Goal: Information Seeking & Learning: Learn about a topic

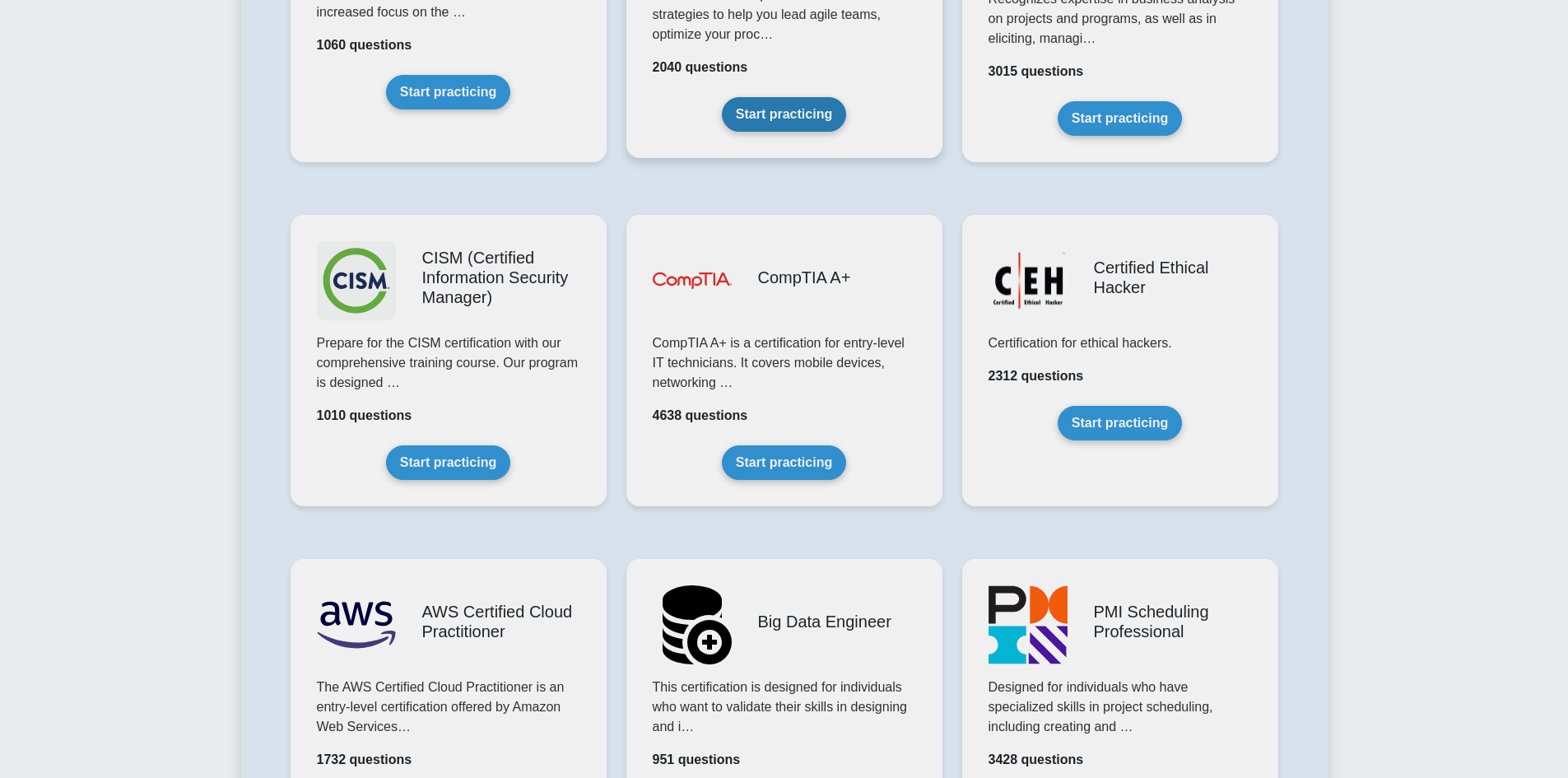
scroll to position [2551, 0]
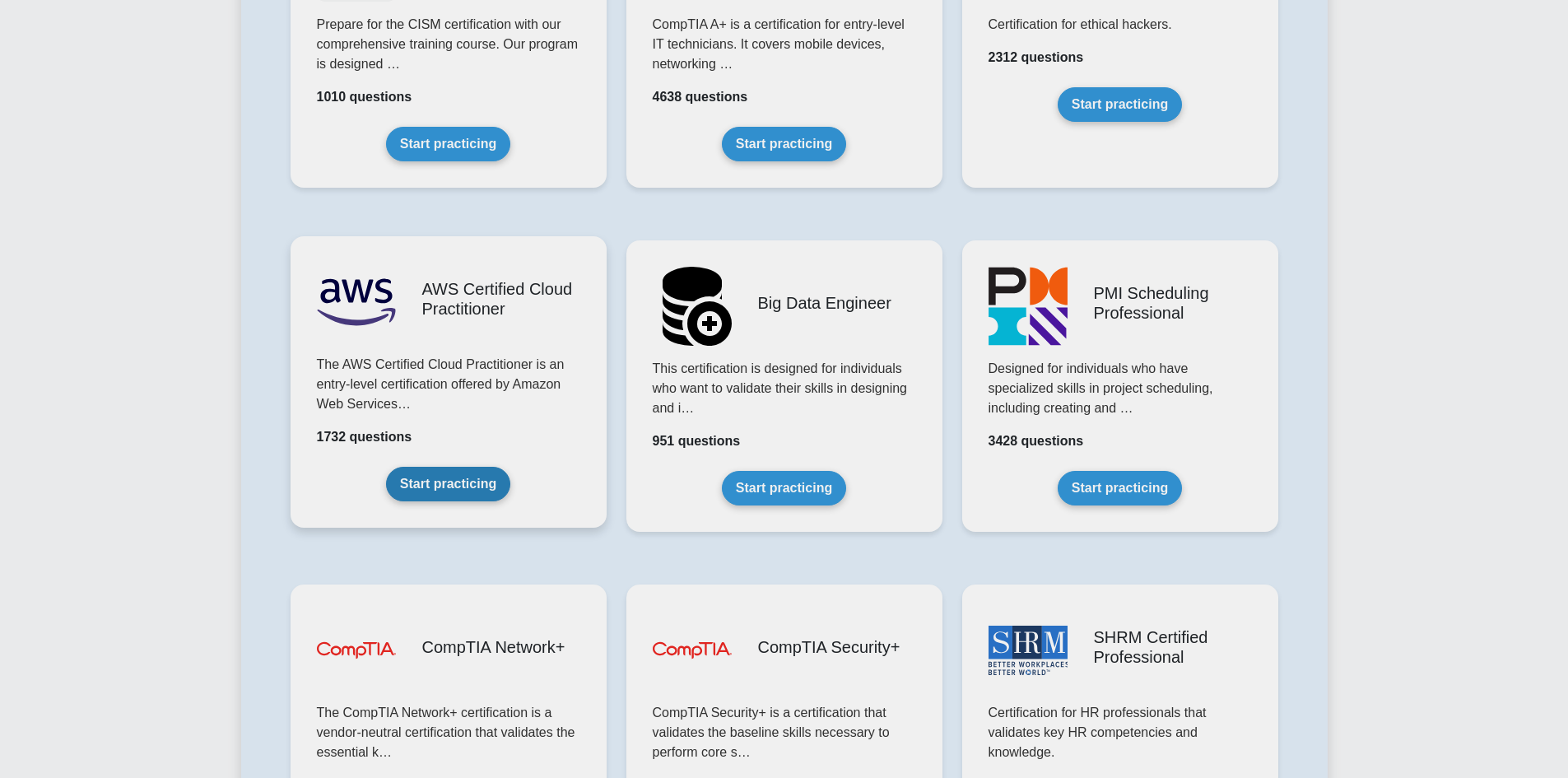
click at [457, 477] on link "Start practicing" at bounding box center [448, 484] width 124 height 35
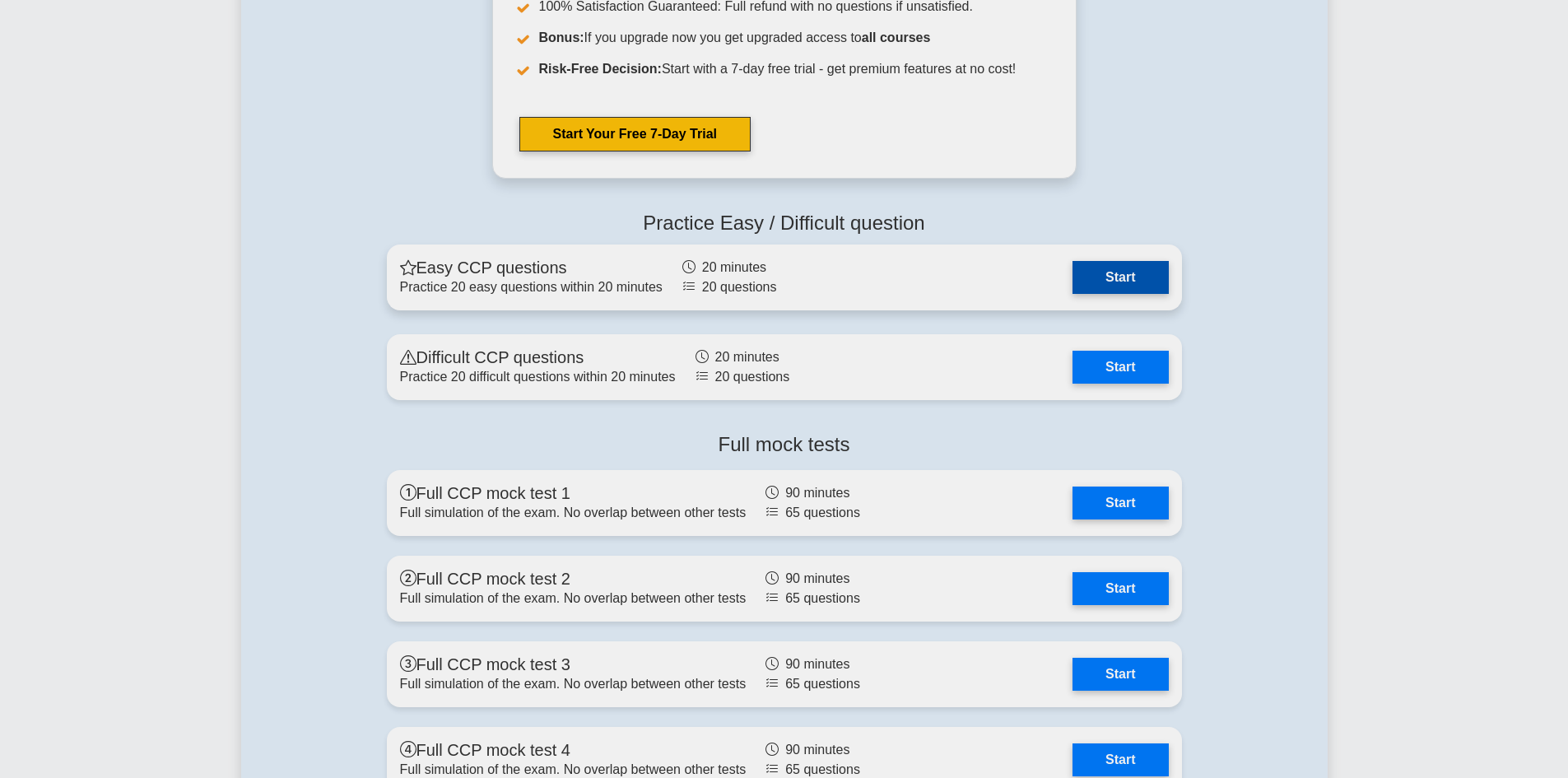
scroll to position [3703, 0]
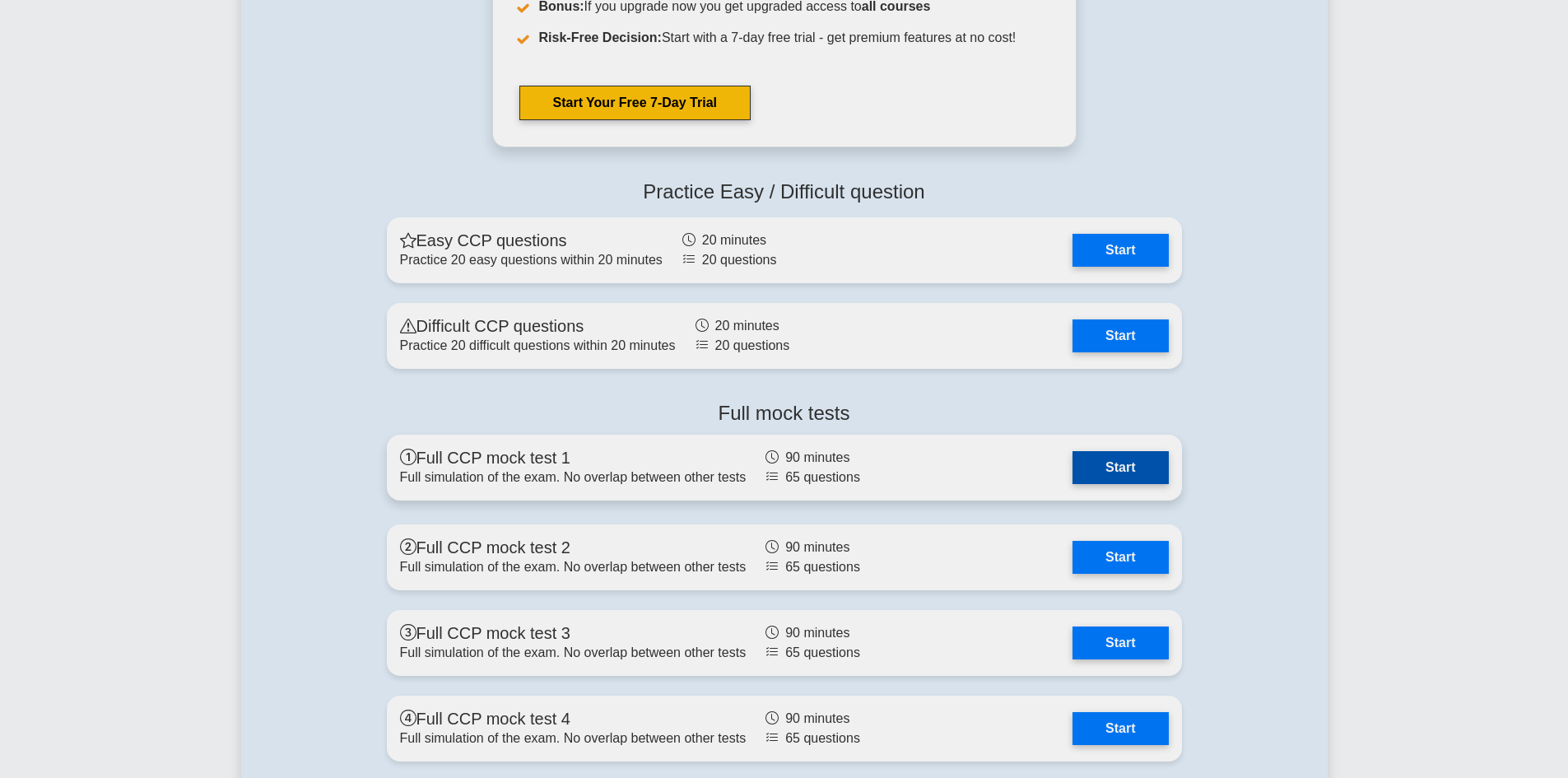
click at [1106, 467] on link "Start" at bounding box center [1120, 467] width 95 height 33
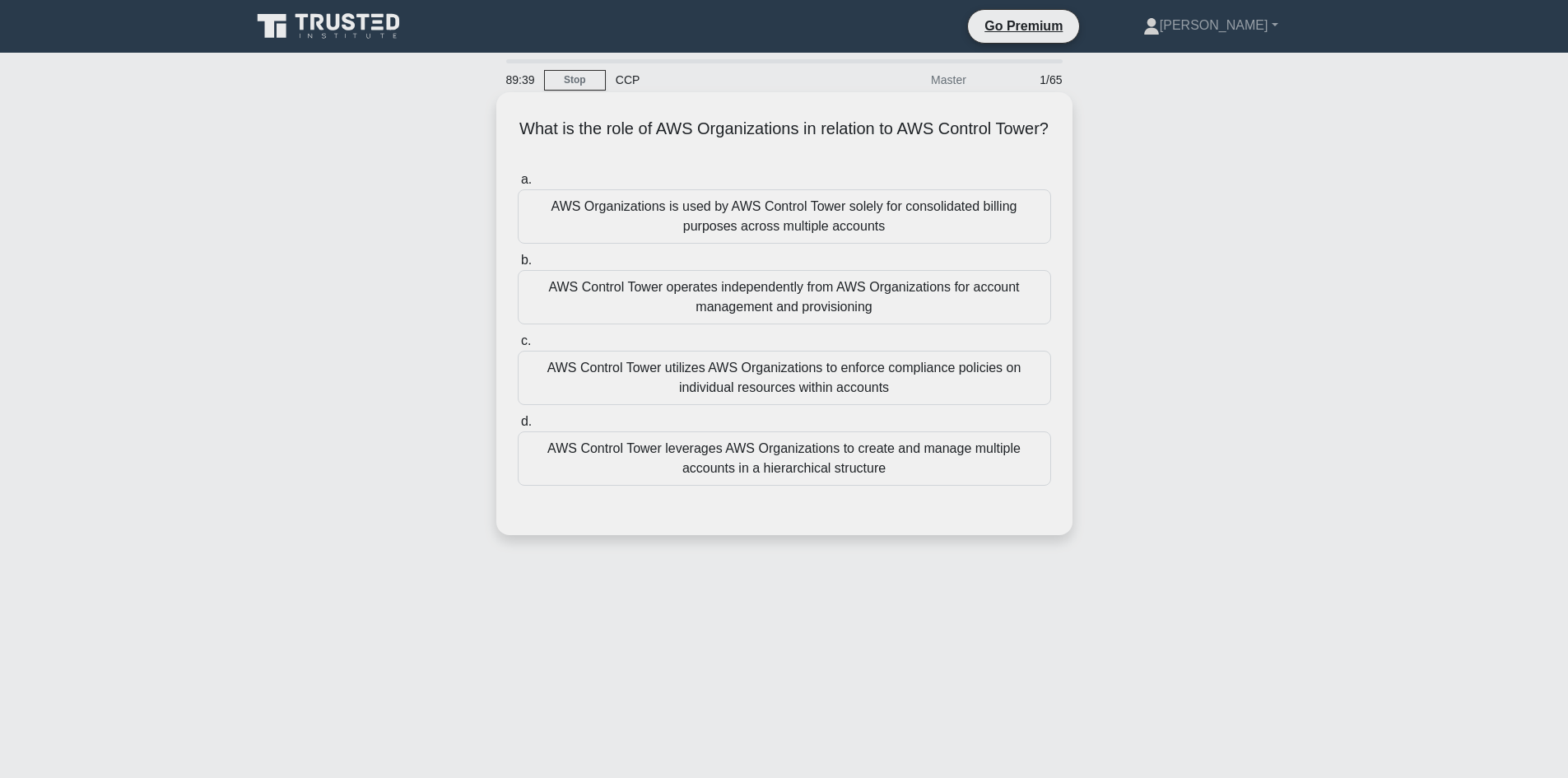
click at [730, 459] on div "AWS Control Tower leverages AWS Organizations to create and manage multiple acc…" at bounding box center [784, 458] width 533 height 54
click at [517, 427] on input "d. AWS Control Tower leverages AWS Organizations to create and manage multiple …" at bounding box center [517, 422] width 0 height 11
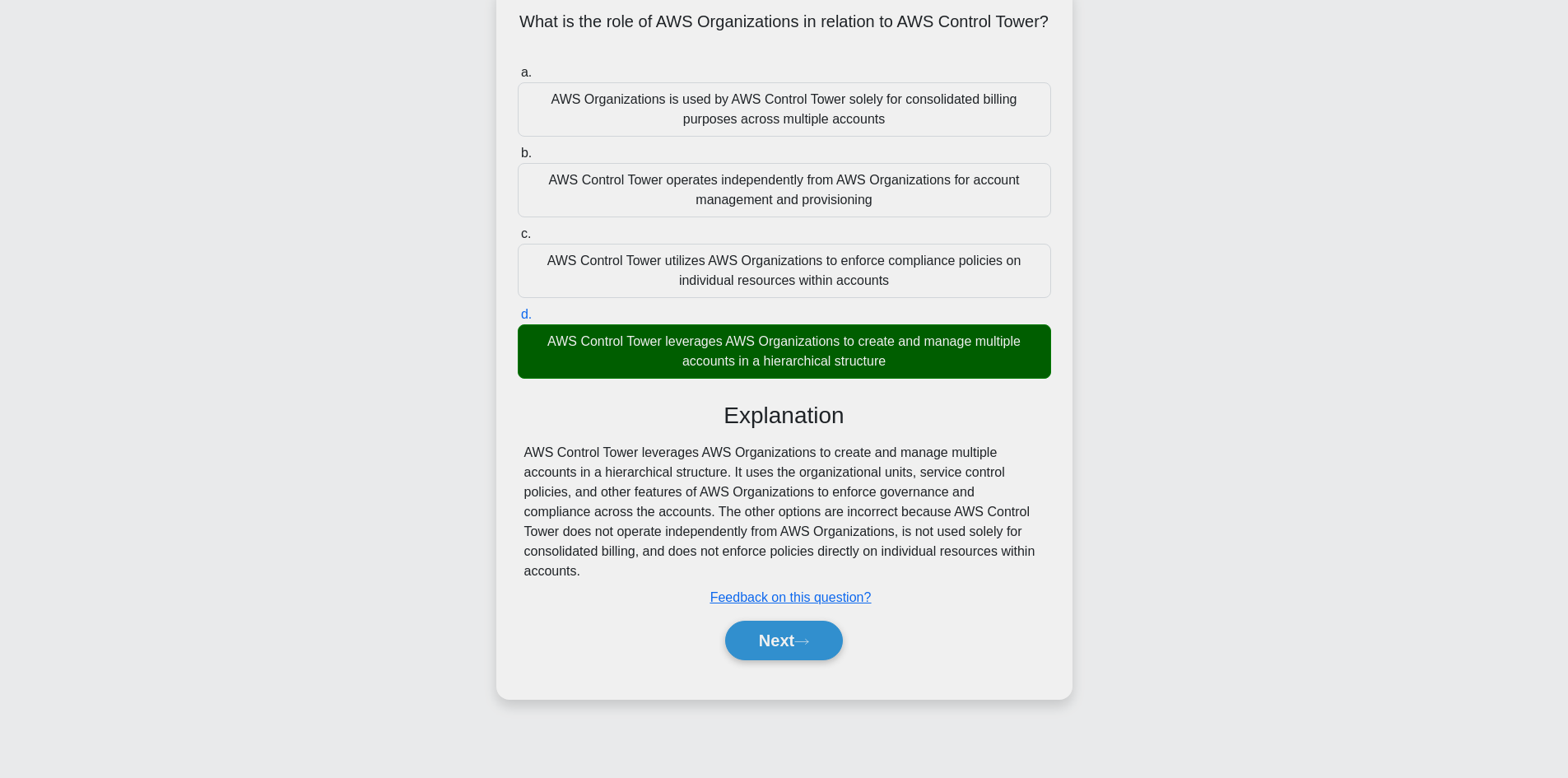
scroll to position [111, 0]
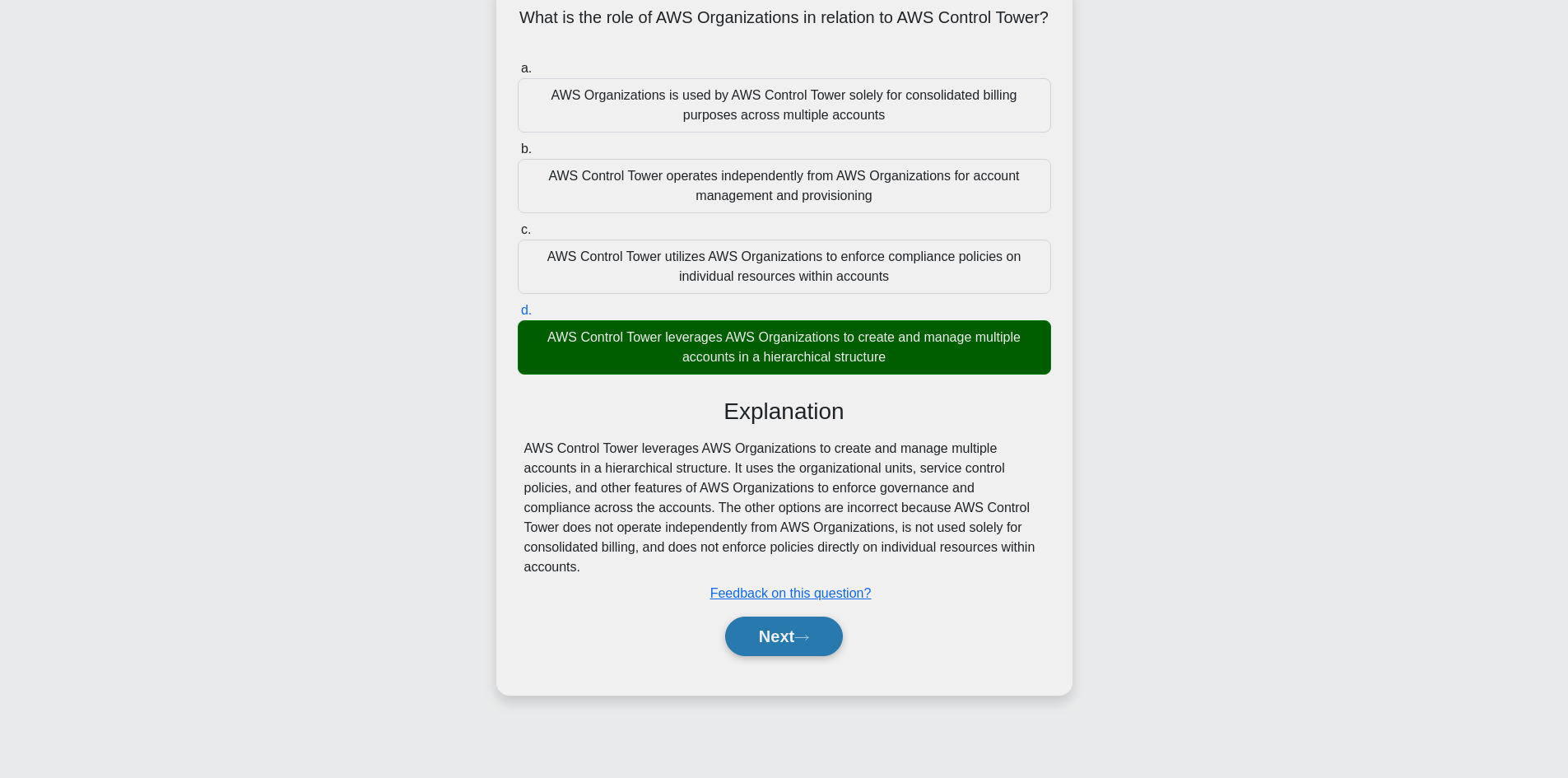
click at [788, 620] on button "Next" at bounding box center [784, 636] width 117 height 39
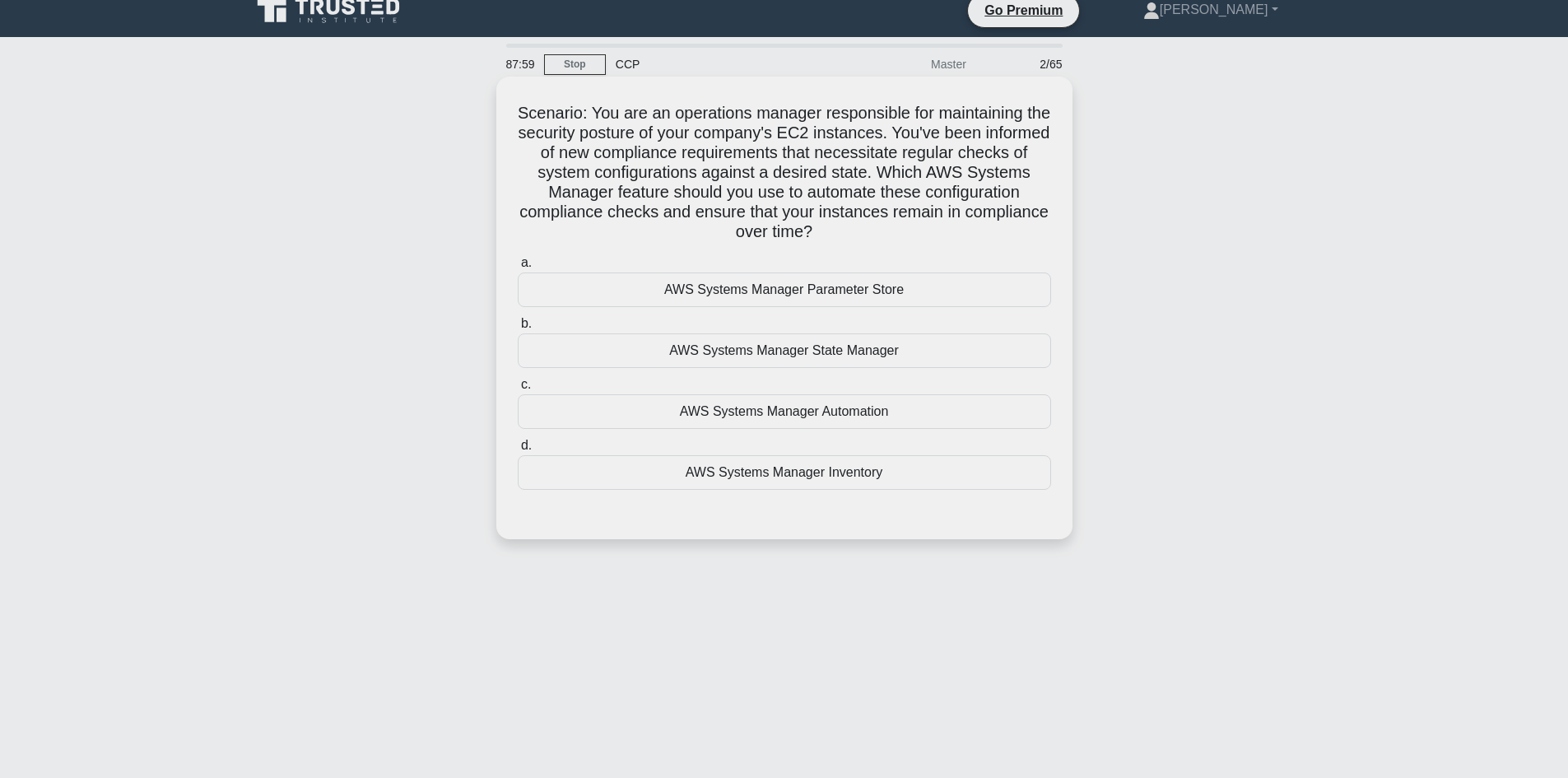
scroll to position [0, 0]
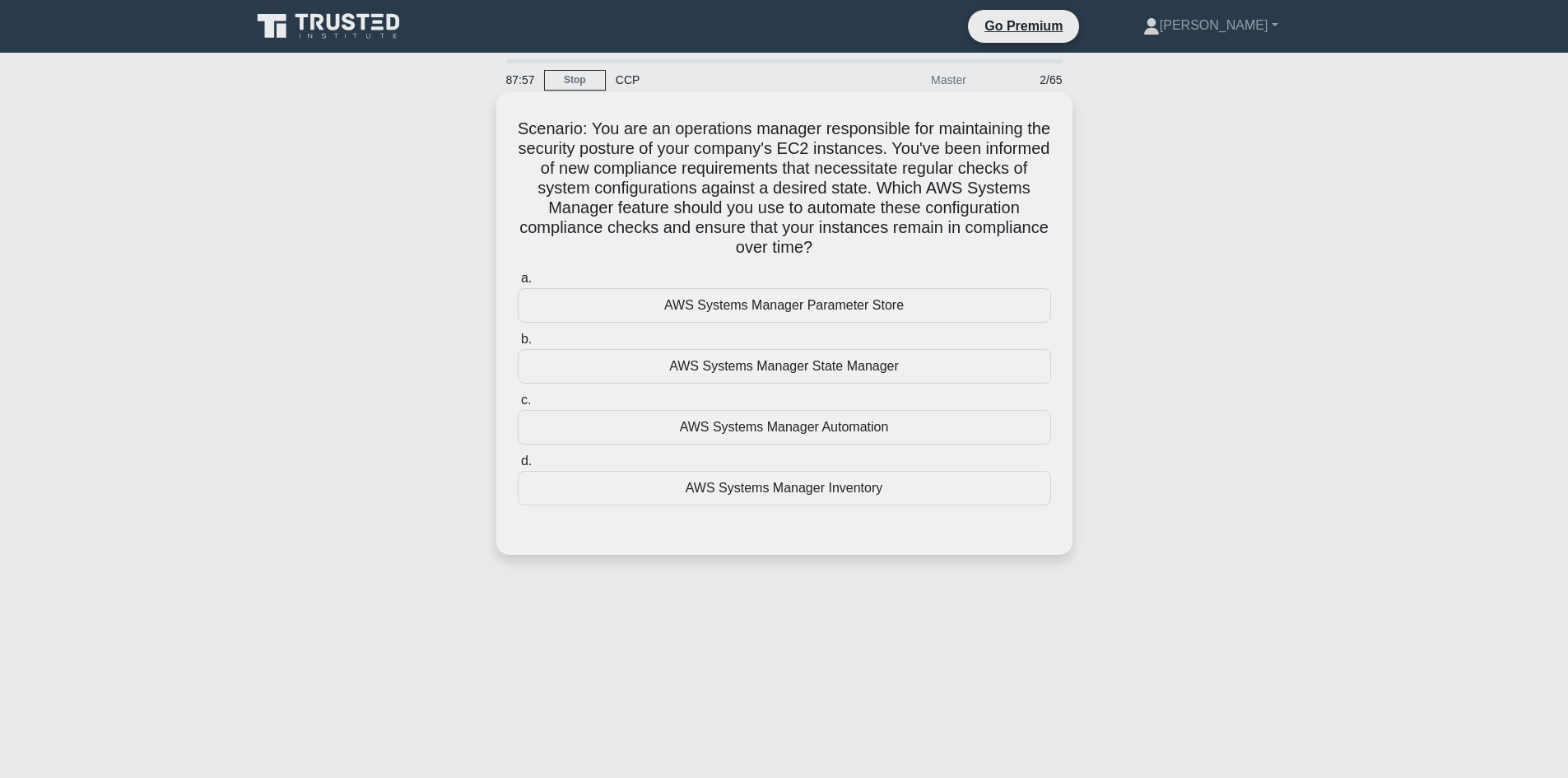
drag, startPoint x: 520, startPoint y: 129, endPoint x: 943, endPoint y: 260, distance: 442.8
click at [943, 259] on h5 "Scenario: You are an operations manager responsible for maintaining the securit…" at bounding box center [784, 188] width 537 height 139
click at [645, 148] on h5 "Scenario: You are an operations manager responsible for maintaining the securit…" at bounding box center [784, 188] width 537 height 139
drag, startPoint x: 517, startPoint y: 128, endPoint x: 891, endPoint y: 247, distance: 392.5
click at [891, 247] on h5 "Scenario: You are an operations manager responsible for maintaining the securit…" at bounding box center [784, 188] width 537 height 139
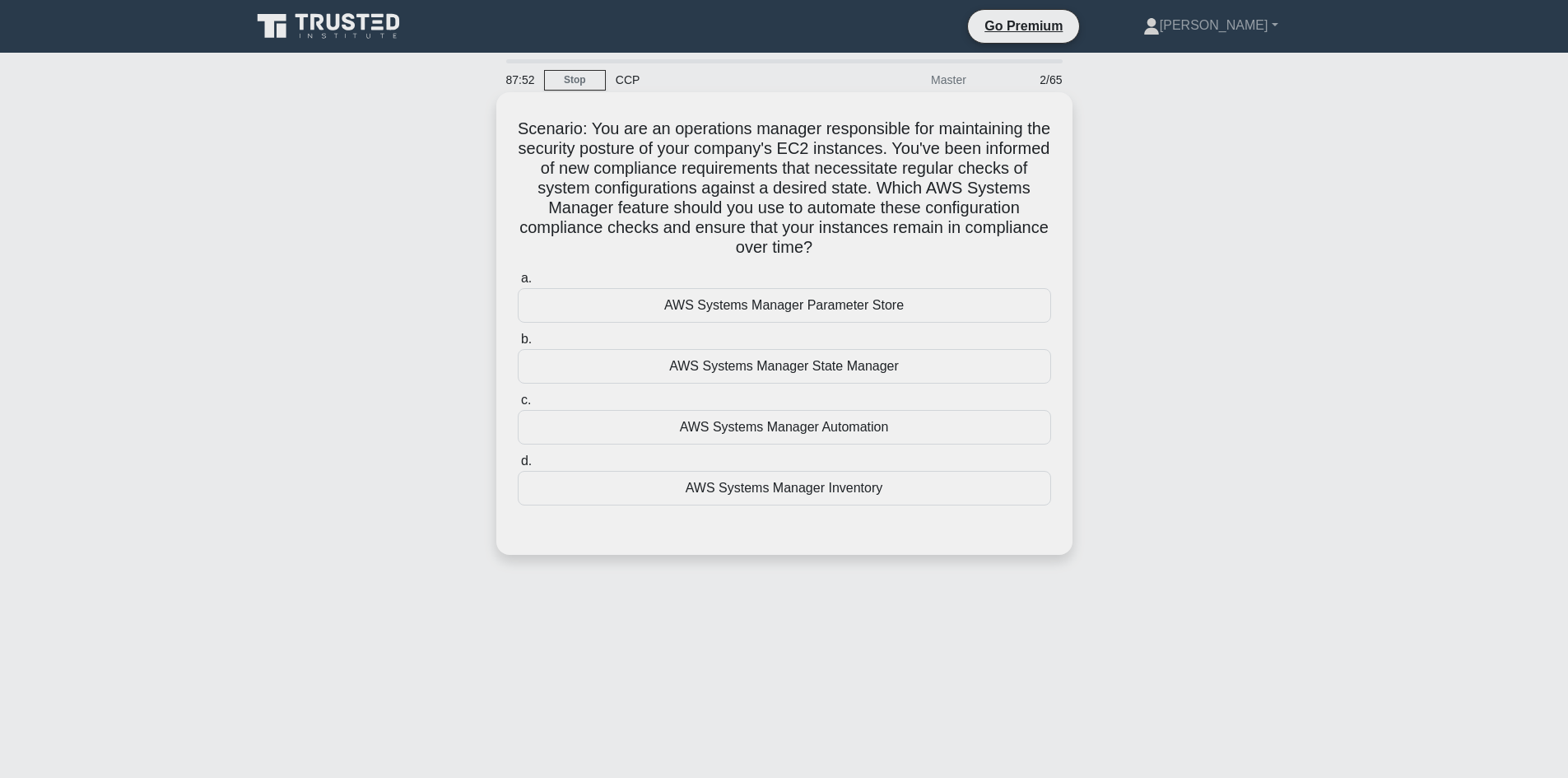
click at [543, 132] on h5 "Scenario: You are an operations manager responsible for maintaining the securit…" at bounding box center [784, 188] width 537 height 139
drag, startPoint x: 522, startPoint y: 120, endPoint x: 525, endPoint y: 128, distance: 8.5
click at [524, 126] on h5 "Scenario: You are an operations manager responsible for maintaining the securit…" at bounding box center [784, 188] width 537 height 139
drag, startPoint x: 769, startPoint y: 177, endPoint x: 787, endPoint y: 184, distance: 19.3
click at [787, 184] on h5 "Scenario: You are an operations manager responsible for maintaining the securit…" at bounding box center [784, 188] width 537 height 139
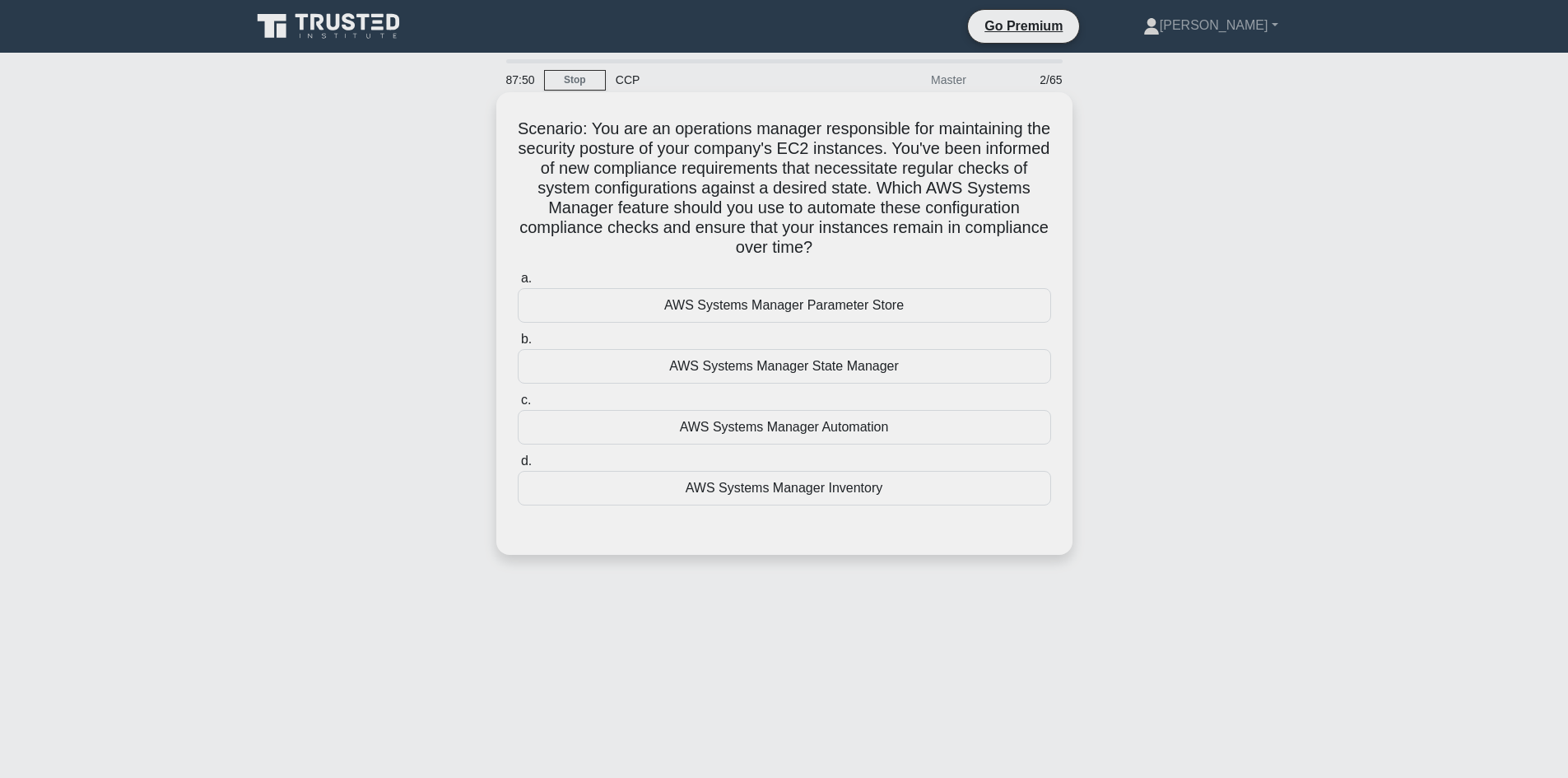
click at [530, 135] on h5 "Scenario: You are an operations manager responsible for maintaining the securit…" at bounding box center [784, 188] width 537 height 139
click at [523, 130] on h5 "Scenario: You are an operations manager responsible for maintaining the securit…" at bounding box center [784, 188] width 537 height 139
drag, startPoint x: 687, startPoint y: 151, endPoint x: 677, endPoint y: 153, distance: 10.2
click at [690, 152] on h5 "Scenario: You are an operations manager responsible for maintaining the securit…" at bounding box center [784, 188] width 537 height 139
click at [606, 152] on h5 "Scenario: You are an operations manager responsible for maintaining the securit…" at bounding box center [784, 188] width 537 height 139
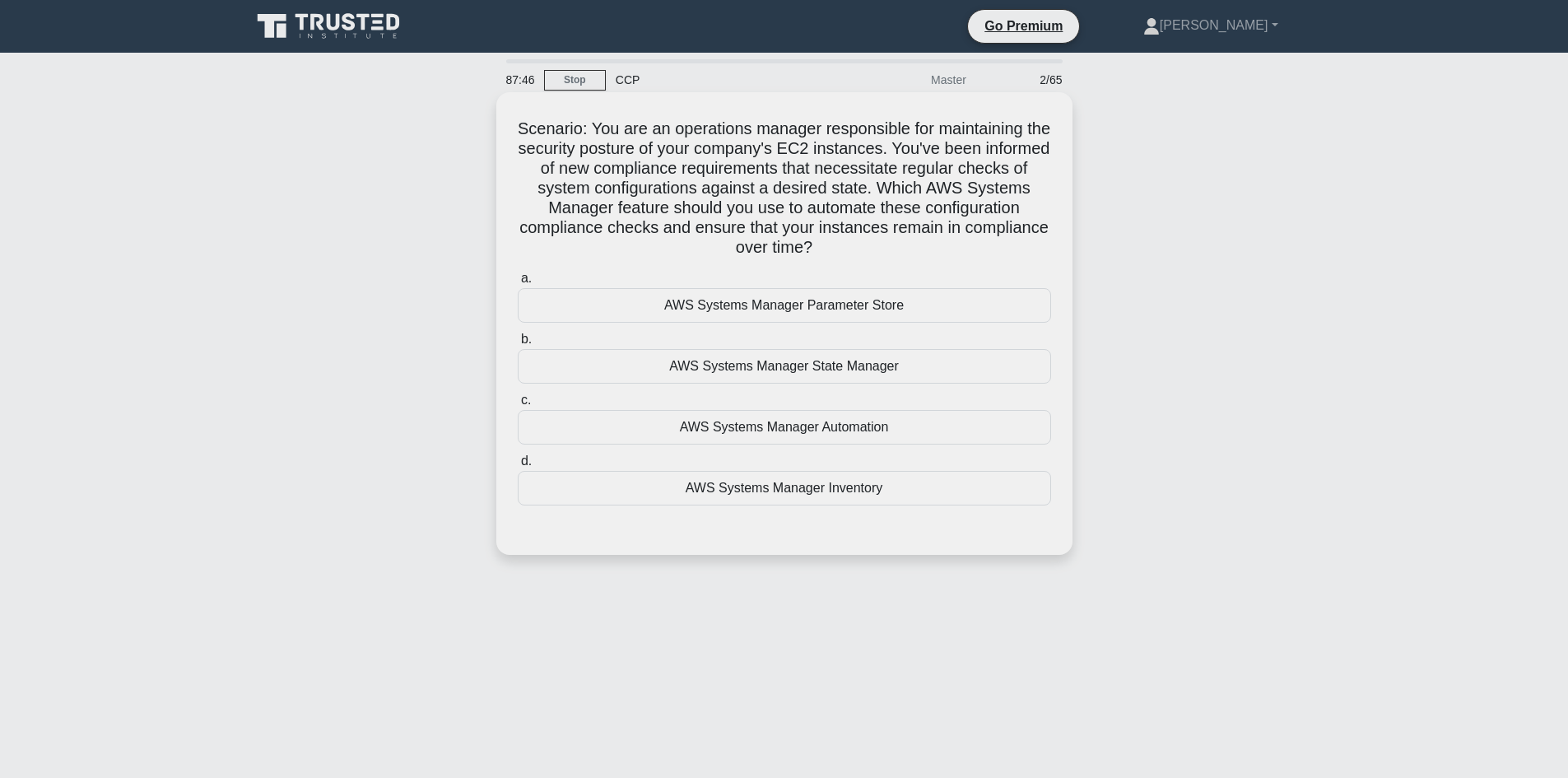
drag, startPoint x: 526, startPoint y: 129, endPoint x: 923, endPoint y: 250, distance: 415.0
click at [923, 250] on h5 "Scenario: You are an operations manager responsible for maintaining the securit…" at bounding box center [784, 188] width 537 height 139
click at [748, 199] on h5 "Scenario: You are an operations manager responsible for maintaining the securit…" at bounding box center [784, 188] width 537 height 139
click at [778, 369] on div "AWS Systems Manager State Manager" at bounding box center [784, 366] width 533 height 35
click at [517, 345] on input "b. AWS Systems Manager State Manager" at bounding box center [517, 339] width 0 height 11
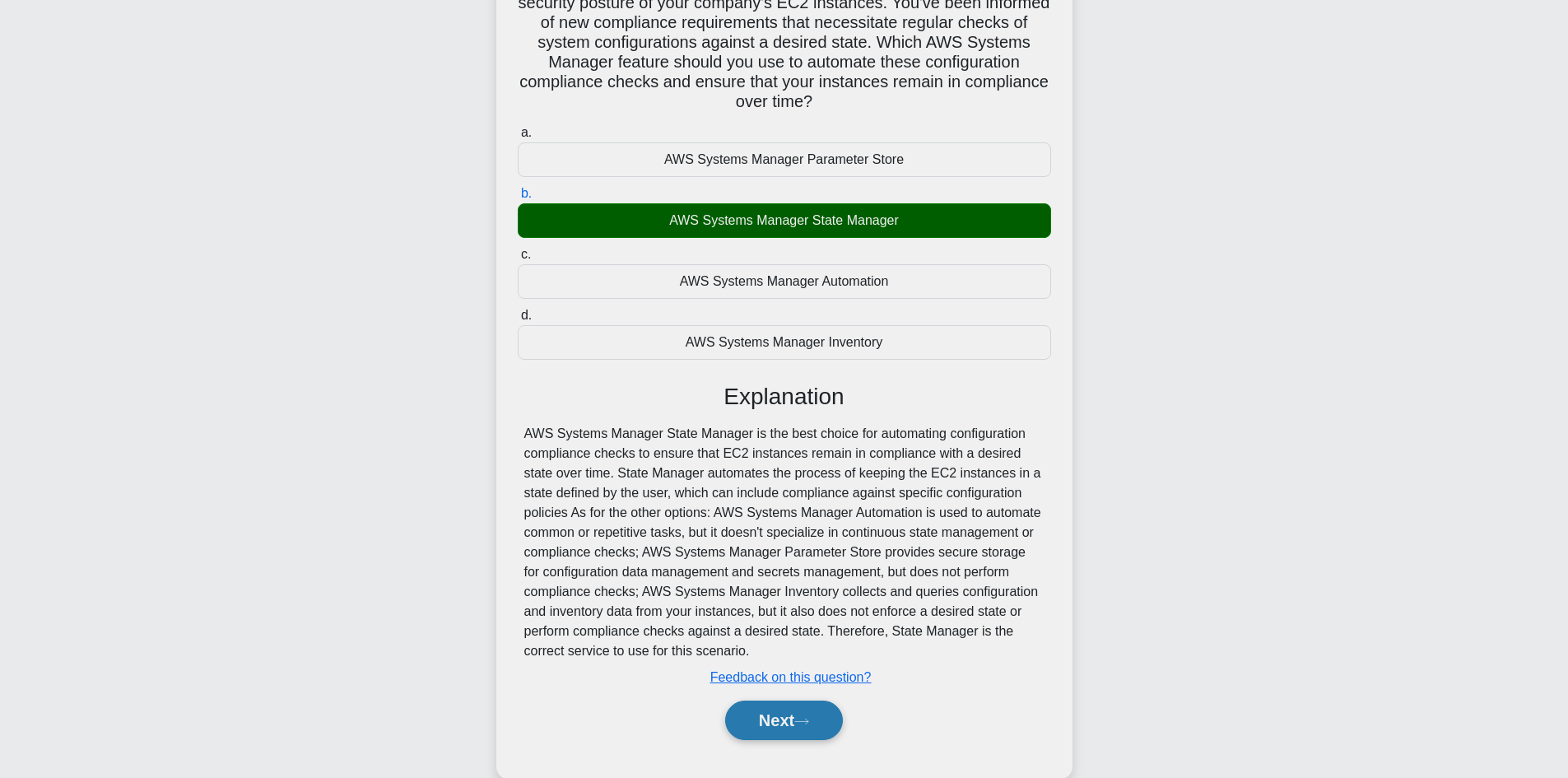
scroll to position [179, 0]
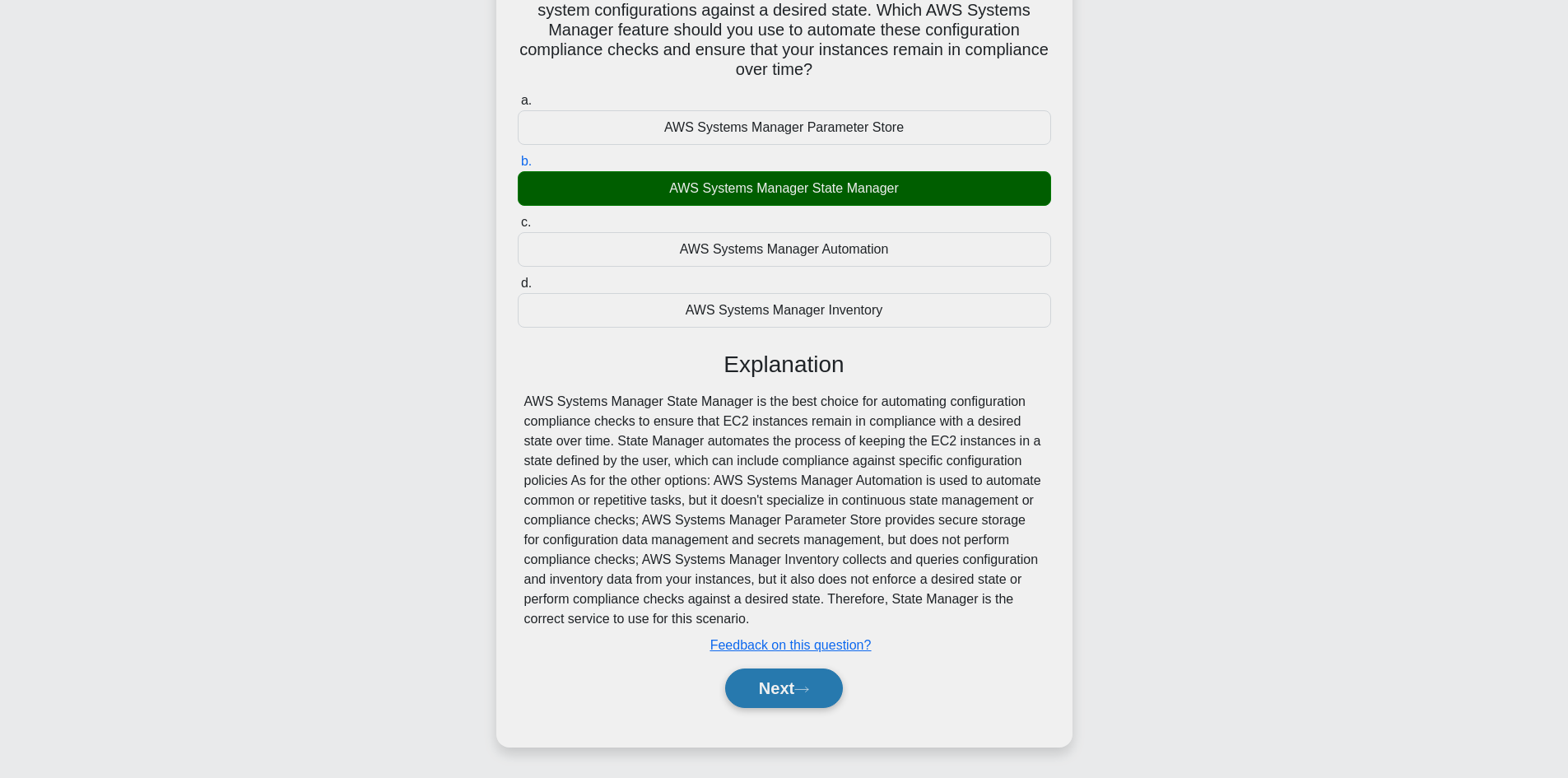
click at [775, 685] on button "Next" at bounding box center [784, 687] width 117 height 39
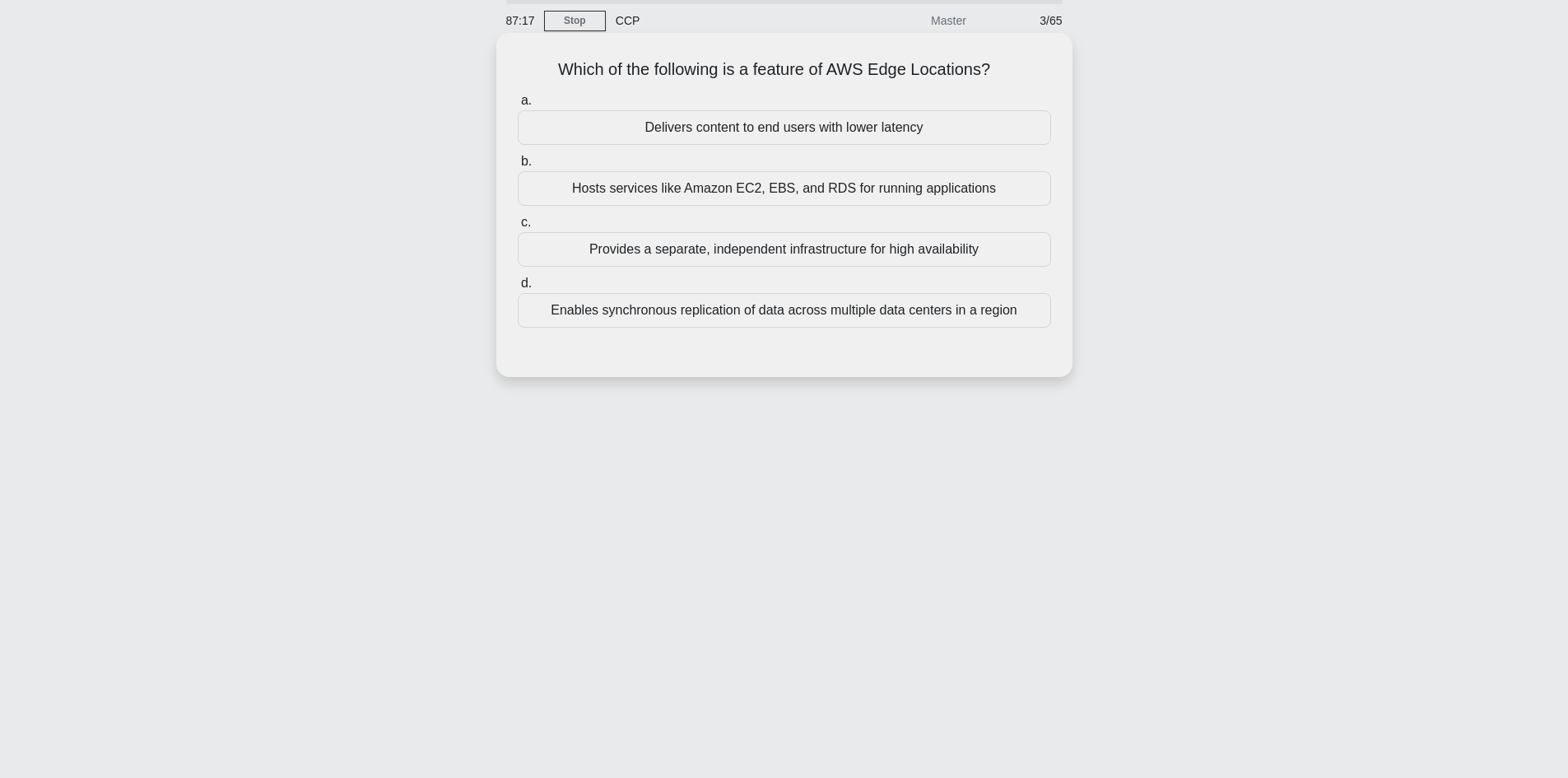
scroll to position [0, 0]
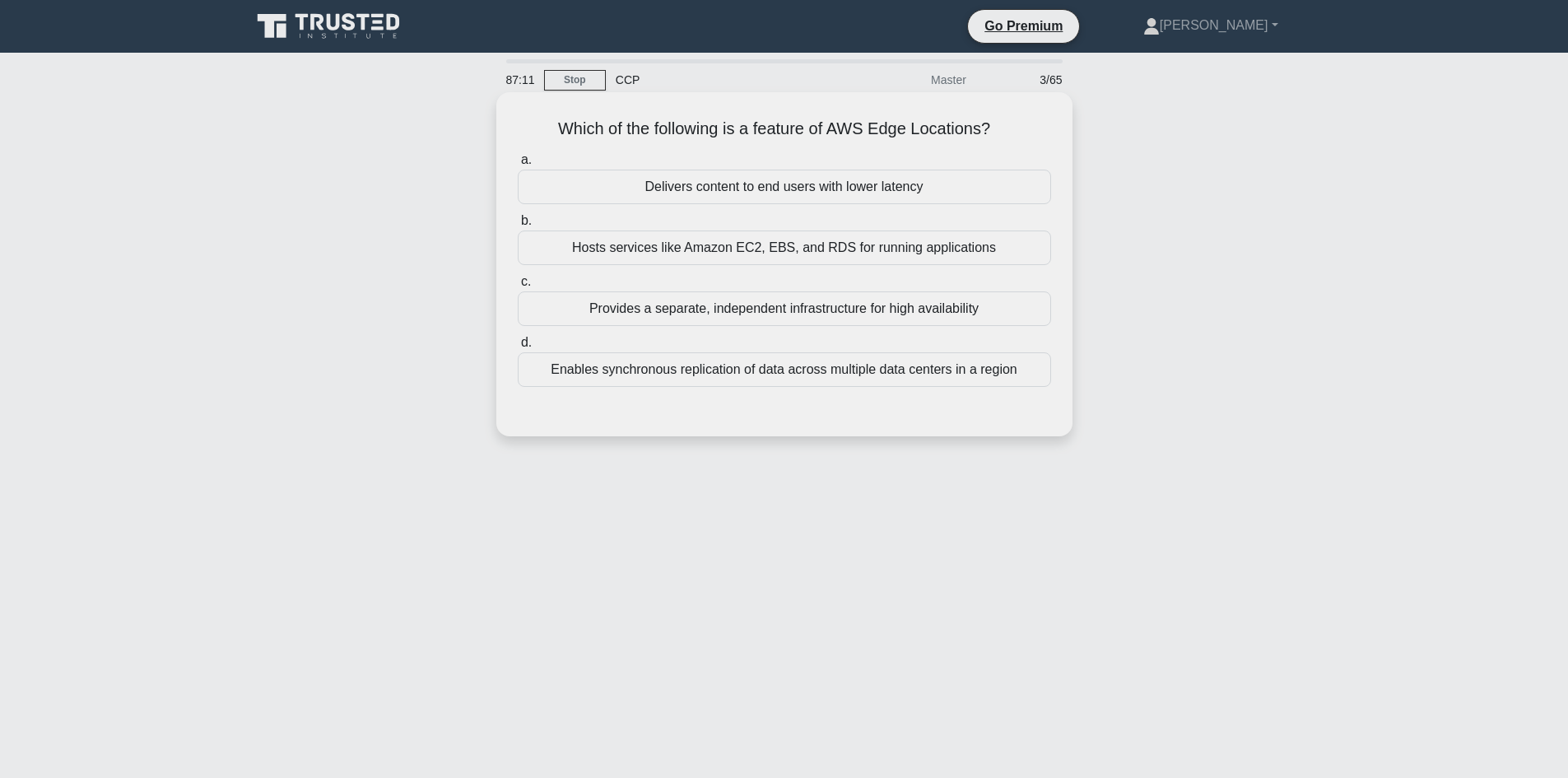
click at [770, 201] on div "Delivers content to end users with lower latency" at bounding box center [784, 187] width 533 height 35
click at [517, 165] on input "a. Delivers content to end users with lower latency" at bounding box center [517, 161] width 0 height 11
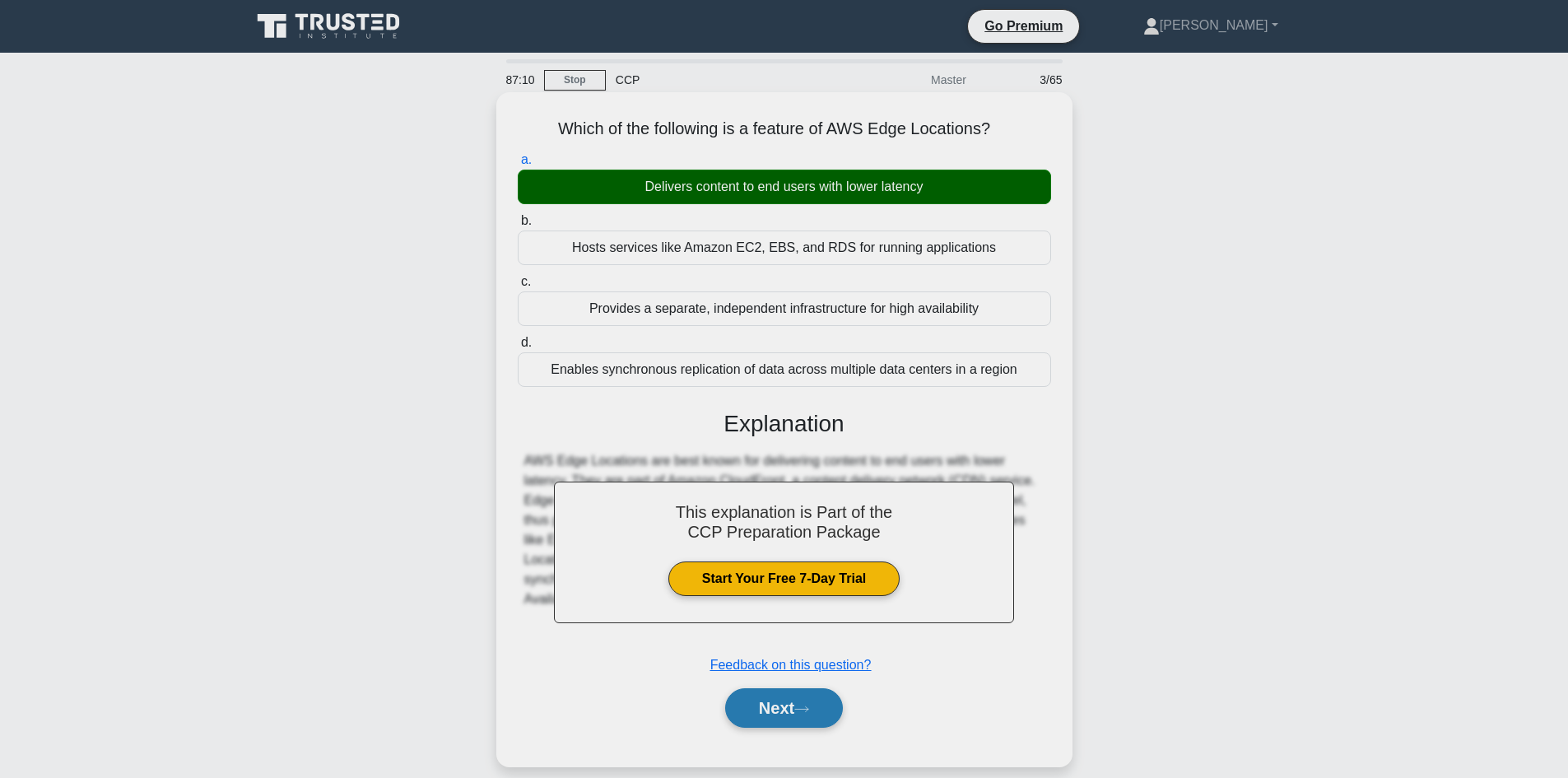
click at [794, 710] on button "Next" at bounding box center [784, 707] width 117 height 39
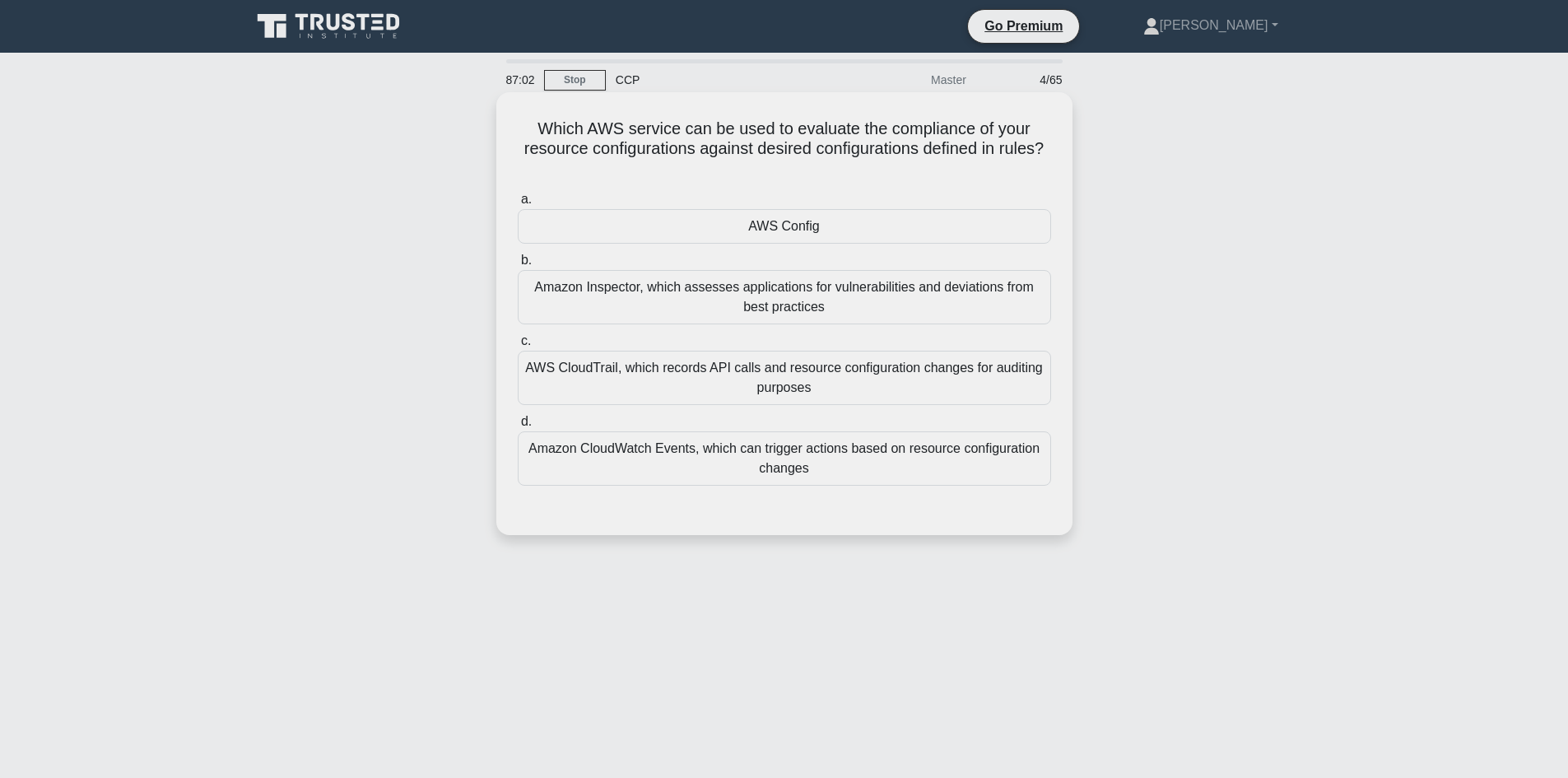
click at [770, 219] on div "AWS Config" at bounding box center [784, 227] width 533 height 35
click at [517, 205] on input "a. AWS Config" at bounding box center [517, 200] width 0 height 11
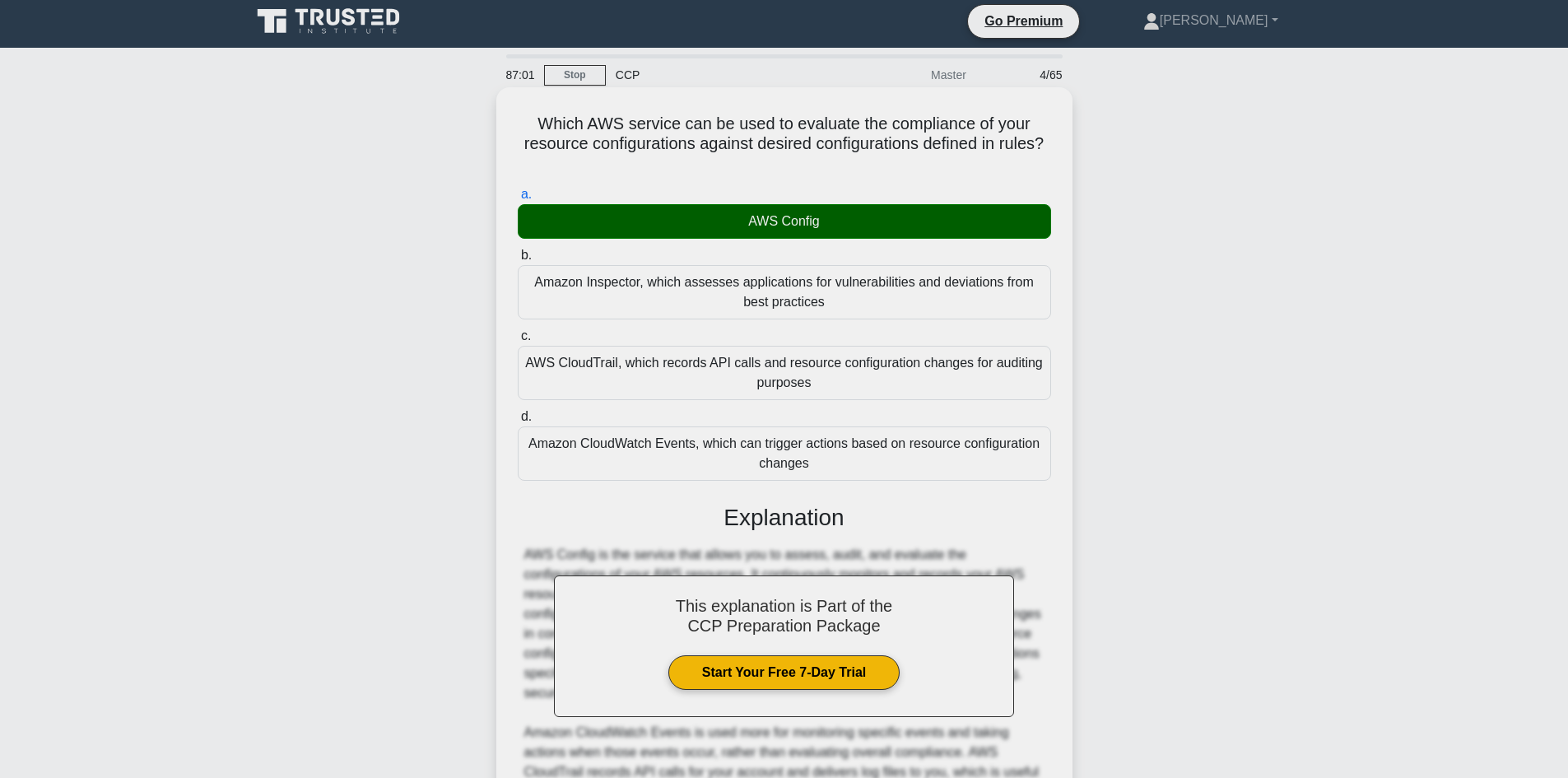
scroll to position [238, 0]
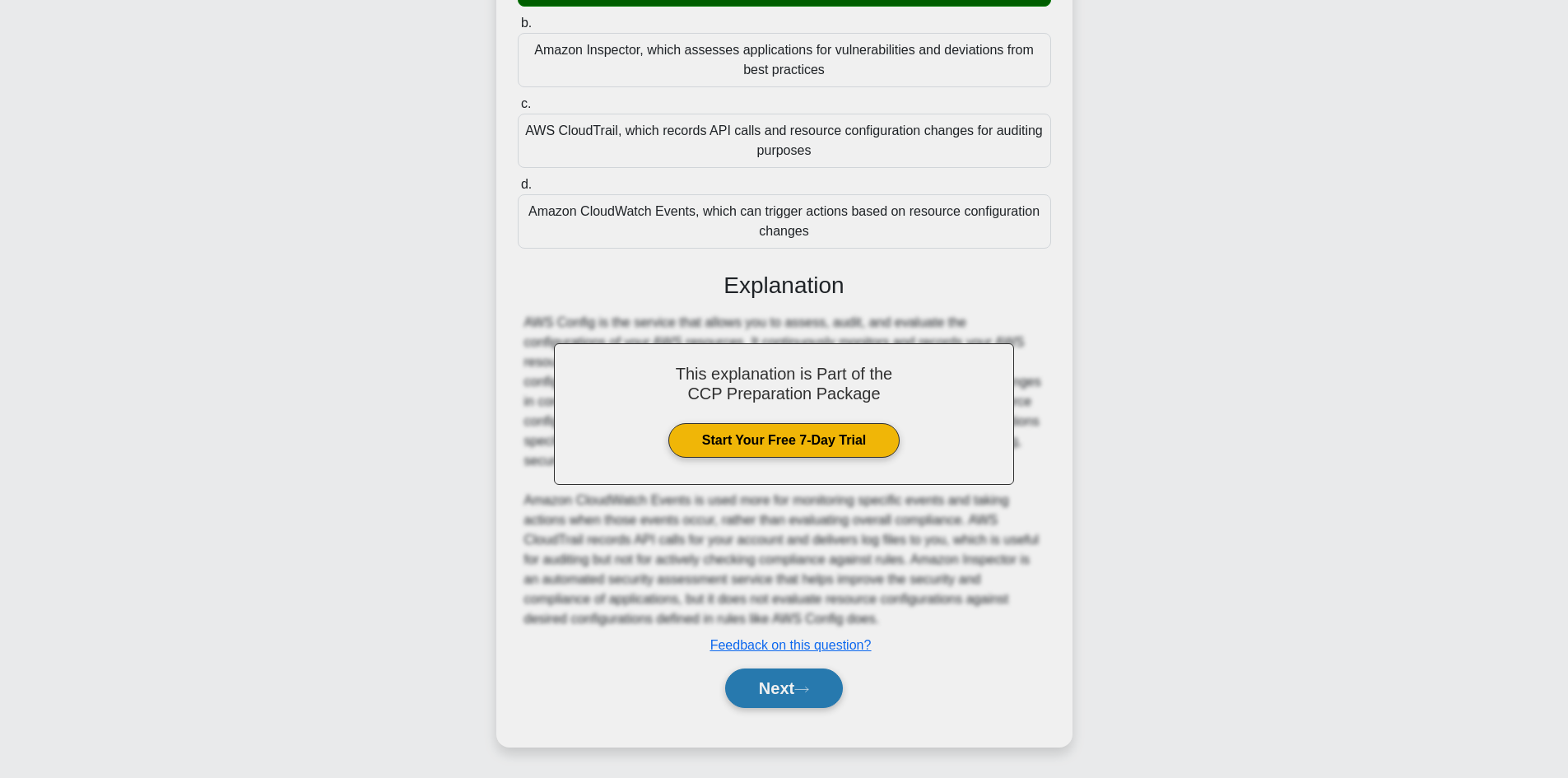
click at [761, 689] on button "Next" at bounding box center [784, 687] width 117 height 39
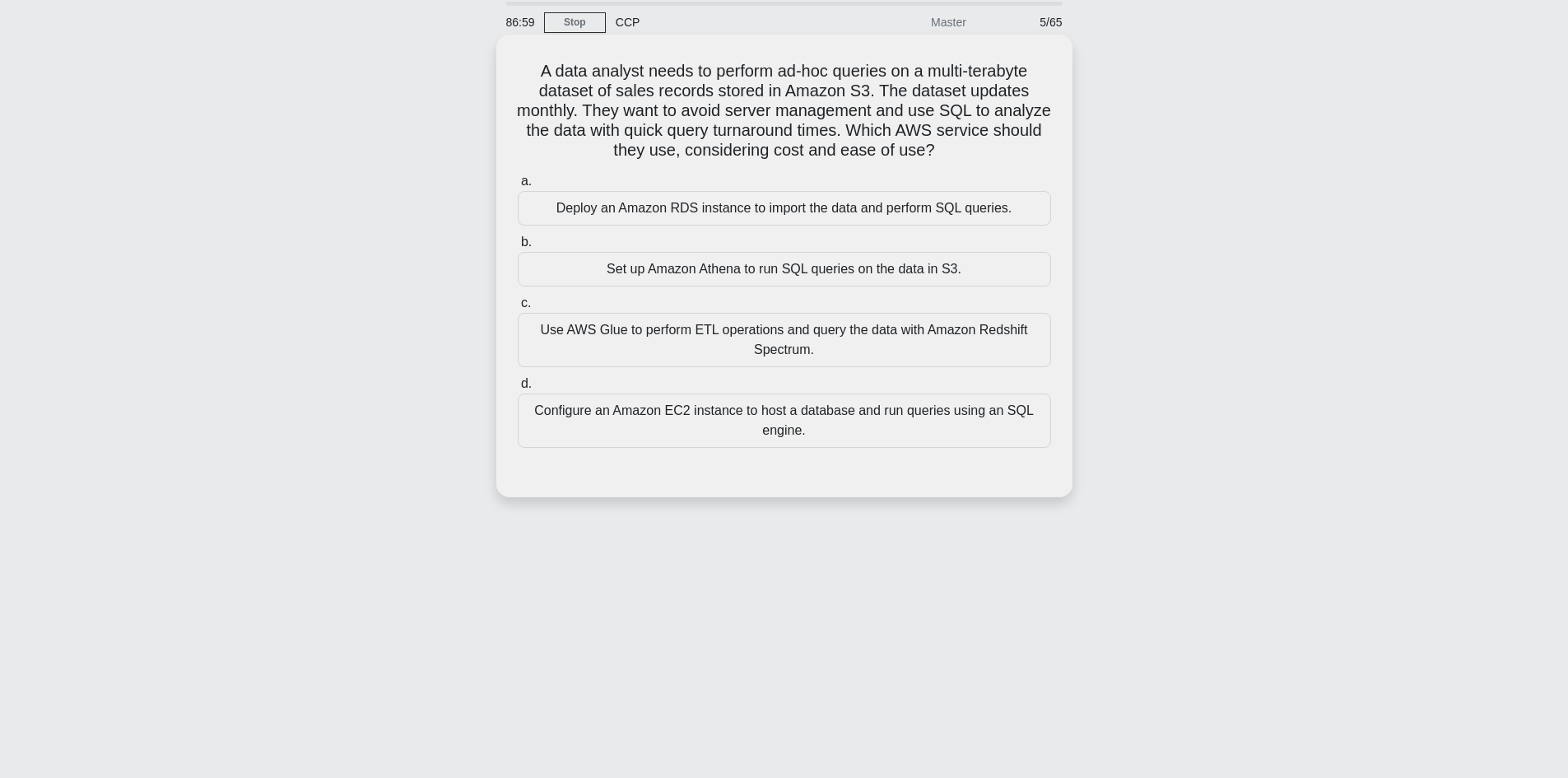
scroll to position [28, 0]
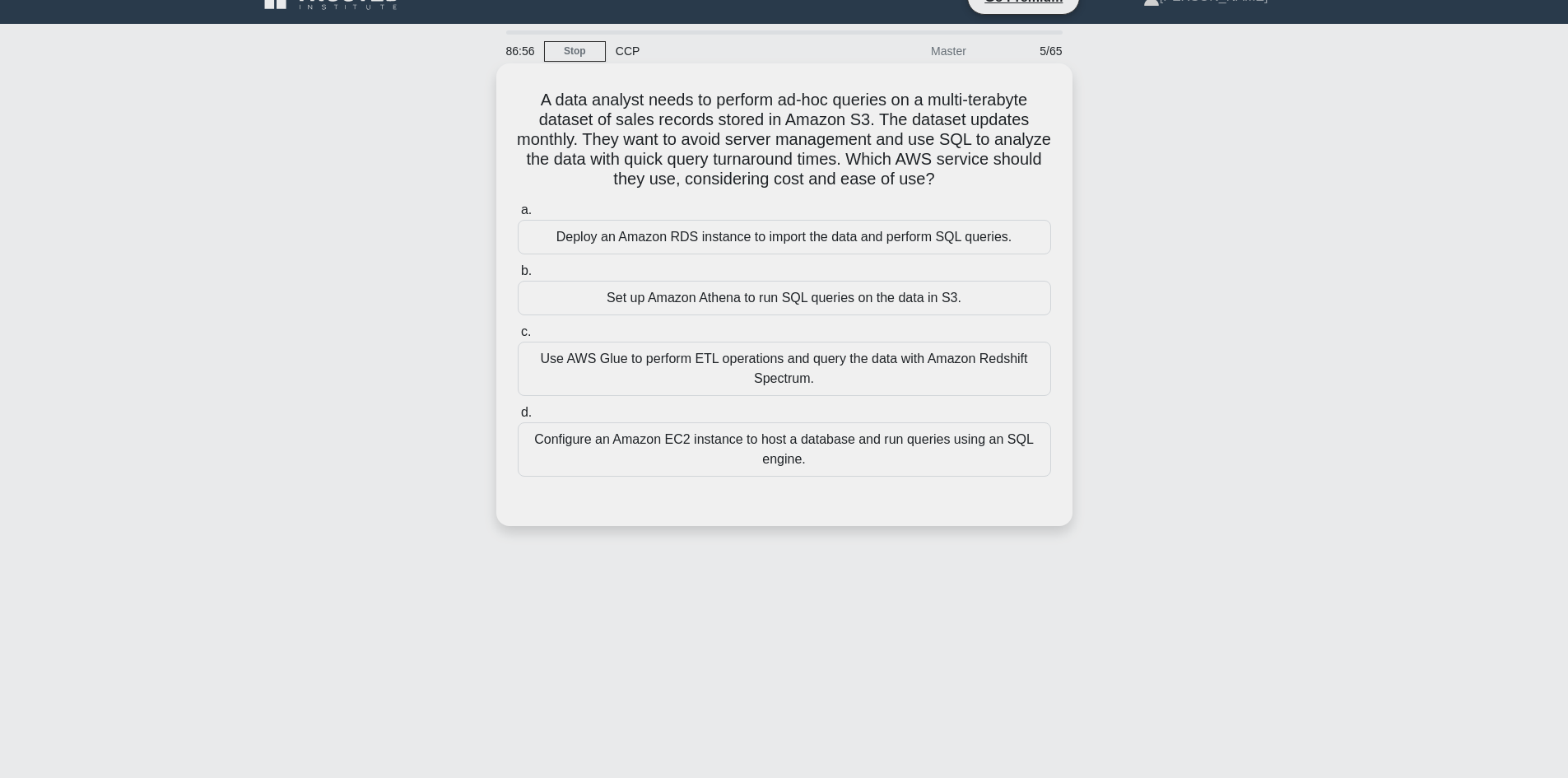
click at [738, 302] on div "Set up Amazon Athena to run SQL queries on the data in S3." at bounding box center [784, 298] width 533 height 35
click at [517, 276] on input "b. Set up Amazon Athena to run SQL queries on the data in S3." at bounding box center [517, 272] width 0 height 11
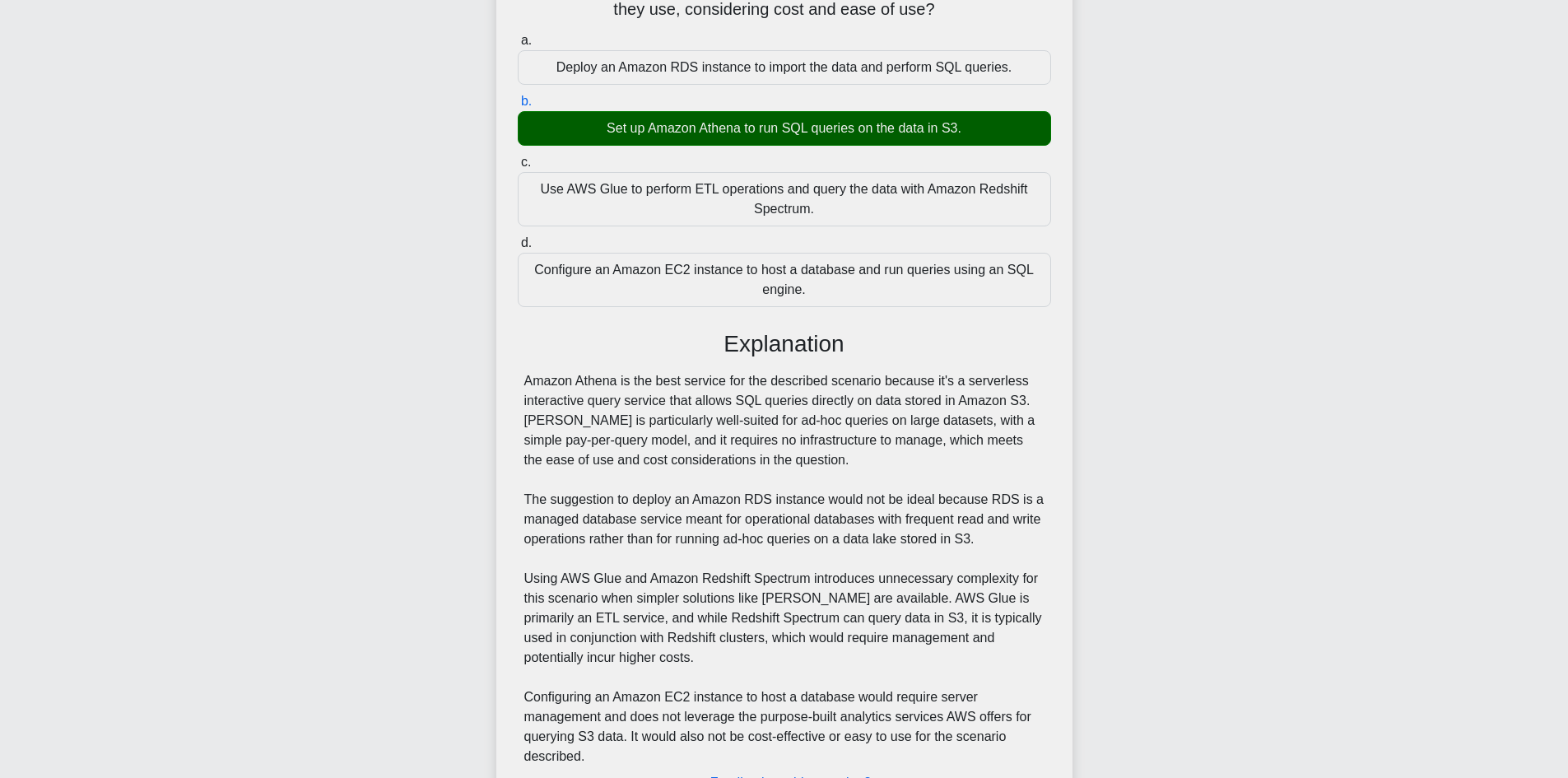
scroll to position [337, 0]
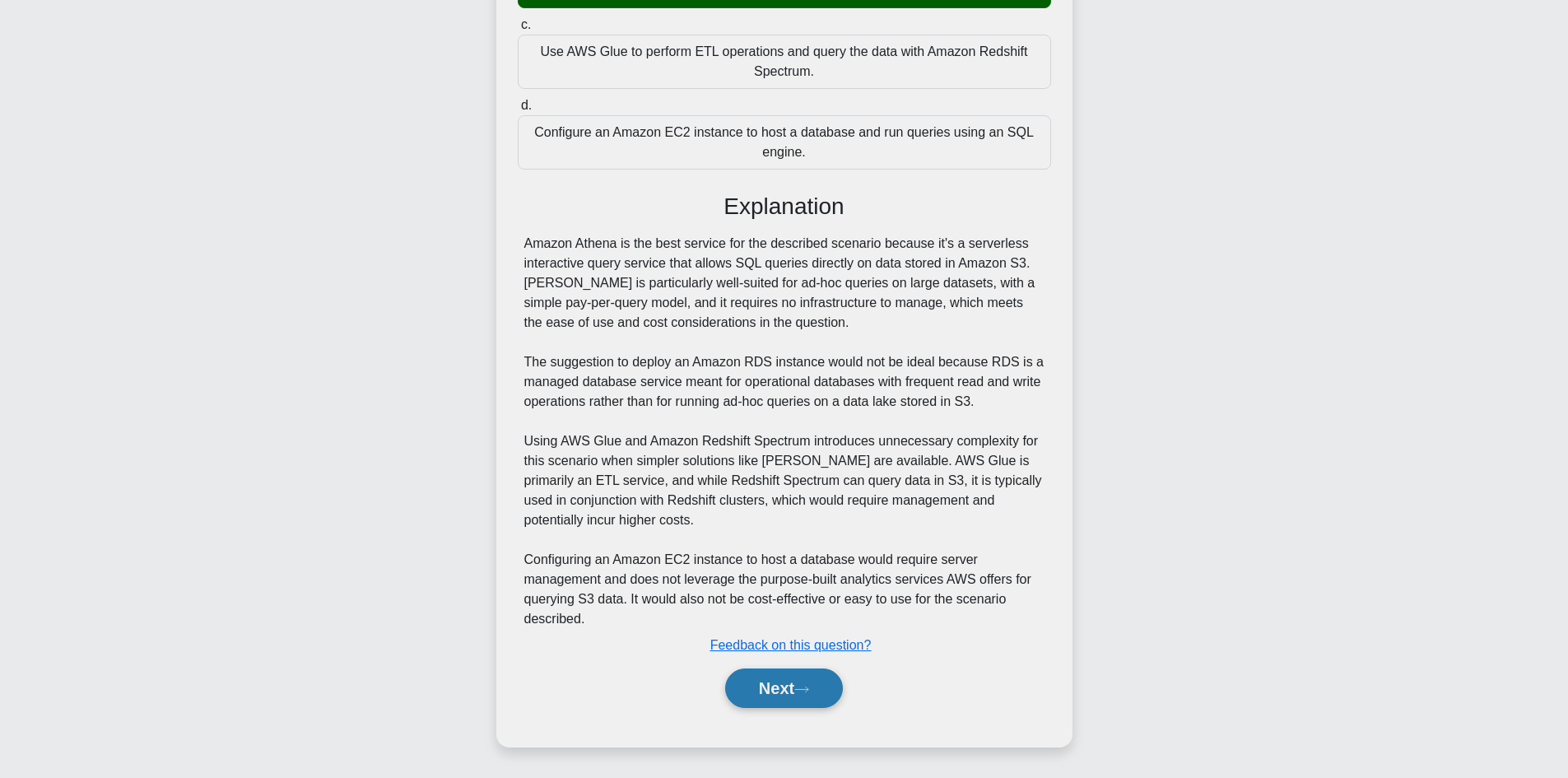
click at [767, 695] on button "Next" at bounding box center [784, 687] width 117 height 39
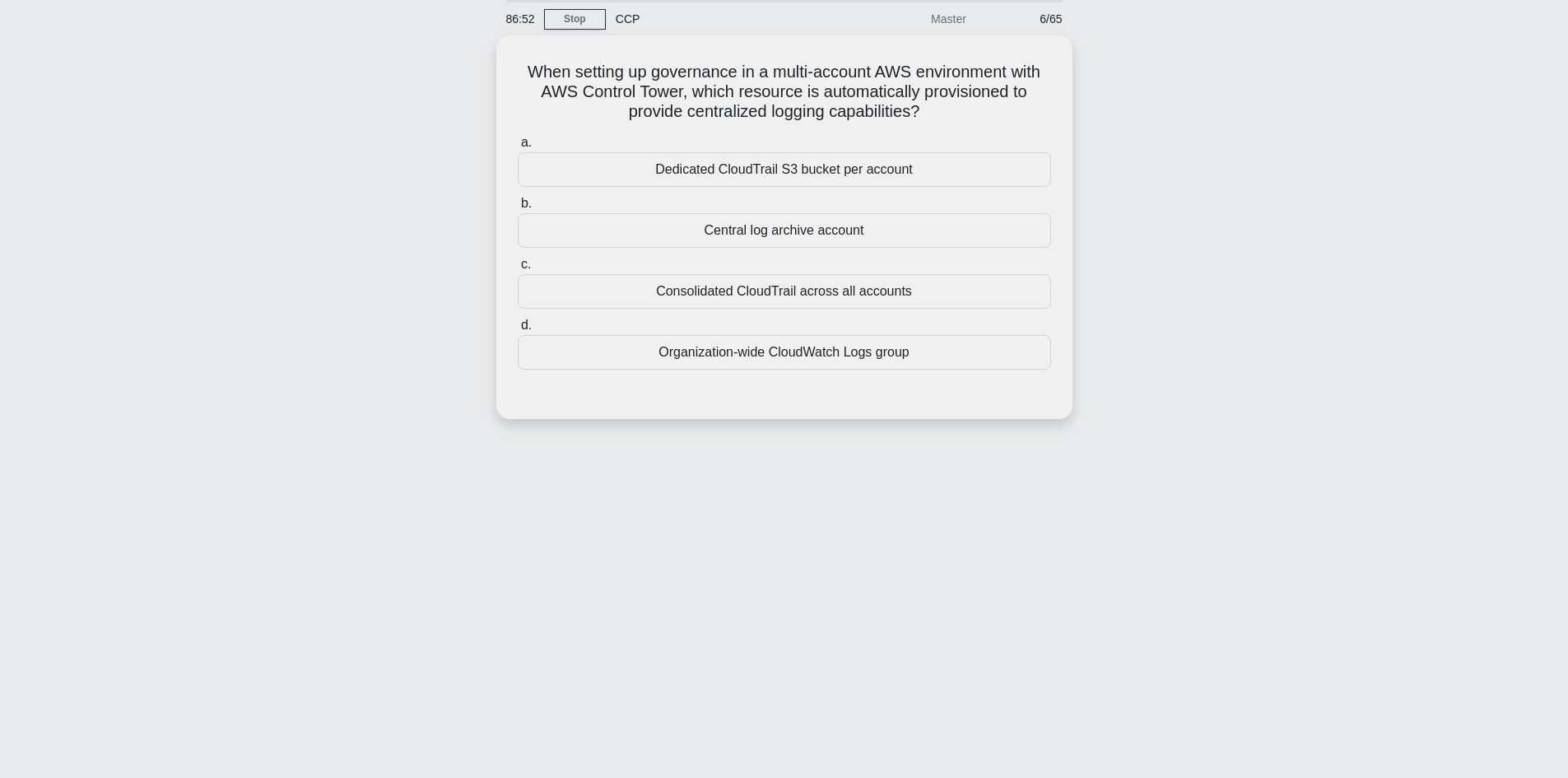
scroll to position [0, 0]
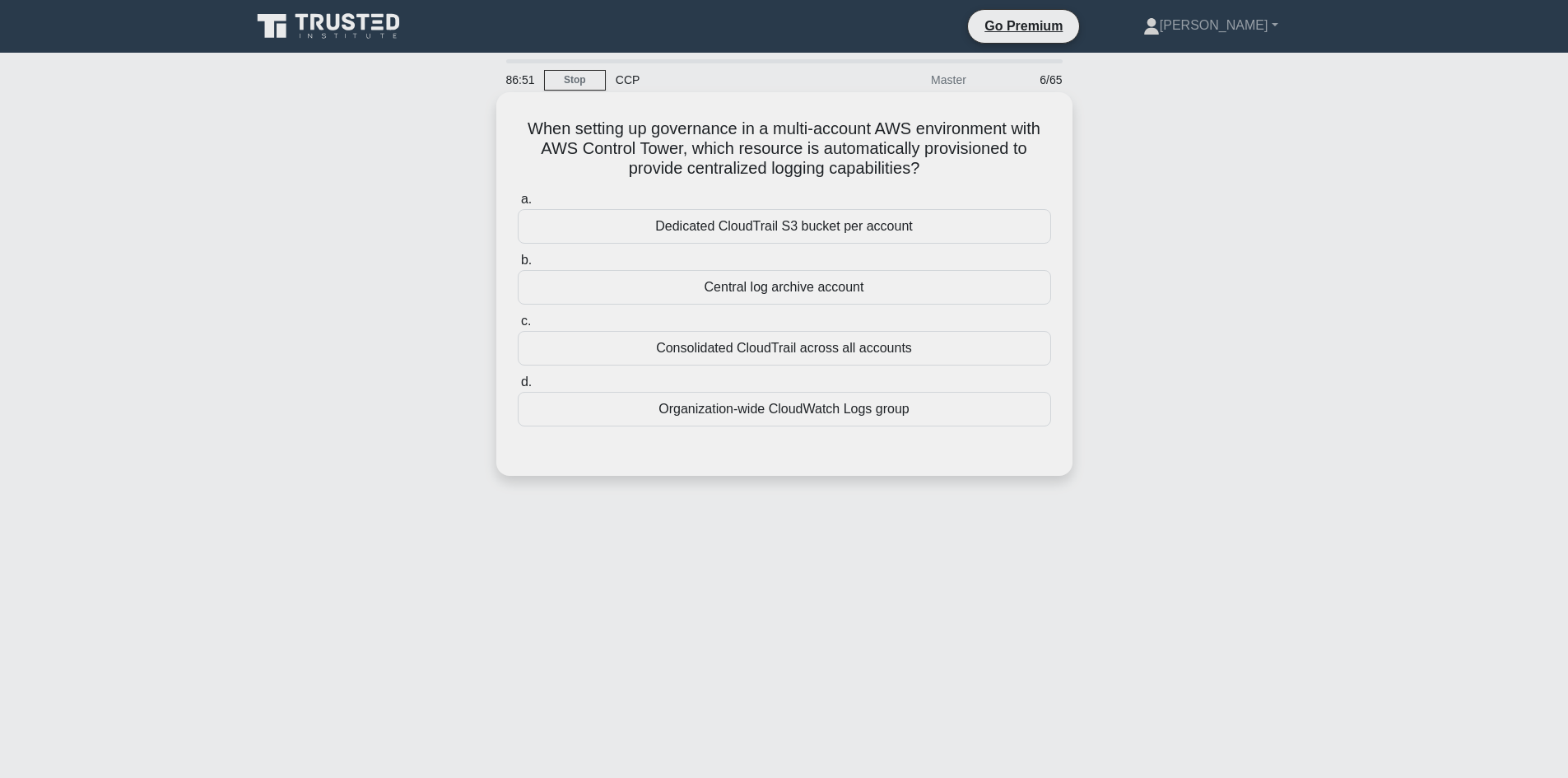
drag, startPoint x: 506, startPoint y: 107, endPoint x: 574, endPoint y: 134, distance: 73.2
click at [519, 113] on div "When setting up governance in a multi-account AWS environment with AWS Control …" at bounding box center [784, 284] width 562 height 371
drag, startPoint x: 574, startPoint y: 134, endPoint x: 666, endPoint y: 139, distance: 92.1
click at [636, 139] on h5 "When setting up governance in a multi-account AWS environment with AWS Control …" at bounding box center [784, 149] width 537 height 61
drag, startPoint x: 805, startPoint y: 149, endPoint x: 851, endPoint y: 156, distance: 46.5
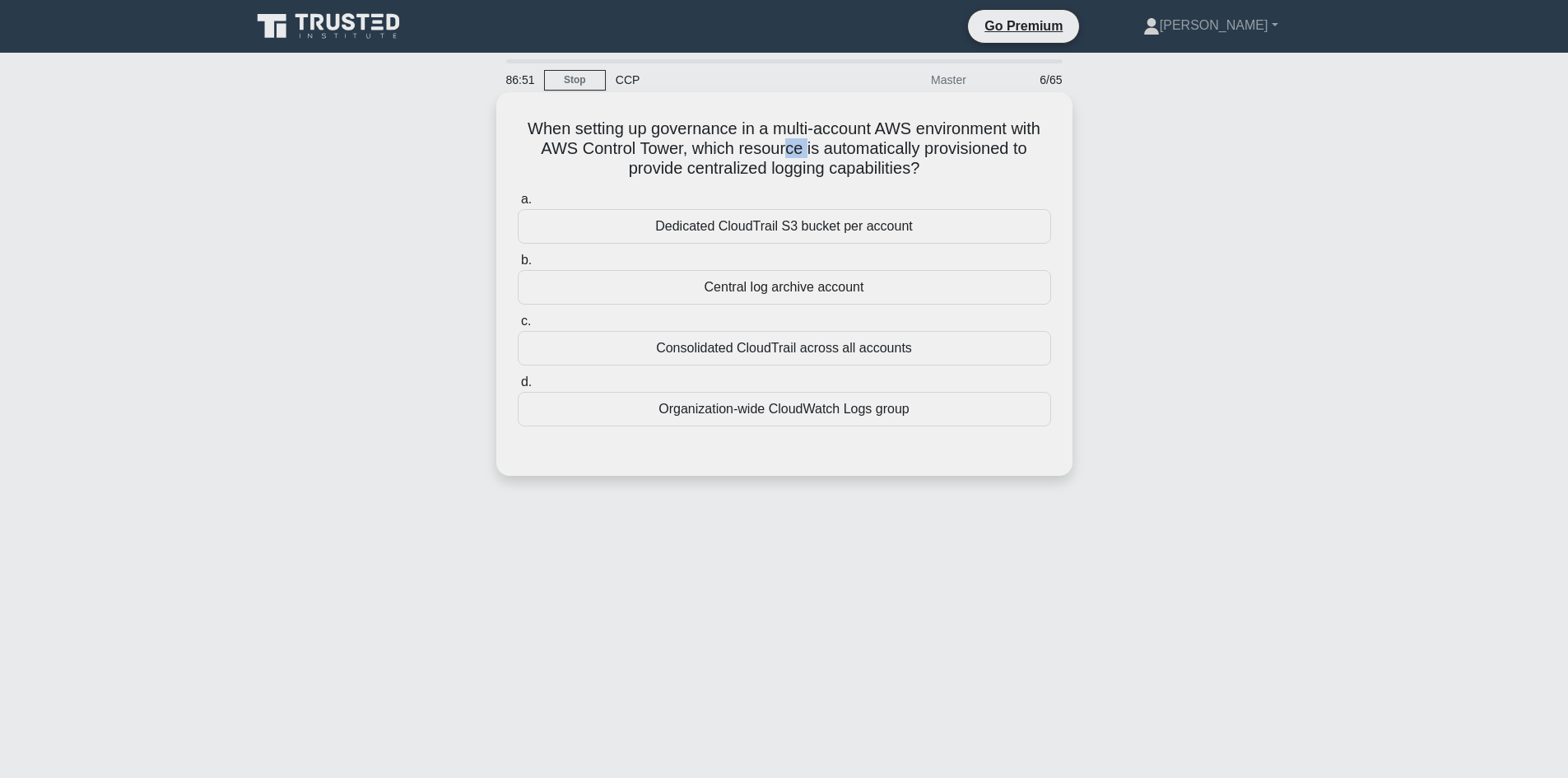
click at [814, 150] on h5 "When setting up governance in a multi-account AWS environment with AWS Control …" at bounding box center [784, 149] width 537 height 61
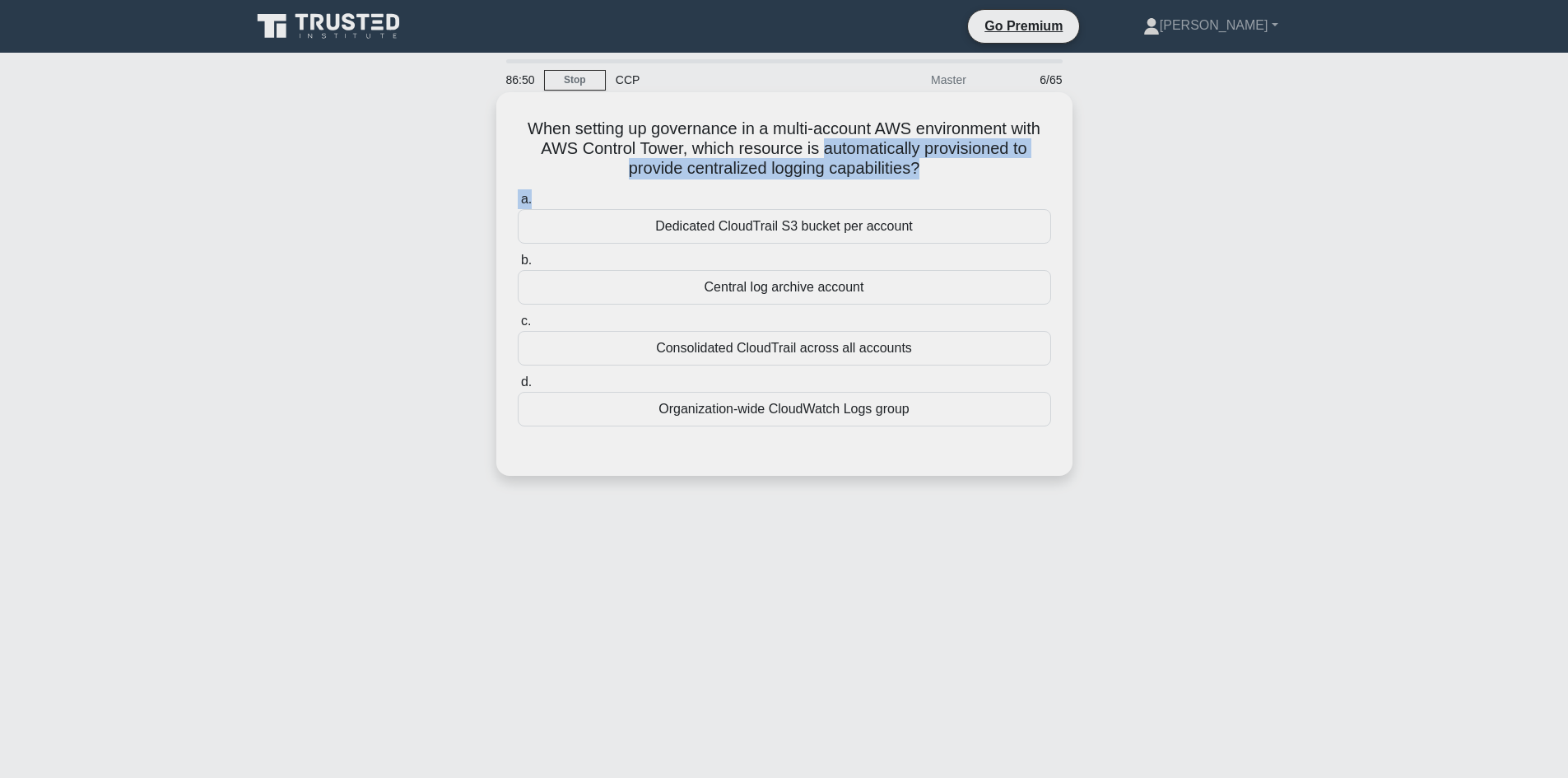
drag, startPoint x: 851, startPoint y: 156, endPoint x: 976, endPoint y: 189, distance: 129.3
click at [976, 189] on div "When setting up governance in a multi-account AWS environment with AWS Control …" at bounding box center [784, 284] width 562 height 371
click at [828, 147] on h5 "When setting up governance in a multi-account AWS environment with AWS Control …" at bounding box center [784, 149] width 537 height 61
drag, startPoint x: 507, startPoint y: 113, endPoint x: 945, endPoint y: 166, distance: 441.2
click at [945, 166] on div "When setting up governance in a multi-account AWS environment with AWS Control …" at bounding box center [784, 284] width 562 height 371
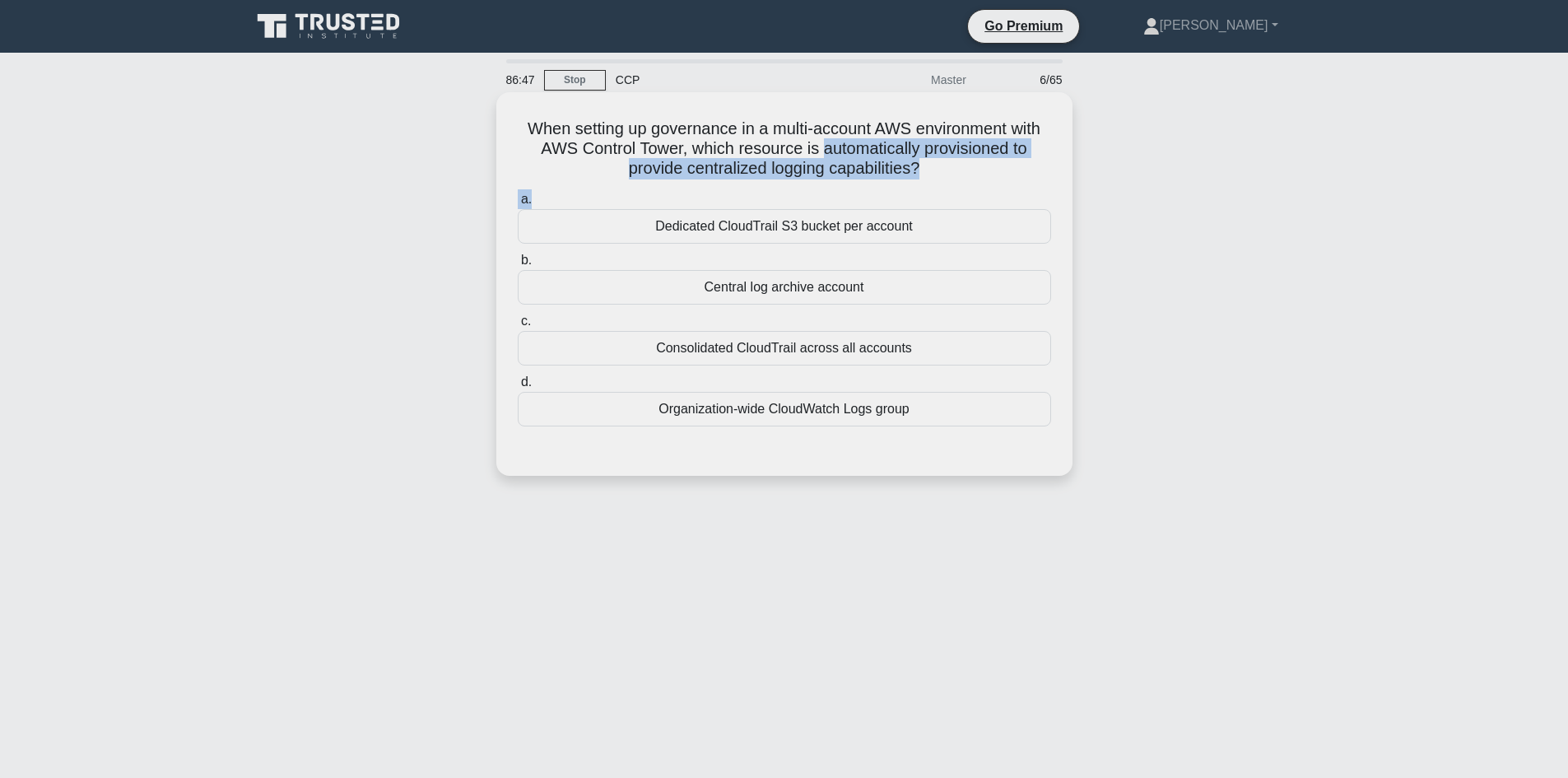
click at [905, 145] on h5 "When setting up governance in a multi-account AWS environment with AWS Control …" at bounding box center [784, 149] width 537 height 61
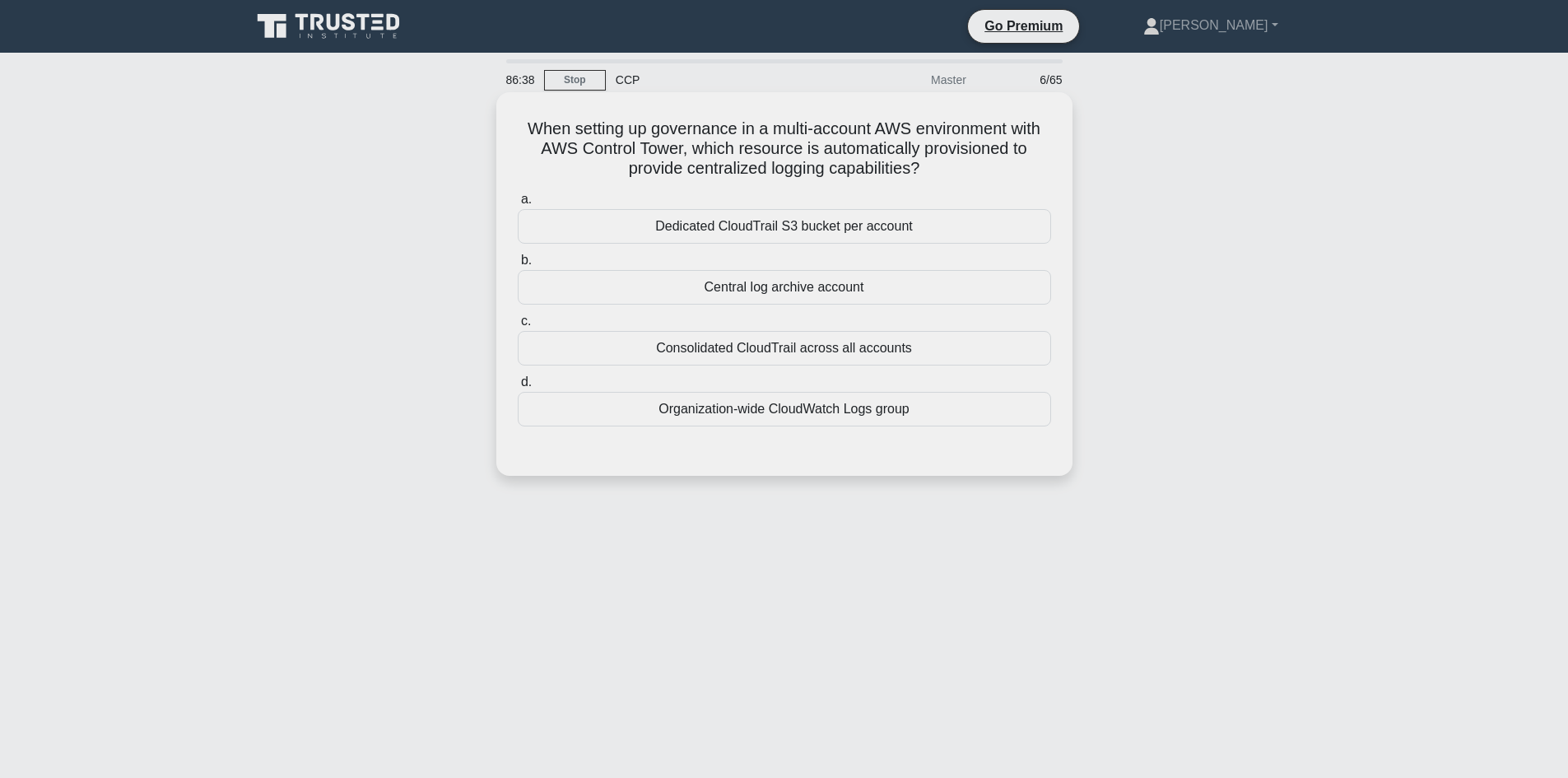
click at [813, 410] on div "Organization-wide CloudWatch Logs group" at bounding box center [784, 409] width 533 height 35
click at [517, 387] on input "d. Organization-wide CloudWatch Logs group" at bounding box center [517, 383] width 0 height 11
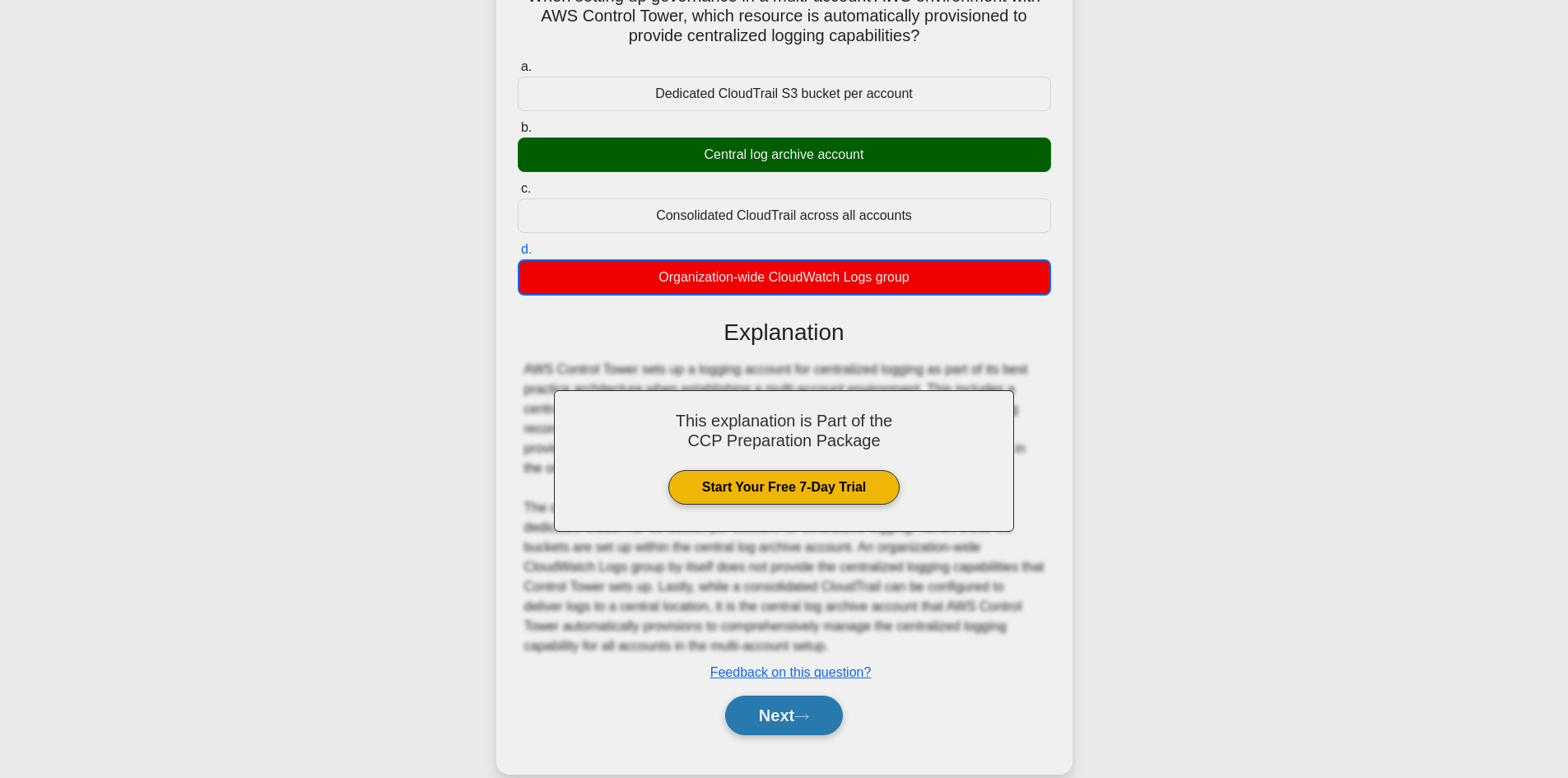
scroll to position [161, 0]
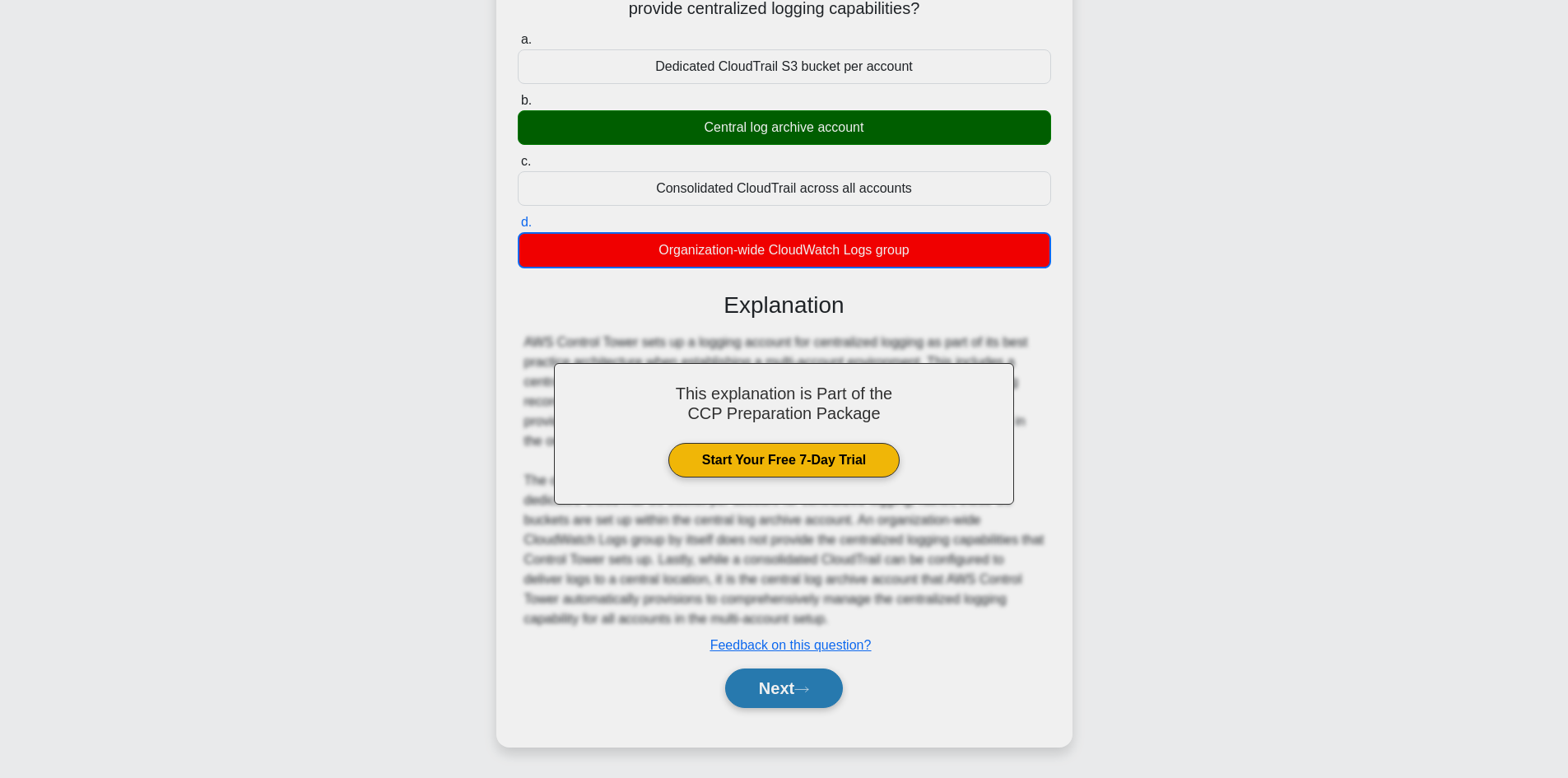
click at [788, 696] on button "Next" at bounding box center [784, 687] width 117 height 39
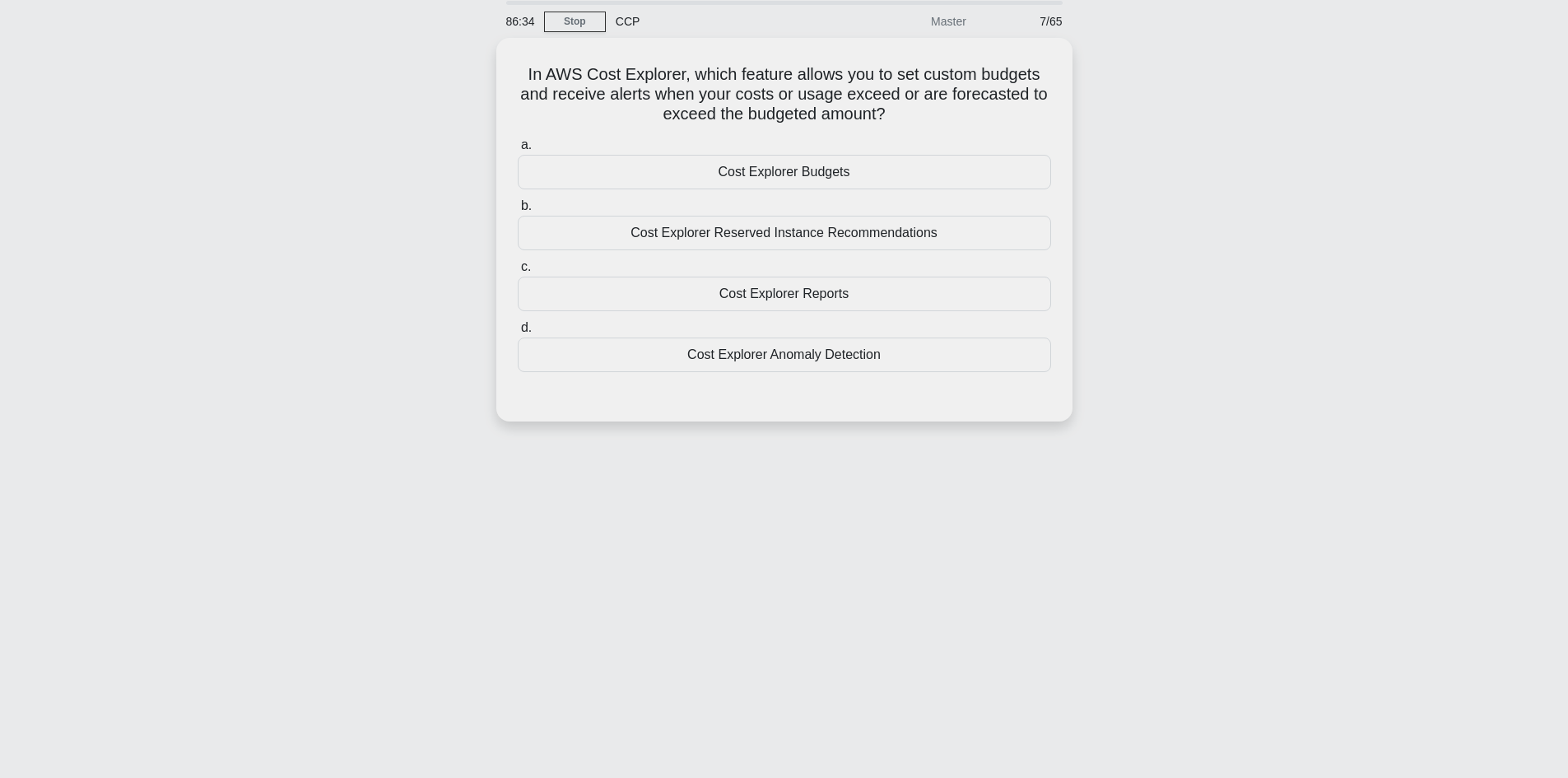
scroll to position [28, 0]
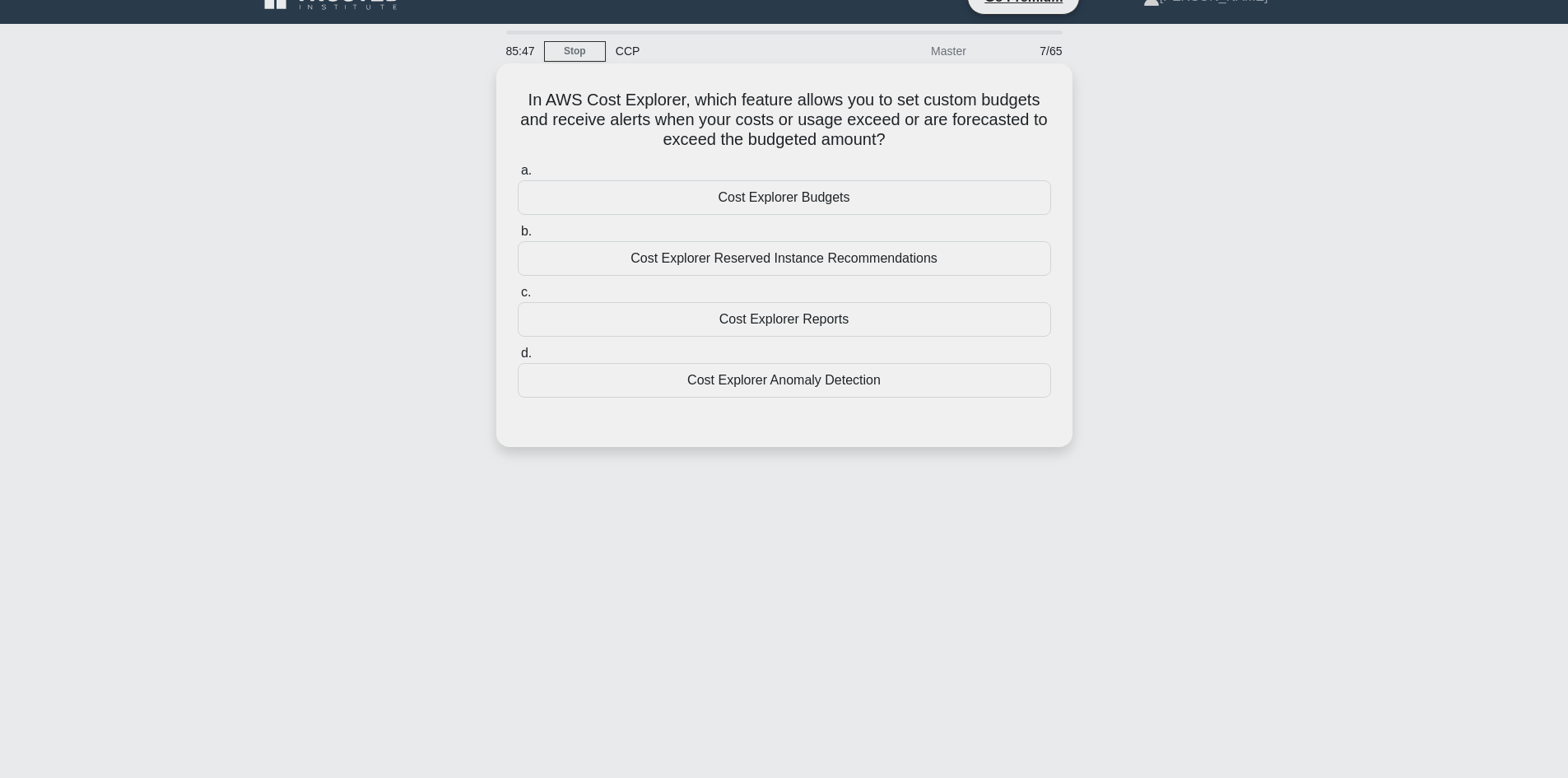
click at [514, 94] on div "In AWS Cost Explorer, which feature allows you to set custom budgets and receiv…" at bounding box center [784, 255] width 562 height 371
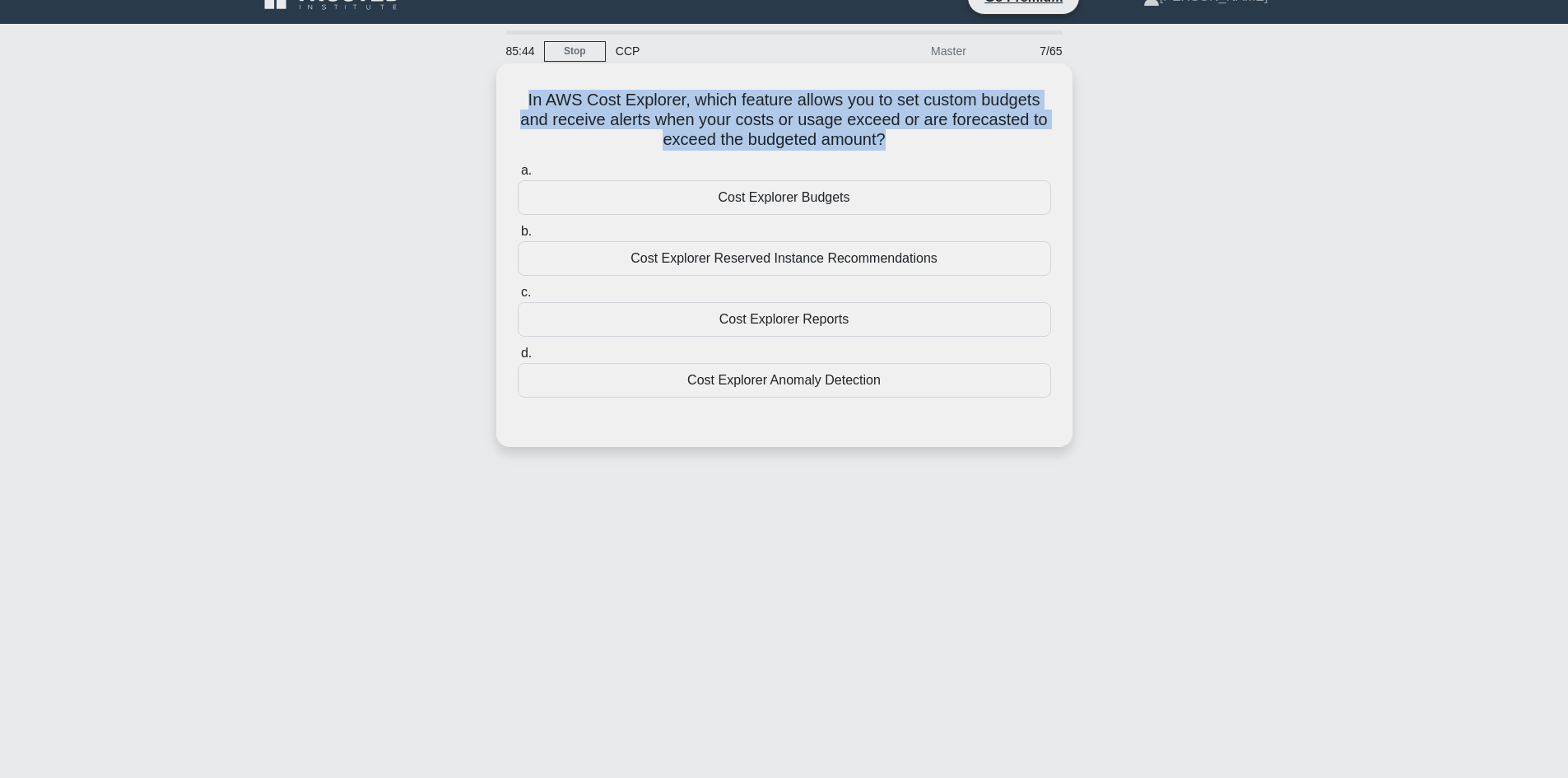
drag, startPoint x: 514, startPoint y: 94, endPoint x: 959, endPoint y: 135, distance: 446.9
click at [959, 135] on div "In AWS Cost Explorer, which feature allows you to set custom budgets and receiv…" at bounding box center [784, 255] width 562 height 371
click at [830, 99] on h5 "In AWS Cost Explorer, which feature allows you to set custom budgets and receiv…" at bounding box center [784, 120] width 537 height 61
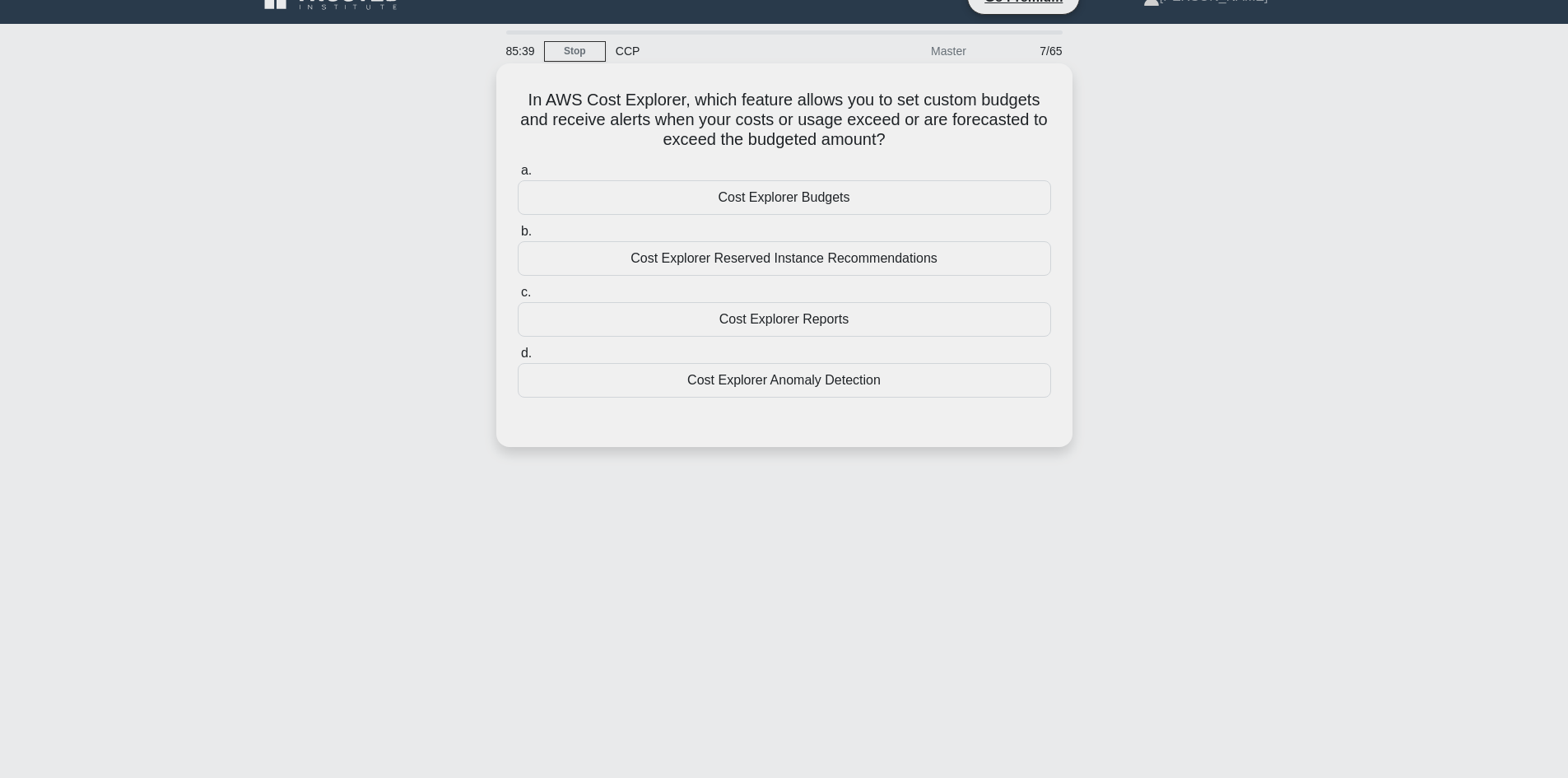
click at [815, 199] on div "Cost Explorer Budgets" at bounding box center [784, 197] width 533 height 35
click at [517, 176] on input "a. Cost Explorer Budgets" at bounding box center [517, 171] width 0 height 11
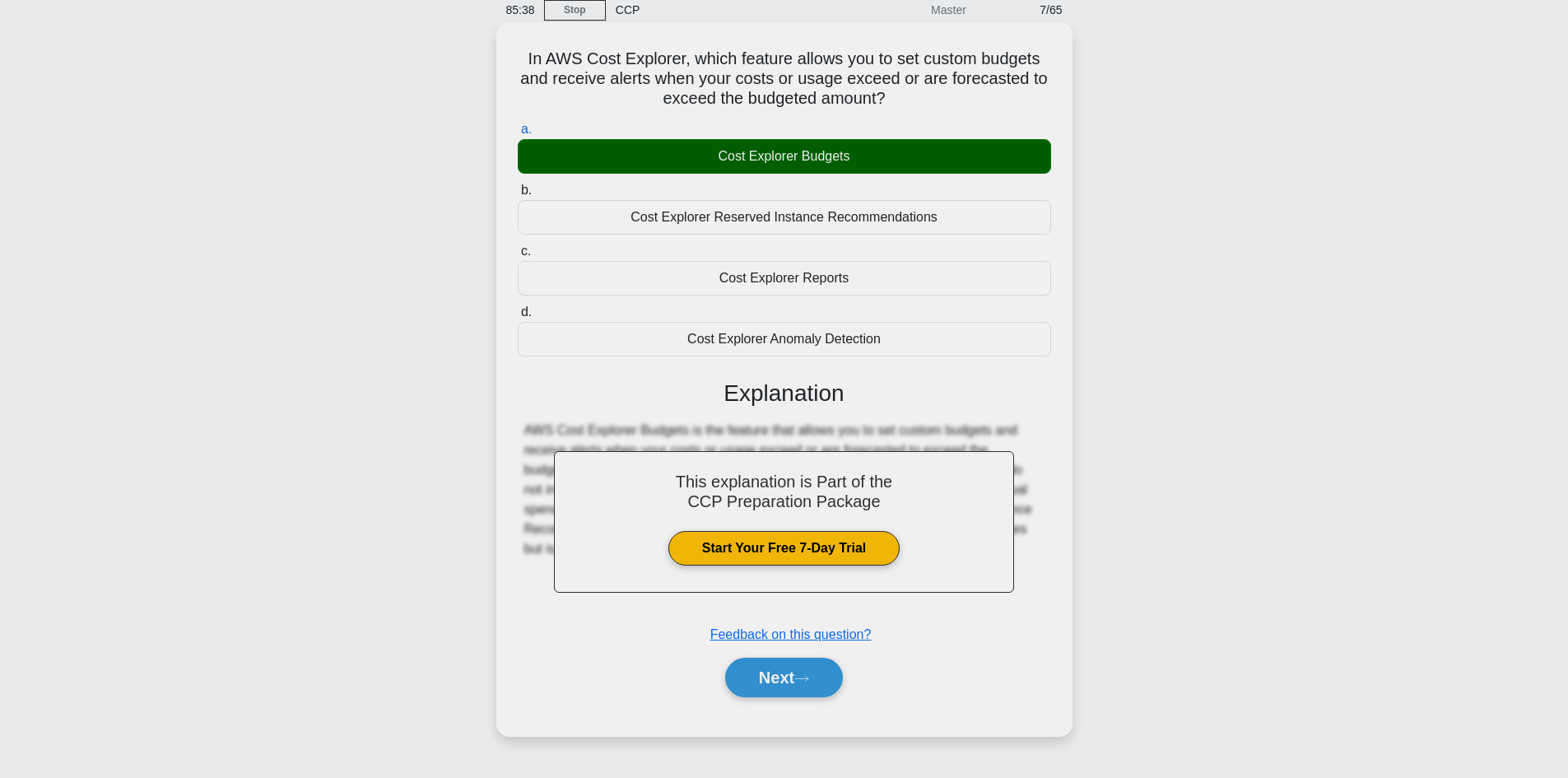
scroll to position [111, 0]
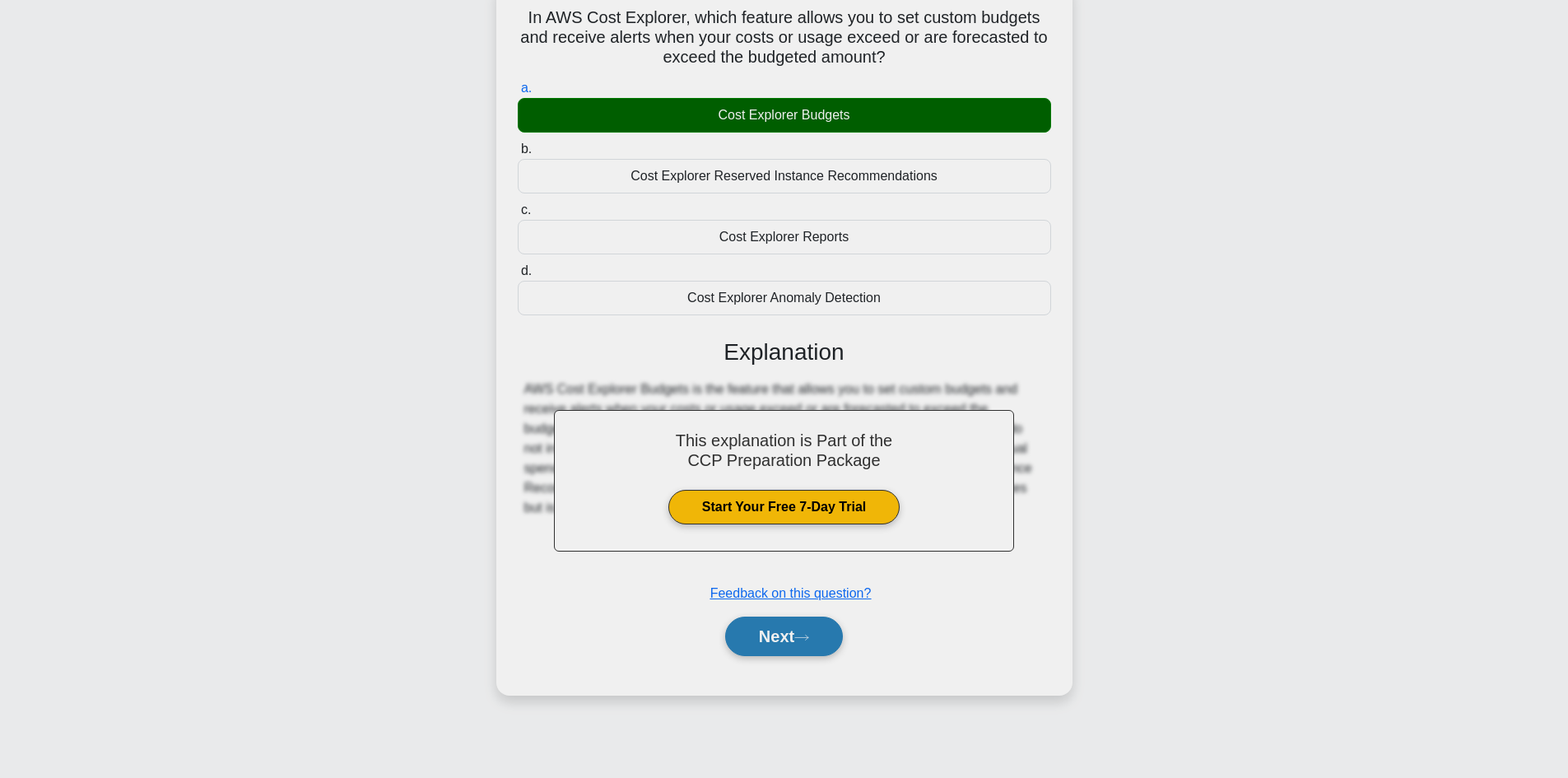
click at [790, 643] on button "Next" at bounding box center [784, 636] width 117 height 39
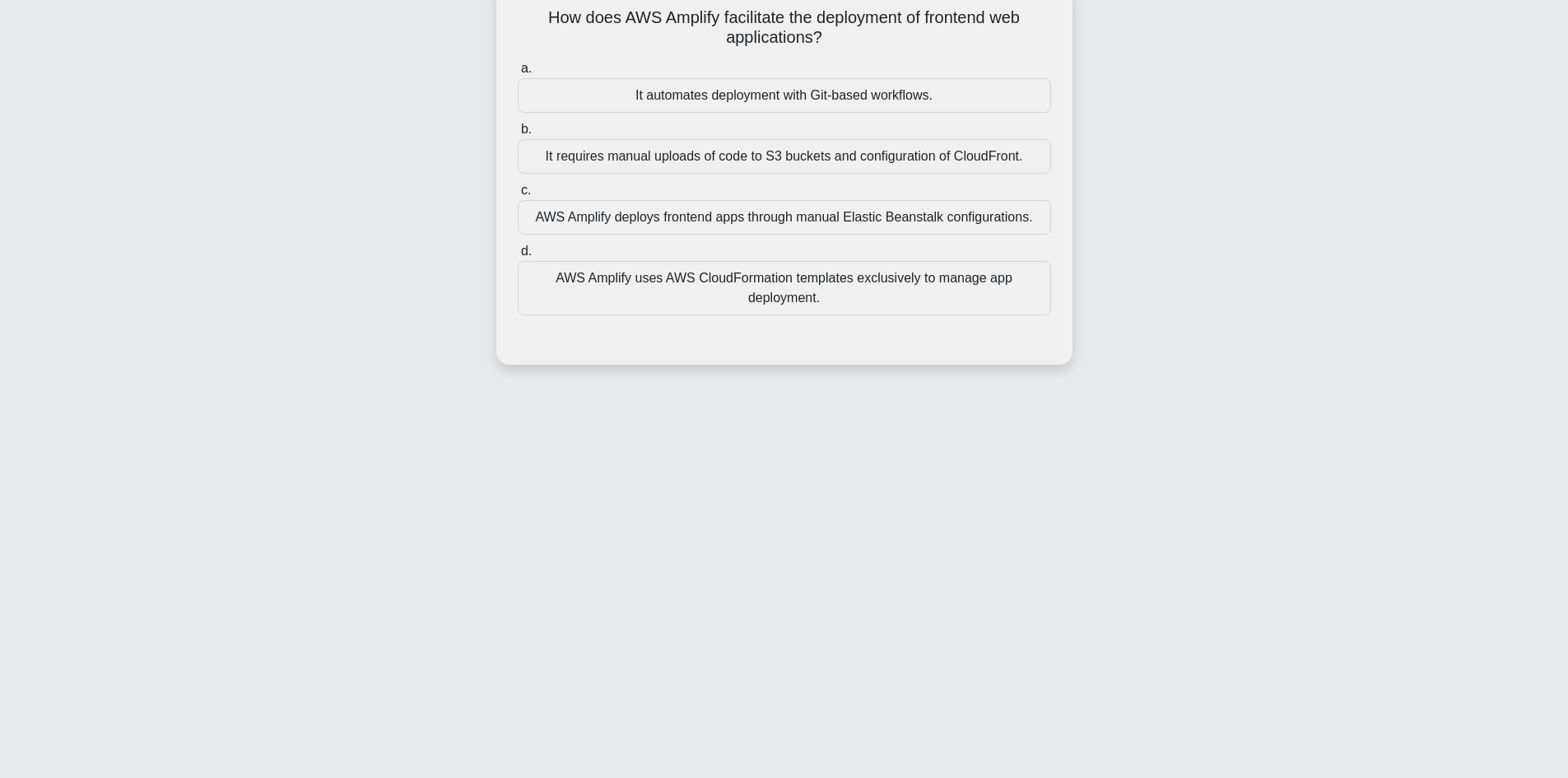
scroll to position [28, 0]
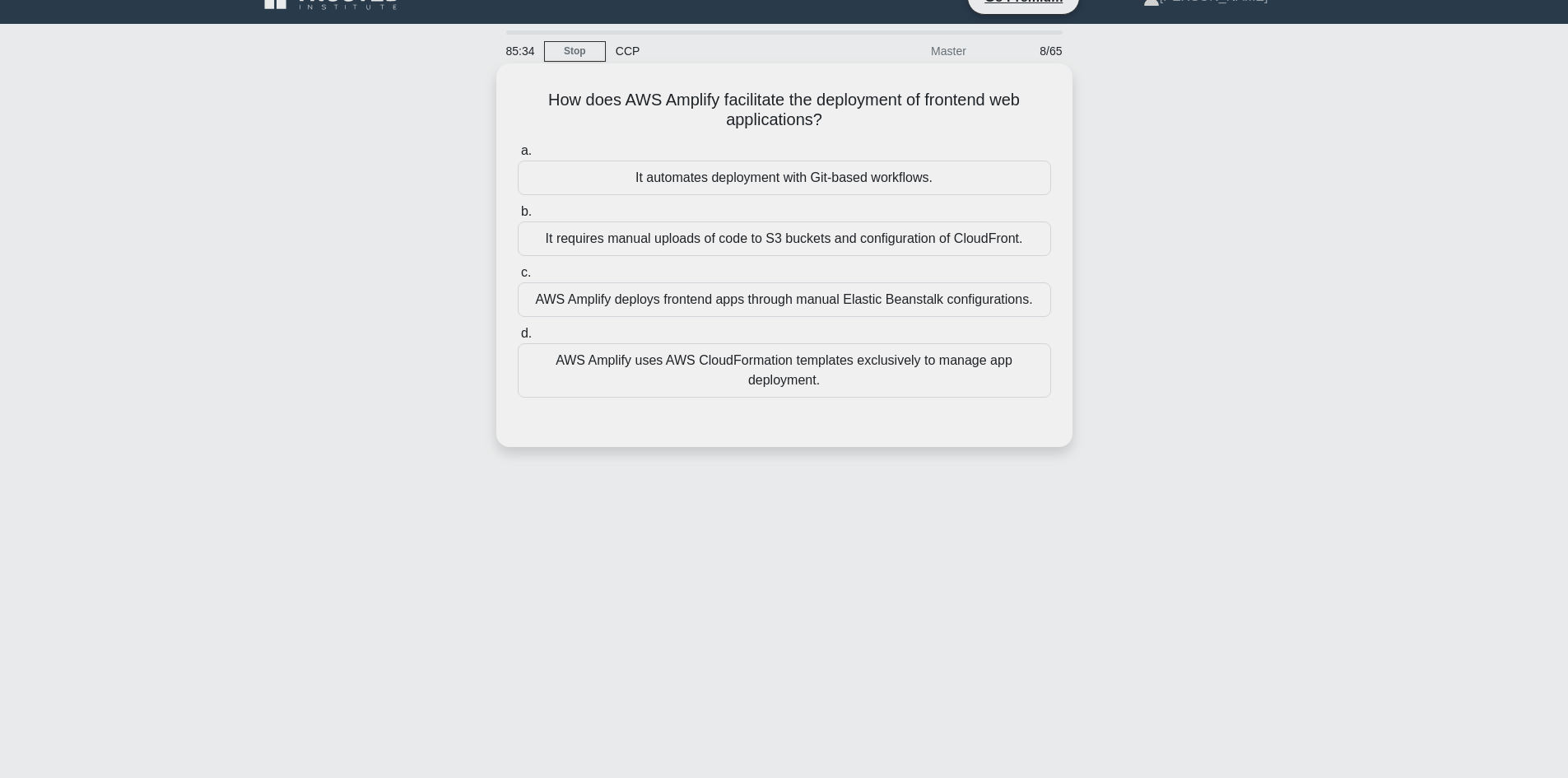
drag, startPoint x: 506, startPoint y: 100, endPoint x: 865, endPoint y: 124, distance: 359.8
click at [871, 126] on div "How does AWS Amplify facilitate the deployment of frontend web applications? .s…" at bounding box center [784, 255] width 562 height 371
click at [779, 87] on div "How does AWS Amplify facilitate the deployment of frontend web applications? .s…" at bounding box center [784, 255] width 562 height 371
click at [743, 187] on div "It automates deployment with Git-based workflows." at bounding box center [784, 178] width 533 height 35
click at [517, 156] on input "a. It automates deployment with Git-based workflows." at bounding box center [517, 151] width 0 height 11
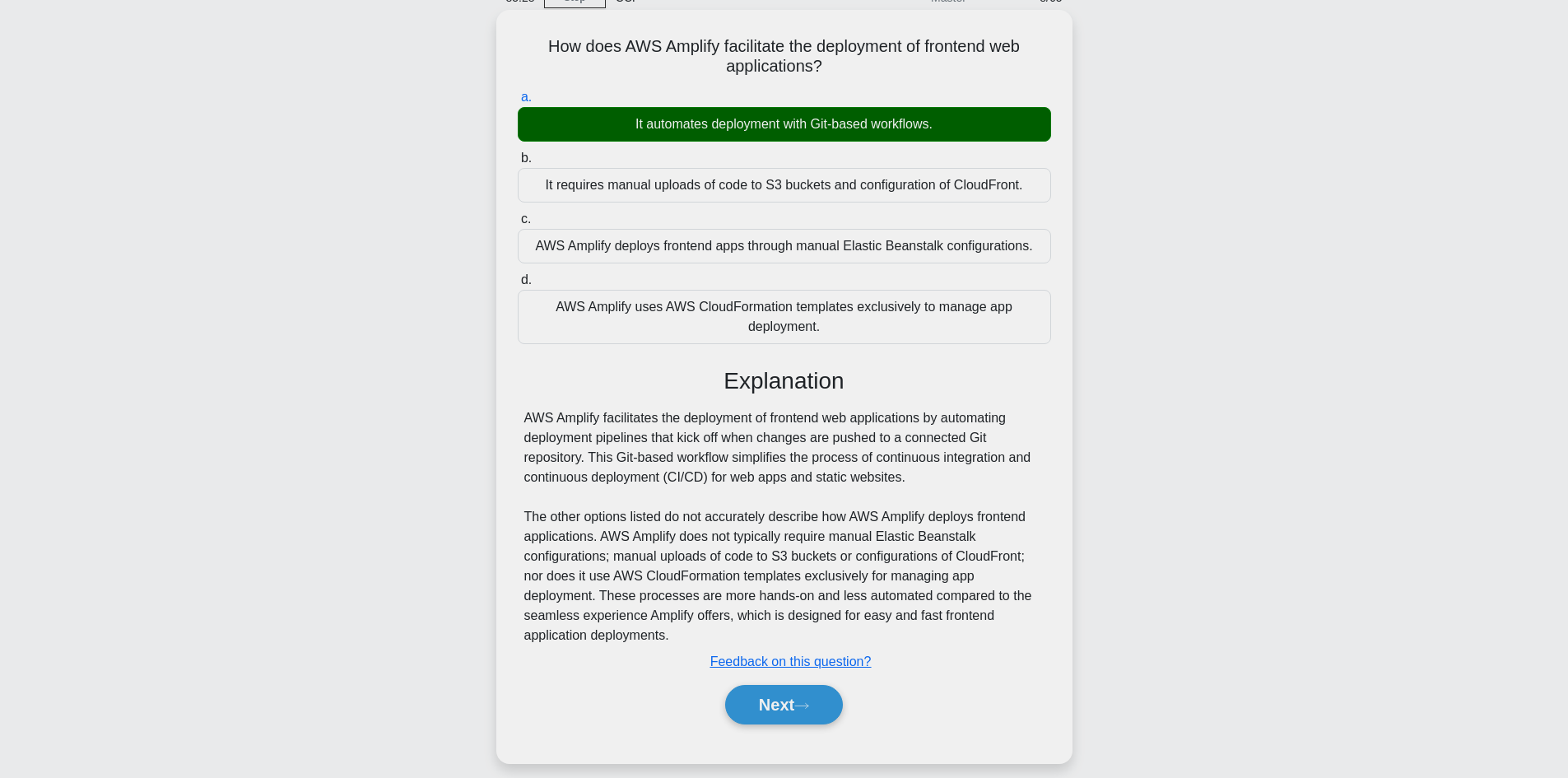
scroll to position [111, 0]
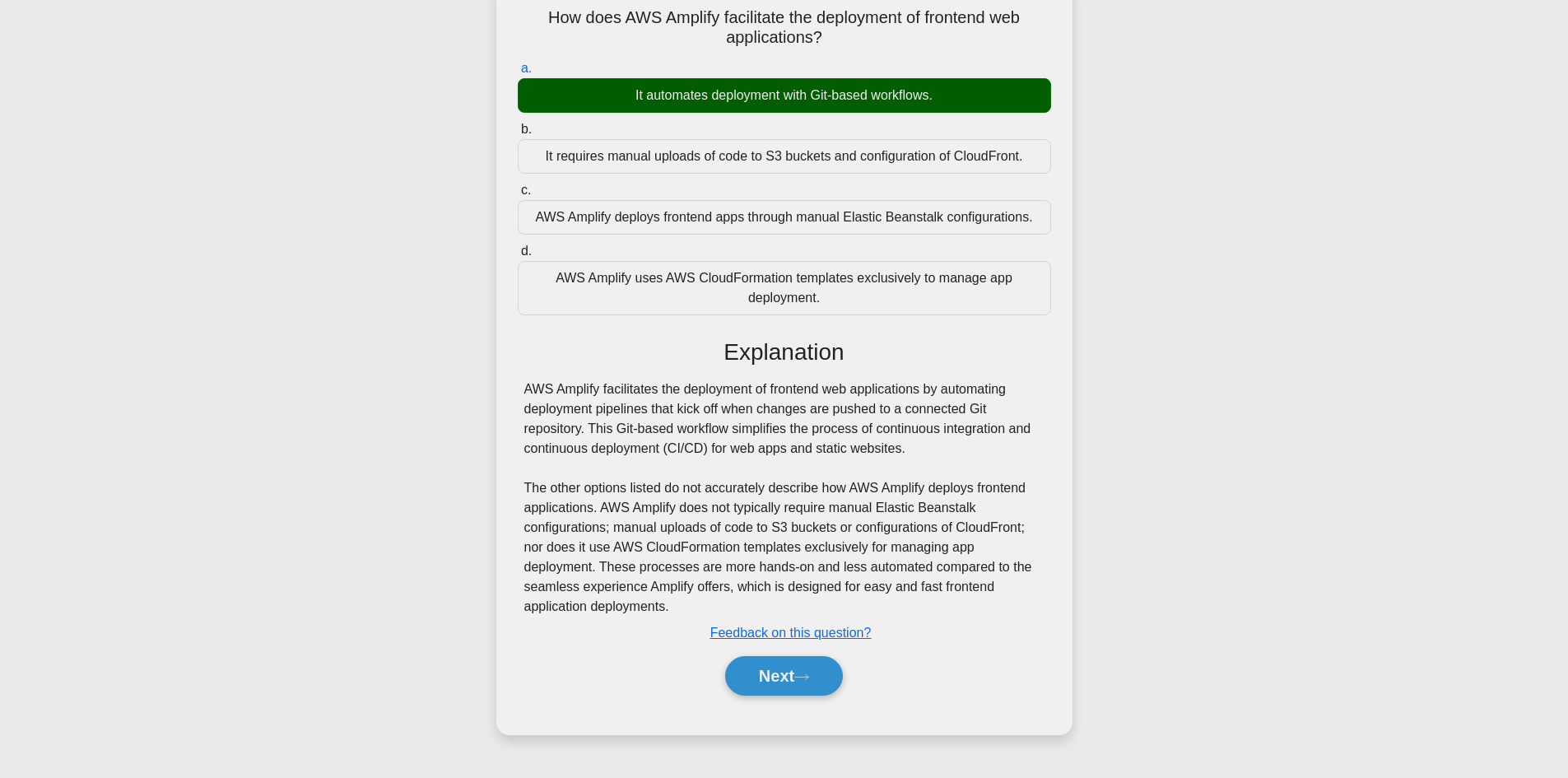
drag, startPoint x: 909, startPoint y: 450, endPoint x: 562, endPoint y: 378, distance: 354.4
click at [884, 447] on div "AWS Amplify facilitates the deployment of frontend web applications by automati…" at bounding box center [784, 497] width 520 height 237
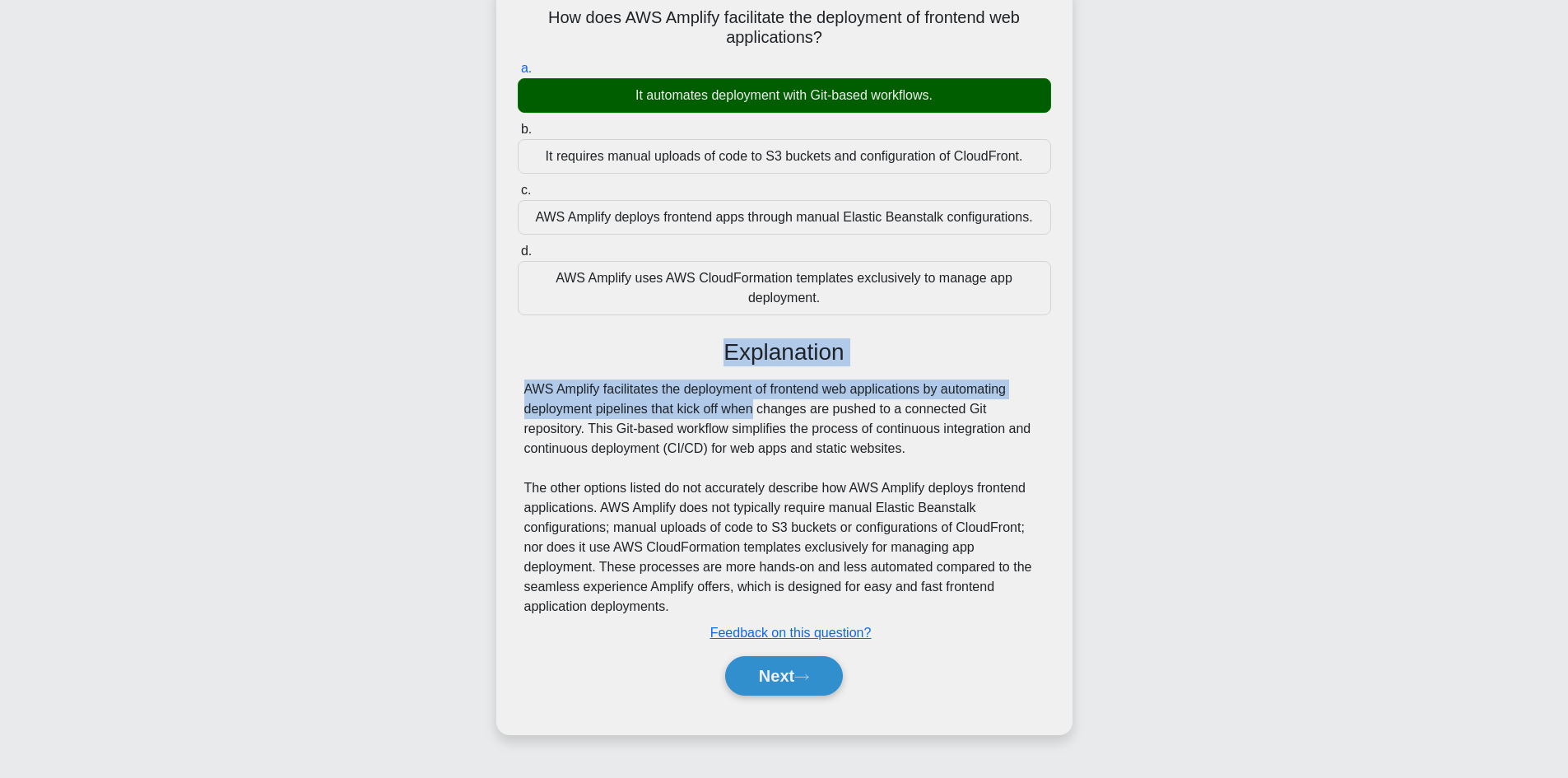
drag, startPoint x: 562, startPoint y: 378, endPoint x: 515, endPoint y: 350, distance: 54.7
click at [516, 350] on div "a. It automates deployment with Git-based workflows. b. It requires manual uplo…" at bounding box center [784, 384] width 537 height 660
click at [611, 364] on h3 "Explanation" at bounding box center [784, 352] width 514 height 28
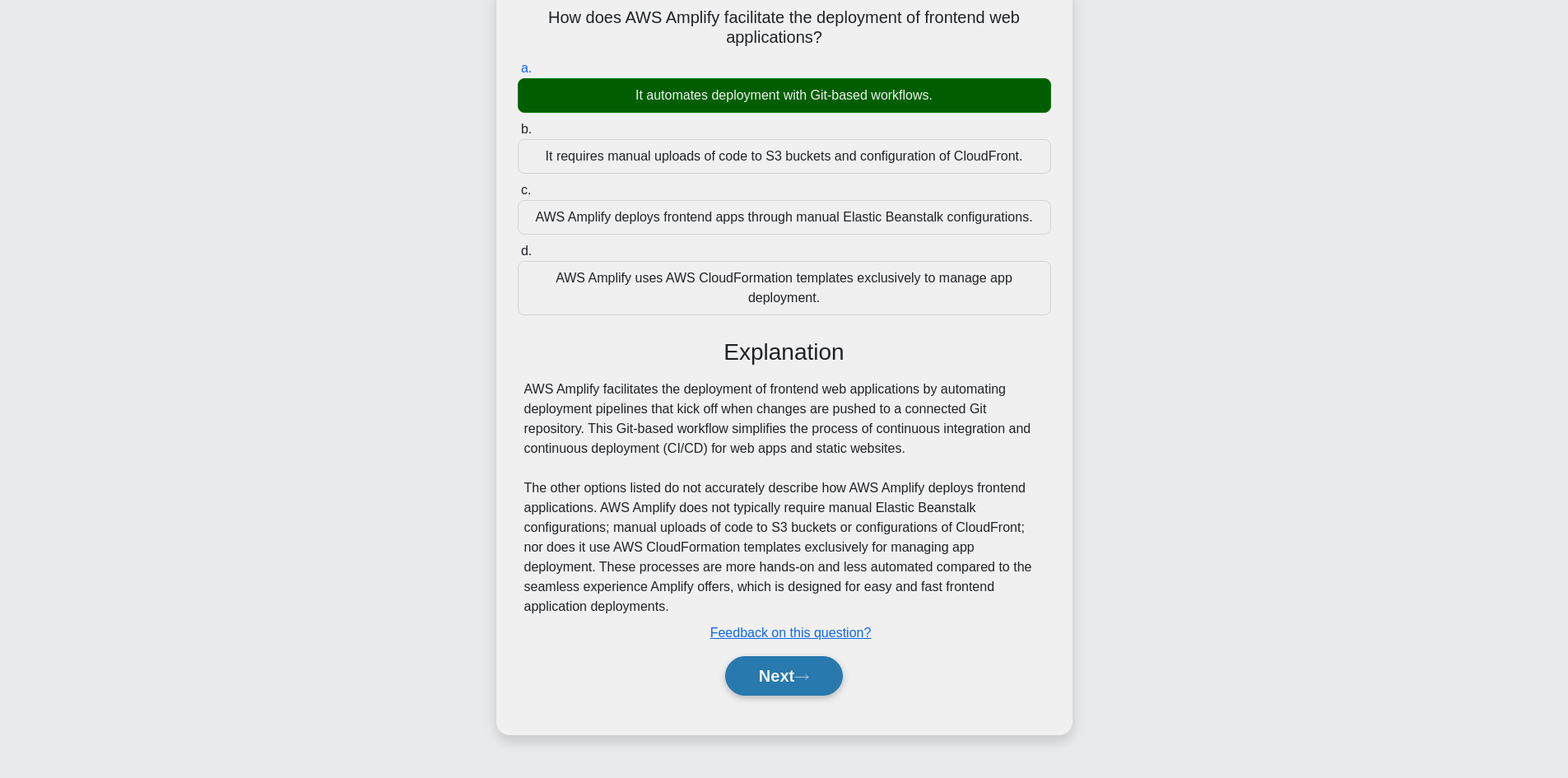
click at [803, 684] on button "Next" at bounding box center [784, 675] width 117 height 39
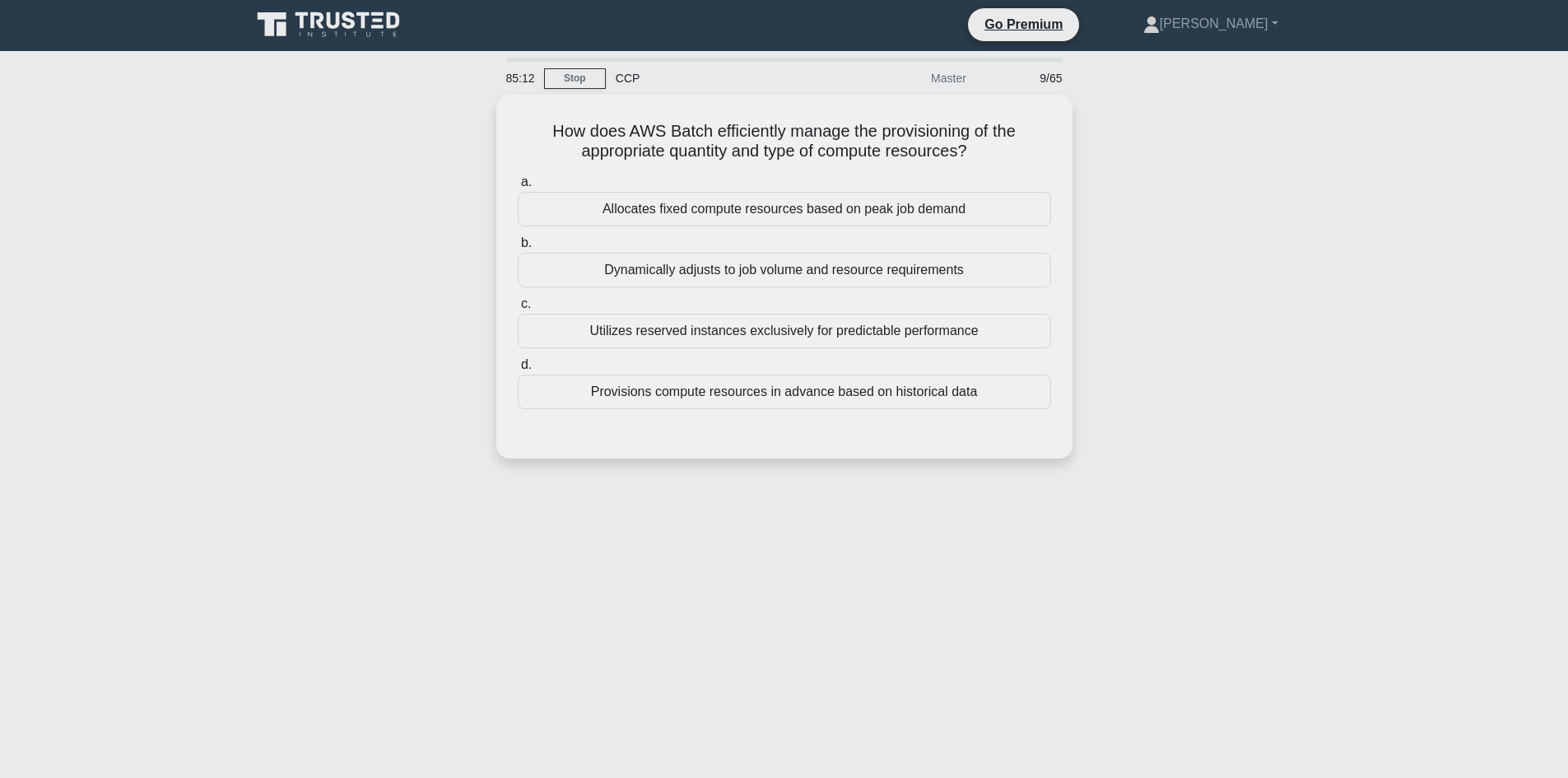
scroll to position [0, 0]
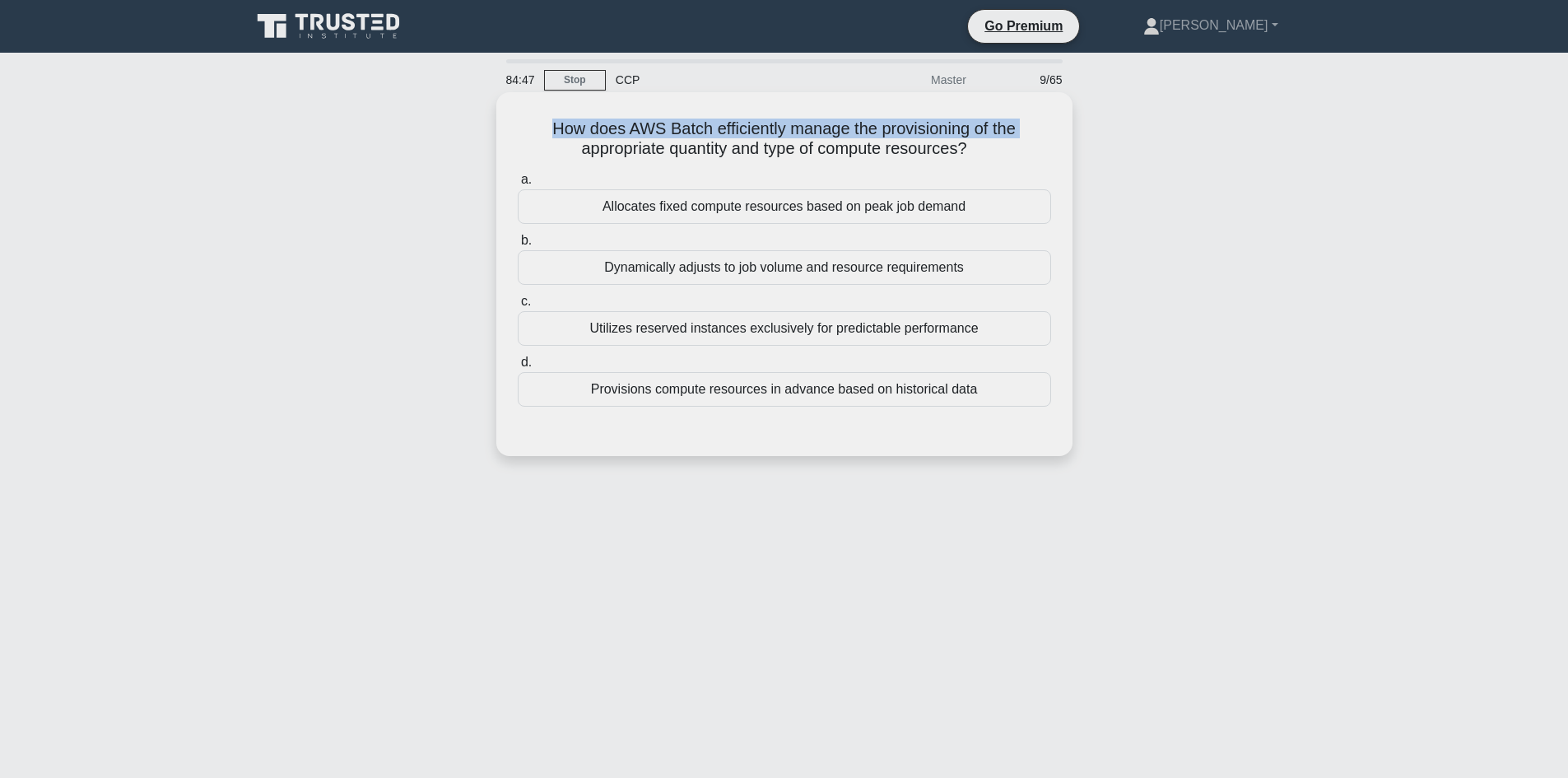
drag, startPoint x: 540, startPoint y: 120, endPoint x: 575, endPoint y: 162, distance: 54.7
click at [575, 162] on div "How does AWS Batch efficiently manage the provisioning of the appropriate quant…" at bounding box center [784, 274] width 562 height 350
click at [666, 142] on h5 "How does AWS Batch efficiently manage the provisioning of the appropriate quant…" at bounding box center [784, 139] width 537 height 41
click at [679, 274] on div "Dynamically adjusts to job volume and resource requirements" at bounding box center [784, 268] width 533 height 35
click at [517, 246] on input "b. Dynamically adjusts to job volume and resource requirements" at bounding box center [517, 241] width 0 height 11
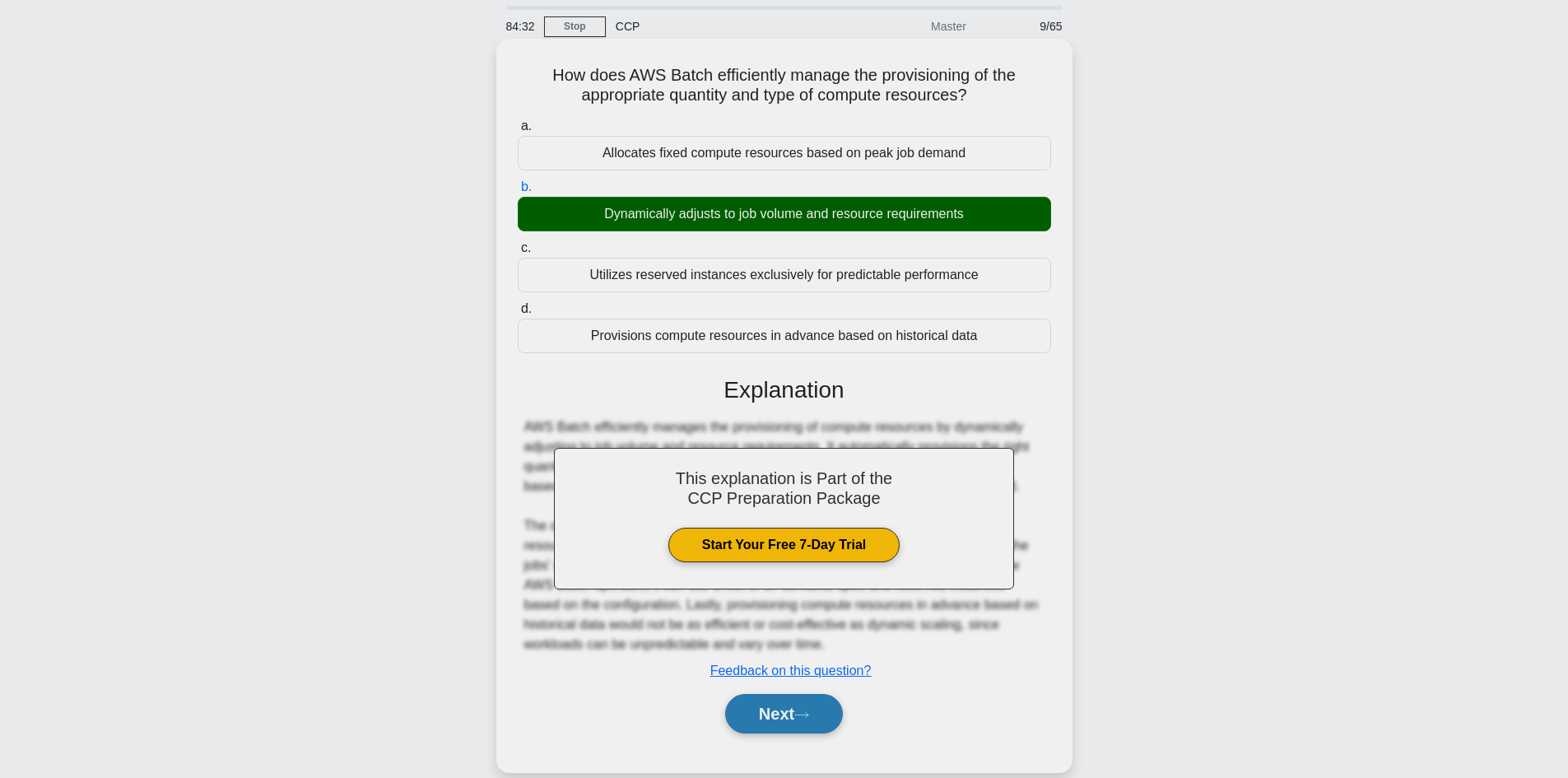
scroll to position [111, 0]
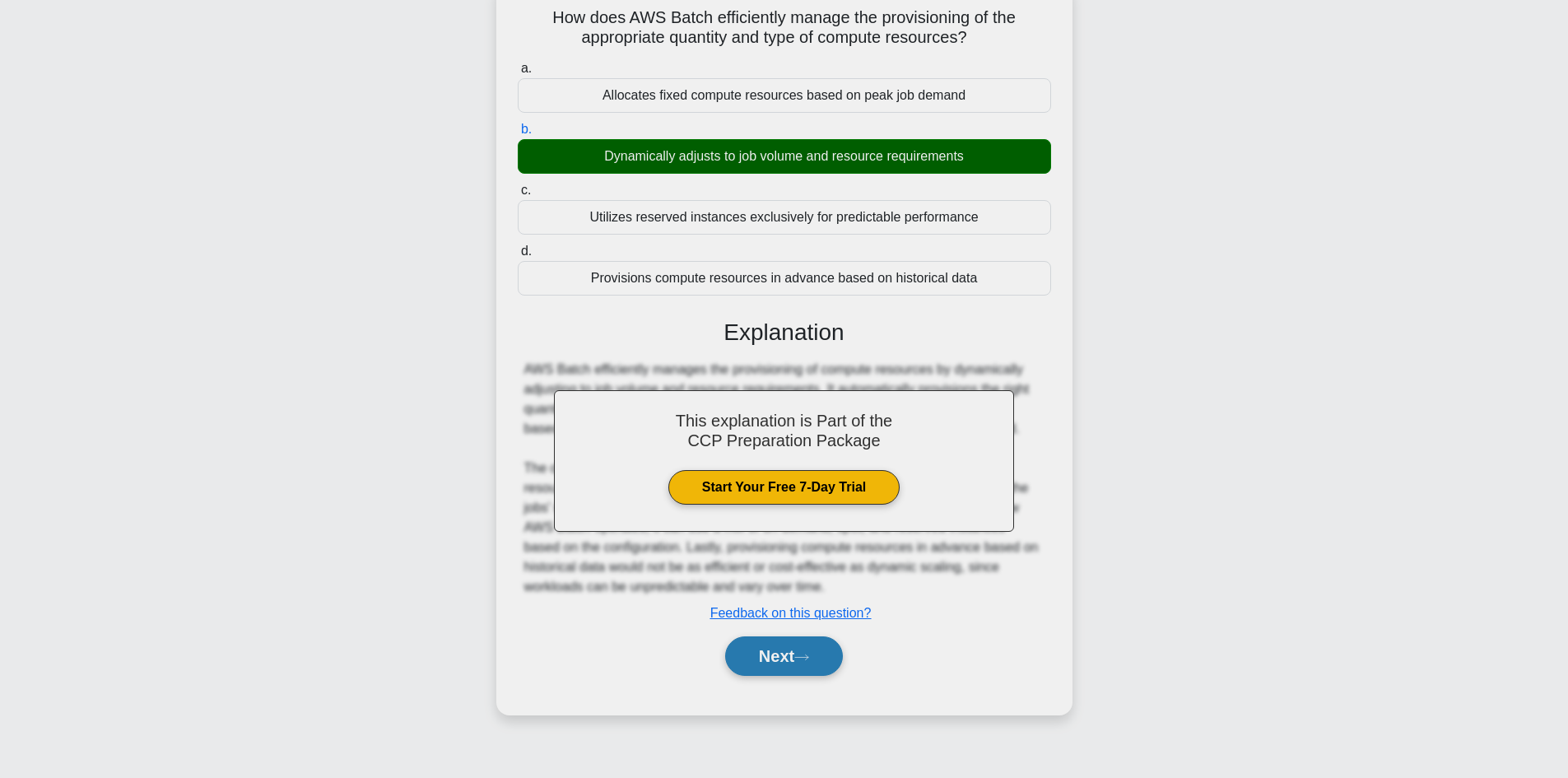
click at [794, 647] on button "Next" at bounding box center [784, 655] width 117 height 39
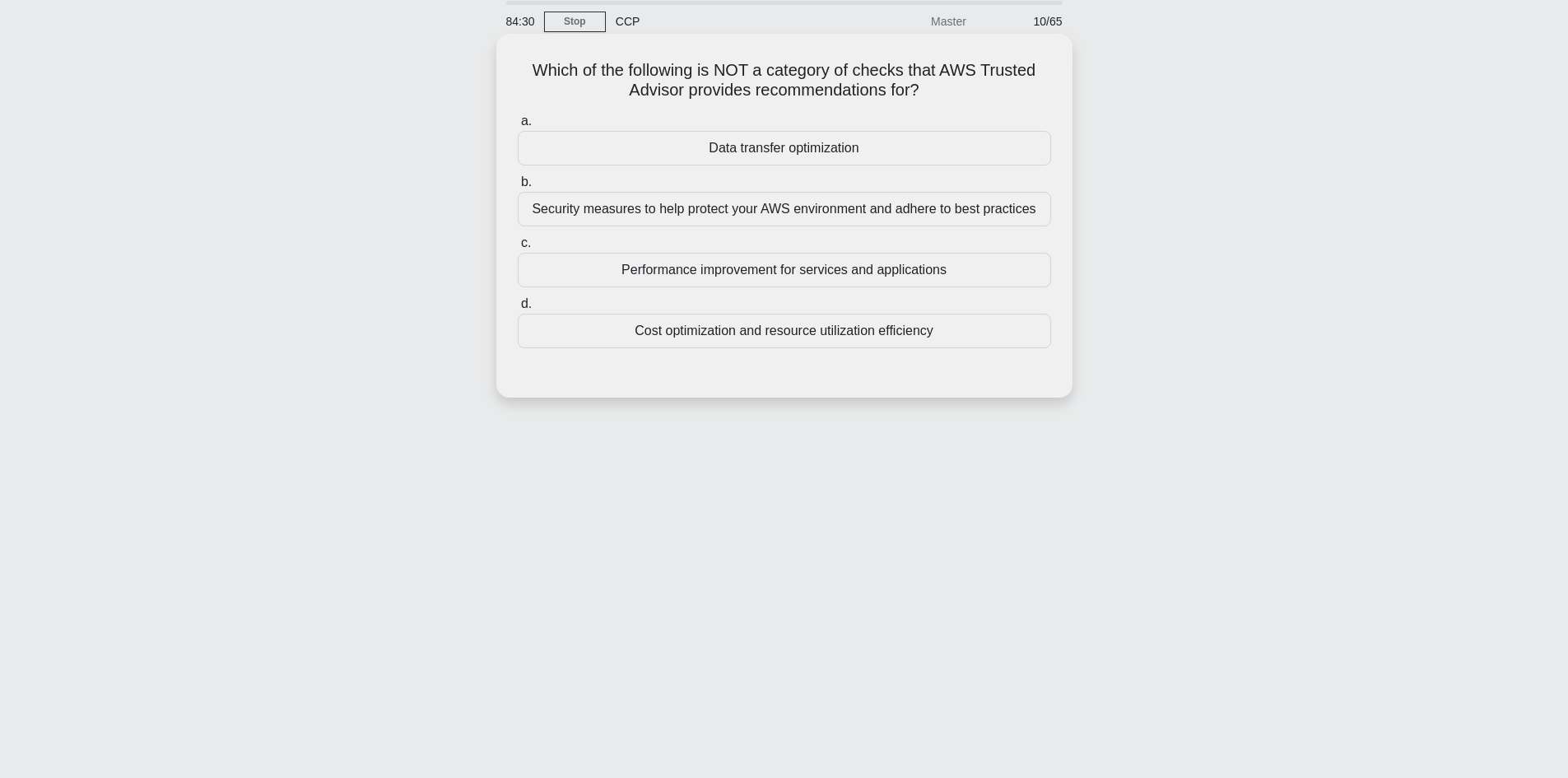
scroll to position [28, 0]
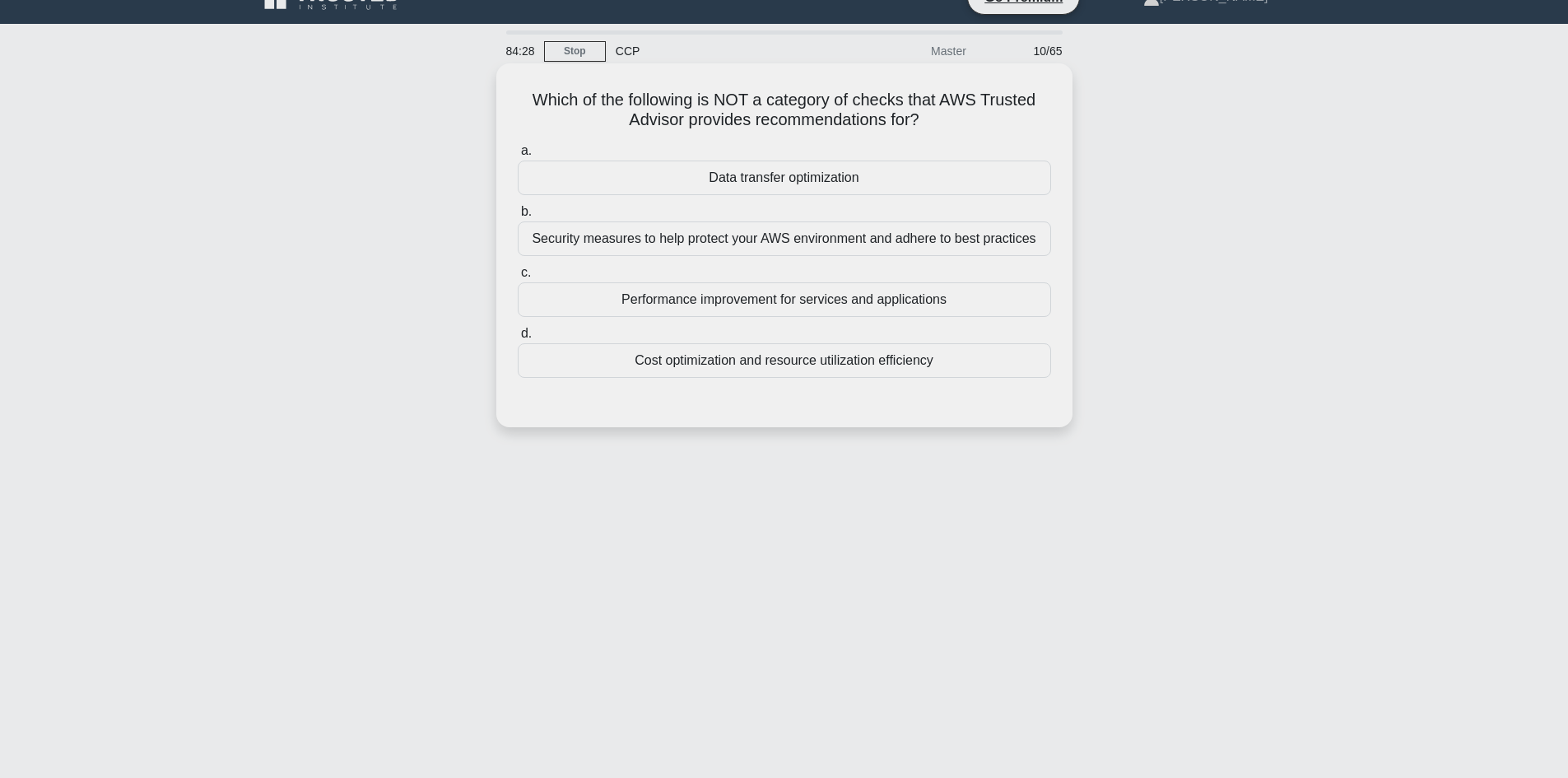
drag, startPoint x: 496, startPoint y: 93, endPoint x: 983, endPoint y: 113, distance: 487.4
click at [983, 113] on div "Which of the following is NOT a category of checks that AWS Trusted Advisor pro…" at bounding box center [784, 245] width 576 height 363
click at [893, 119] on h5 "Which of the following is NOT a category of checks that AWS Trusted Advisor pro…" at bounding box center [784, 110] width 537 height 41
drag, startPoint x: 942, startPoint y: 123, endPoint x: 615, endPoint y: 107, distance: 327.4
click at [638, 120] on h5 "Which of the following is NOT a category of checks that AWS Trusted Advisor pro…" at bounding box center [784, 110] width 537 height 41
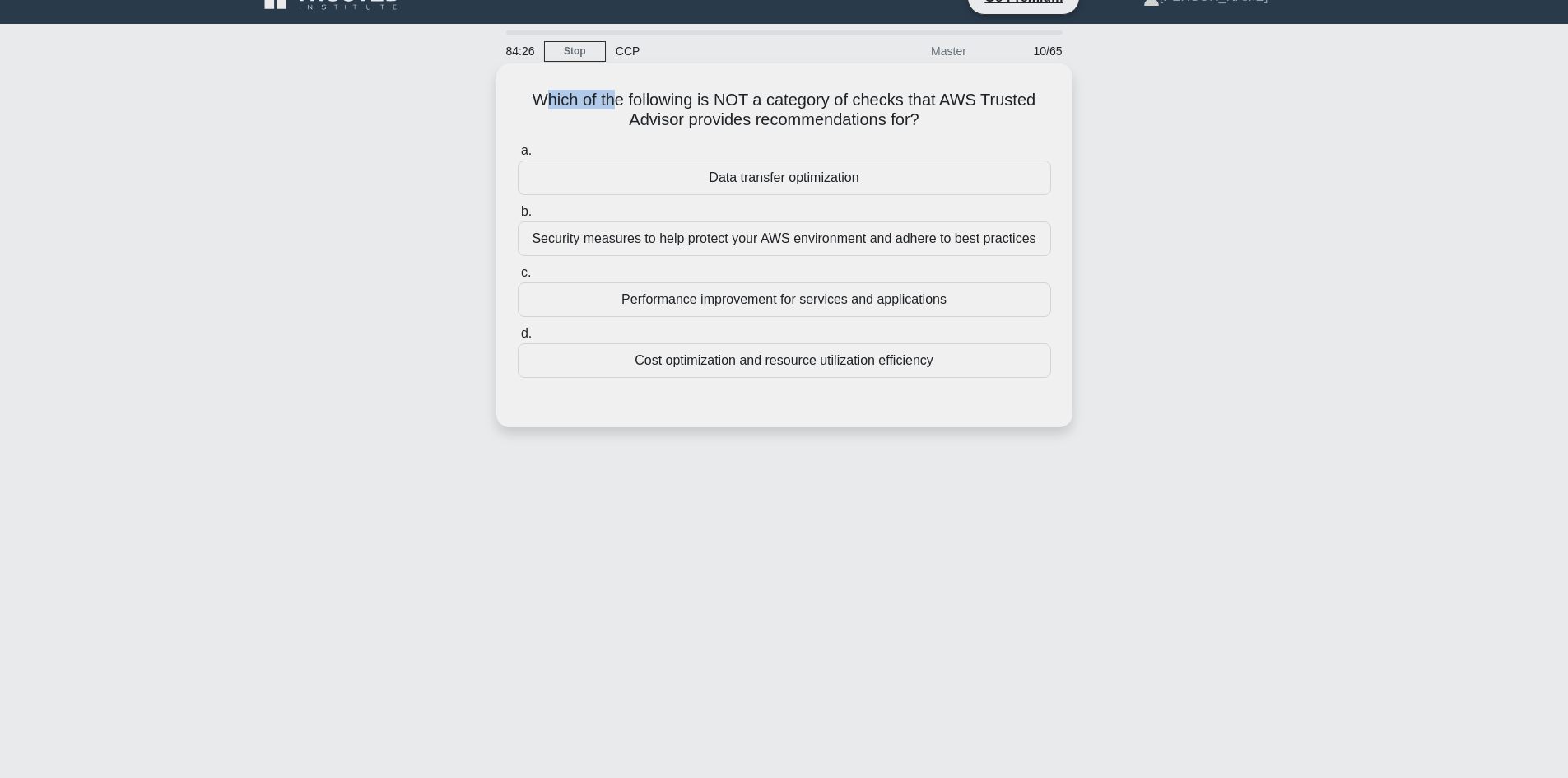
drag, startPoint x: 615, startPoint y: 107, endPoint x: 539, endPoint y: 86, distance: 78.8
click at [539, 86] on div "Which of the following is NOT a category of checks that AWS Trusted Advisor pro…" at bounding box center [784, 245] width 562 height 350
click at [516, 94] on h5 "Which of the following is NOT a category of checks that AWS Trusted Advisor pro…" at bounding box center [784, 110] width 537 height 41
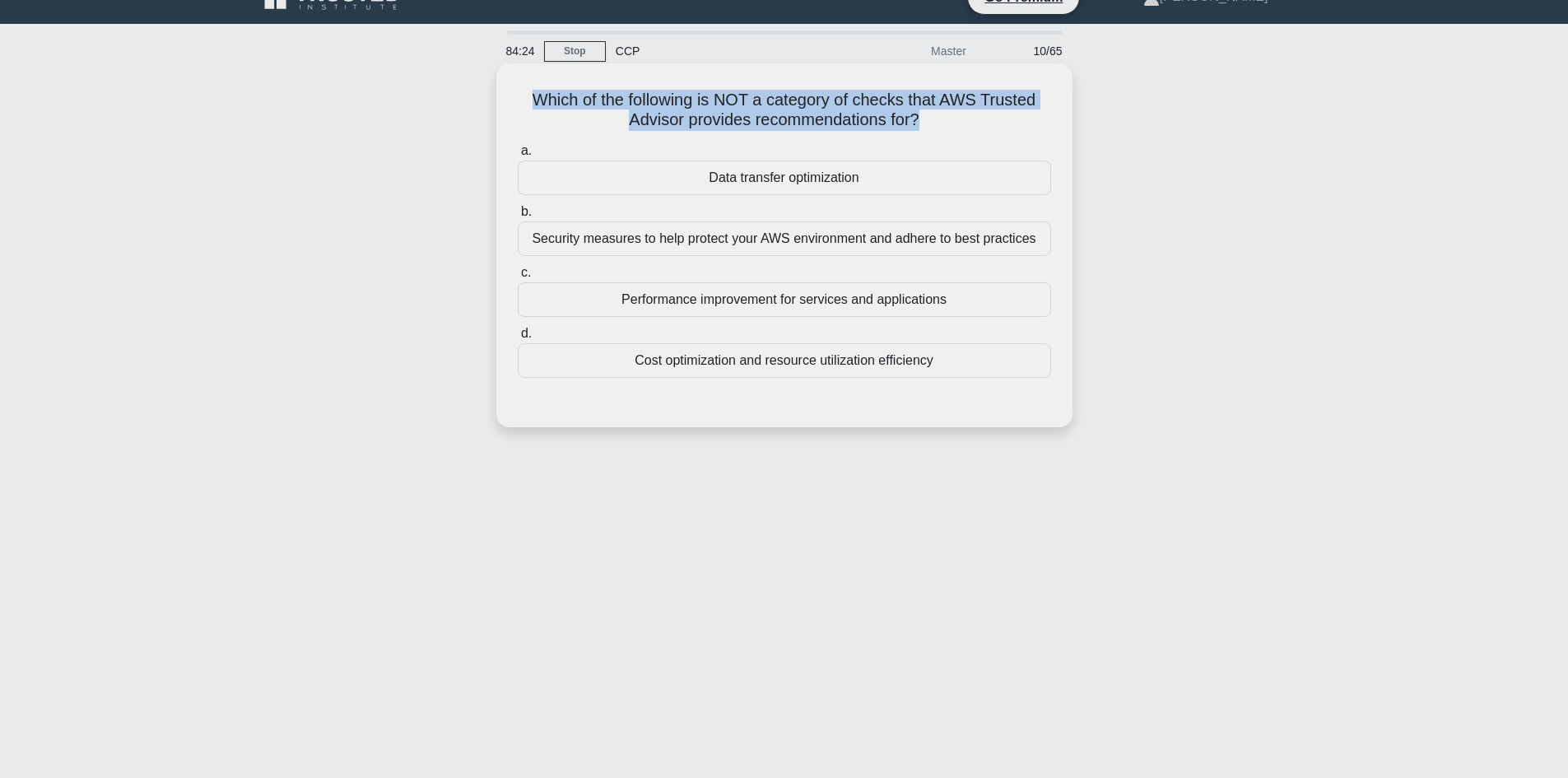
drag, startPoint x: 516, startPoint y: 94, endPoint x: 925, endPoint y: 124, distance: 410.1
click at [925, 124] on h5 "Which of the following is NOT a category of checks that AWS Trusted Advisor pro…" at bounding box center [784, 110] width 537 height 41
click at [807, 121] on h5 "Which of the following is NOT a category of checks that AWS Trusted Advisor pro…" at bounding box center [784, 110] width 537 height 41
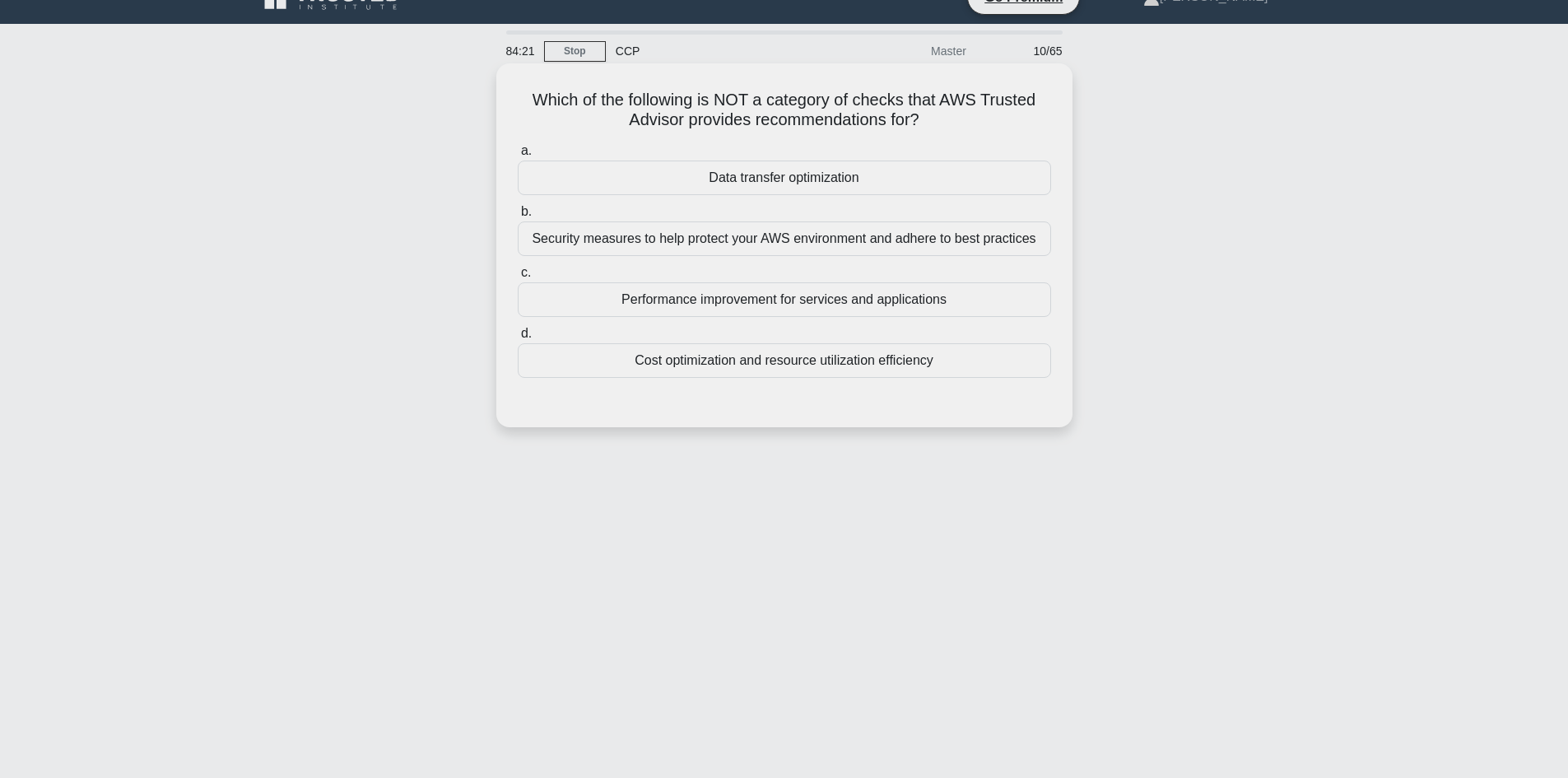
drag, startPoint x: 530, startPoint y: 96, endPoint x: 935, endPoint y: 129, distance: 406.3
click at [935, 129] on h5 "Which of the following is NOT a category of checks that AWS Trusted Advisor pro…" at bounding box center [784, 110] width 537 height 41
click at [796, 119] on h5 "Which of the following is NOT a category of checks that AWS Trusted Advisor pro…" at bounding box center [784, 110] width 537 height 41
click at [528, 98] on h5 "Which of the following is NOT a category of checks that AWS Trusted Advisor pro…" at bounding box center [784, 110] width 537 height 41
click at [776, 104] on h5 "Which of the following is NOT a category of checks that AWS Trusted Advisor pro…" at bounding box center [784, 110] width 537 height 41
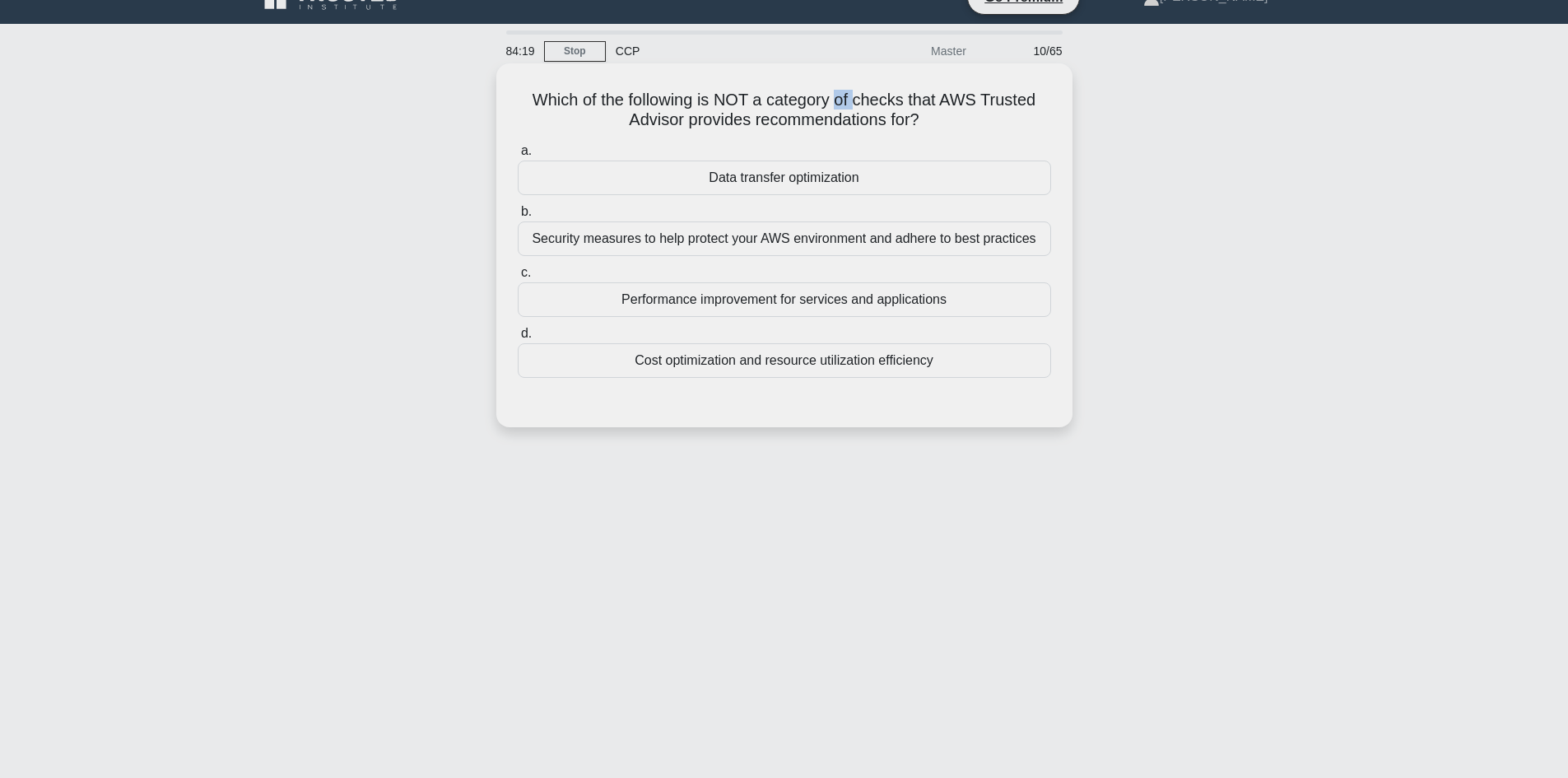
click at [866, 106] on h5 "Which of the following is NOT a category of checks that AWS Trusted Advisor pro…" at bounding box center [784, 110] width 537 height 41
click at [717, 100] on h5 "Which of the following is NOT a category of checks that AWS Trusted Advisor pro…" at bounding box center [784, 110] width 537 height 41
click at [532, 101] on h5 "Which of the following is NOT a category of checks that AWS Trusted Advisor pro…" at bounding box center [784, 110] width 537 height 41
click at [693, 103] on h5 "Which of the following is NOT a category of checks that AWS Trusted Advisor pro…" at bounding box center [784, 110] width 537 height 41
click at [521, 99] on h5 "Which of the following is NOT a category of checks that AWS Trusted Advisor pro…" at bounding box center [784, 110] width 537 height 41
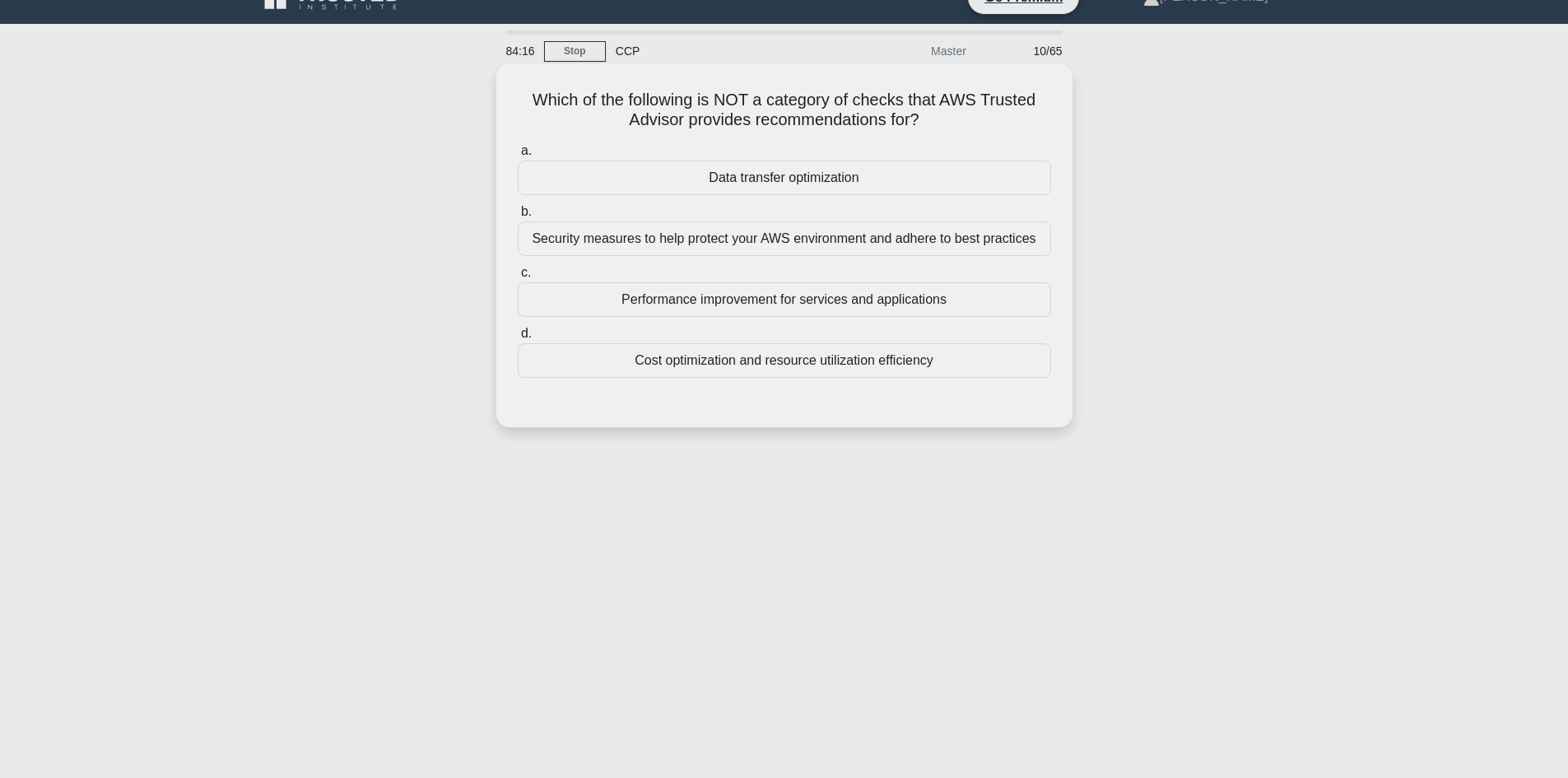
click at [528, 100] on h5 "Which of the following is NOT a category of checks that AWS Trusted Advisor pro…" at bounding box center [784, 110] width 537 height 41
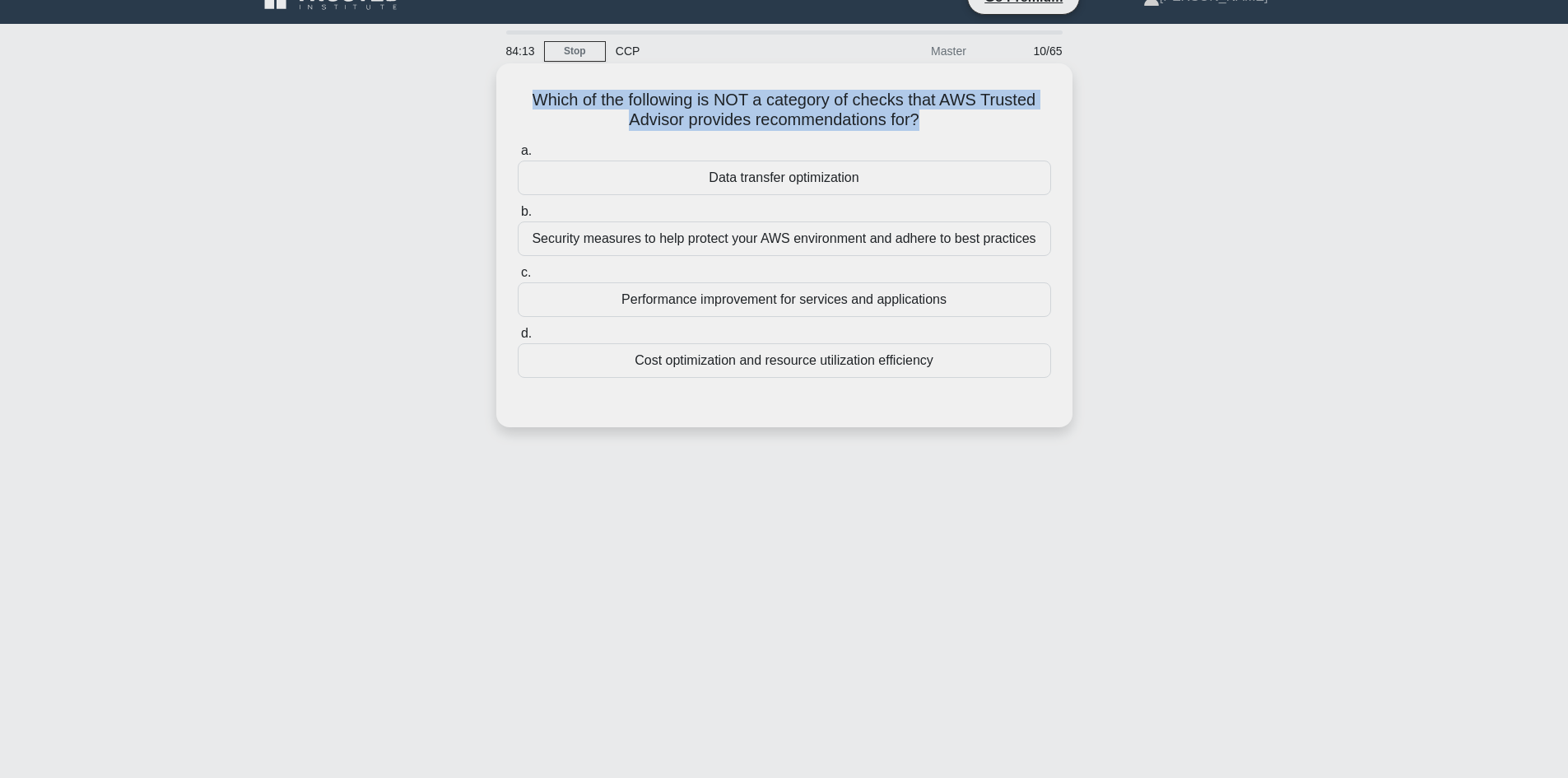
drag, startPoint x: 528, startPoint y: 100, endPoint x: 946, endPoint y: 117, distance: 418.3
click at [946, 117] on h5 "Which of the following is NOT a category of checks that AWS Trusted Advisor pro…" at bounding box center [784, 110] width 537 height 41
click at [551, 111] on h5 "Which of the following is NOT a category of checks that AWS Trusted Advisor pro…" at bounding box center [784, 110] width 537 height 41
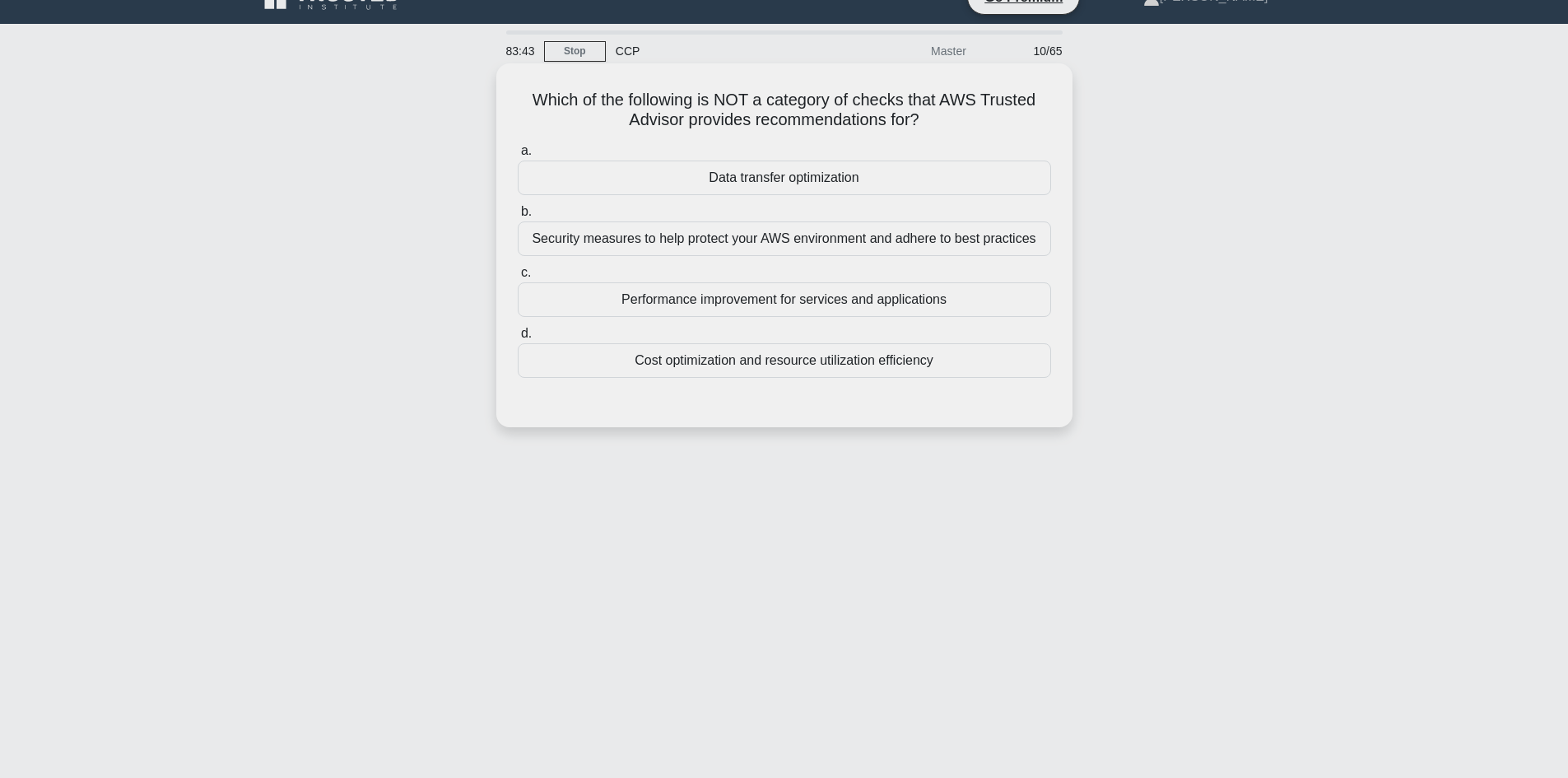
click at [780, 307] on div "Performance improvement for services and applications" at bounding box center [784, 300] width 533 height 35
click at [517, 278] on input "c. Performance improvement for services and applications" at bounding box center [517, 272] width 0 height 11
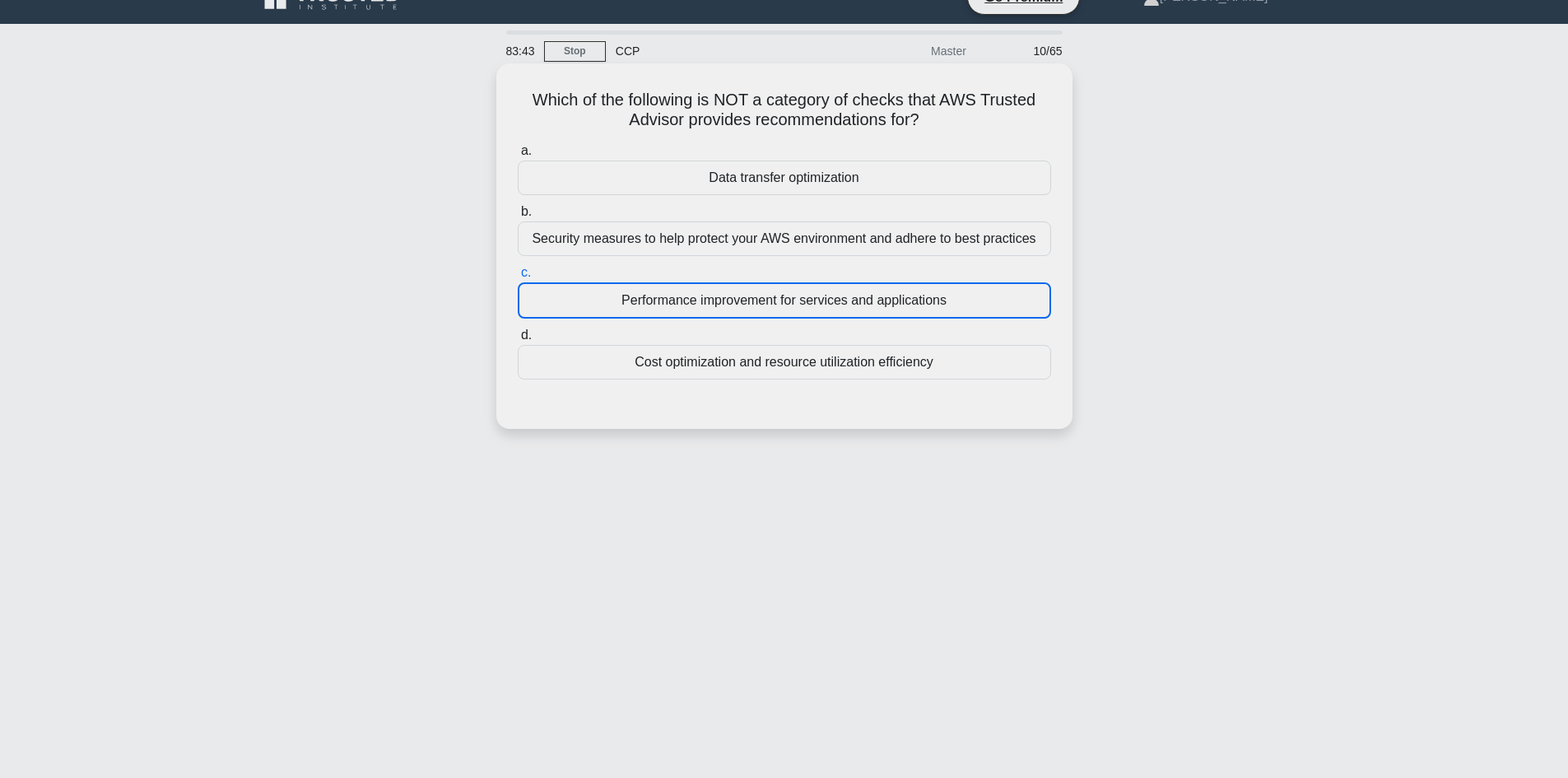
click at [780, 307] on div "Performance improvement for services and applications" at bounding box center [784, 300] width 533 height 36
click at [517, 278] on input "c. Performance improvement for services and applications" at bounding box center [517, 272] width 0 height 11
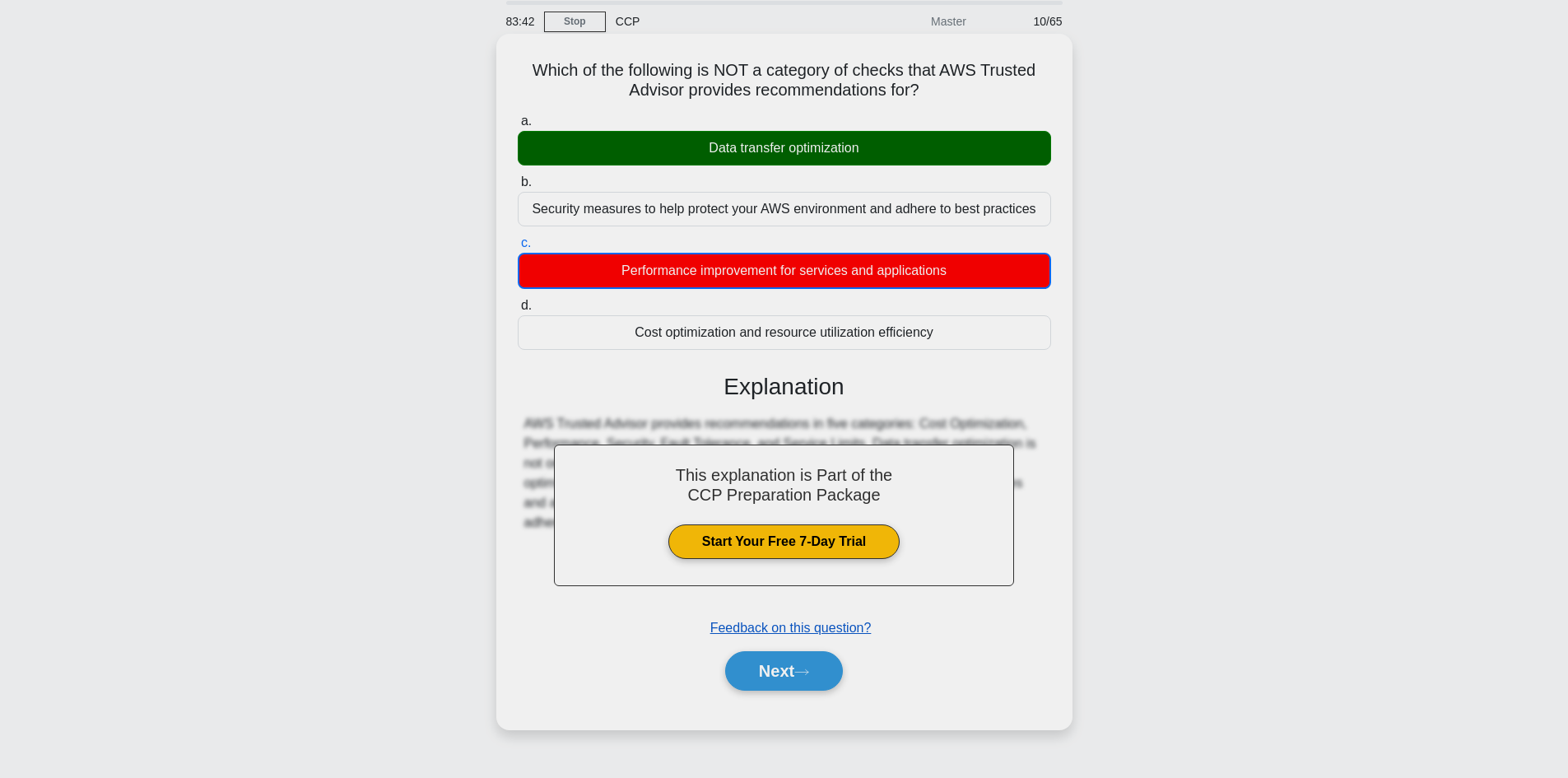
scroll to position [111, 0]
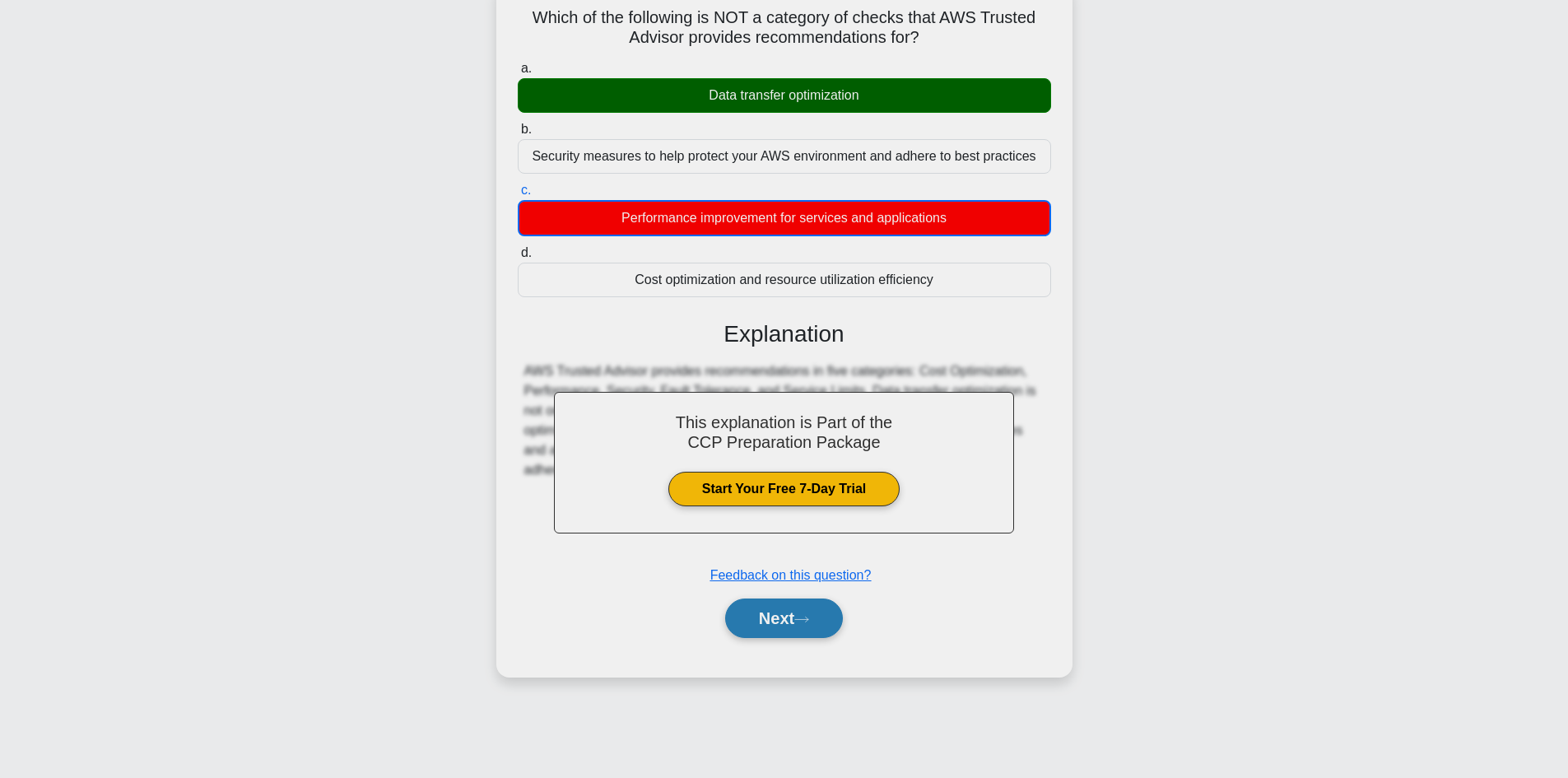
click at [805, 604] on button "Next" at bounding box center [784, 617] width 117 height 39
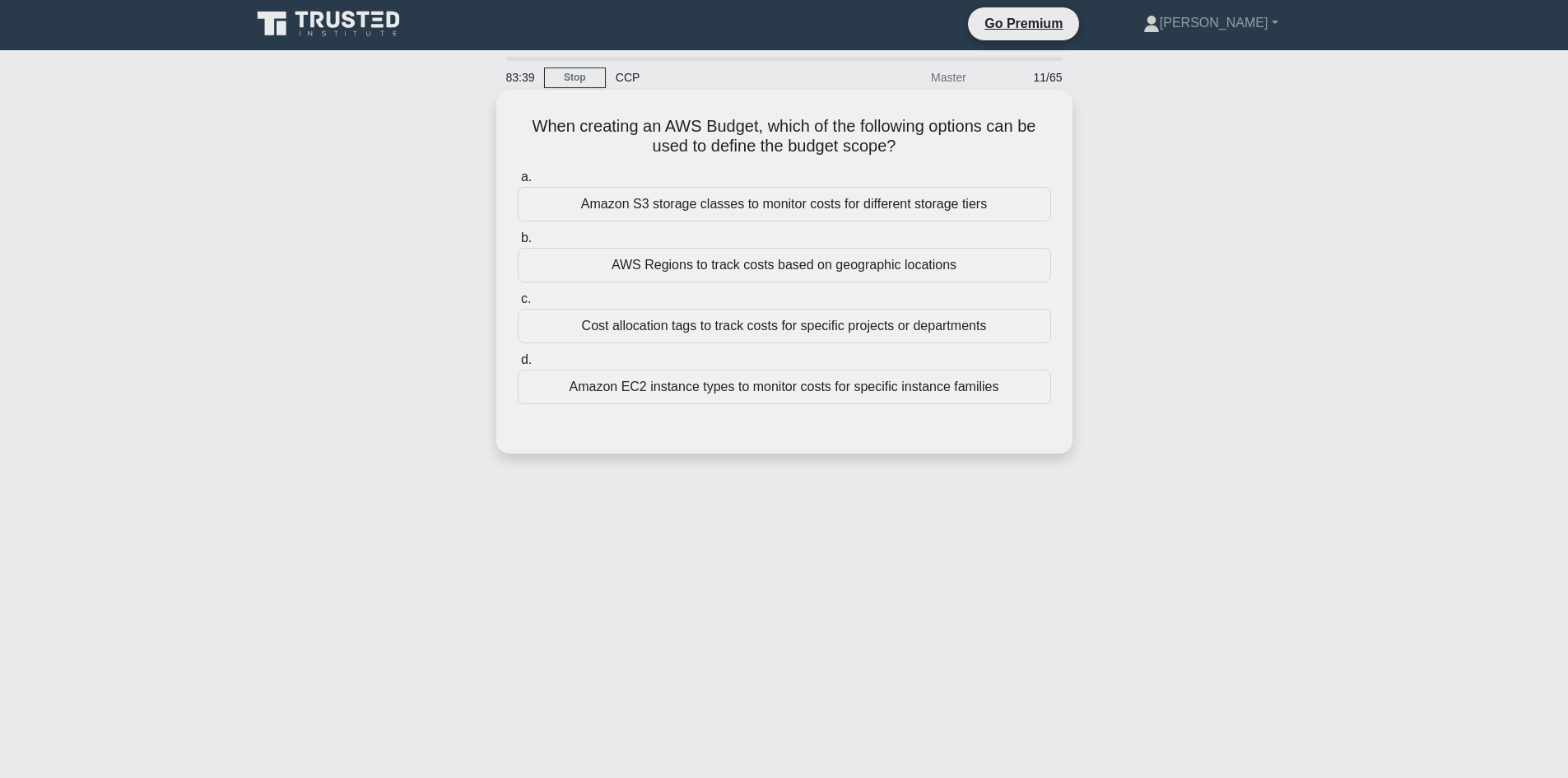
scroll to position [0, 0]
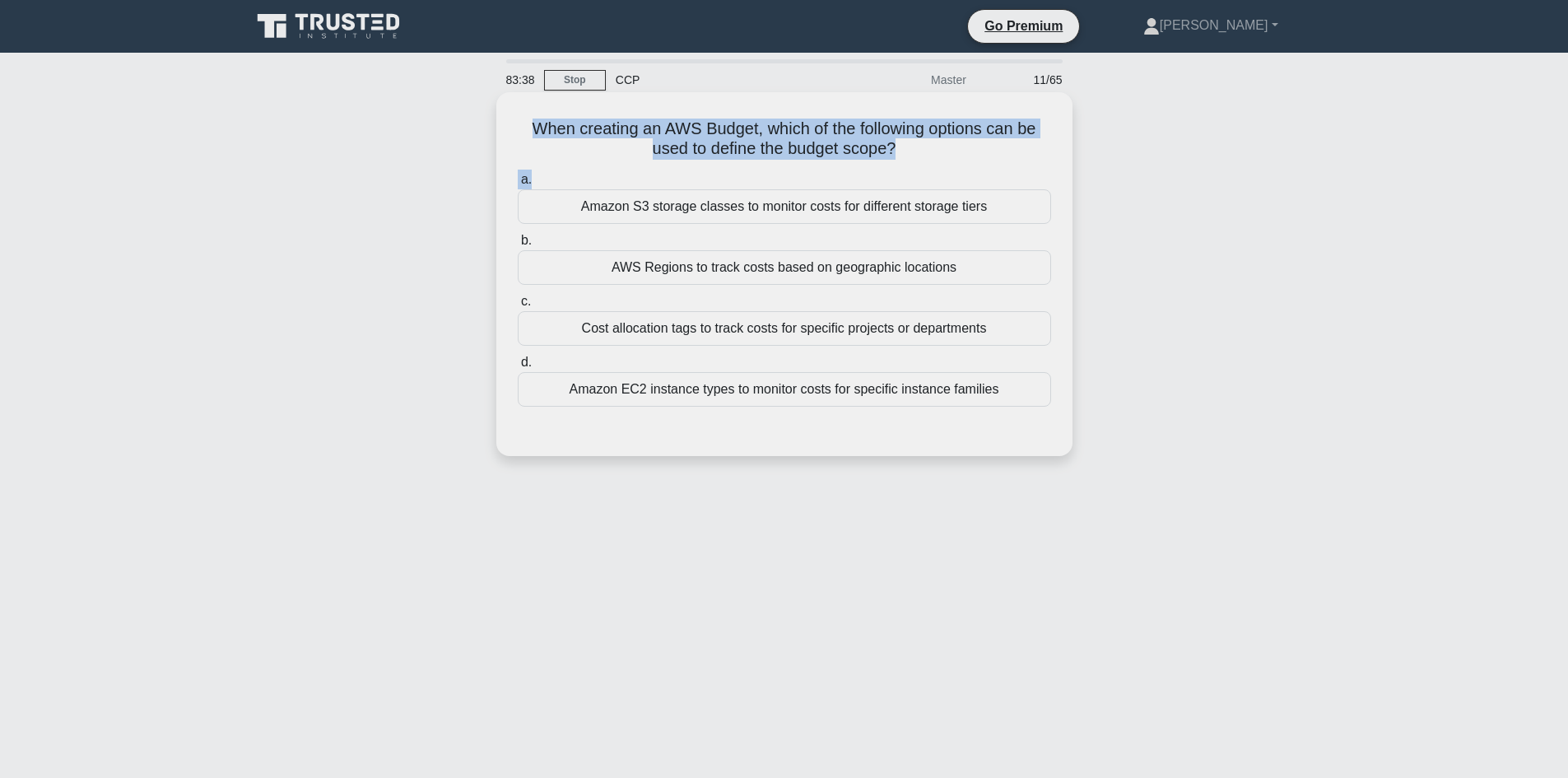
drag, startPoint x: 515, startPoint y: 122, endPoint x: 1006, endPoint y: 162, distance: 492.6
click at [1009, 163] on div "When creating an AWS Budget, which of the following options can be used to defi…" at bounding box center [784, 274] width 562 height 350
click at [832, 131] on h5 "When creating an AWS Budget, which of the following options can be used to defi…" at bounding box center [784, 139] width 537 height 41
click at [568, 134] on h5 "When creating an AWS Budget, which of the following options can be used to defi…" at bounding box center [784, 139] width 537 height 41
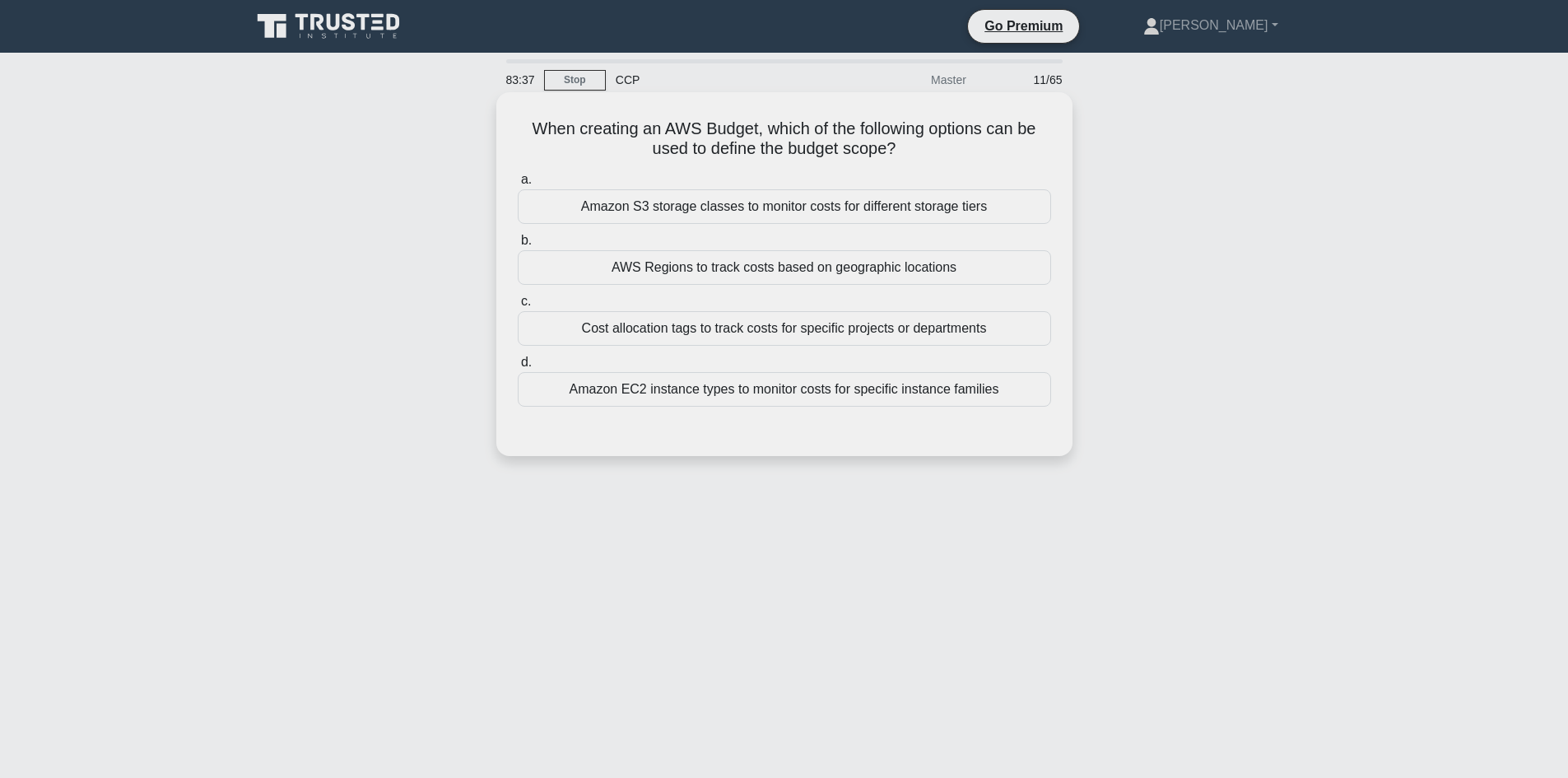
click at [515, 117] on div "When creating an AWS Budget, which of the following options can be used to defi…" at bounding box center [784, 274] width 562 height 350
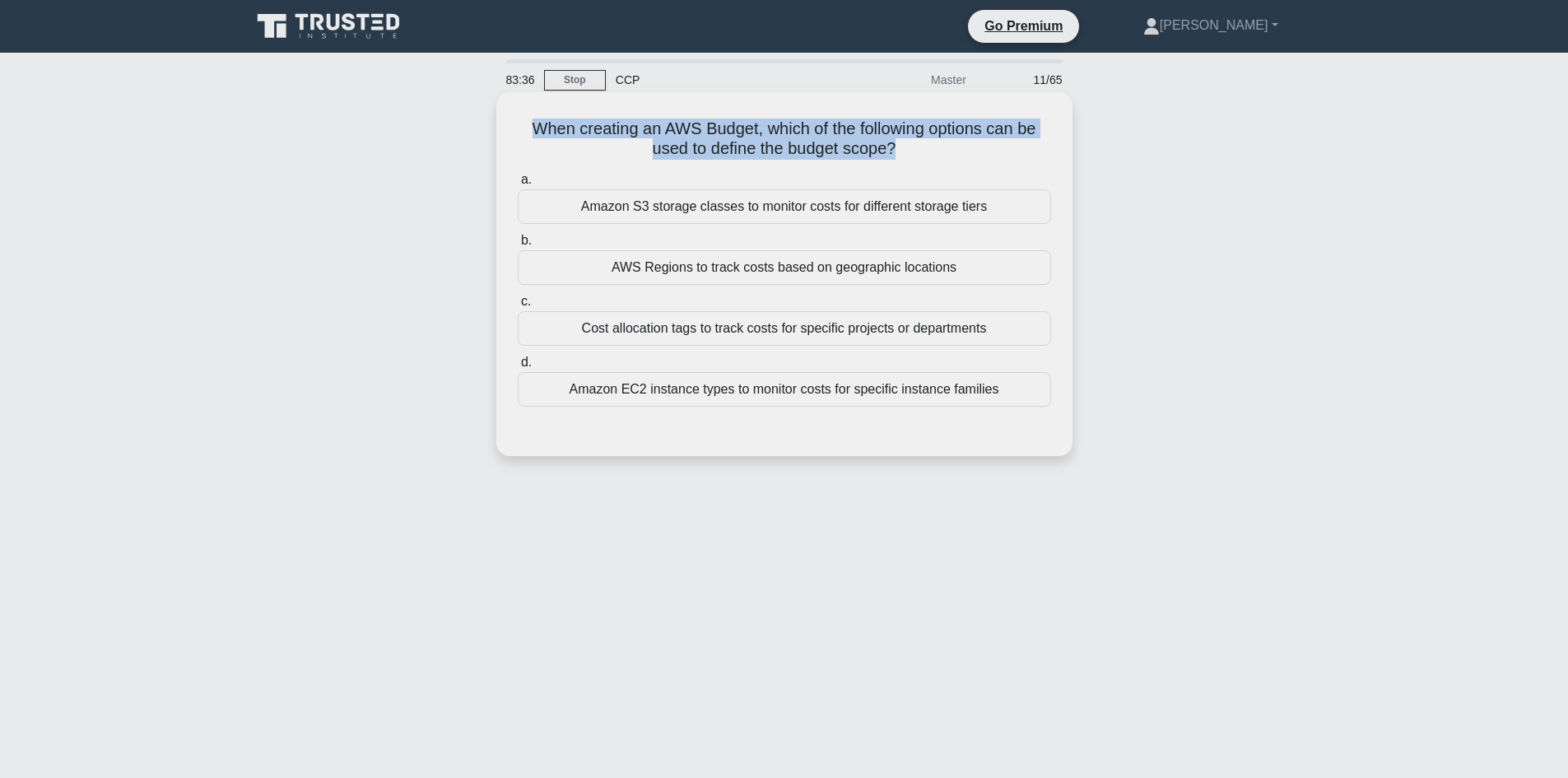
drag, startPoint x: 515, startPoint y: 117, endPoint x: 938, endPoint y: 149, distance: 424.2
click at [938, 149] on div "When creating an AWS Budget, which of the following options can be used to defi…" at bounding box center [784, 274] width 562 height 350
click at [701, 148] on h5 "When creating an AWS Budget, which of the following options can be used to defi…" at bounding box center [784, 139] width 537 height 41
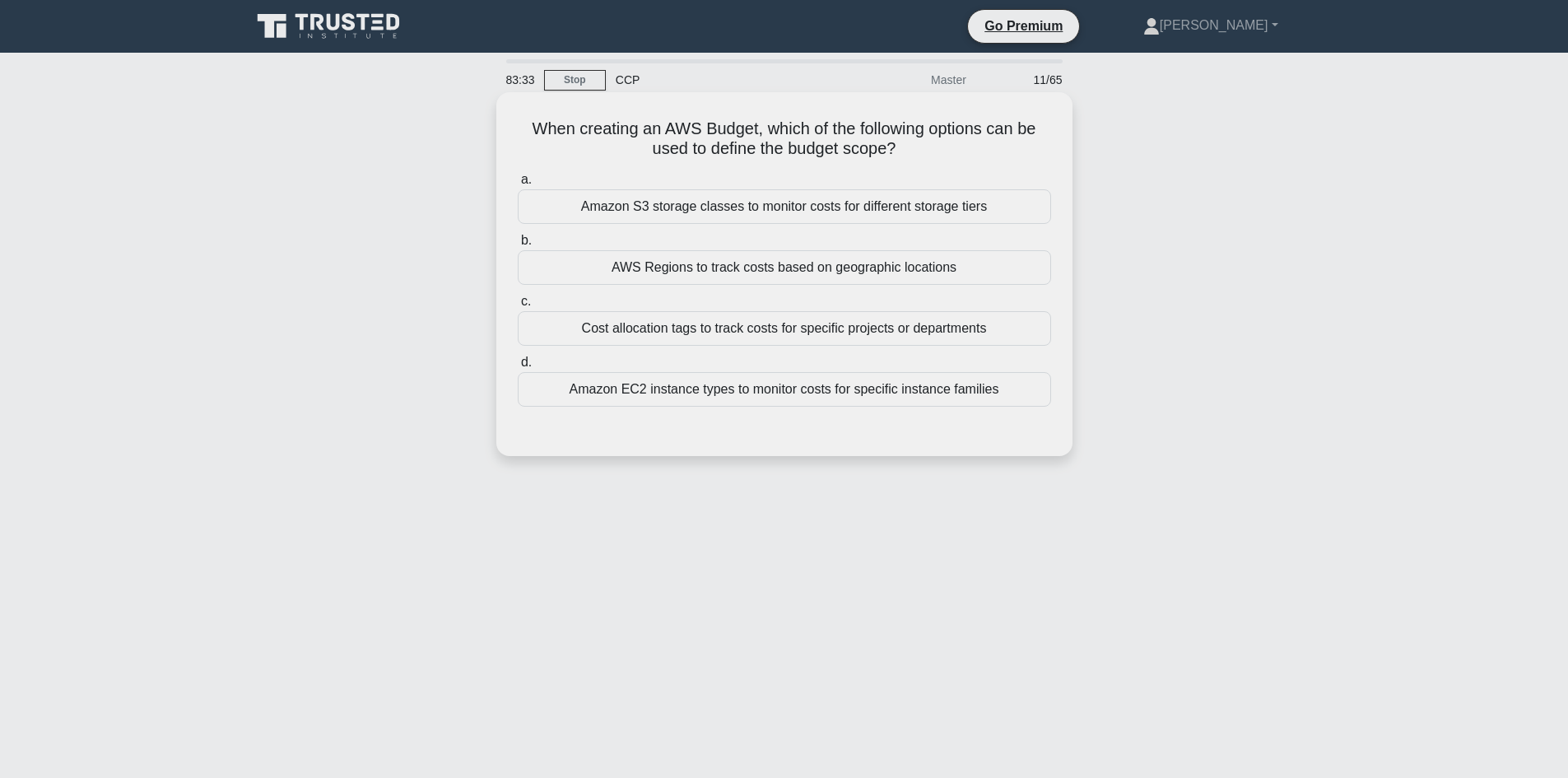
click at [778, 332] on div "Cost allocation tags to track costs for specific projects or departments" at bounding box center [784, 328] width 533 height 35
click at [517, 307] on input "c. Cost allocation tags to track costs for specific projects or departments" at bounding box center [517, 302] width 0 height 11
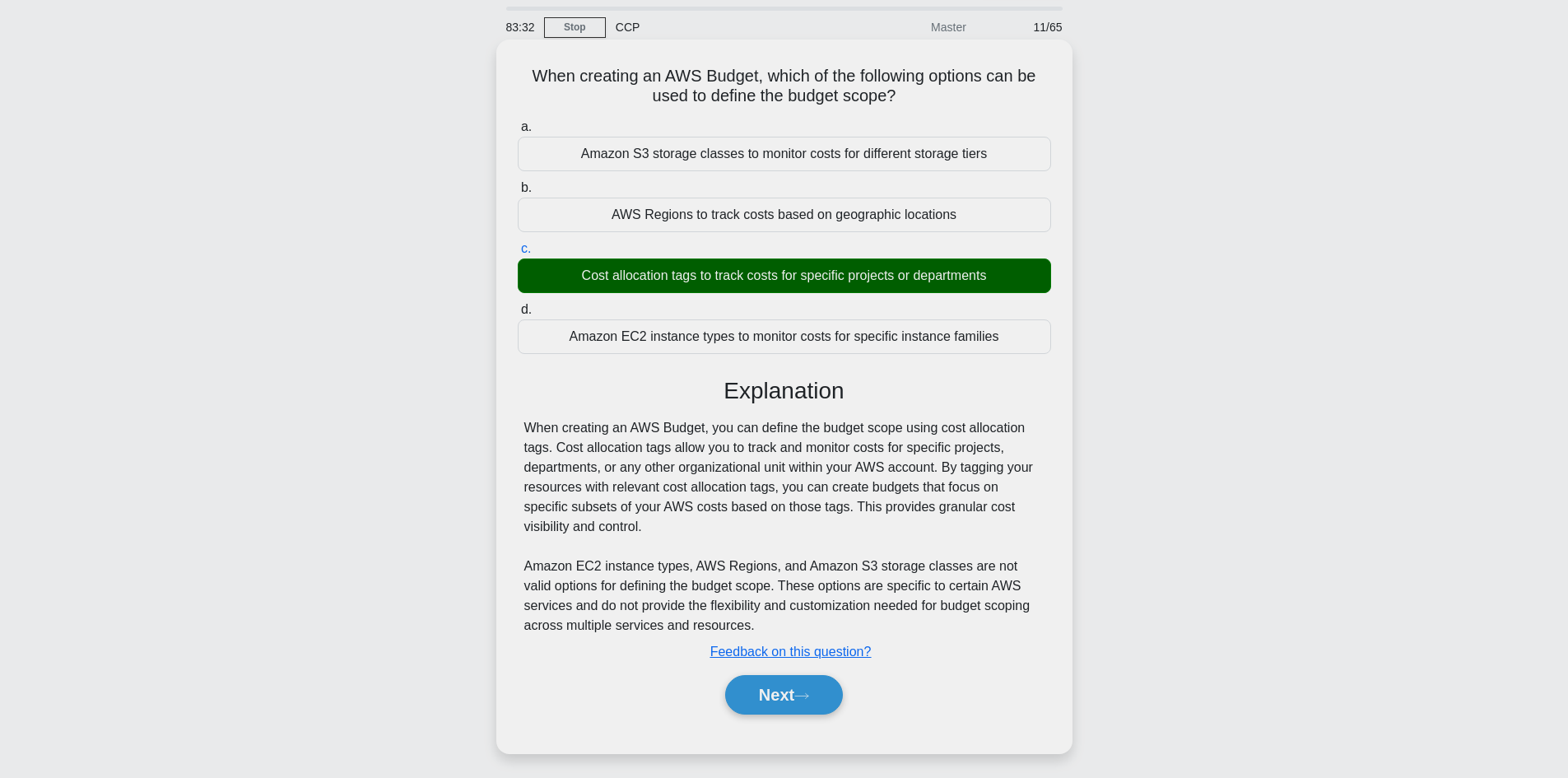
scroll to position [83, 0]
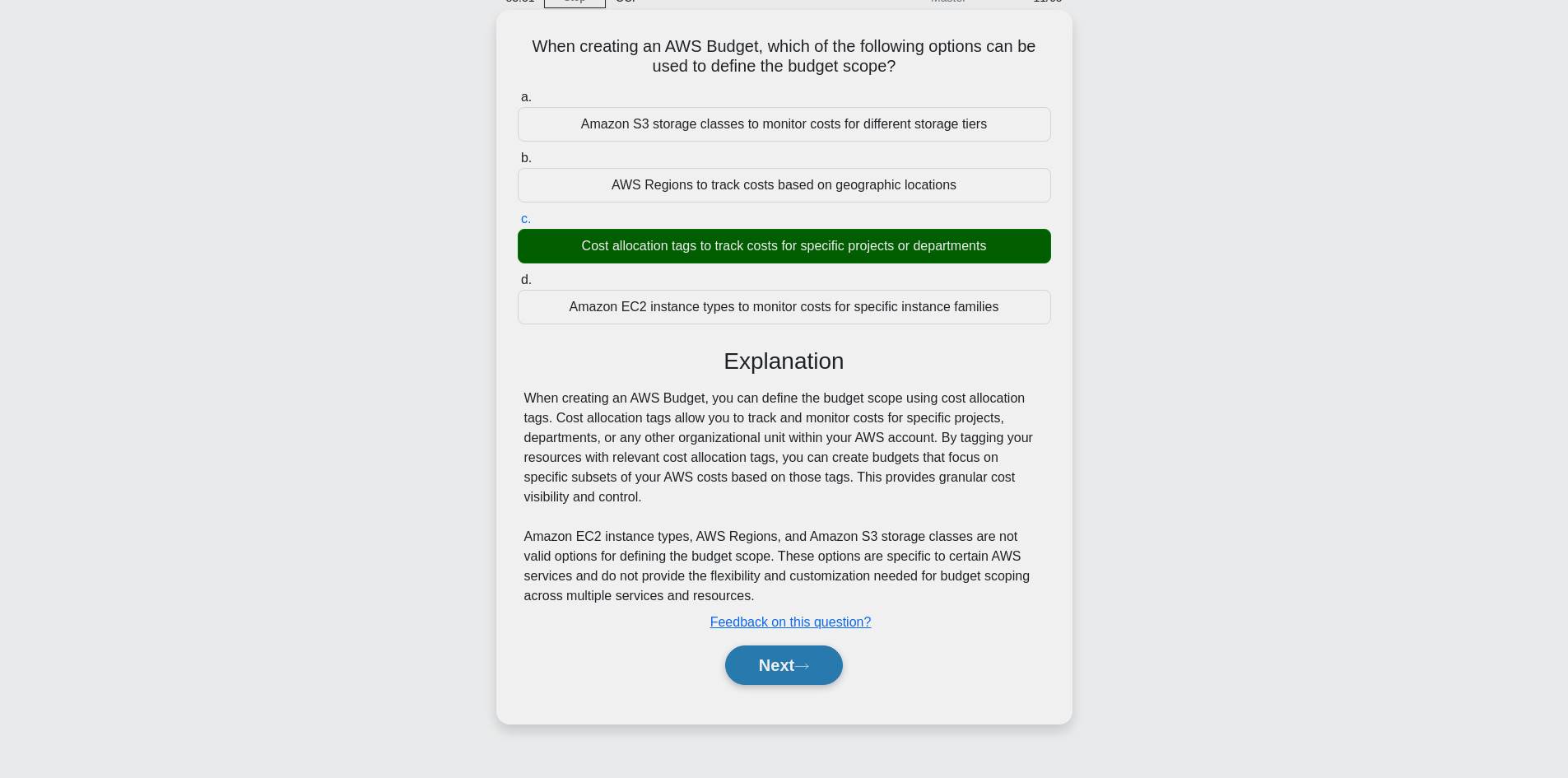
click at [778, 673] on button "Next" at bounding box center [784, 664] width 117 height 39
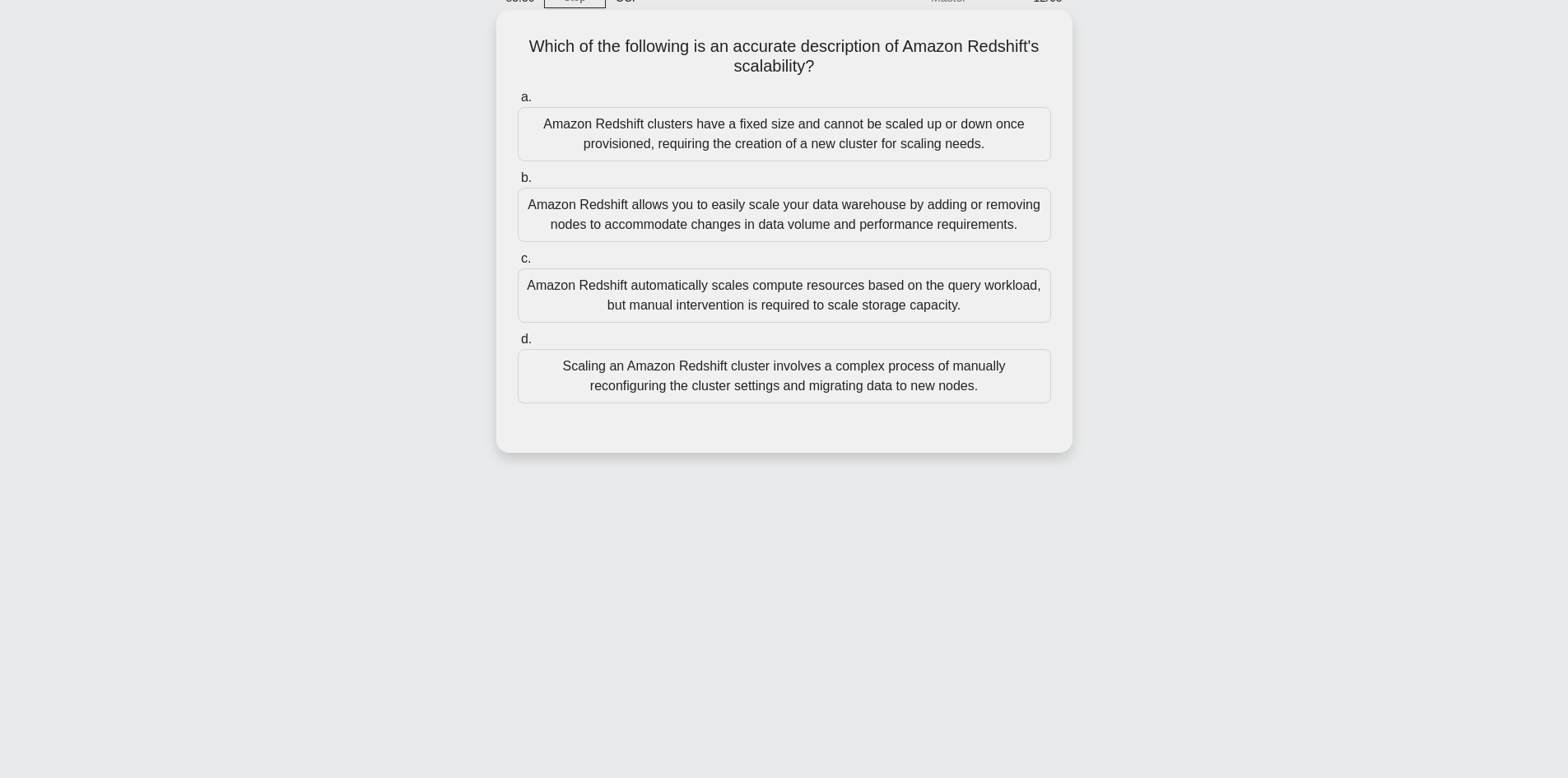
scroll to position [0, 0]
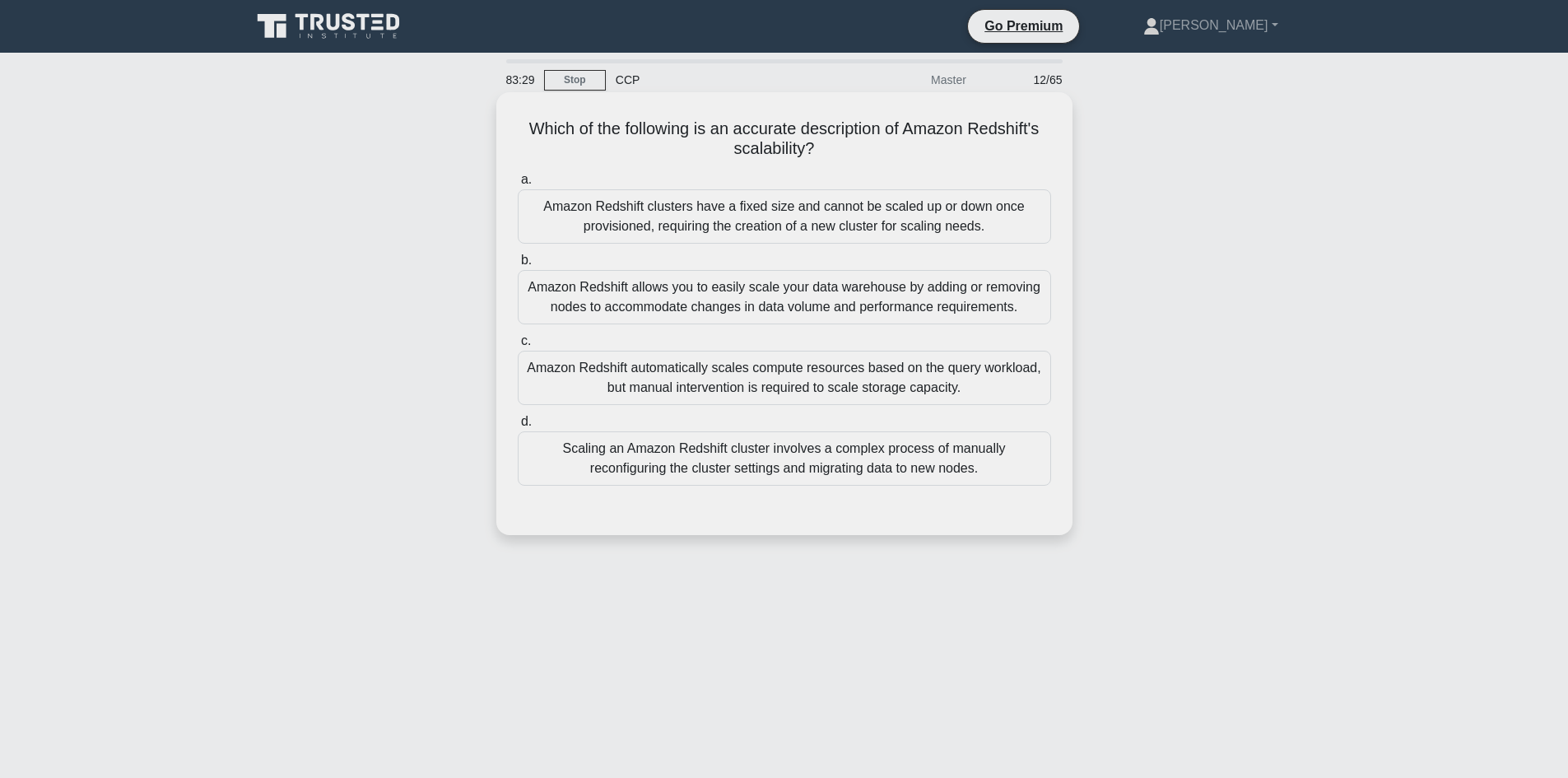
click at [840, 162] on div "Which of the following is an accurate description of Amazon Redshift's scalabil…" at bounding box center [784, 314] width 562 height 429
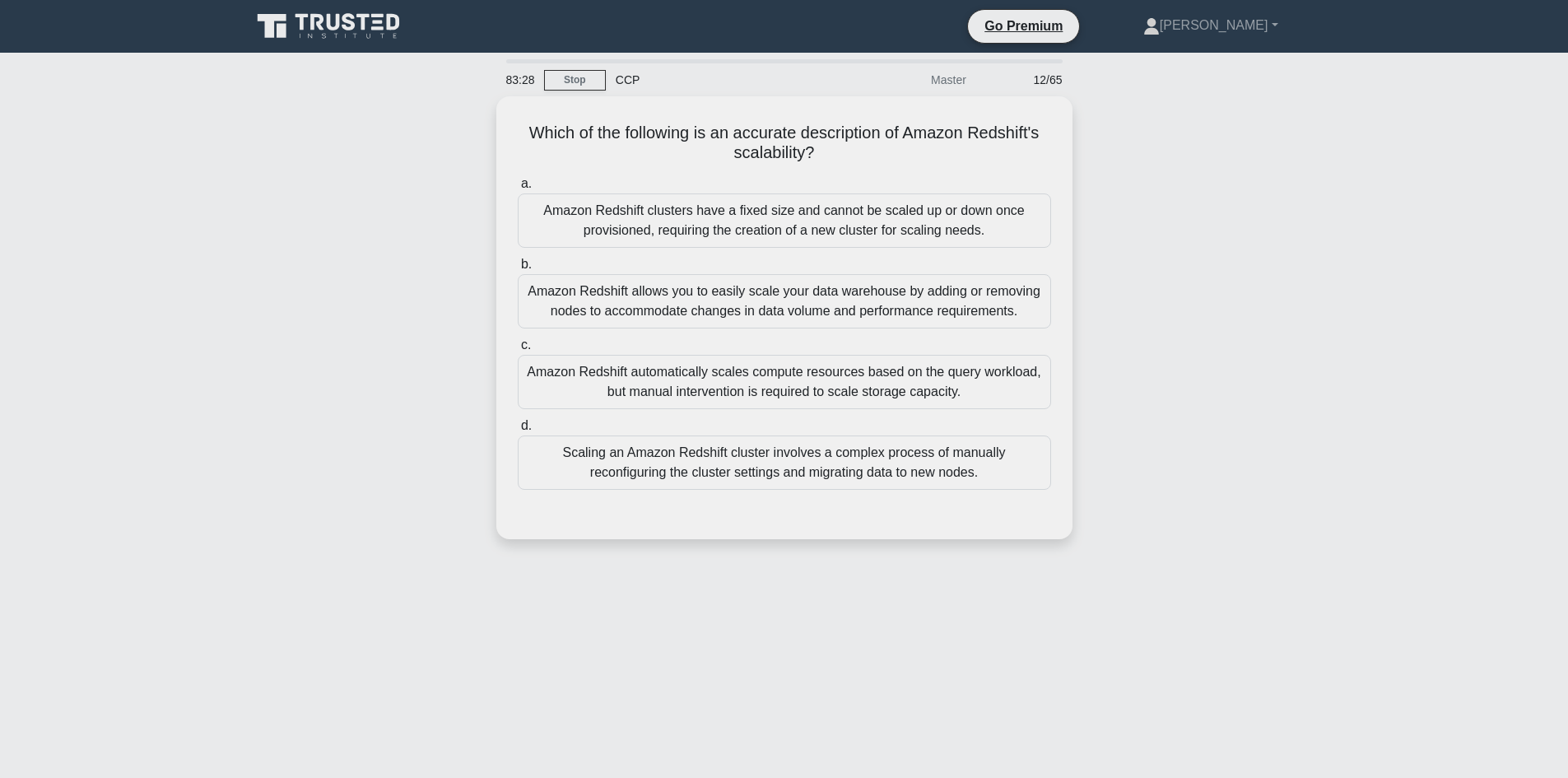
drag, startPoint x: 834, startPoint y: 164, endPoint x: 459, endPoint y: 113, distance: 378.5
click at [459, 113] on div "Which of the following is an accurate description of Amazon Redshift's scalabil…" at bounding box center [784, 328] width 1086 height 462
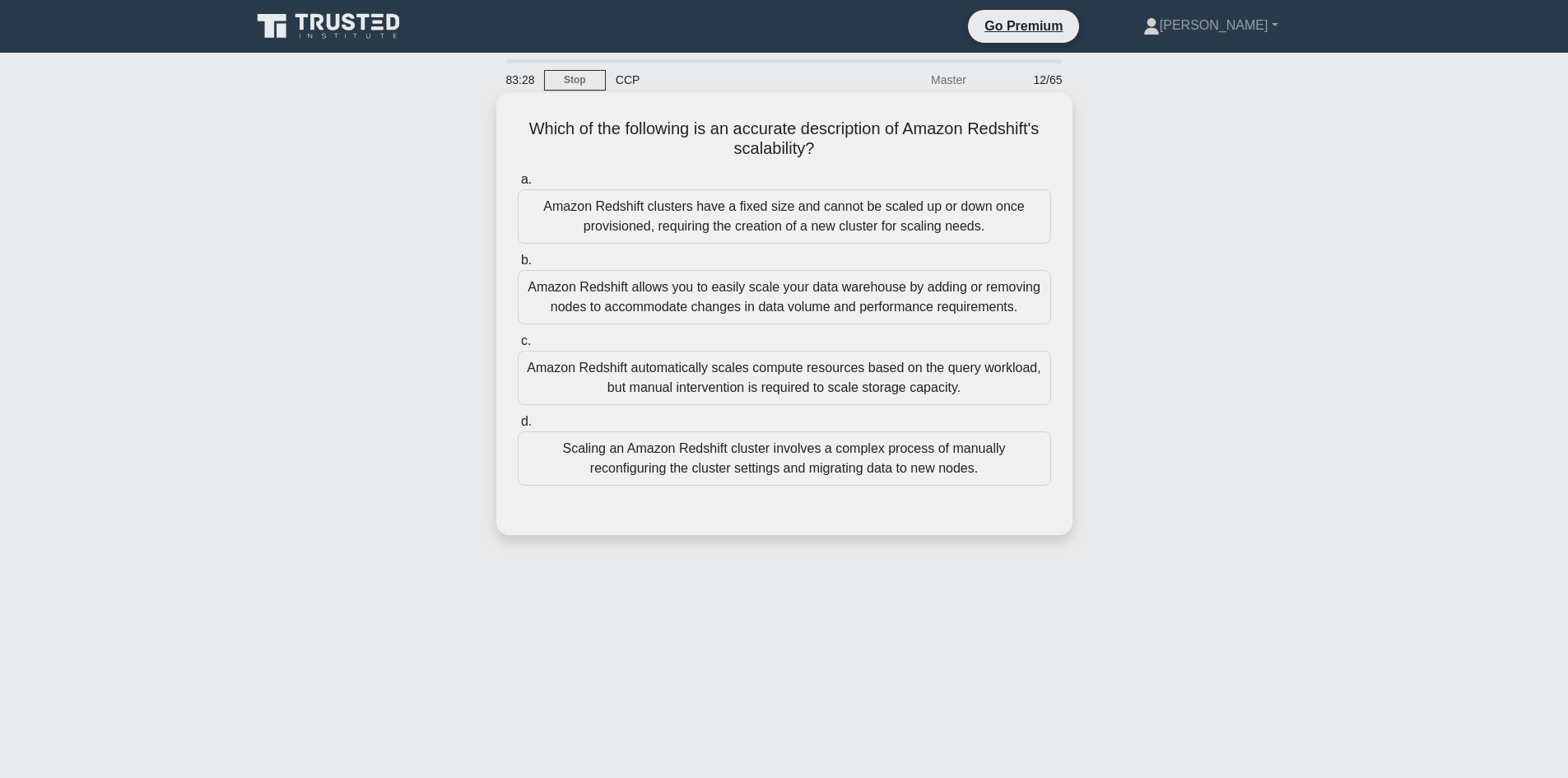
click at [559, 115] on div "Which of the following is an accurate description of Amazon Redshift's scalabil…" at bounding box center [784, 314] width 562 height 429
click at [742, 303] on div "Amazon Redshift allows you to easily scale your data warehouse by adding or rem…" at bounding box center [784, 296] width 533 height 54
drag, startPoint x: 739, startPoint y: 305, endPoint x: 730, endPoint y: 309, distance: 9.8
click at [730, 309] on div "Amazon Redshift allows you to easily scale your data warehouse by adding or rem…" at bounding box center [784, 296] width 533 height 54
click at [746, 297] on div "Amazon Redshift allows you to easily scale your data warehouse by adding or rem…" at bounding box center [784, 296] width 533 height 54
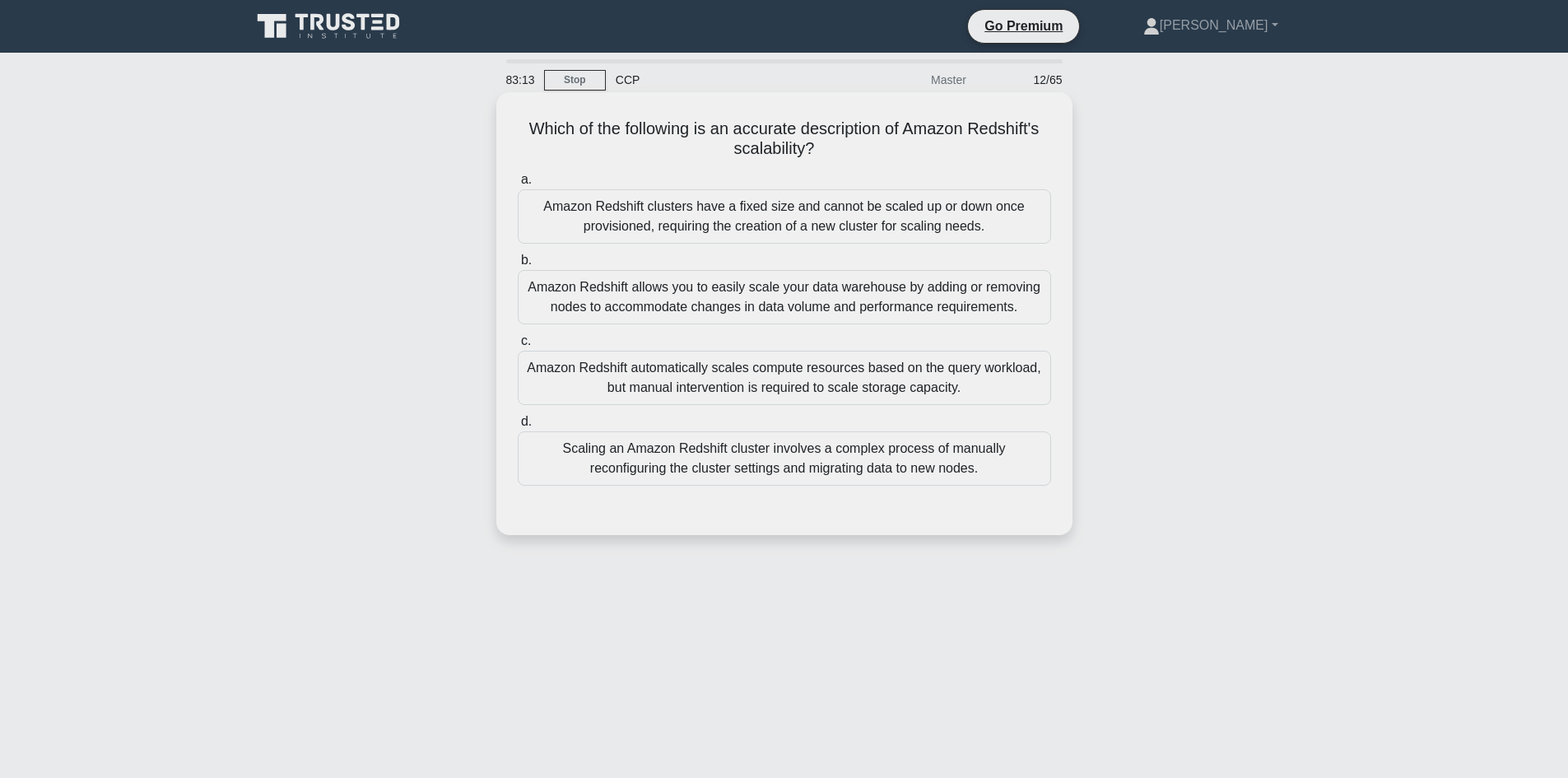
click at [517, 266] on input "b. Amazon Redshift allows you to easily scale your data warehouse by adding or …" at bounding box center [517, 261] width 0 height 11
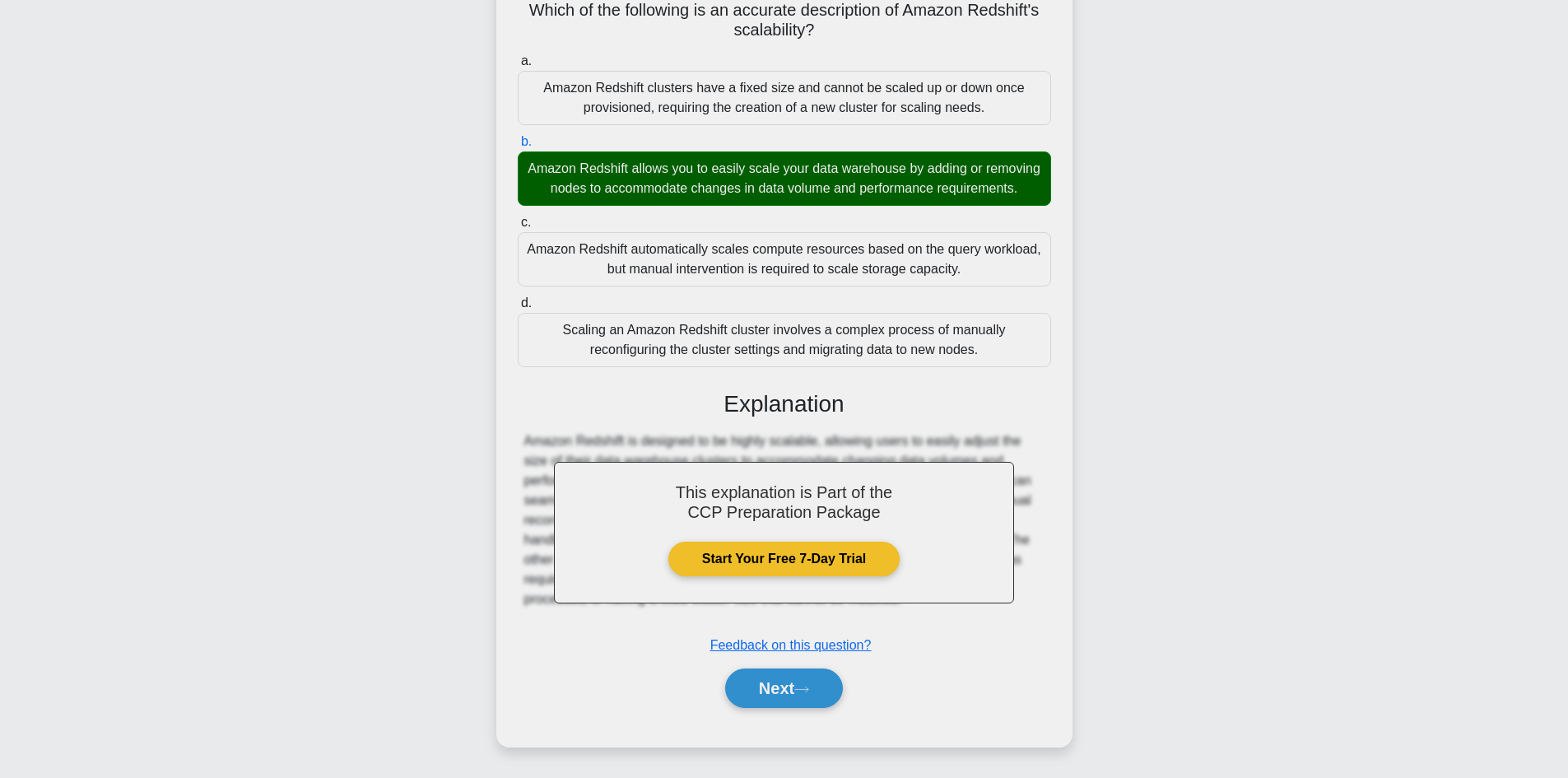
scroll to position [139, 0]
click at [742, 692] on button "Next" at bounding box center [784, 687] width 117 height 39
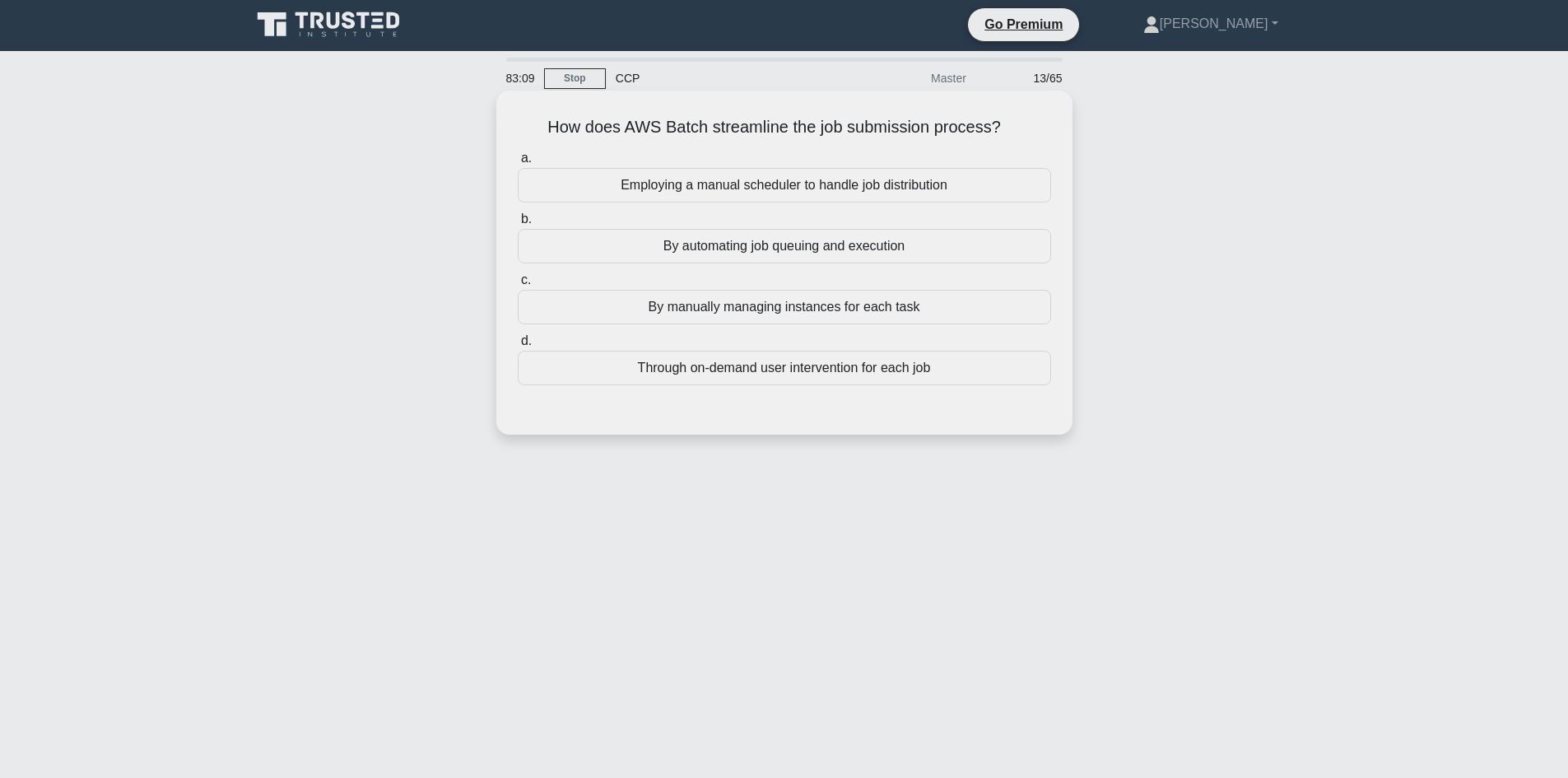
scroll to position [0, 0]
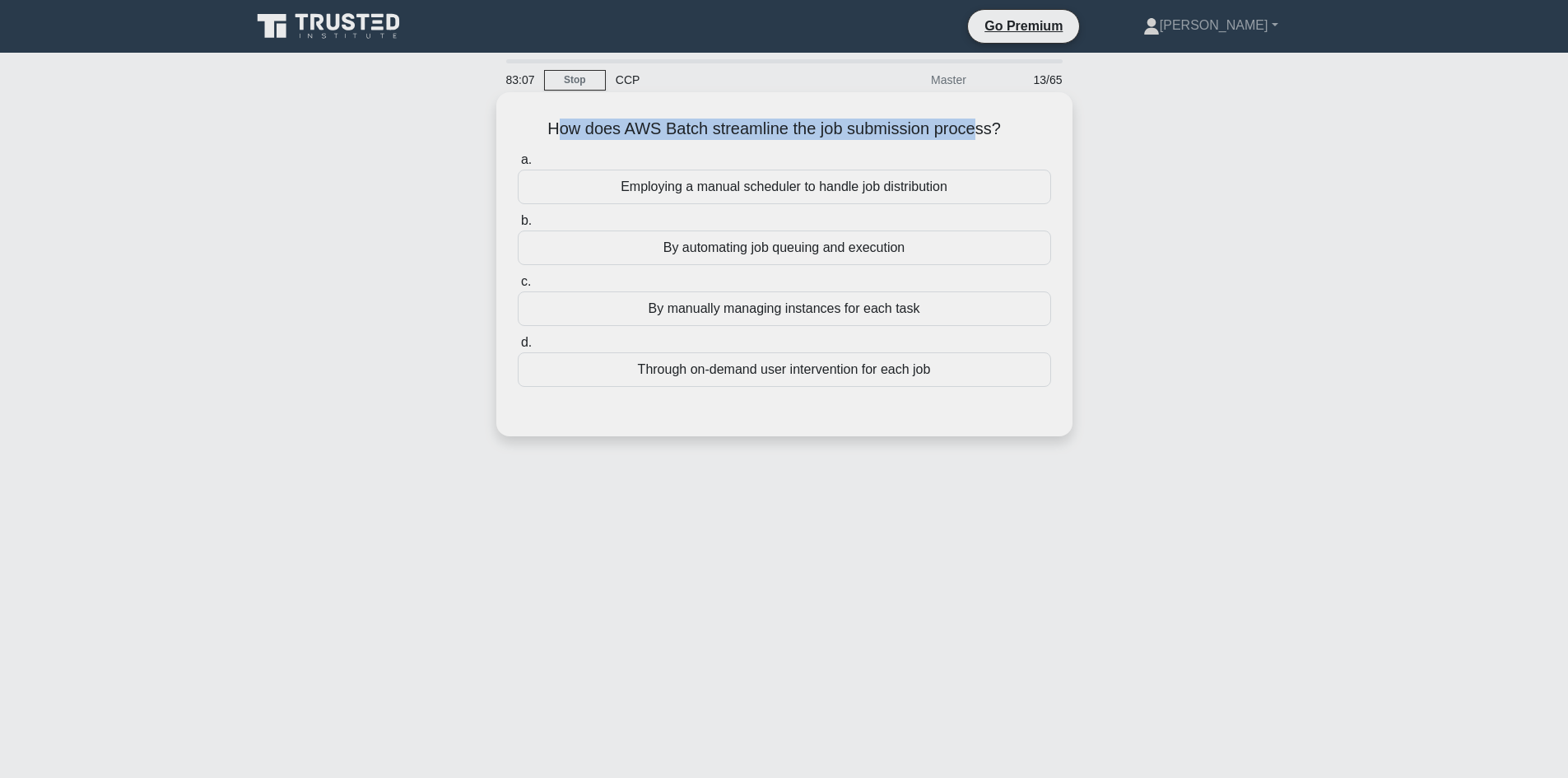
drag, startPoint x: 571, startPoint y: 110, endPoint x: 998, endPoint y: 116, distance: 427.0
click at [983, 118] on div "How does AWS Batch streamline the job submission process? .spinner_0XTQ{transfo…" at bounding box center [784, 264] width 562 height 331
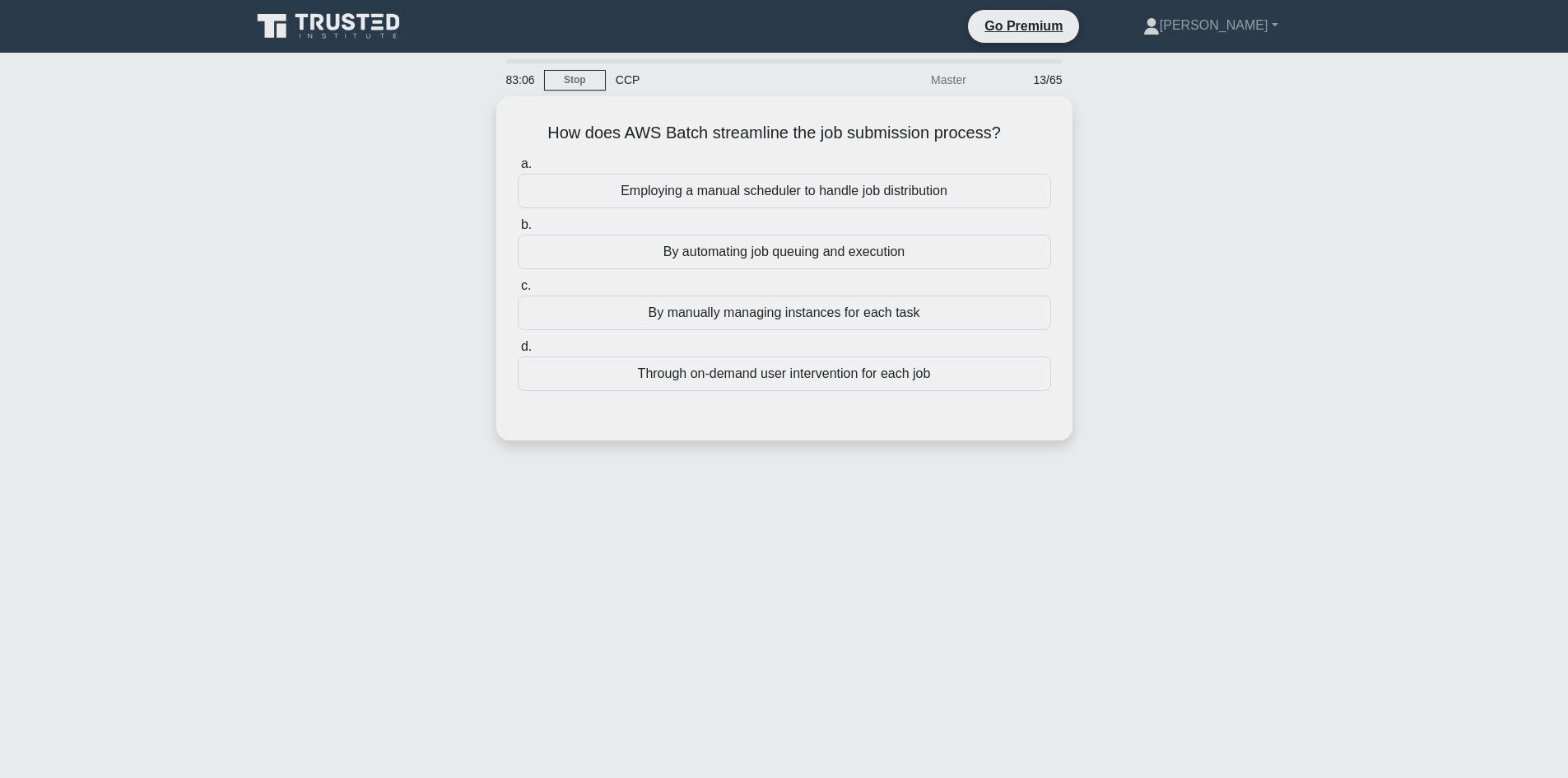
click at [1179, 152] on div "How does AWS Batch streamline the job submission process? .spinner_0XTQ{transfo…" at bounding box center [784, 278] width 1086 height 363
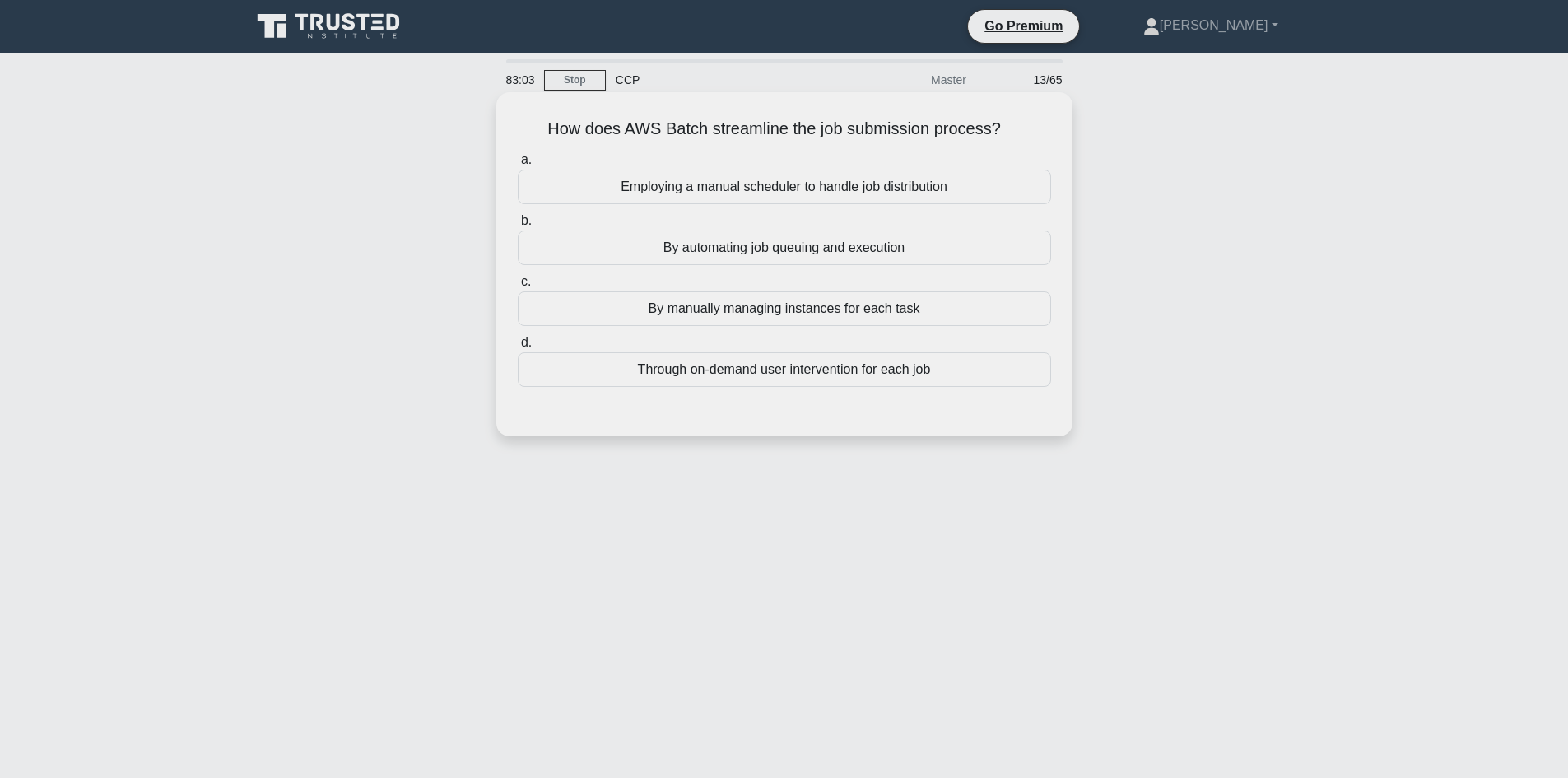
click at [831, 261] on div "By automating job queuing and execution" at bounding box center [784, 248] width 533 height 35
click at [517, 227] on input "b. By automating job queuing and execution" at bounding box center [517, 221] width 0 height 11
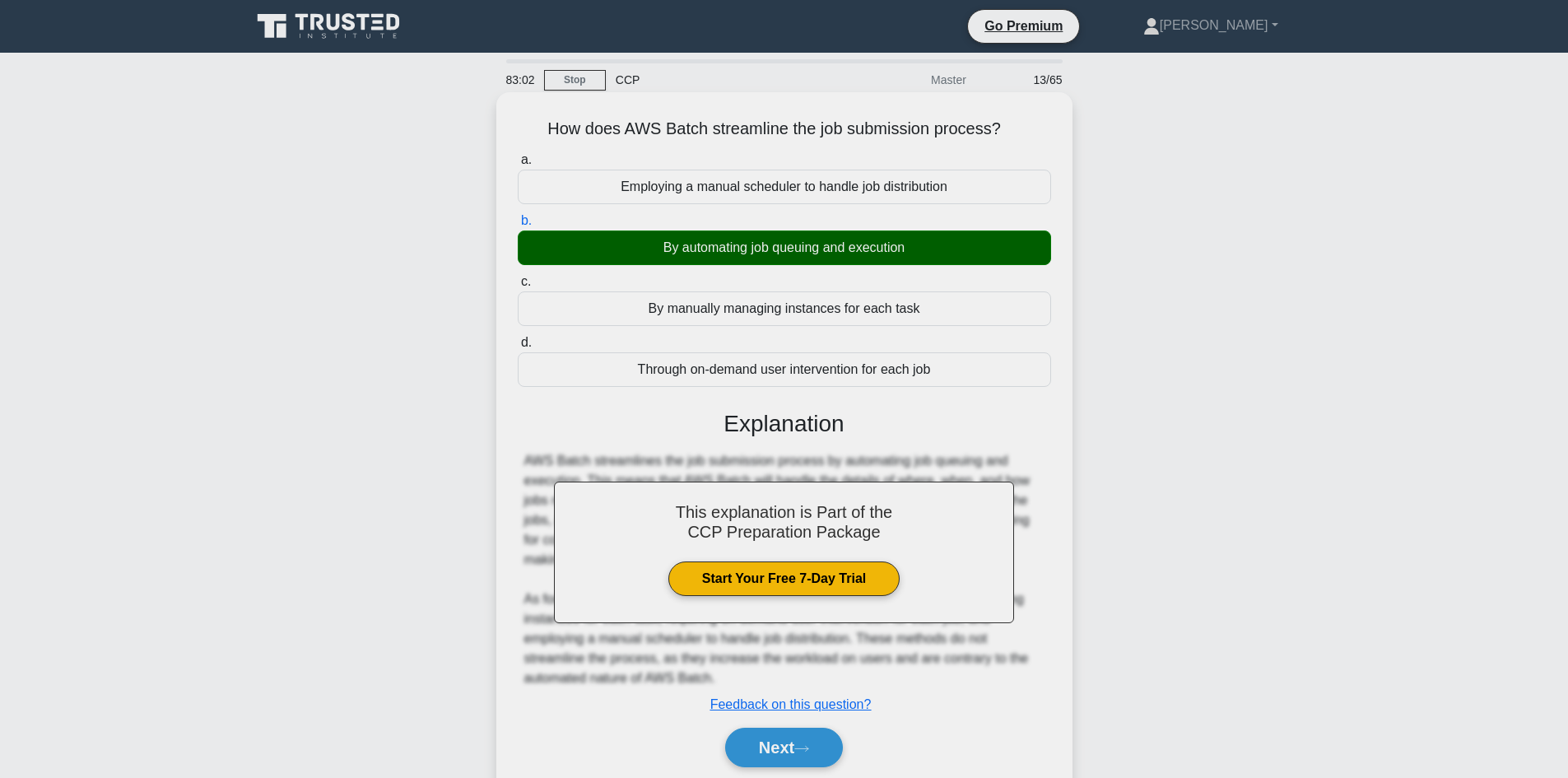
scroll to position [111, 0]
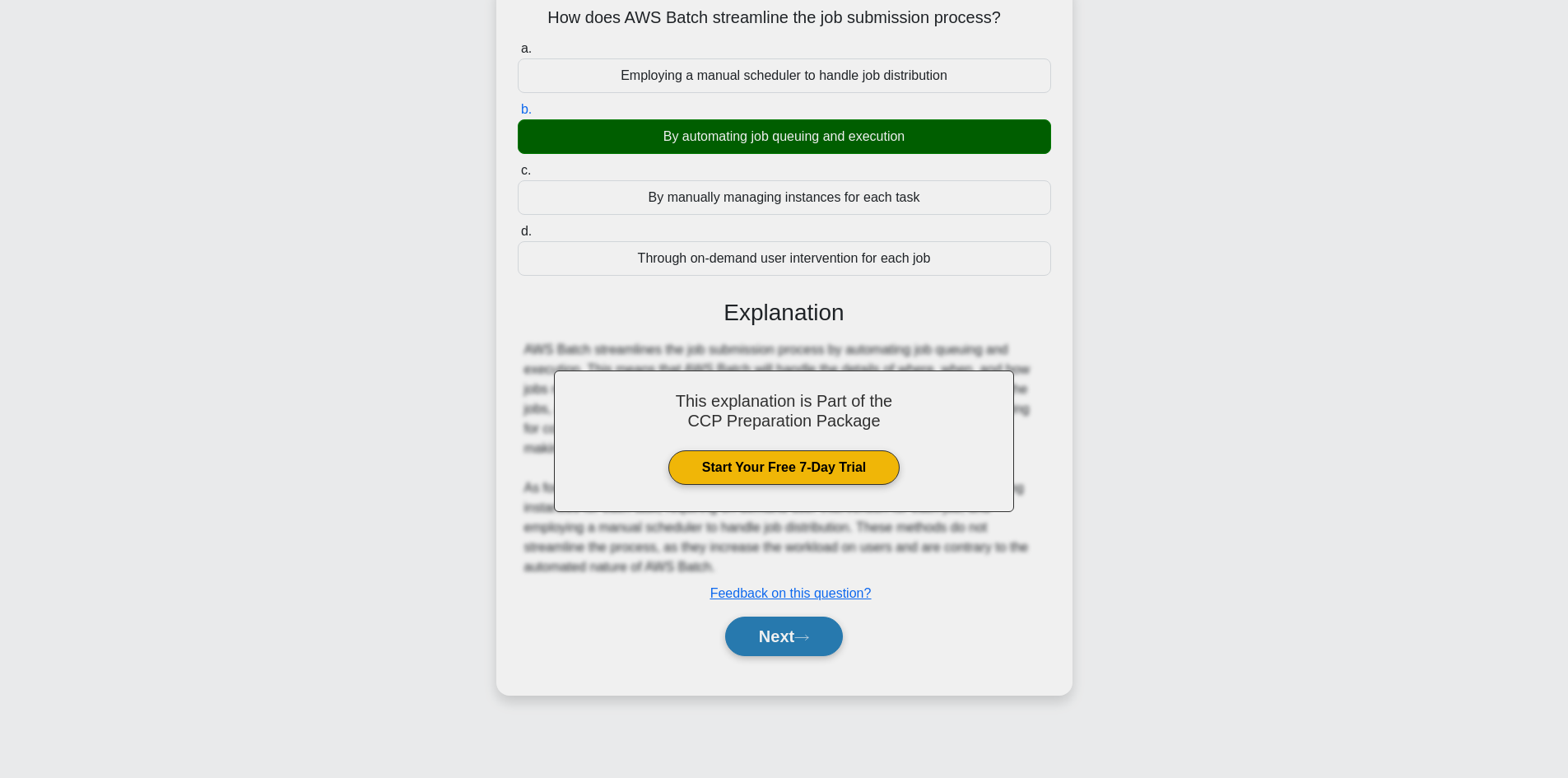
click at [814, 629] on button "Next" at bounding box center [784, 636] width 117 height 39
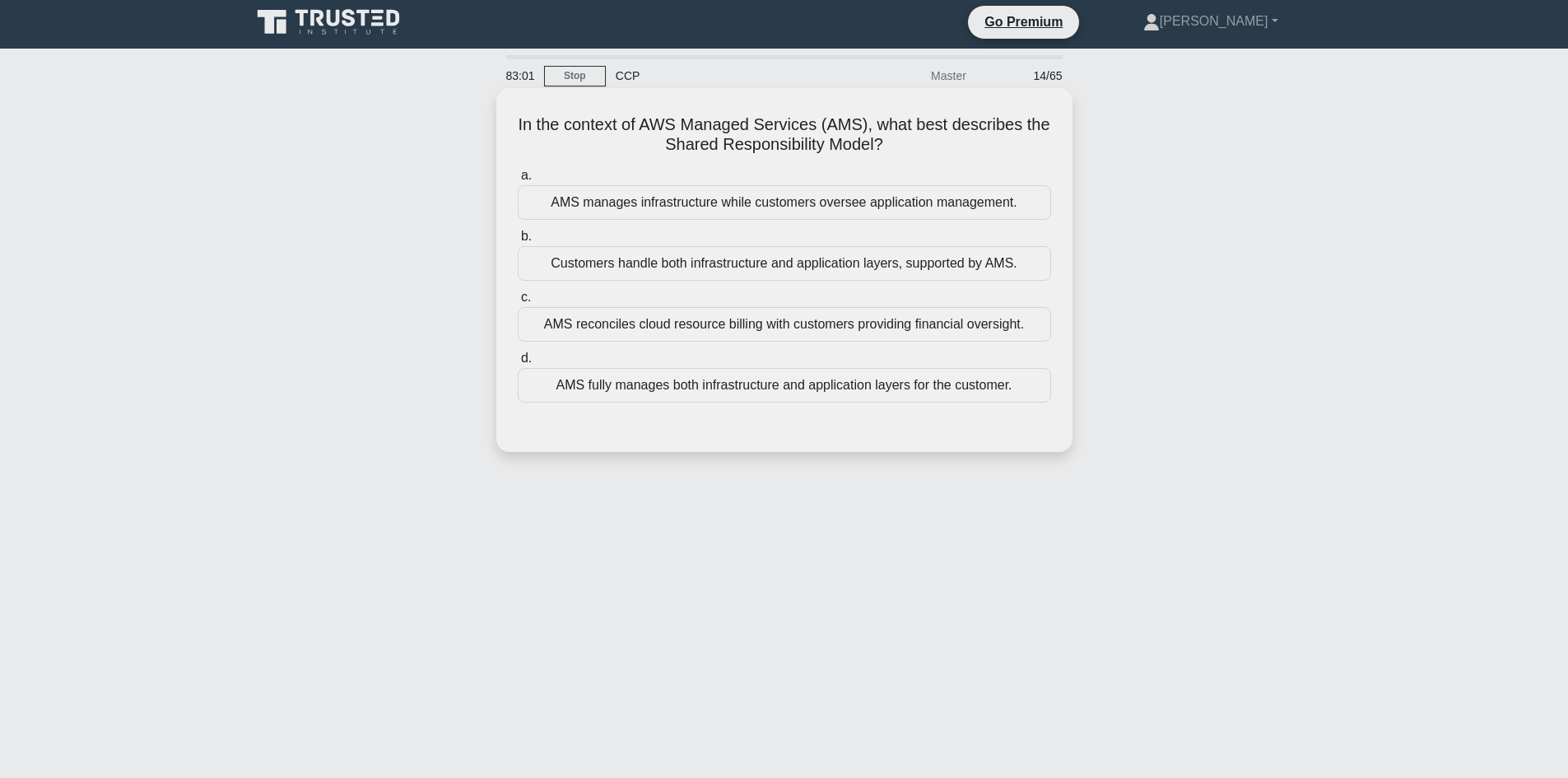
scroll to position [0, 0]
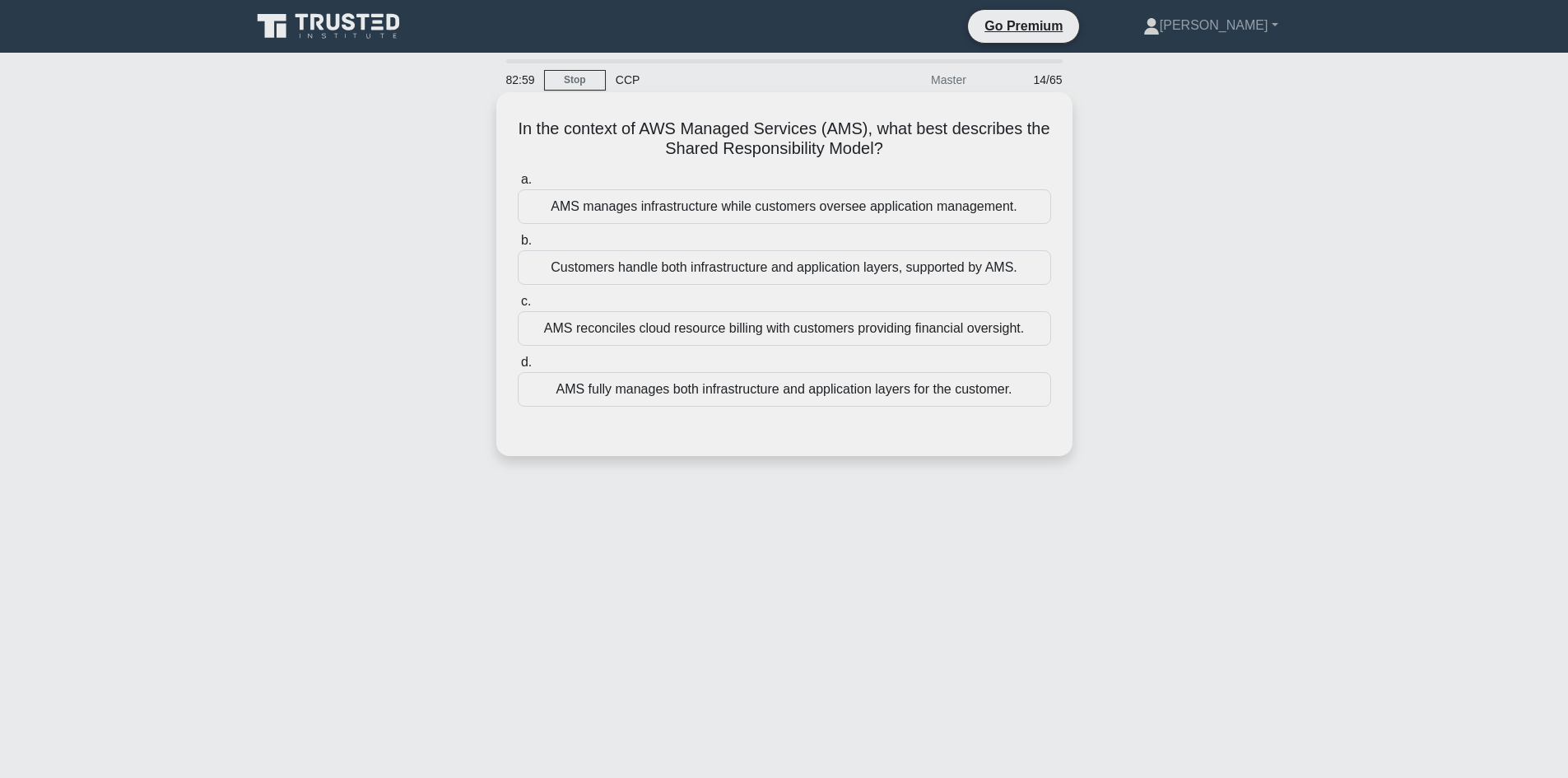
click at [517, 106] on div "In the context of AWS Managed Services (AMS), what best describes the Shared Re…" at bounding box center [784, 274] width 562 height 350
click at [537, 107] on div "In the context of AWS Managed Services (AMS), what best describes the Shared Re…" at bounding box center [784, 274] width 562 height 350
drag, startPoint x: 574, startPoint y: 112, endPoint x: 611, endPoint y: 112, distance: 37.0
click at [595, 112] on div "In the context of AWS Managed Services (AMS), what best describes the Shared Re…" at bounding box center [784, 274] width 562 height 350
drag, startPoint x: 611, startPoint y: 112, endPoint x: 974, endPoint y: 105, distance: 363.1
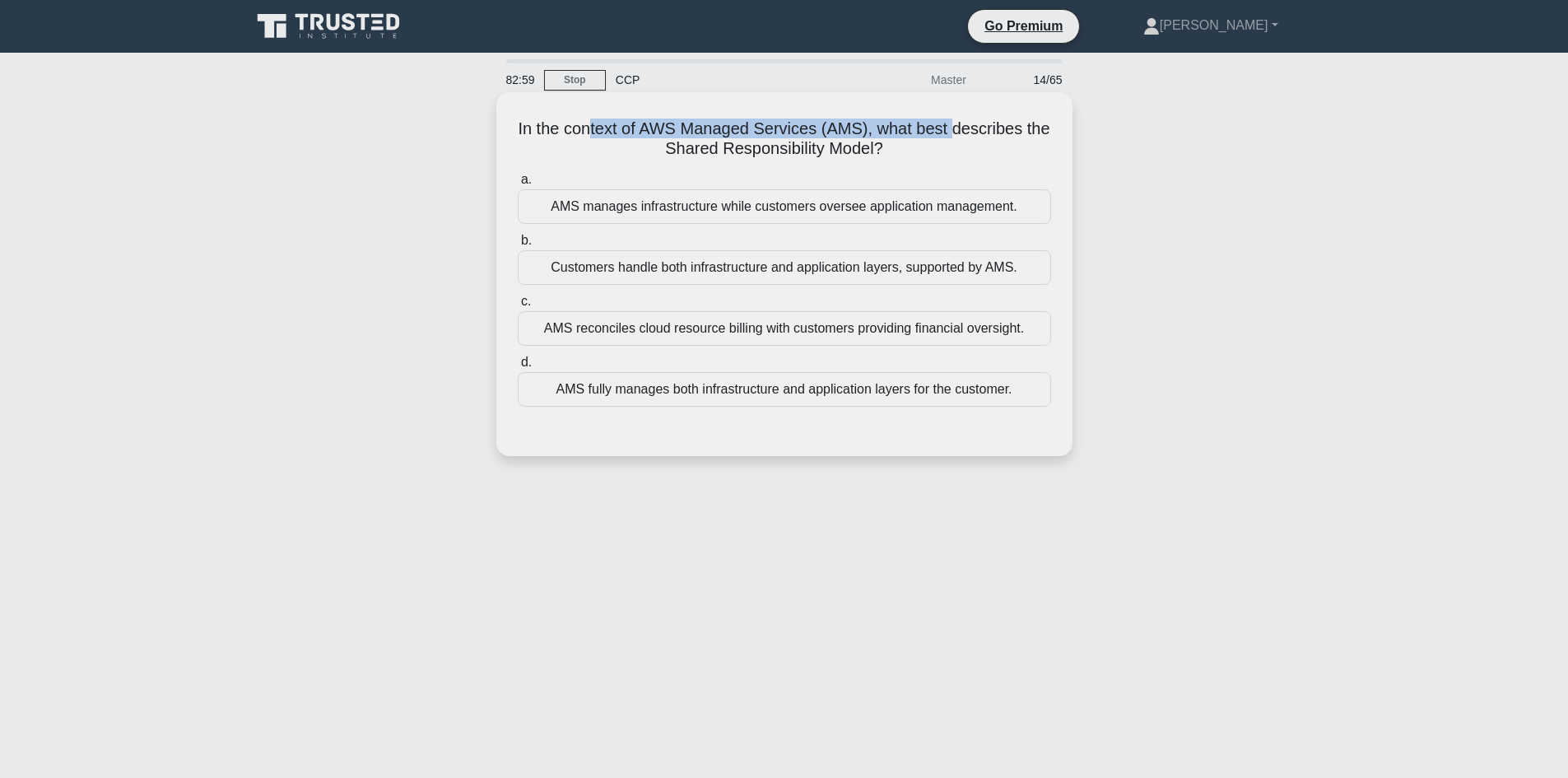
click at [973, 104] on div "In the context of AWS Managed Services (AMS), what best describes the Shared Re…" at bounding box center [784, 274] width 562 height 350
click at [980, 134] on h5 "In the context of AWS Managed Services (AMS), what best describes the Shared Re…" at bounding box center [784, 139] width 537 height 41
click at [791, 212] on div "AMS manages infrastructure while customers oversee application management." at bounding box center [784, 206] width 533 height 35
click at [517, 185] on input "a. AMS manages infrastructure while customers oversee application management." at bounding box center [517, 180] width 0 height 11
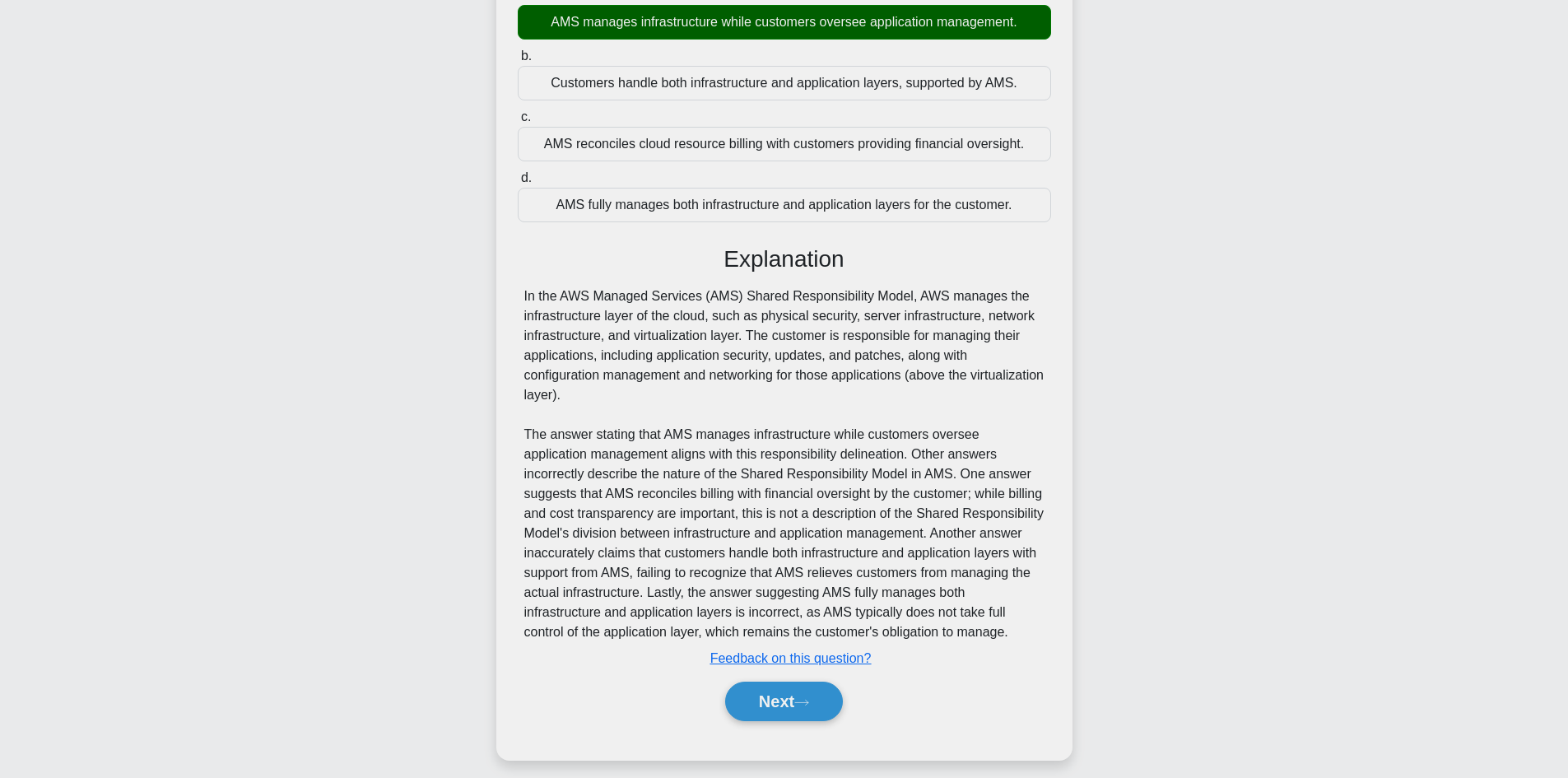
scroll to position [198, 0]
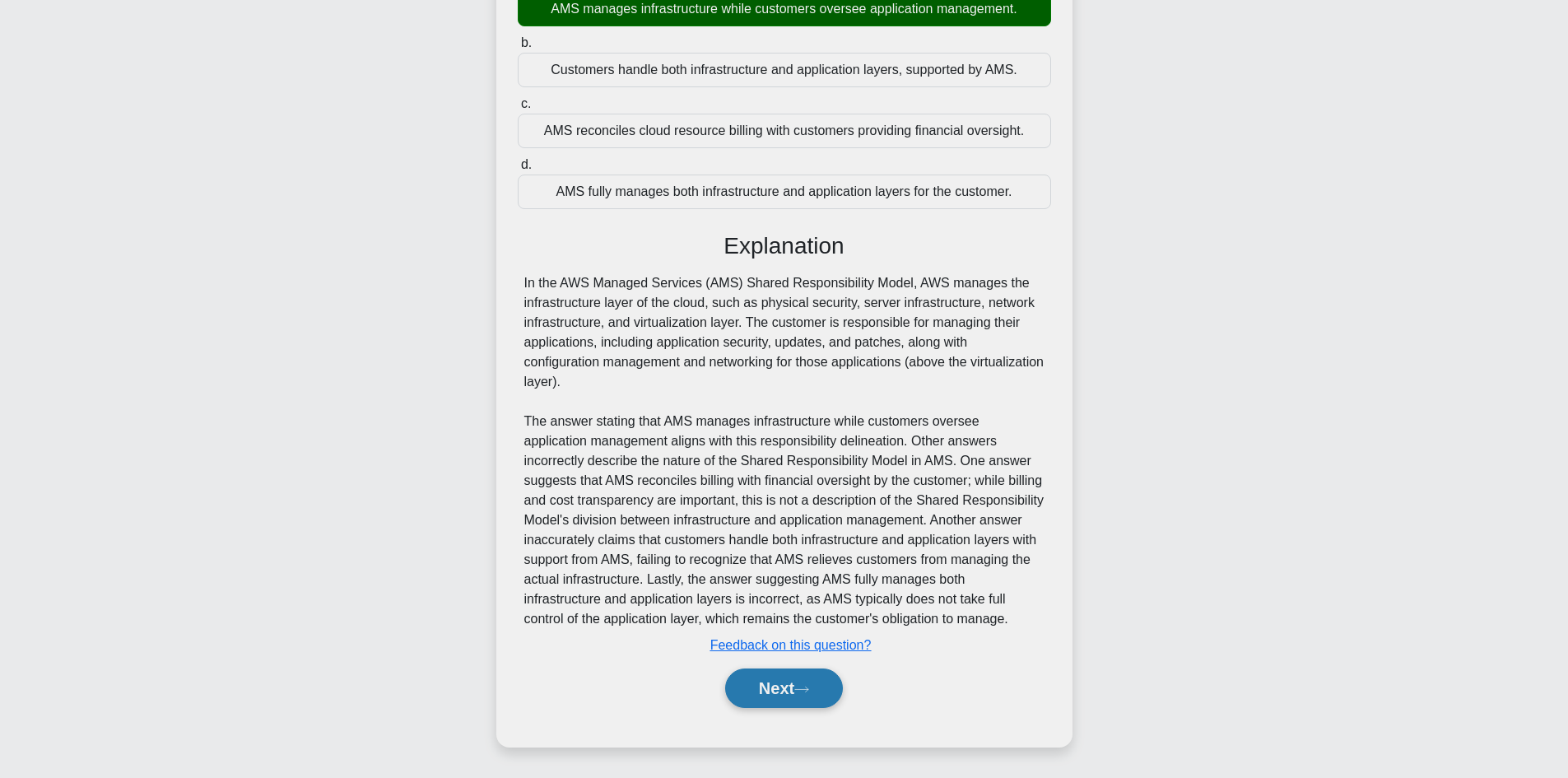
click at [811, 683] on button "Next" at bounding box center [784, 687] width 117 height 39
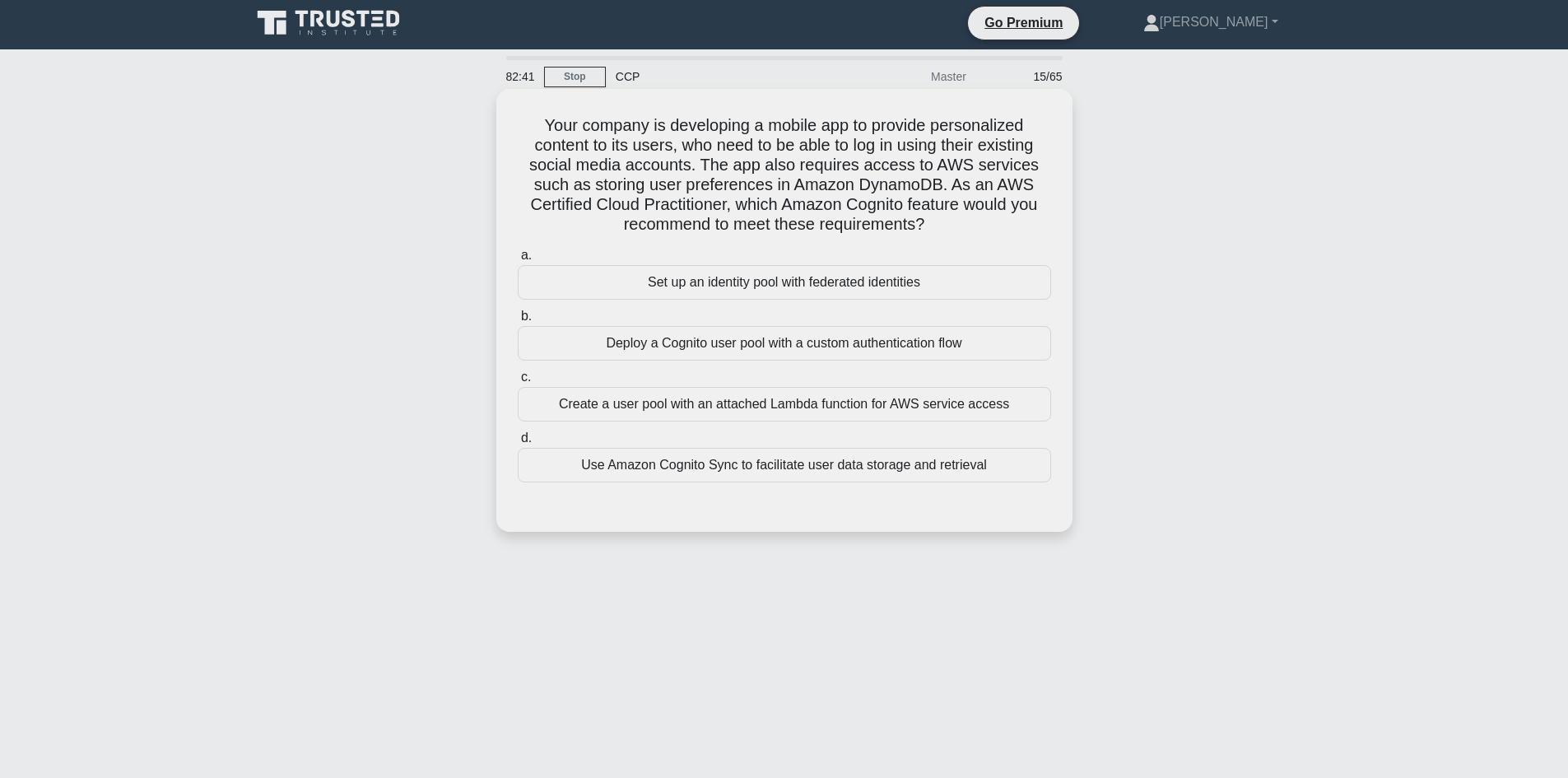
scroll to position [0, 0]
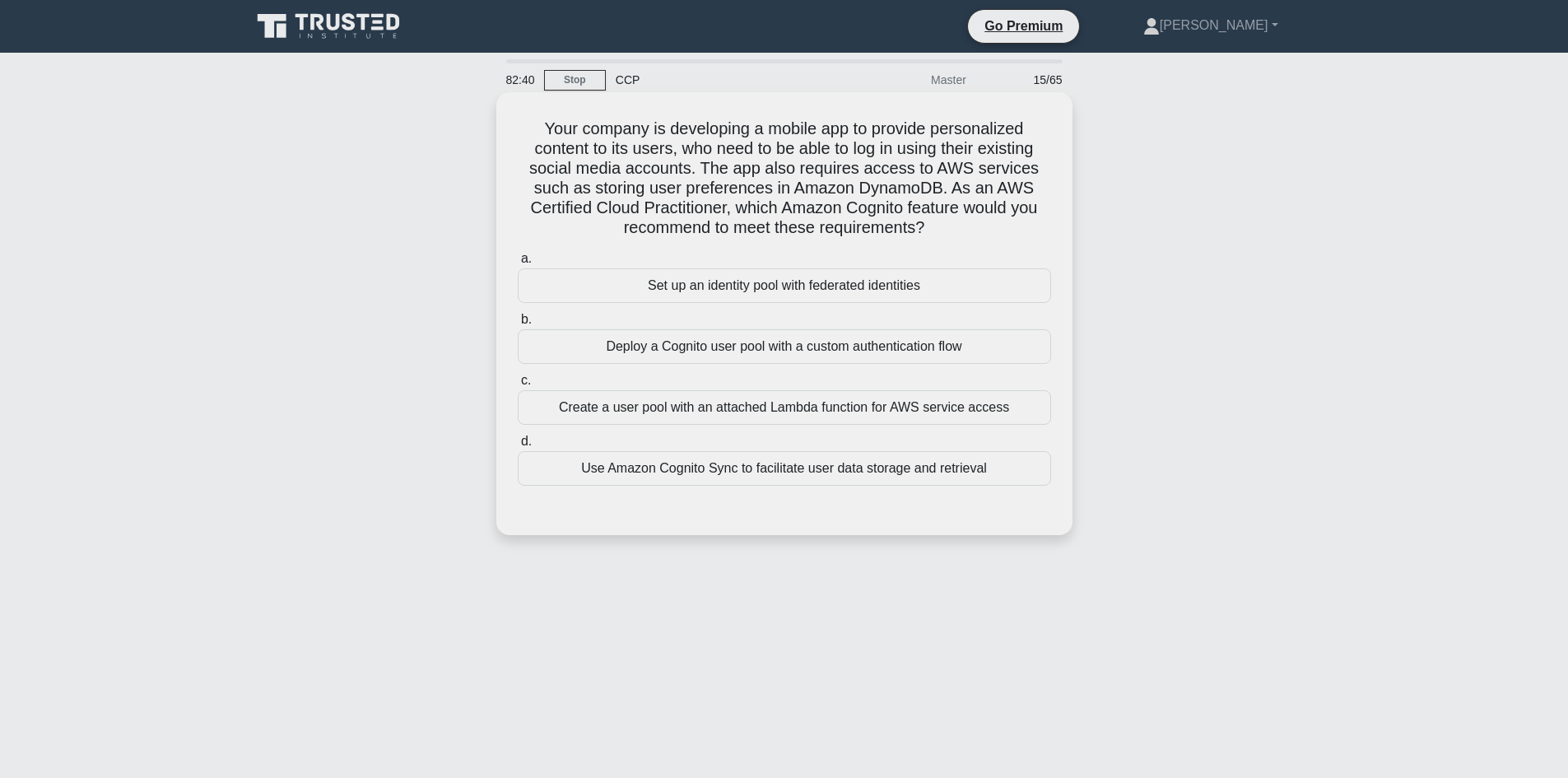
click at [530, 128] on h5 "Your company is developing a mobile app to provide personalized content to its …" at bounding box center [784, 178] width 537 height 120
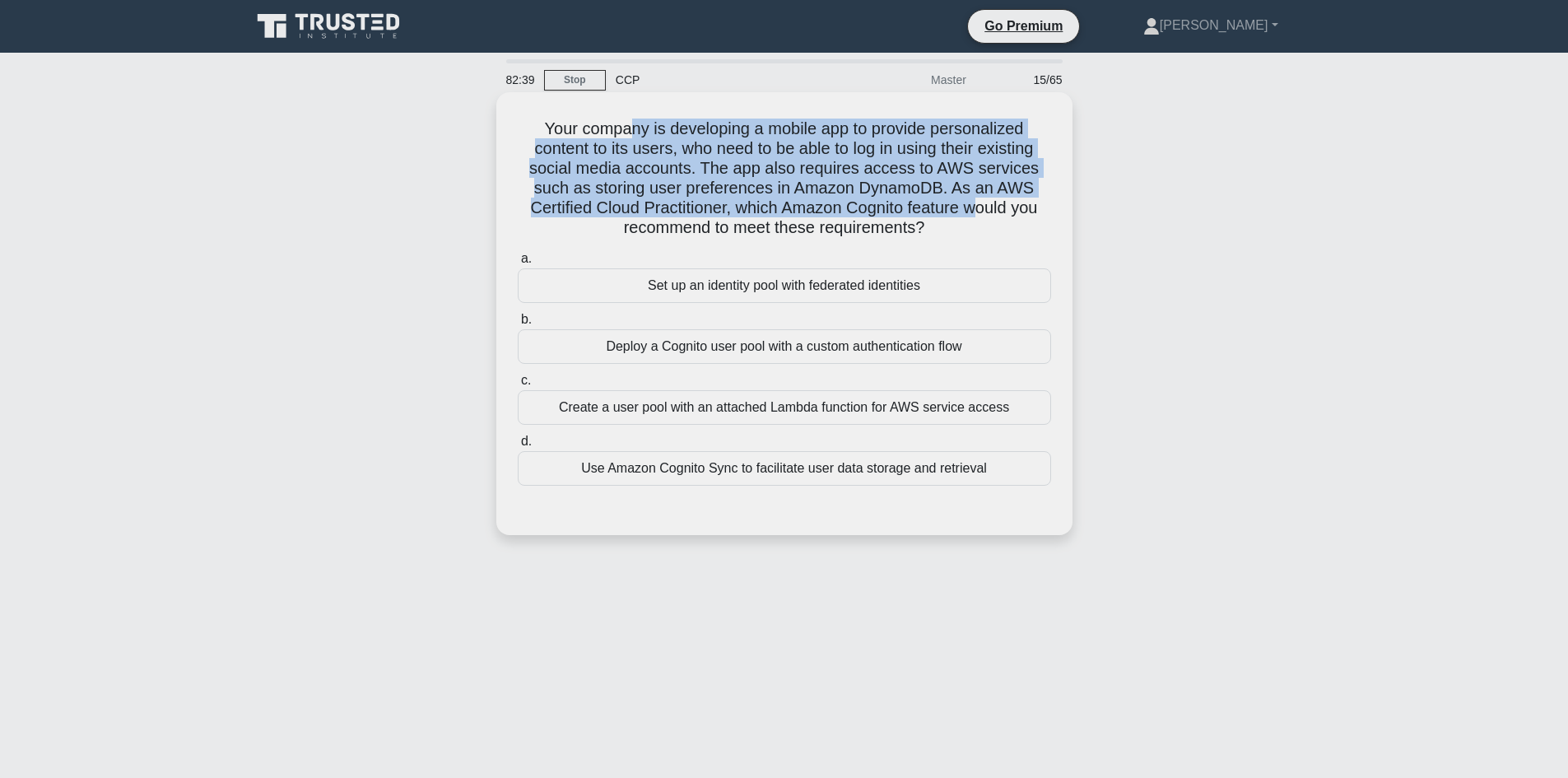
drag, startPoint x: 682, startPoint y: 130, endPoint x: 975, endPoint y: 200, distance: 301.2
click at [975, 200] on h5 "Your company is developing a mobile app to provide personalized content to its …" at bounding box center [784, 178] width 537 height 120
click at [570, 171] on h5 "Your company is developing a mobile app to provide personalized content to its …" at bounding box center [784, 178] width 537 height 120
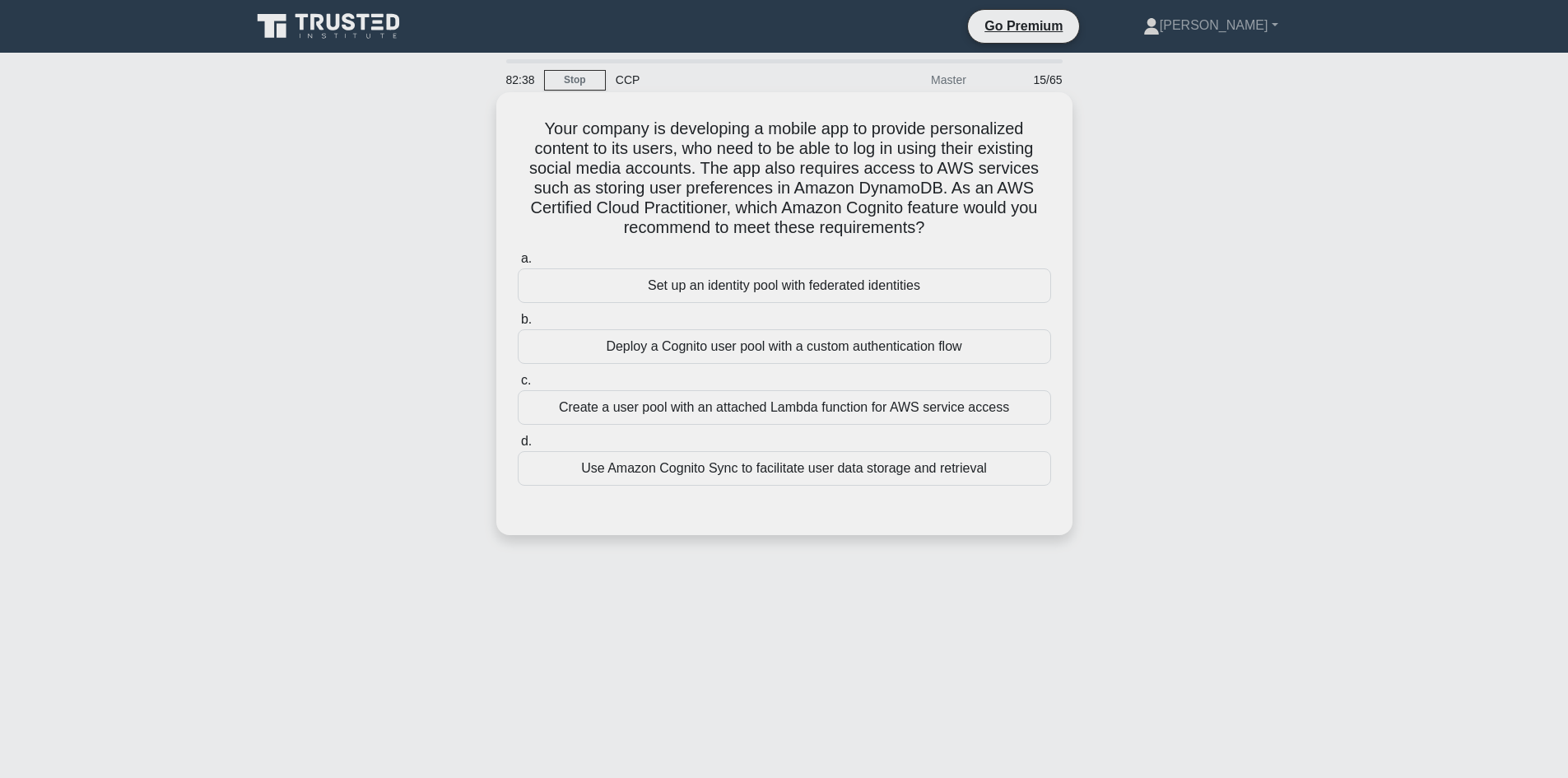
click at [525, 150] on h5 "Your company is developing a mobile app to provide personalized content to its …" at bounding box center [784, 178] width 537 height 120
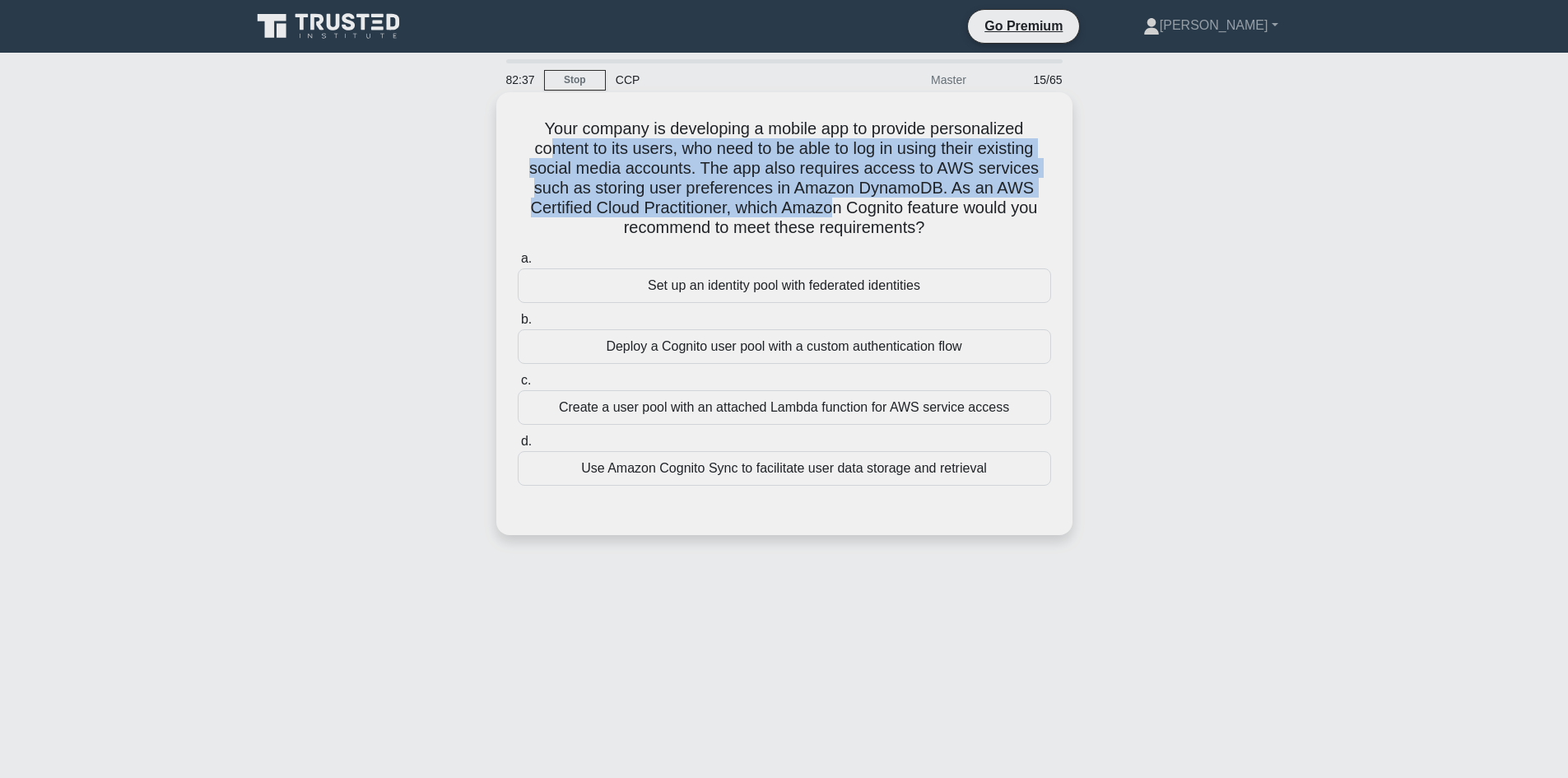
drag, startPoint x: 650, startPoint y: 155, endPoint x: 817, endPoint y: 195, distance: 171.7
click at [832, 202] on h5 "Your company is developing a mobile app to provide personalized content to its …" at bounding box center [784, 178] width 537 height 120
click at [602, 156] on h5 "Your company is developing a mobile app to provide personalized content to its …" at bounding box center [784, 178] width 537 height 120
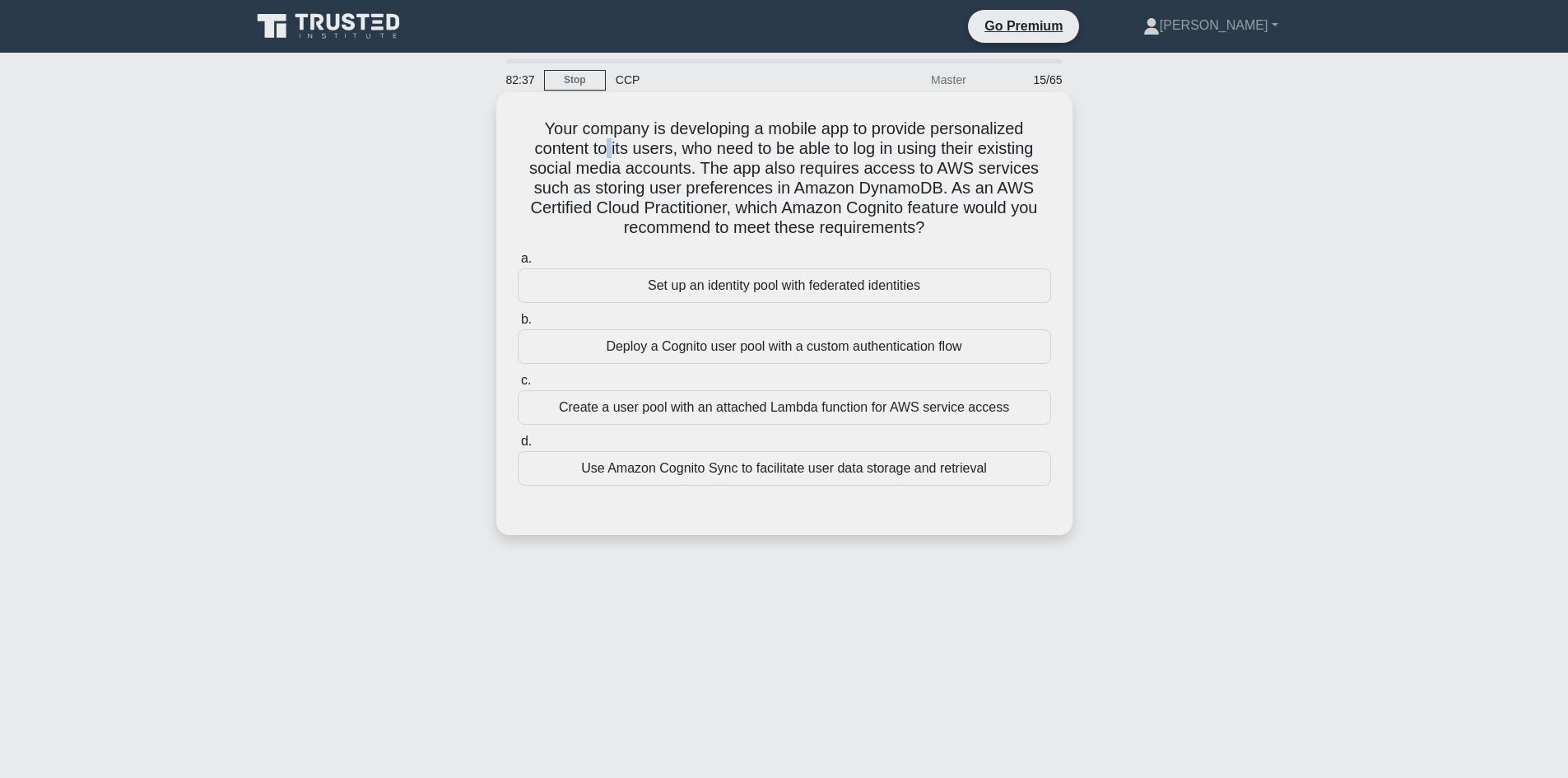
click at [600, 156] on h5 "Your company is developing a mobile app to provide personalized content to its …" at bounding box center [784, 178] width 537 height 120
click at [523, 118] on h5 "Your company is developing a mobile app to provide personalized content to its …" at bounding box center [784, 178] width 537 height 120
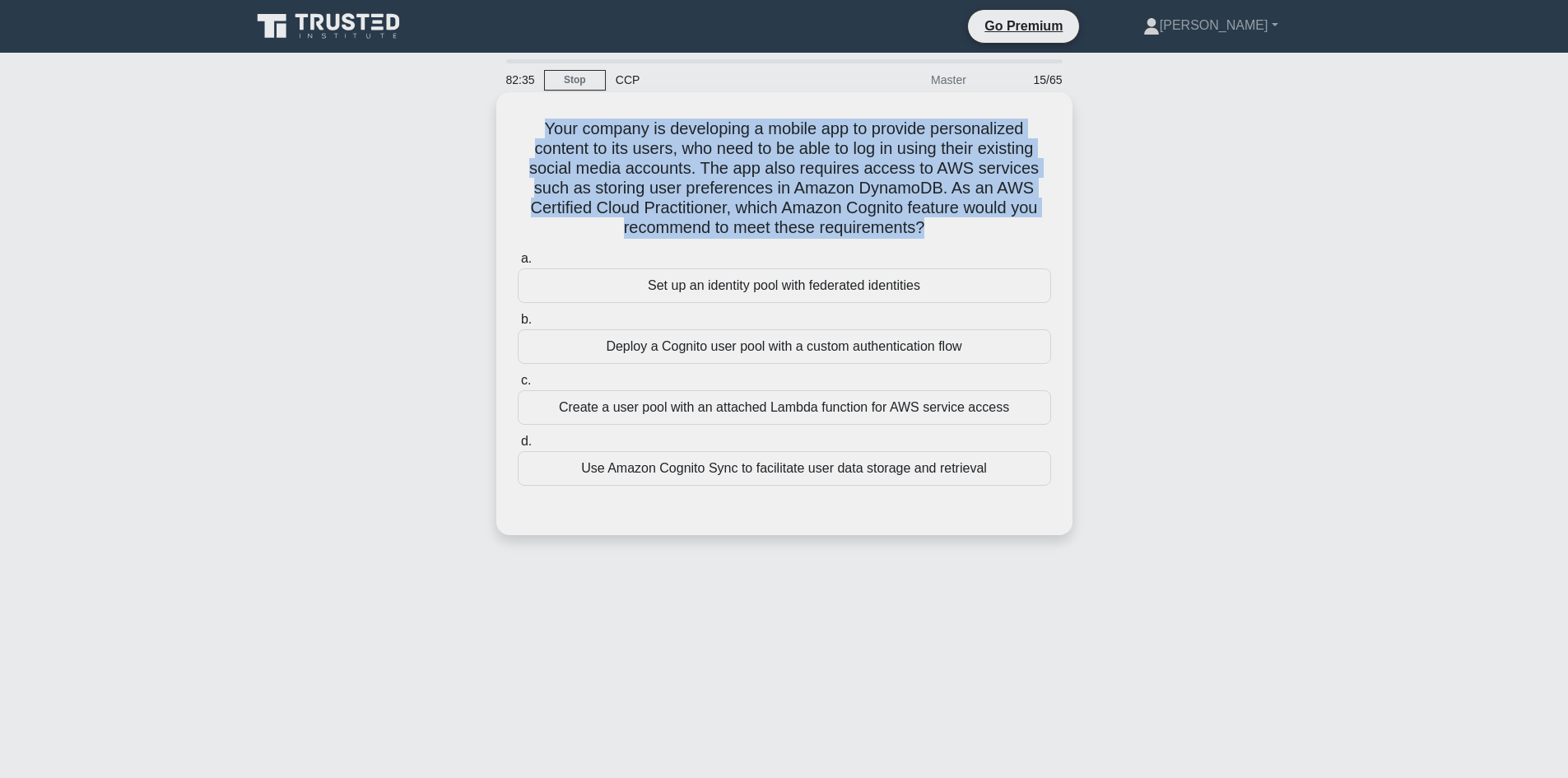
drag, startPoint x: 666, startPoint y: 124, endPoint x: 994, endPoint y: 231, distance: 345.0
click at [994, 231] on h5 "Your company is developing a mobile app to provide personalized content to its …" at bounding box center [784, 178] width 537 height 120
click at [765, 156] on h5 "Your company is developing a mobile app to provide personalized content to its …" at bounding box center [784, 178] width 537 height 120
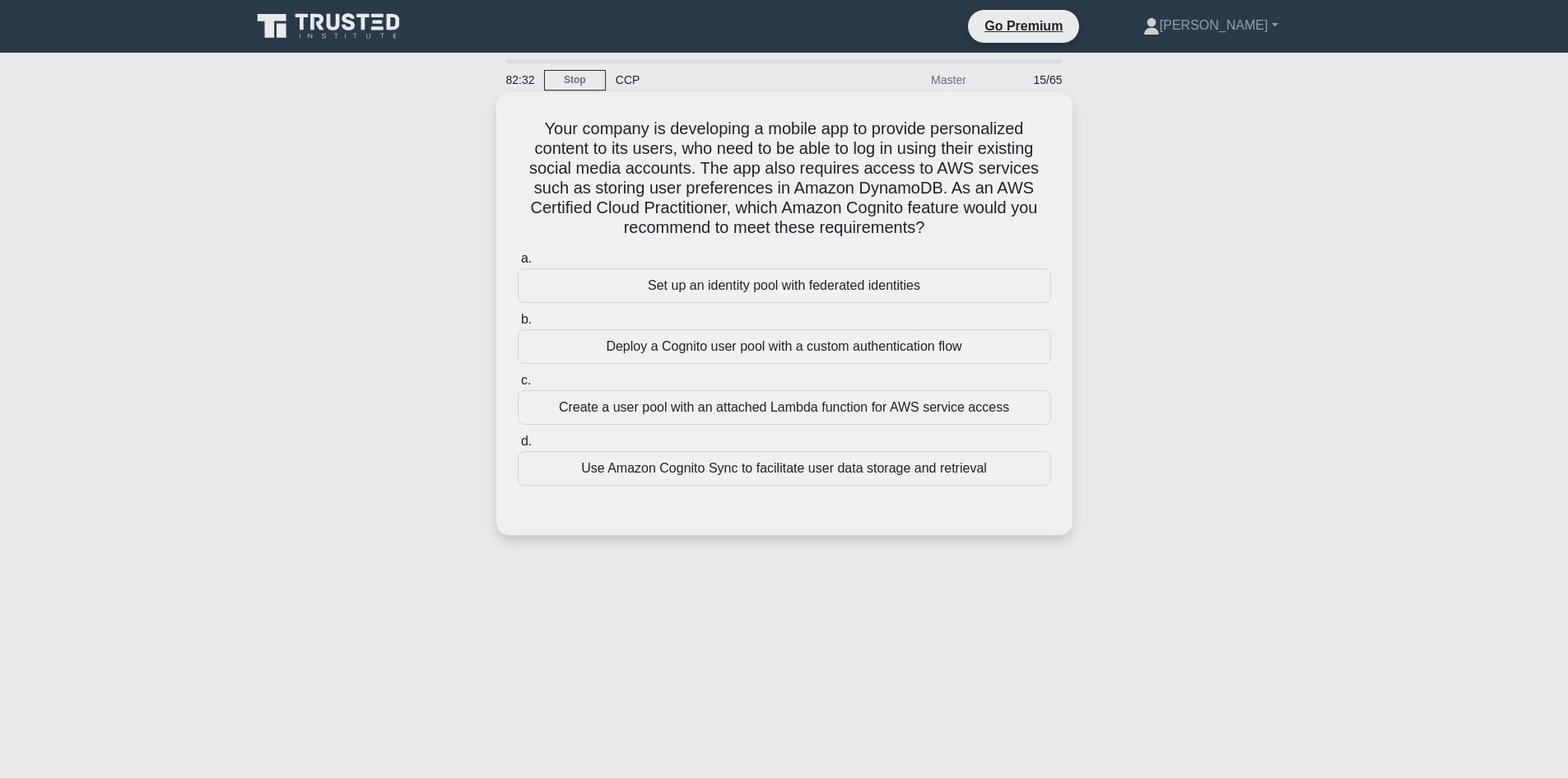
drag, startPoint x: 528, startPoint y: 120, endPoint x: 573, endPoint y: 138, distance: 48.5
click at [528, 120] on h5 "Your company is developing a mobile app to provide personalized content to its …" at bounding box center [784, 178] width 537 height 120
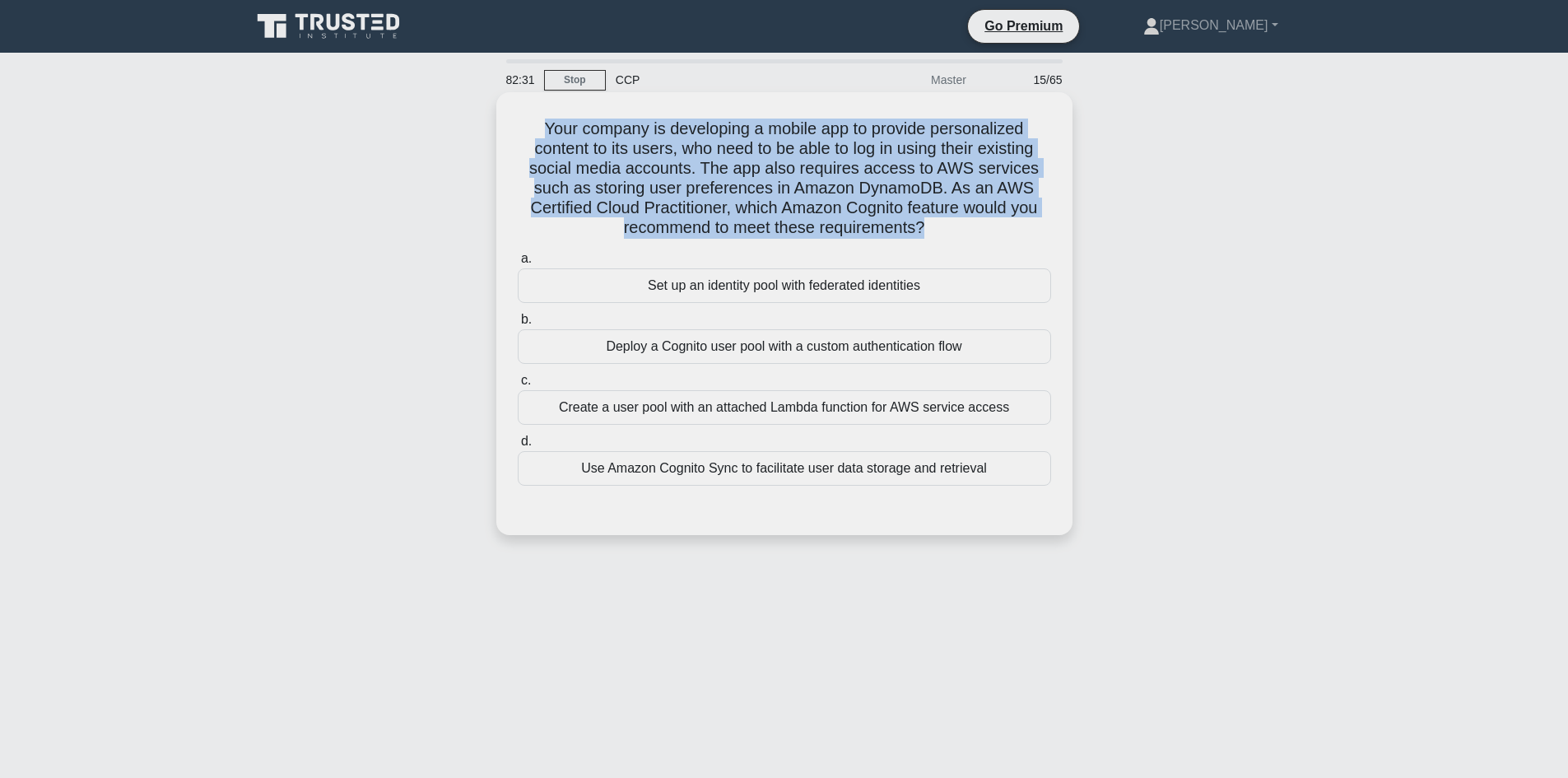
drag, startPoint x: 573, startPoint y: 138, endPoint x: 979, endPoint y: 226, distance: 415.4
click at [979, 226] on h5 "Your company is developing a mobile app to provide personalized content to its …" at bounding box center [784, 178] width 537 height 120
click at [866, 164] on h5 "Your company is developing a mobile app to provide personalized content to its …" at bounding box center [784, 178] width 537 height 120
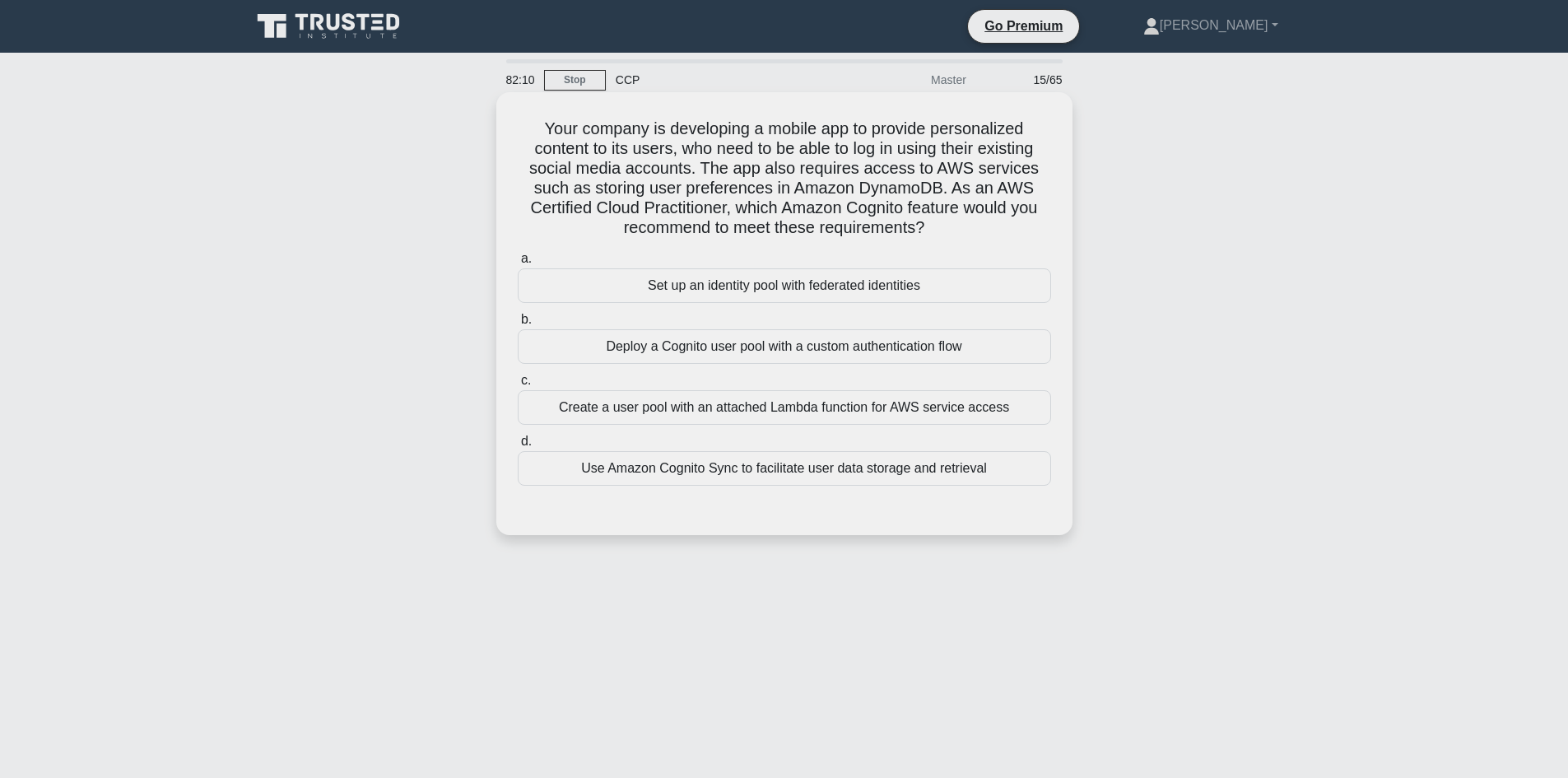
click at [804, 475] on div "Use Amazon Cognito Sync to facilitate user data storage and retrieval" at bounding box center [784, 468] width 533 height 35
click at [517, 447] on input "d. Use Amazon Cognito Sync to facilitate user data storage and retrieval" at bounding box center [517, 441] width 0 height 11
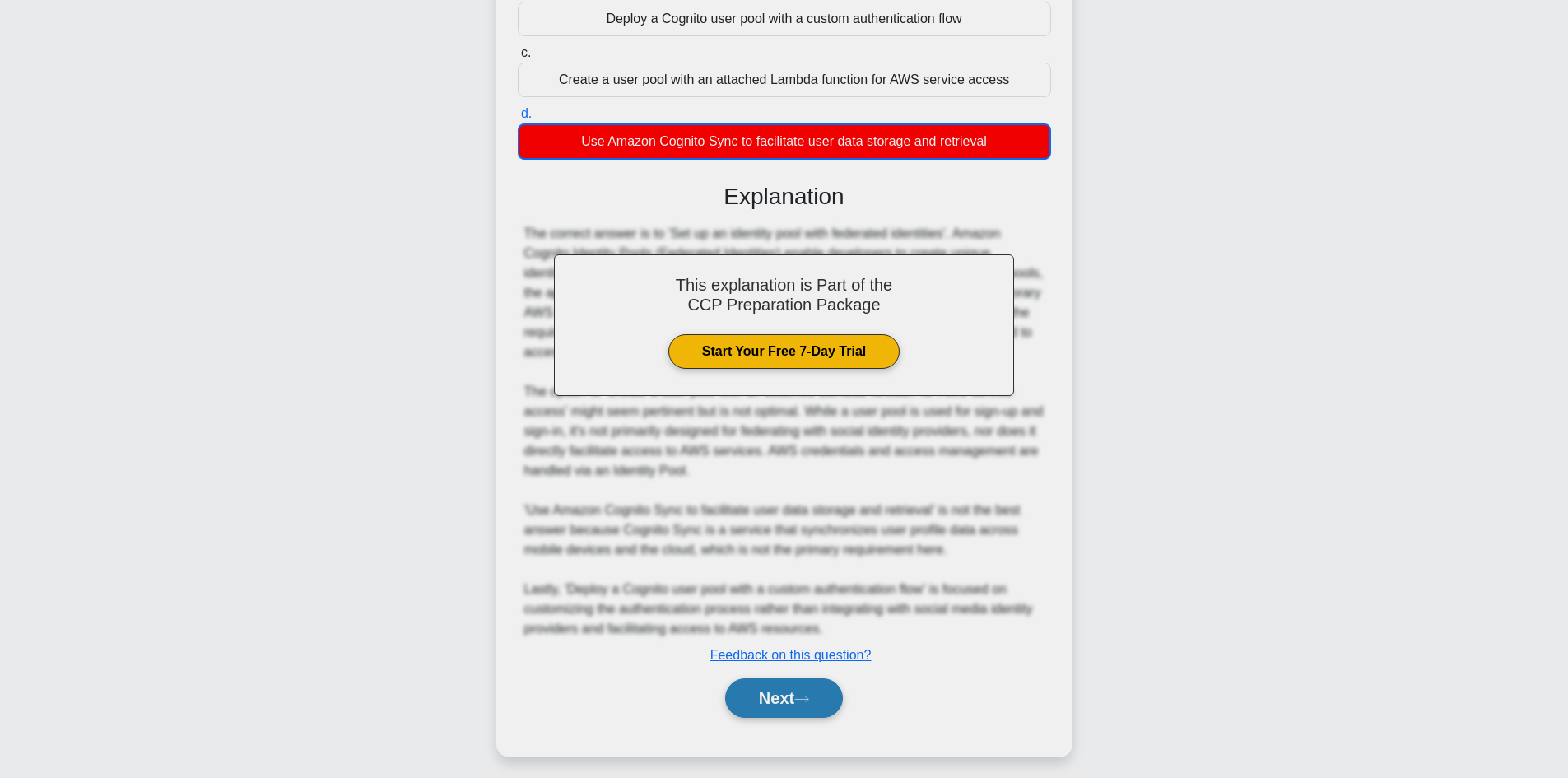
scroll to position [329, 0]
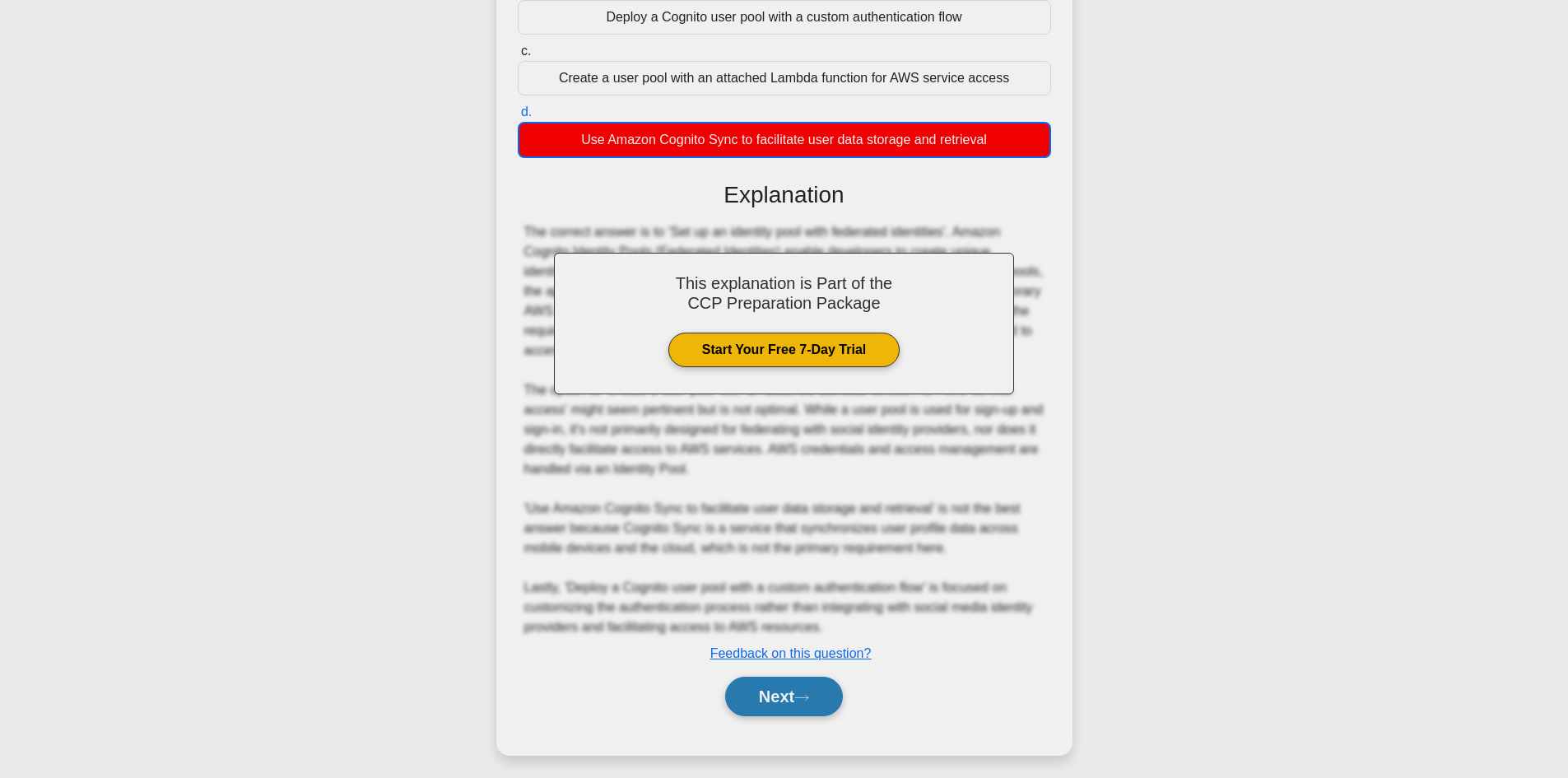
click at [797, 690] on button "Next" at bounding box center [784, 695] width 117 height 39
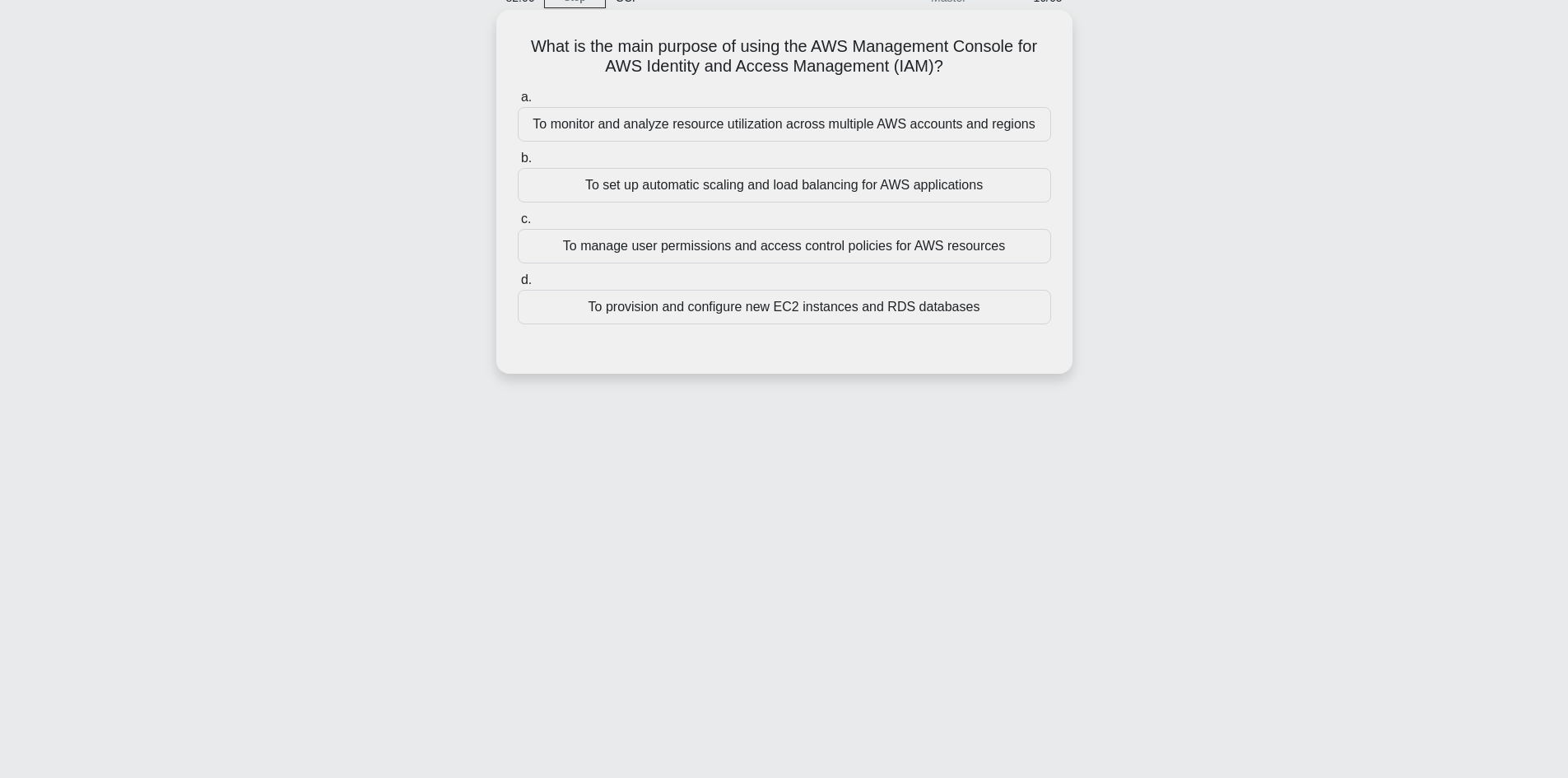
scroll to position [0, 0]
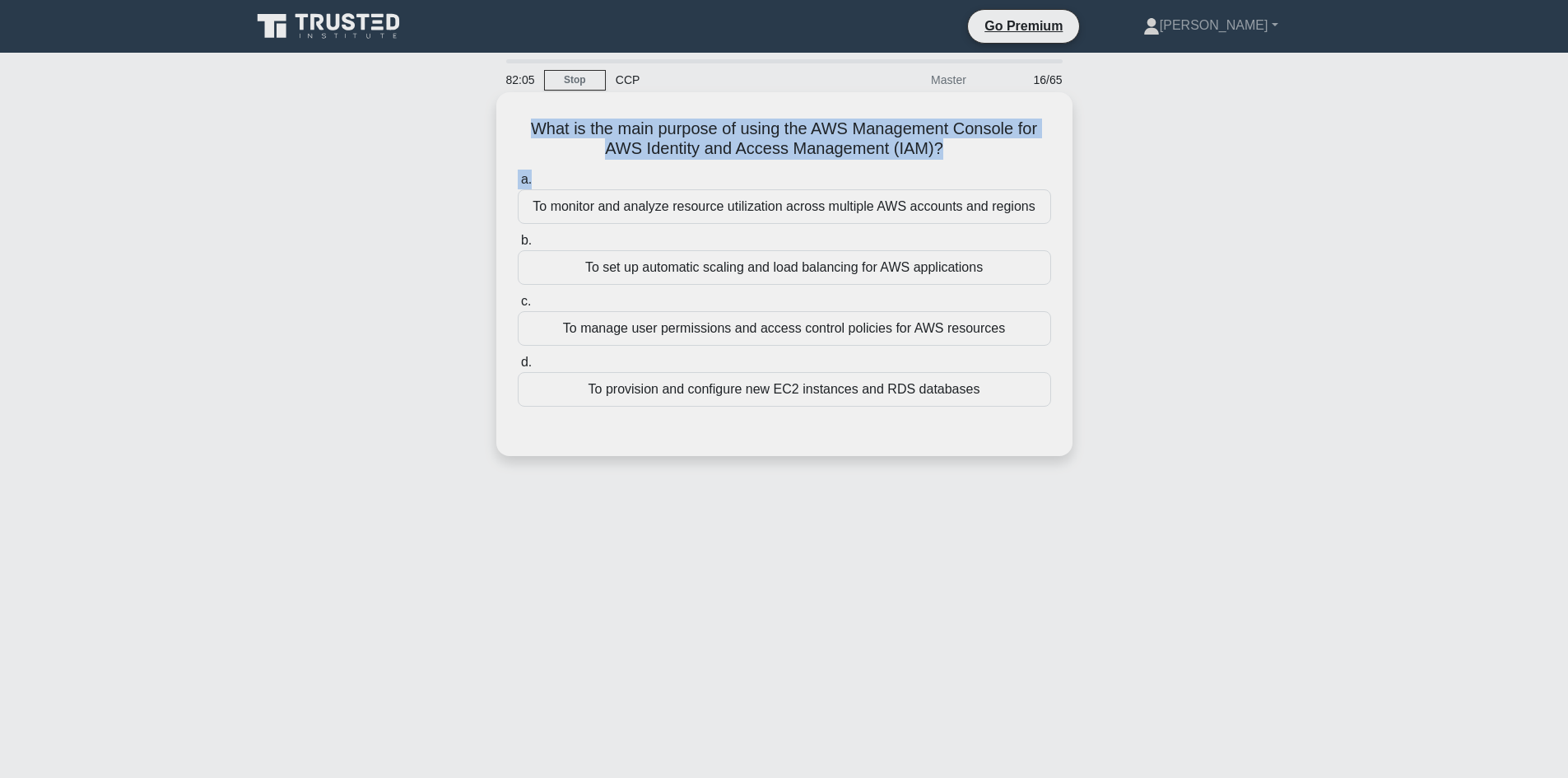
drag, startPoint x: 522, startPoint y: 124, endPoint x: 990, endPoint y: 171, distance: 470.4
click at [990, 171] on div "What is the main purpose of using the AWS Management Console for AWS Identity a…" at bounding box center [784, 274] width 562 height 350
click at [843, 98] on div "What is the main purpose of using the AWS Management Console for AWS Identity a…" at bounding box center [784, 273] width 576 height 363
click at [850, 142] on h5 "What is the main purpose of using the AWS Management Console for AWS Identity a…" at bounding box center [784, 139] width 537 height 41
click at [806, 135] on h5 "What is the main purpose of using the AWS Management Console for AWS Identity a…" at bounding box center [784, 139] width 537 height 41
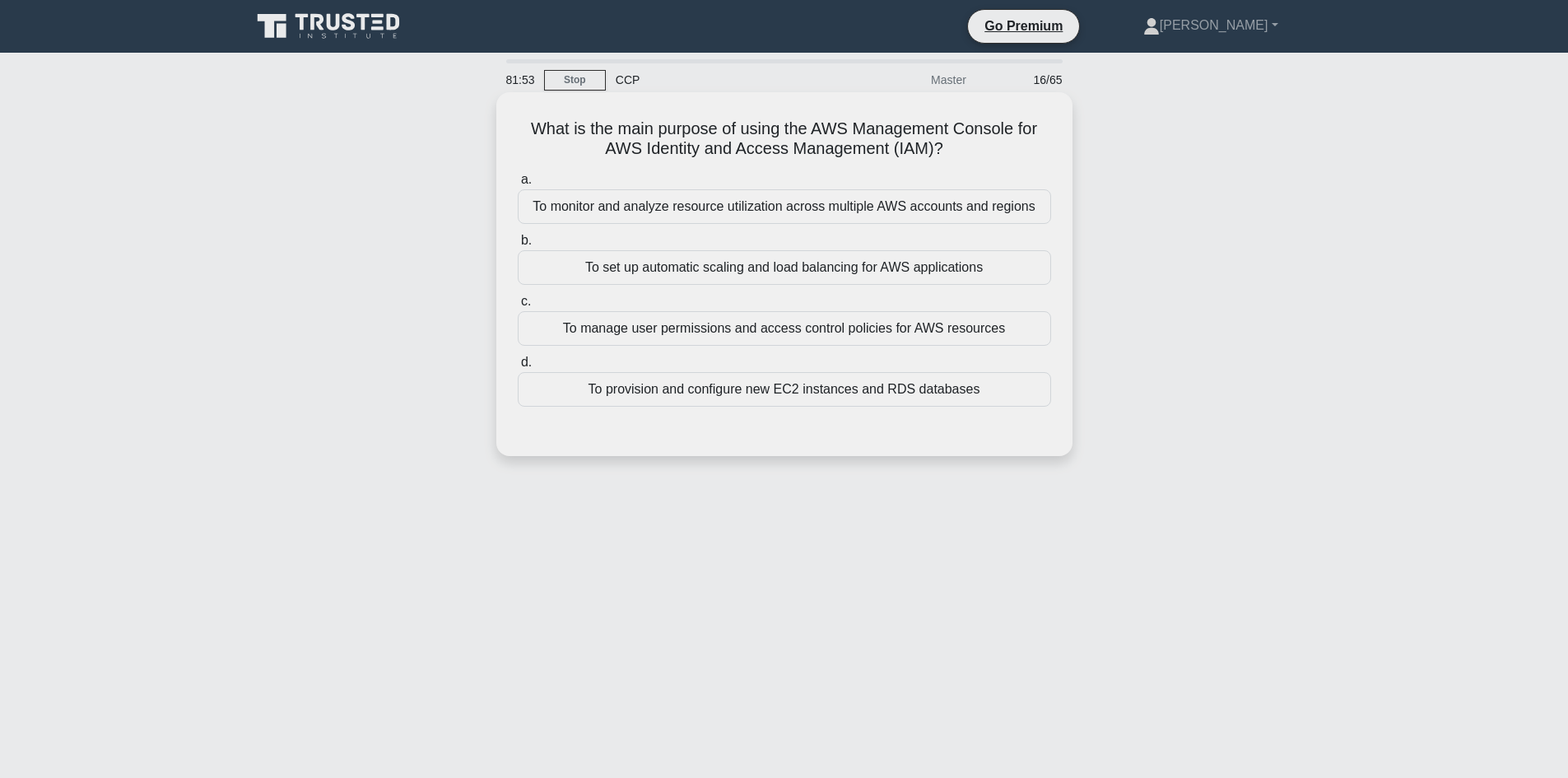
click at [744, 331] on div "To manage user permissions and access control policies for AWS resources" at bounding box center [784, 328] width 533 height 35
click at [517, 307] on input "c. To manage user permissions and access control policies for AWS resources" at bounding box center [517, 302] width 0 height 11
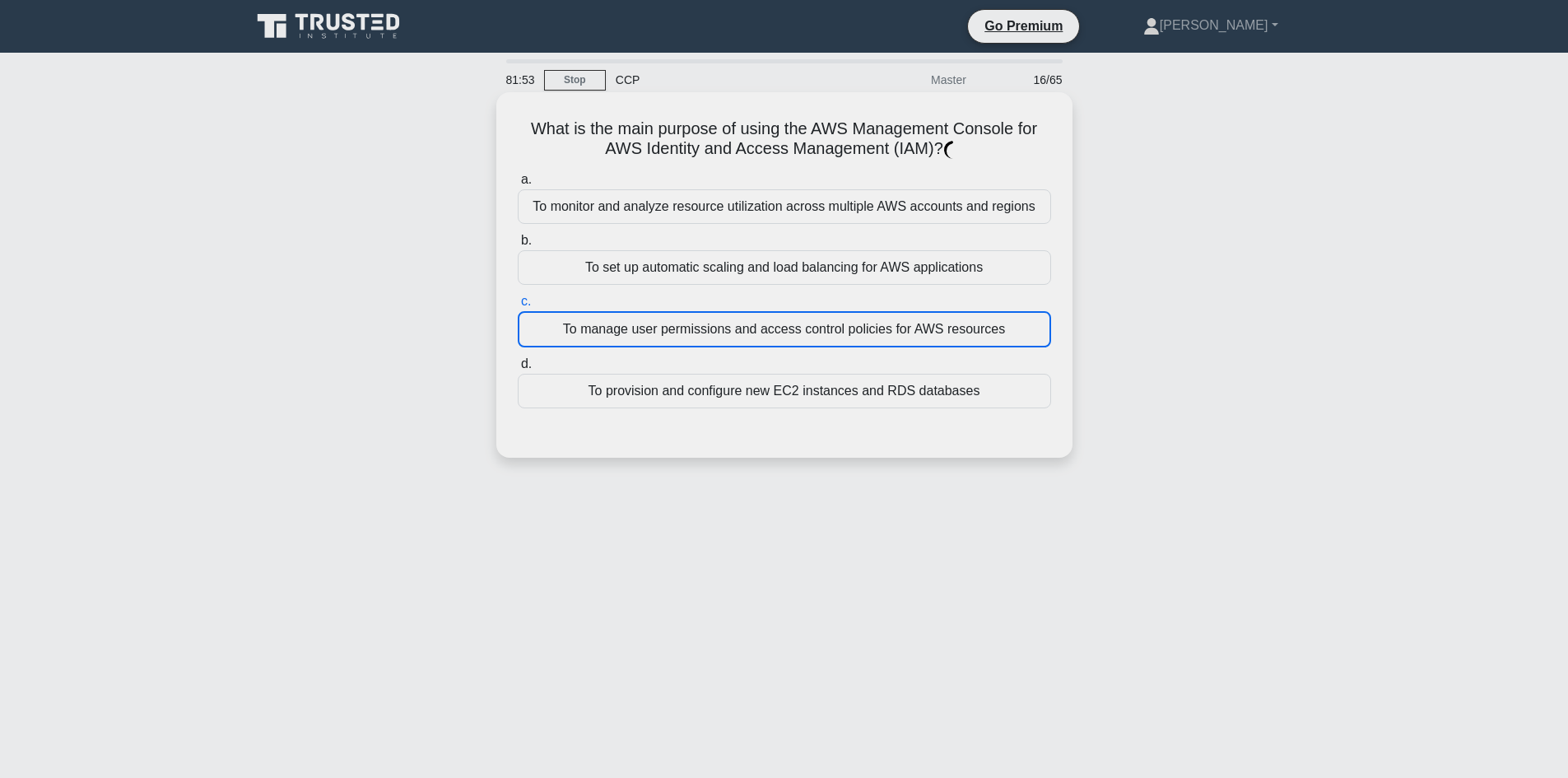
click at [744, 331] on div "To manage user permissions and access control policies for AWS resources" at bounding box center [784, 328] width 533 height 36
click at [517, 307] on input "c. To manage user permissions and access control policies for AWS resources" at bounding box center [517, 302] width 0 height 11
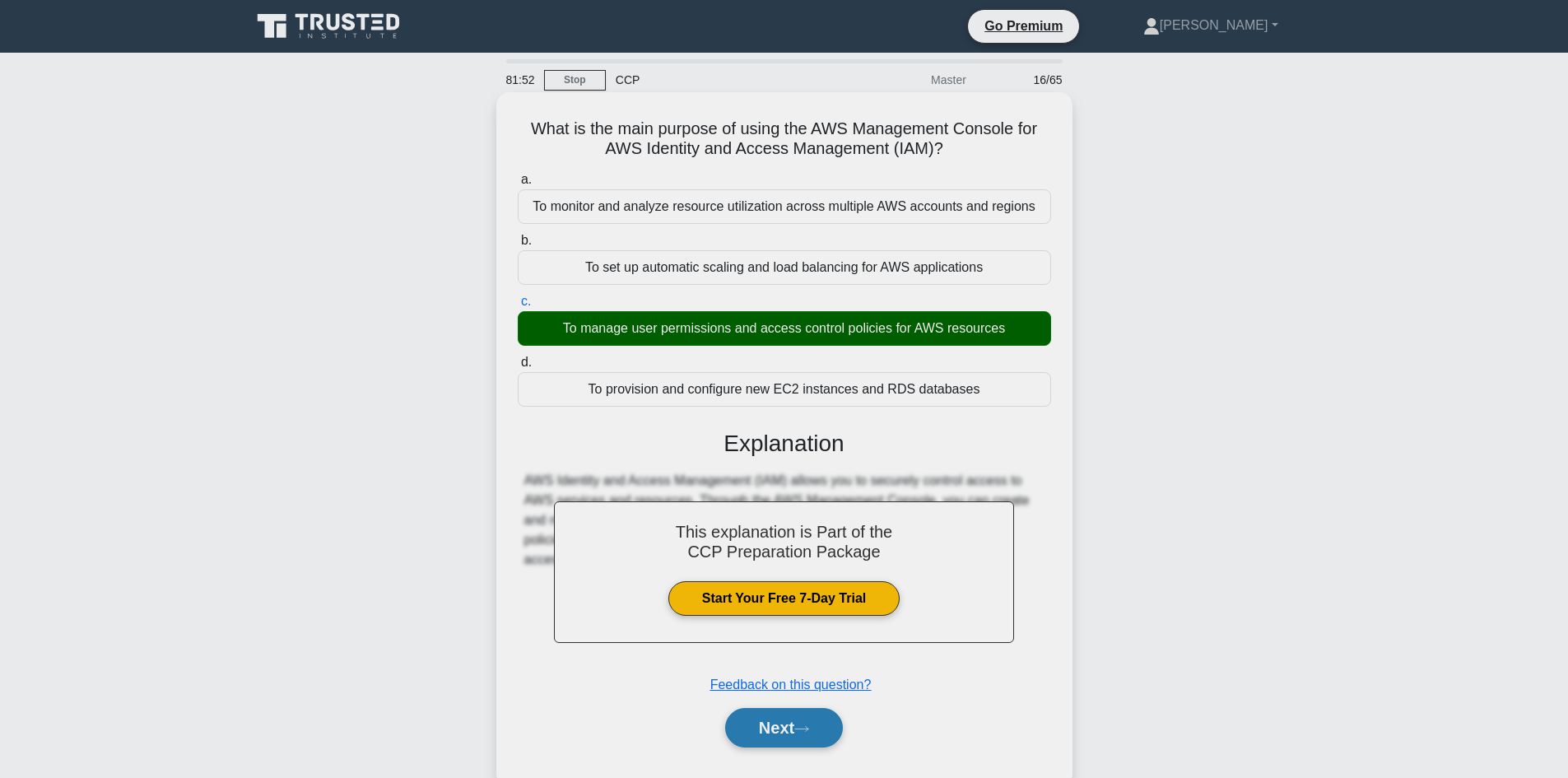
click at [787, 719] on button "Next" at bounding box center [784, 727] width 117 height 39
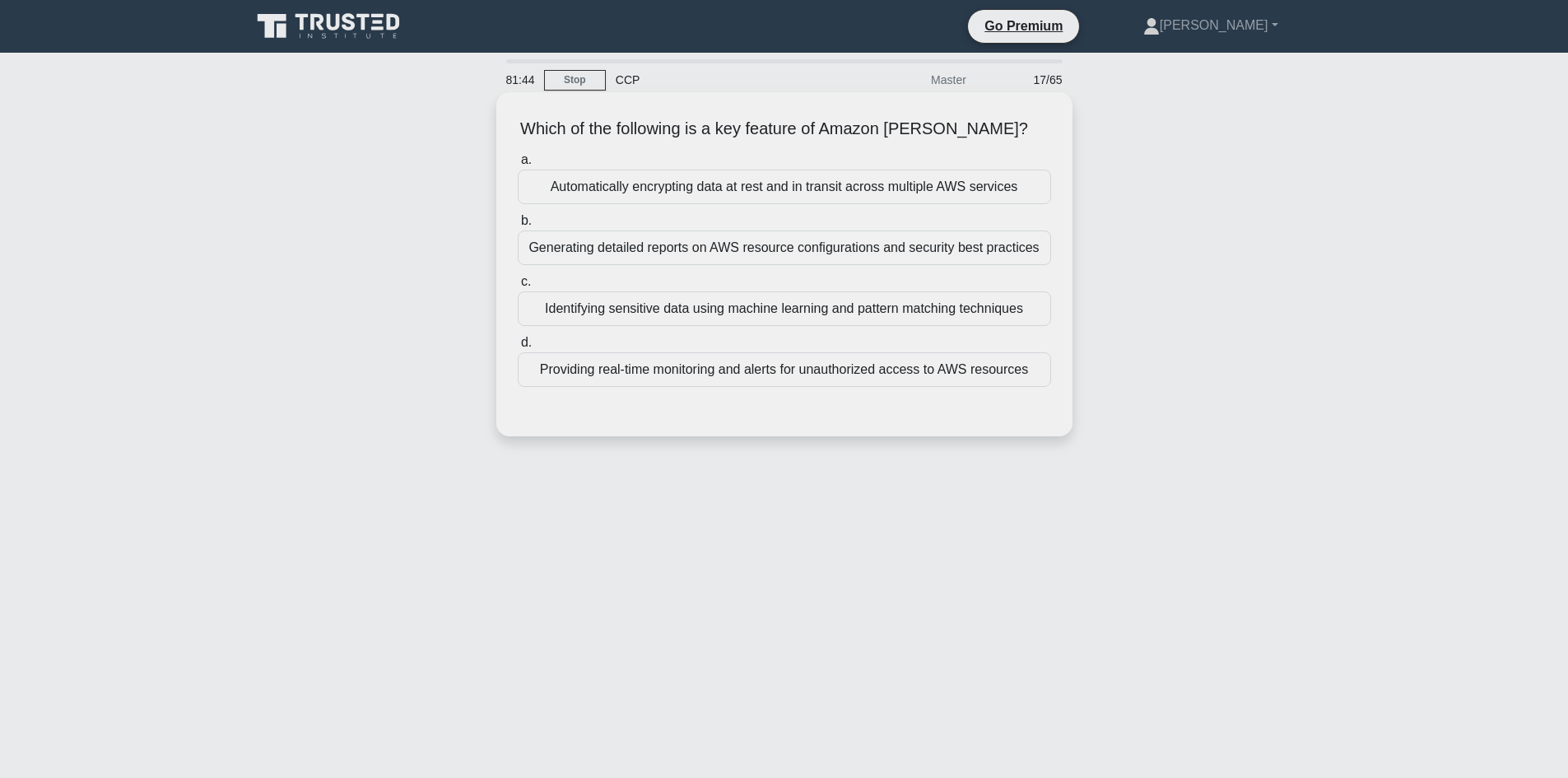
click at [758, 310] on div "Identifying sensitive data using machine learning and pattern matching techniqu…" at bounding box center [784, 308] width 533 height 35
click at [517, 287] on input "c. Identifying sensitive data using machine learning and pattern matching techn…" at bounding box center [517, 282] width 0 height 11
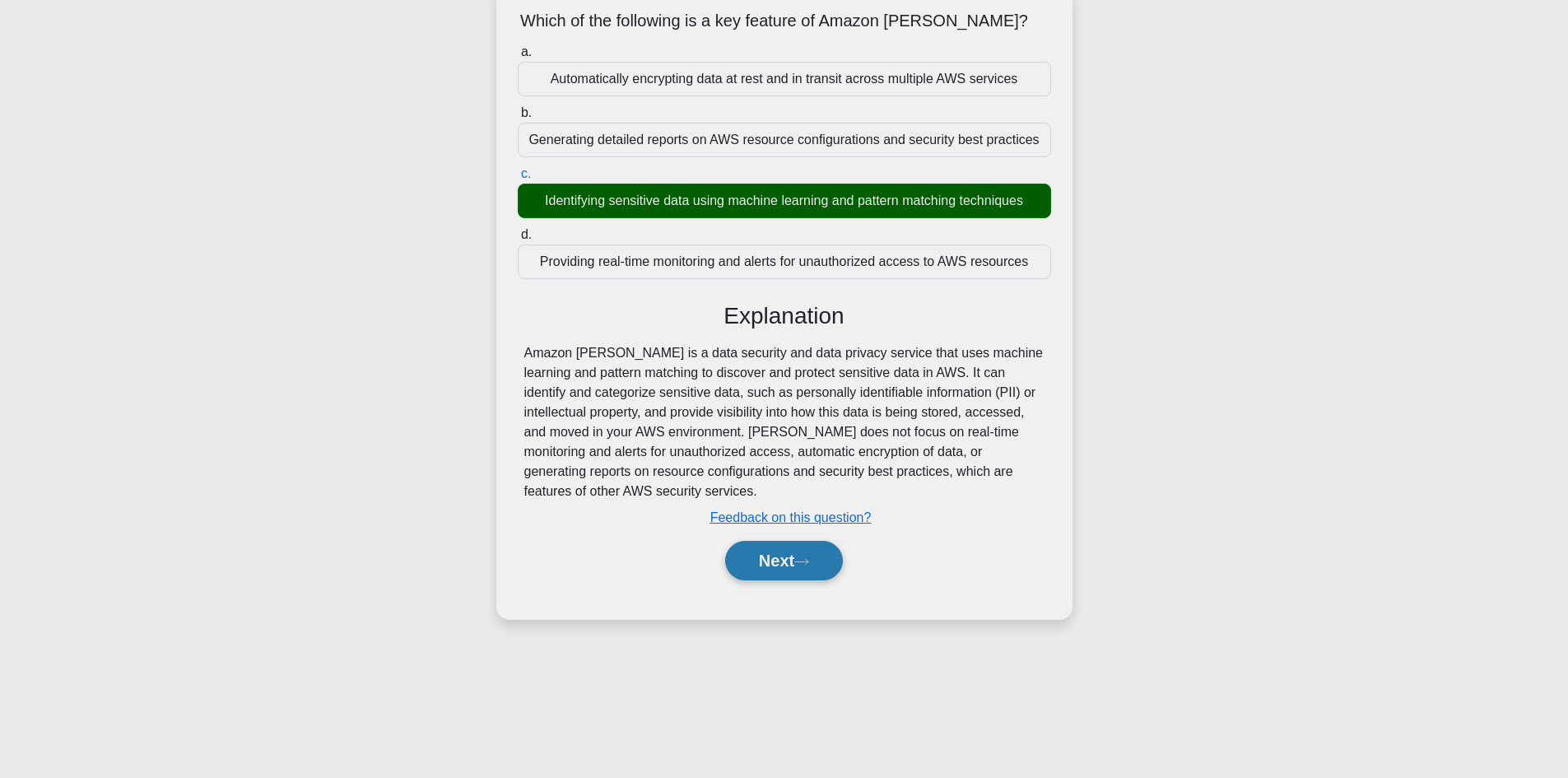
scroll to position [111, 0]
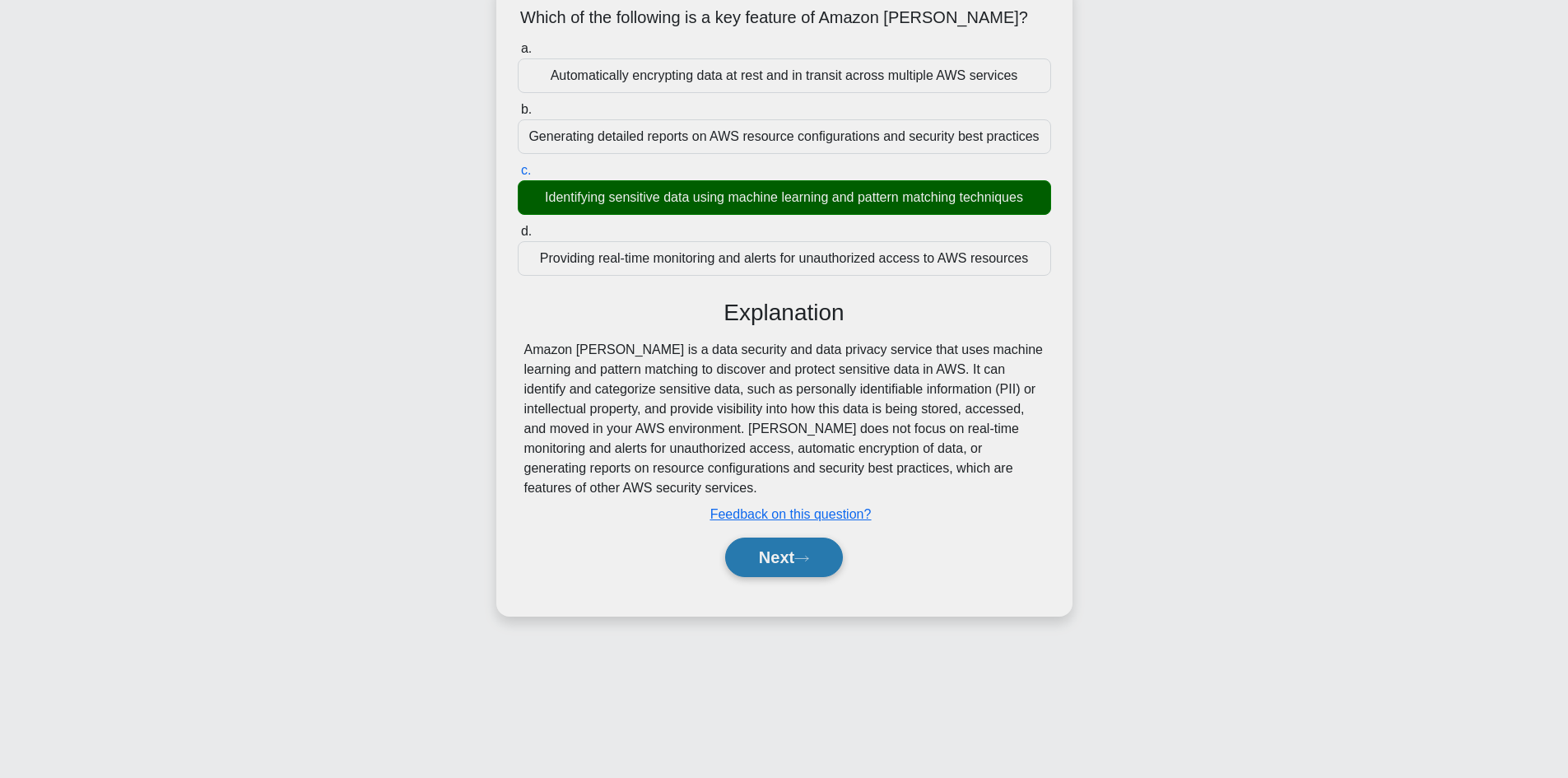
click at [795, 567] on button "Next" at bounding box center [784, 557] width 117 height 39
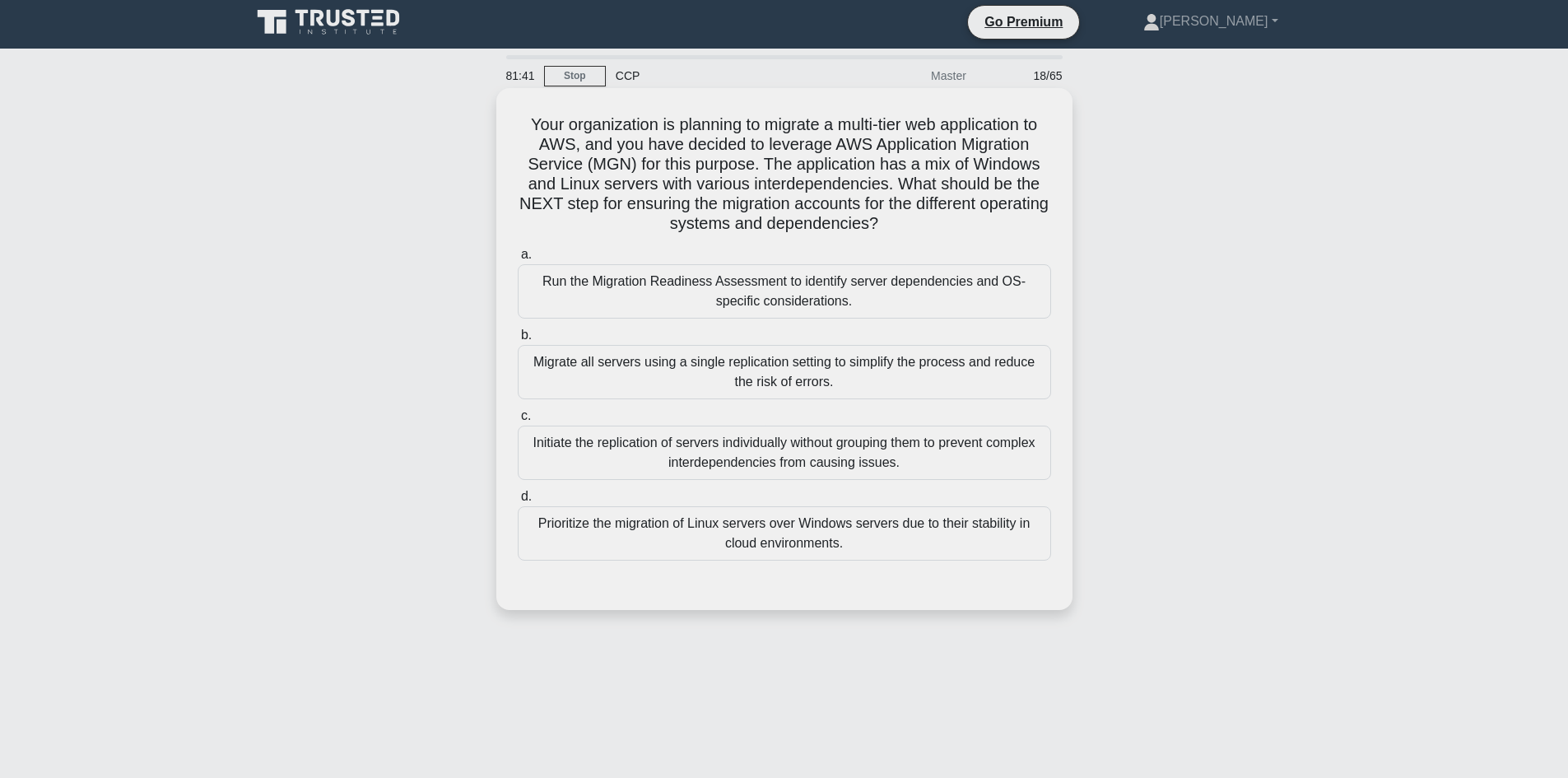
scroll to position [0, 0]
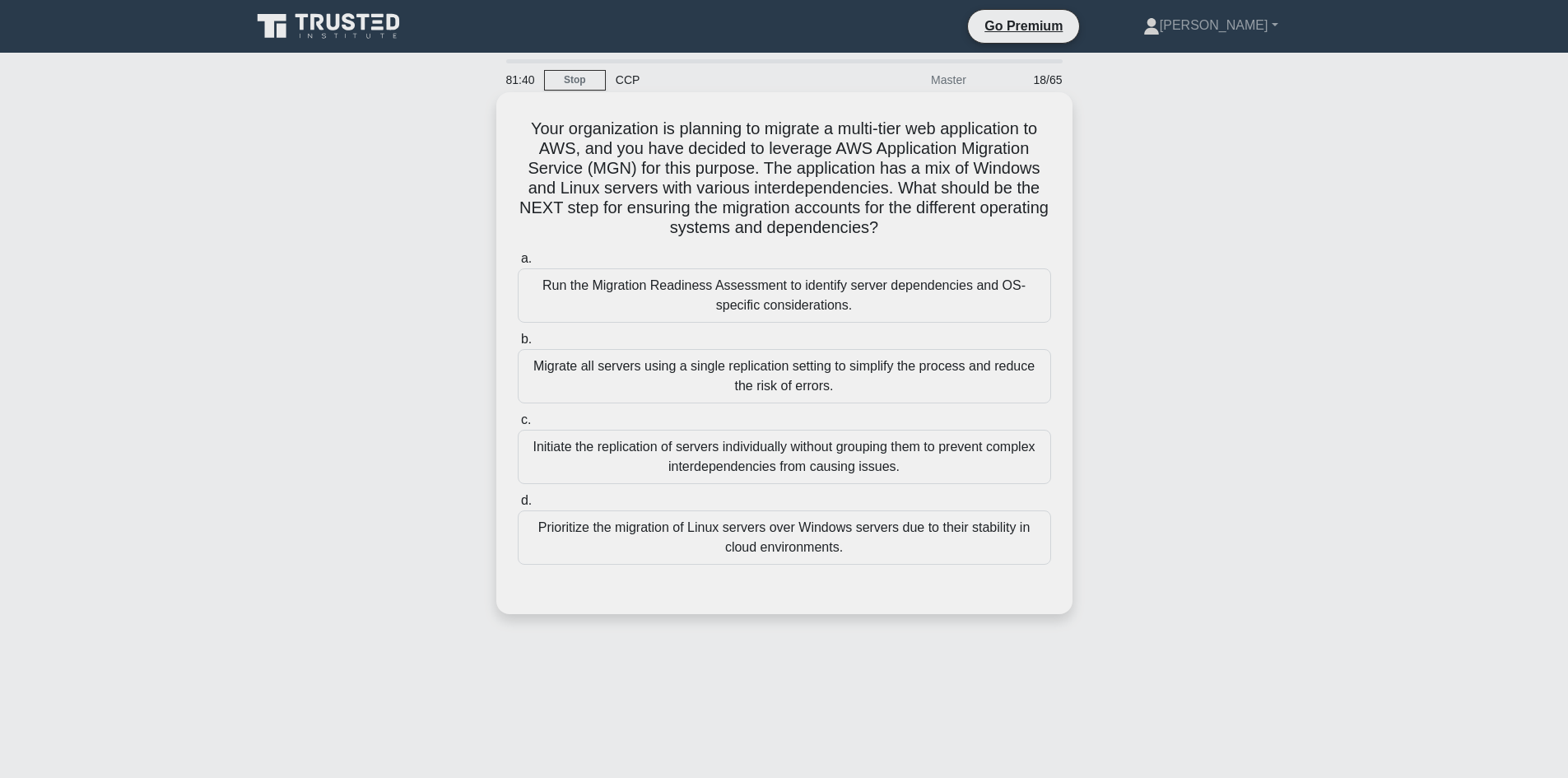
click at [520, 124] on h5 "Your organization is planning to migrate a multi-tier web application to AWS, a…" at bounding box center [784, 178] width 537 height 120
drag, startPoint x: 549, startPoint y: 129, endPoint x: 948, endPoint y: 230, distance: 411.6
click at [948, 230] on h5 "Your organization is planning to migrate a multi-tier web application to AWS, a…" at bounding box center [784, 178] width 537 height 120
click at [659, 158] on h5 "Your organization is planning to migrate a multi-tier web application to AWS, a…" at bounding box center [784, 178] width 537 height 120
click at [537, 138] on h5 "Your organization is planning to migrate a multi-tier web application to AWS, a…" at bounding box center [784, 178] width 537 height 120
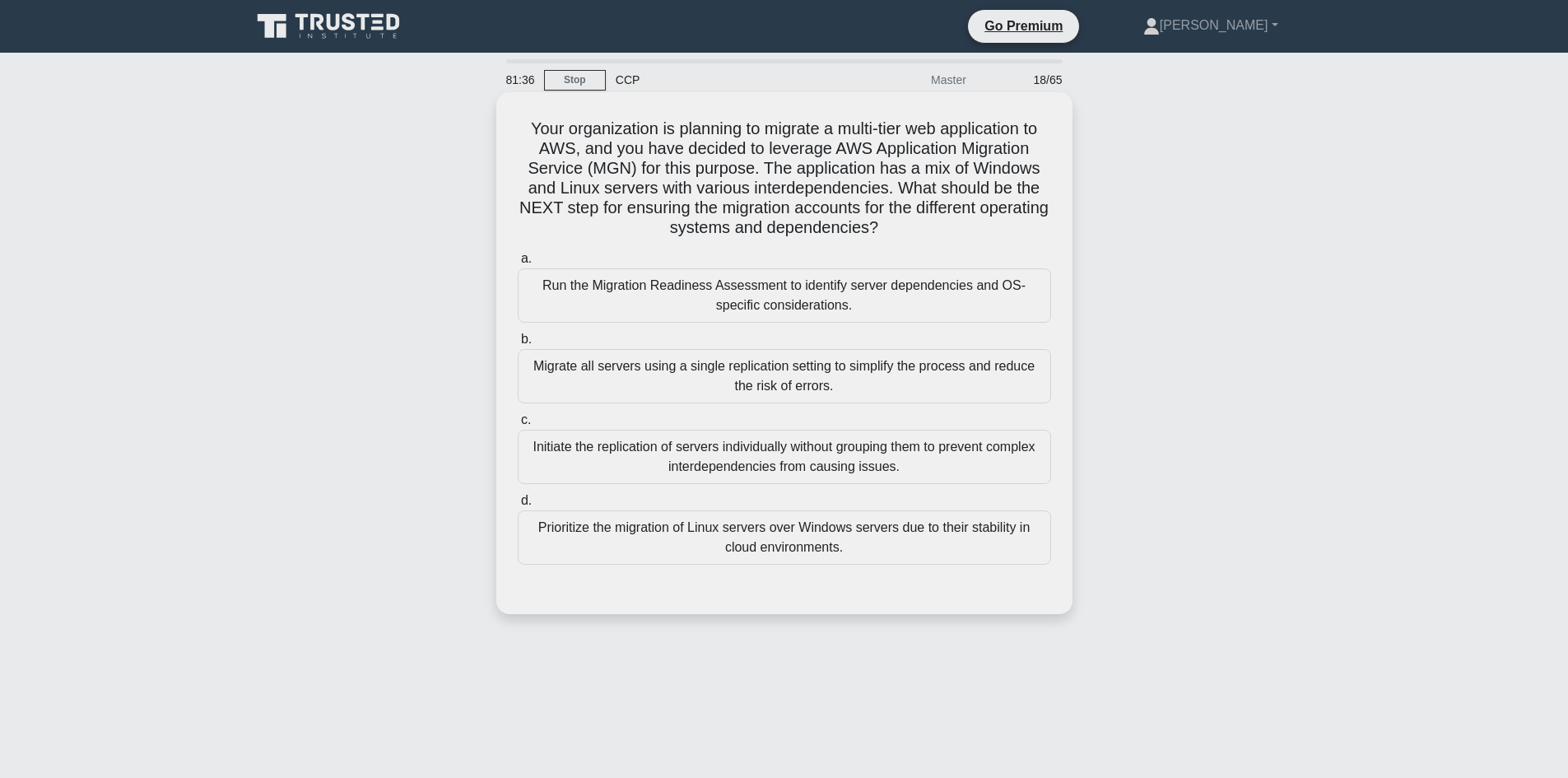
click at [516, 128] on h5 "Your organization is planning to migrate a multi-tier web application to AWS, a…" at bounding box center [784, 178] width 537 height 120
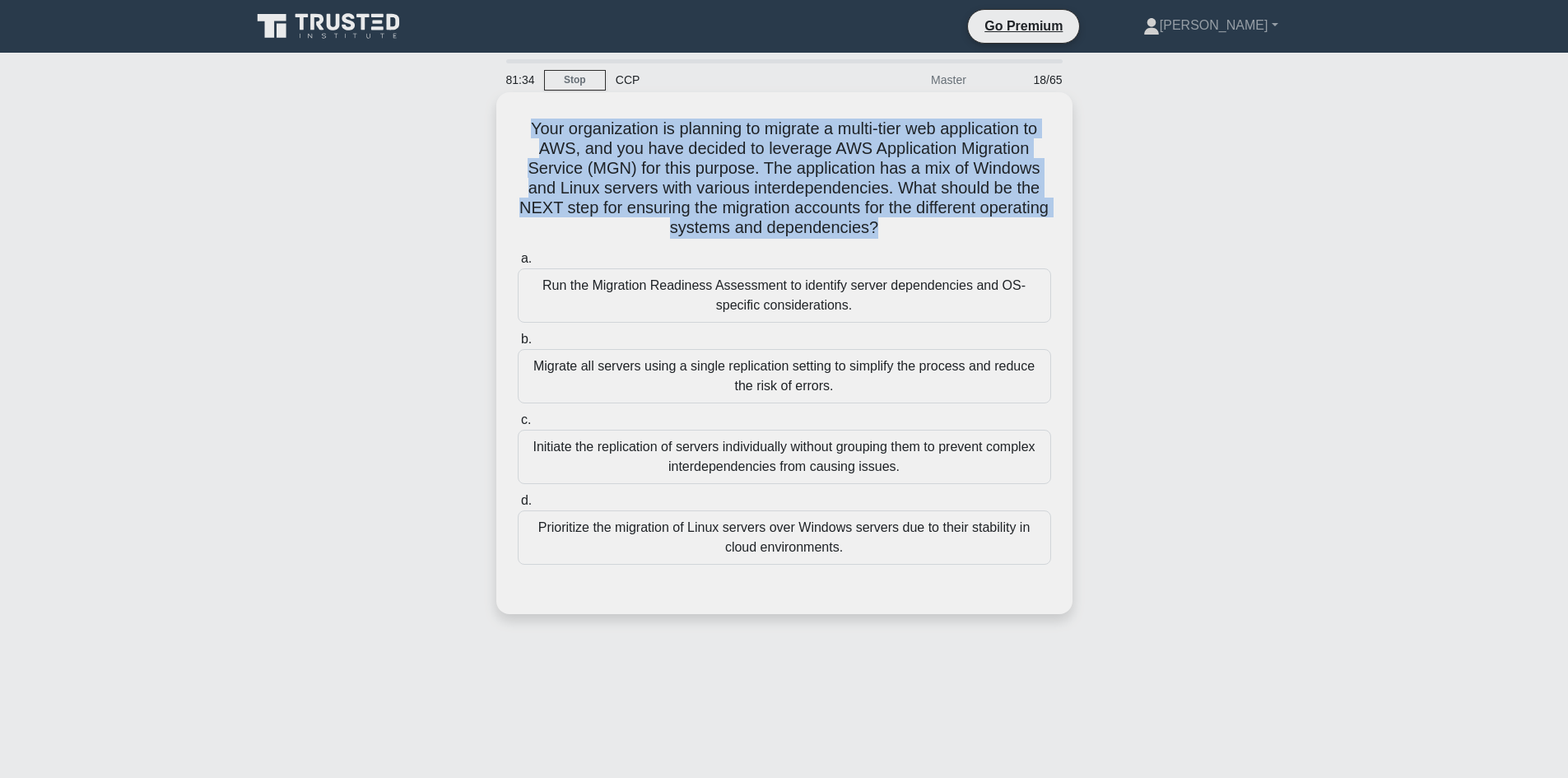
drag, startPoint x: 516, startPoint y: 128, endPoint x: 904, endPoint y: 221, distance: 399.0
click at [904, 221] on h5 "Your organization is planning to migrate a multi-tier web application to AWS, a…" at bounding box center [784, 178] width 537 height 120
click at [738, 185] on h5 "Your organization is planning to migrate a multi-tier web application to AWS, a…" at bounding box center [784, 178] width 537 height 120
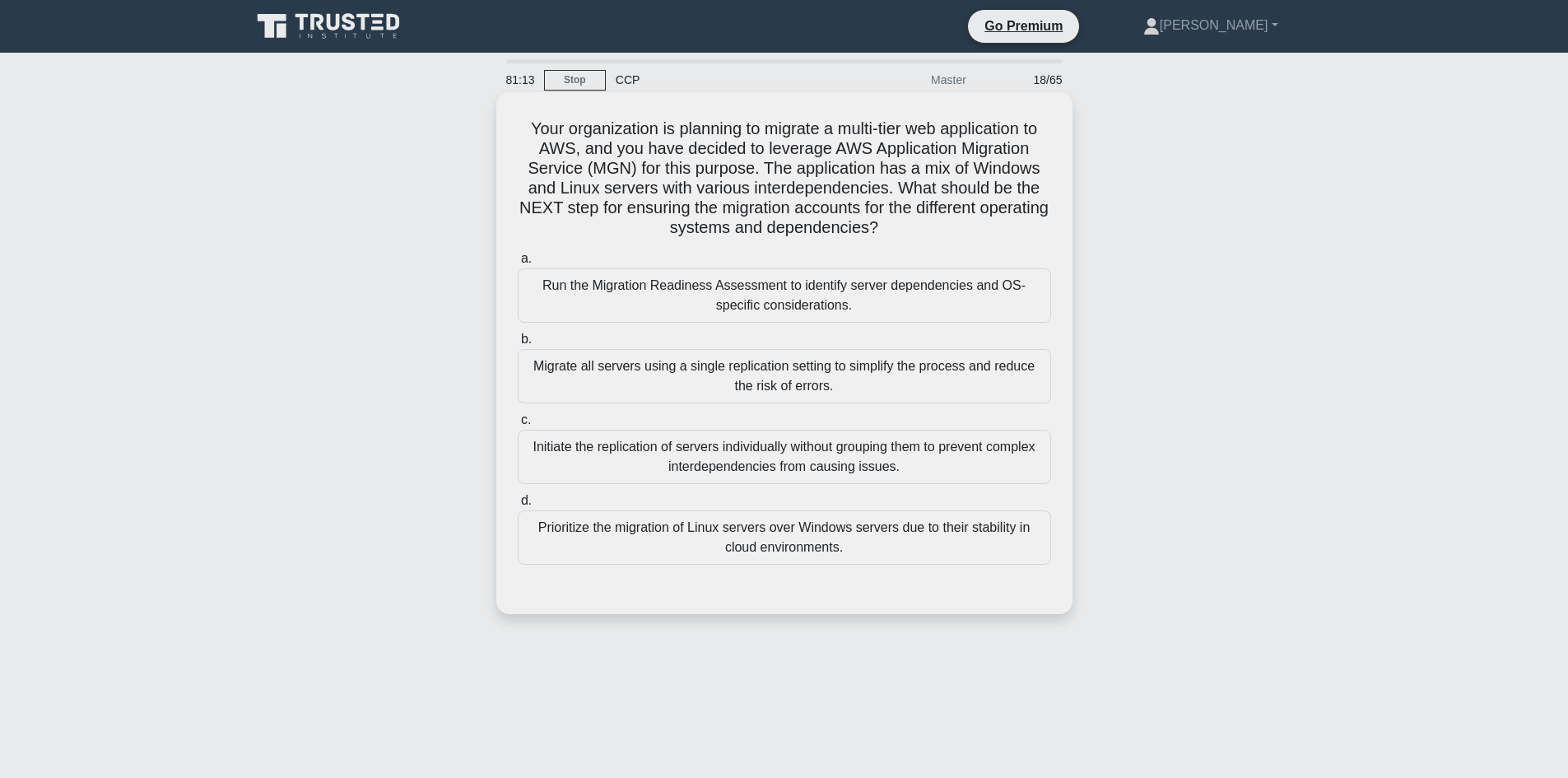
click at [729, 297] on div "Run the Migration Readiness Assessment to identify server dependencies and OS-s…" at bounding box center [784, 295] width 533 height 54
click at [517, 264] on input "a. Run the Migration Readiness Assessment to identify server dependencies and O…" at bounding box center [517, 259] width 0 height 11
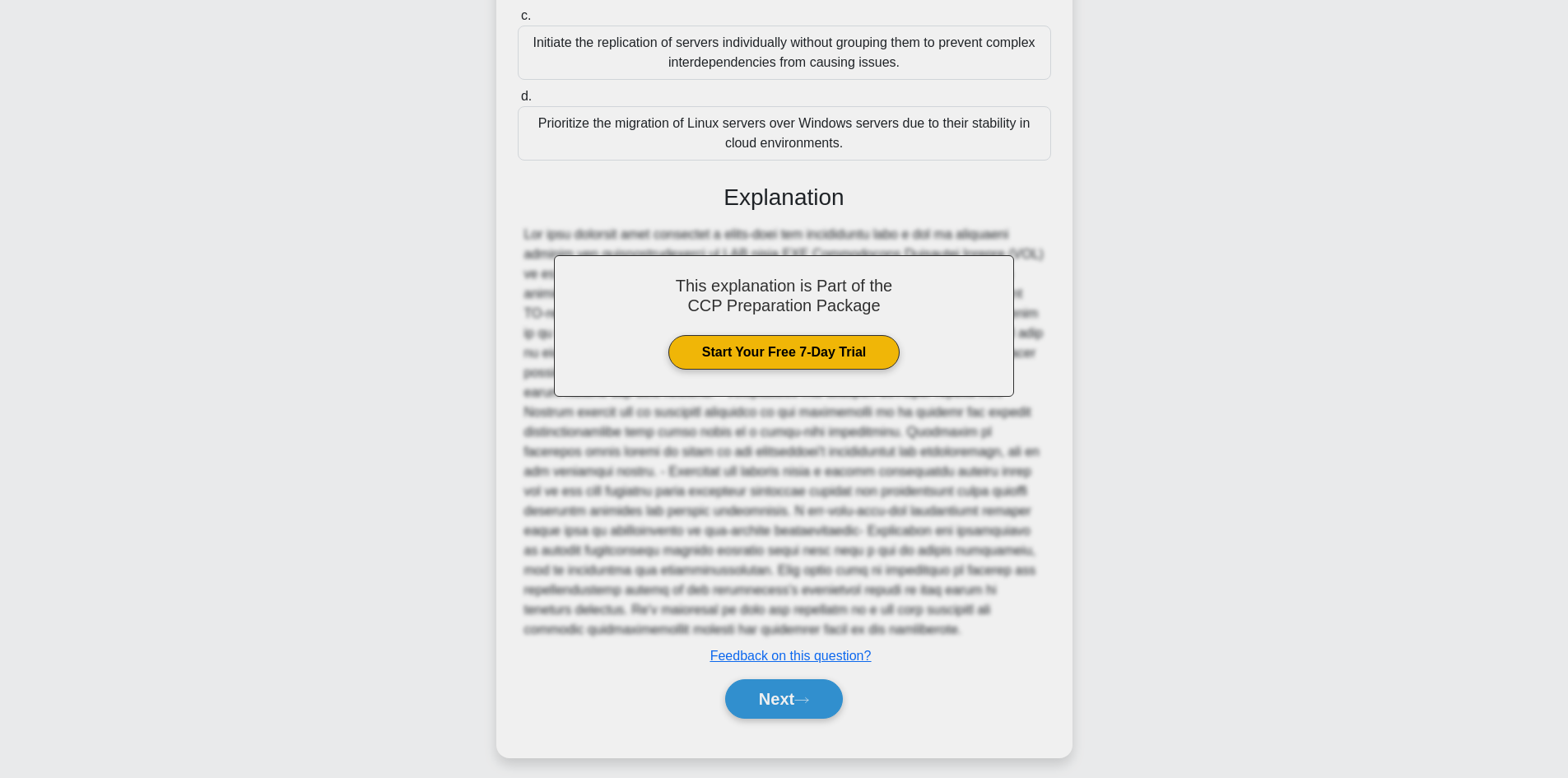
scroll to position [416, 0]
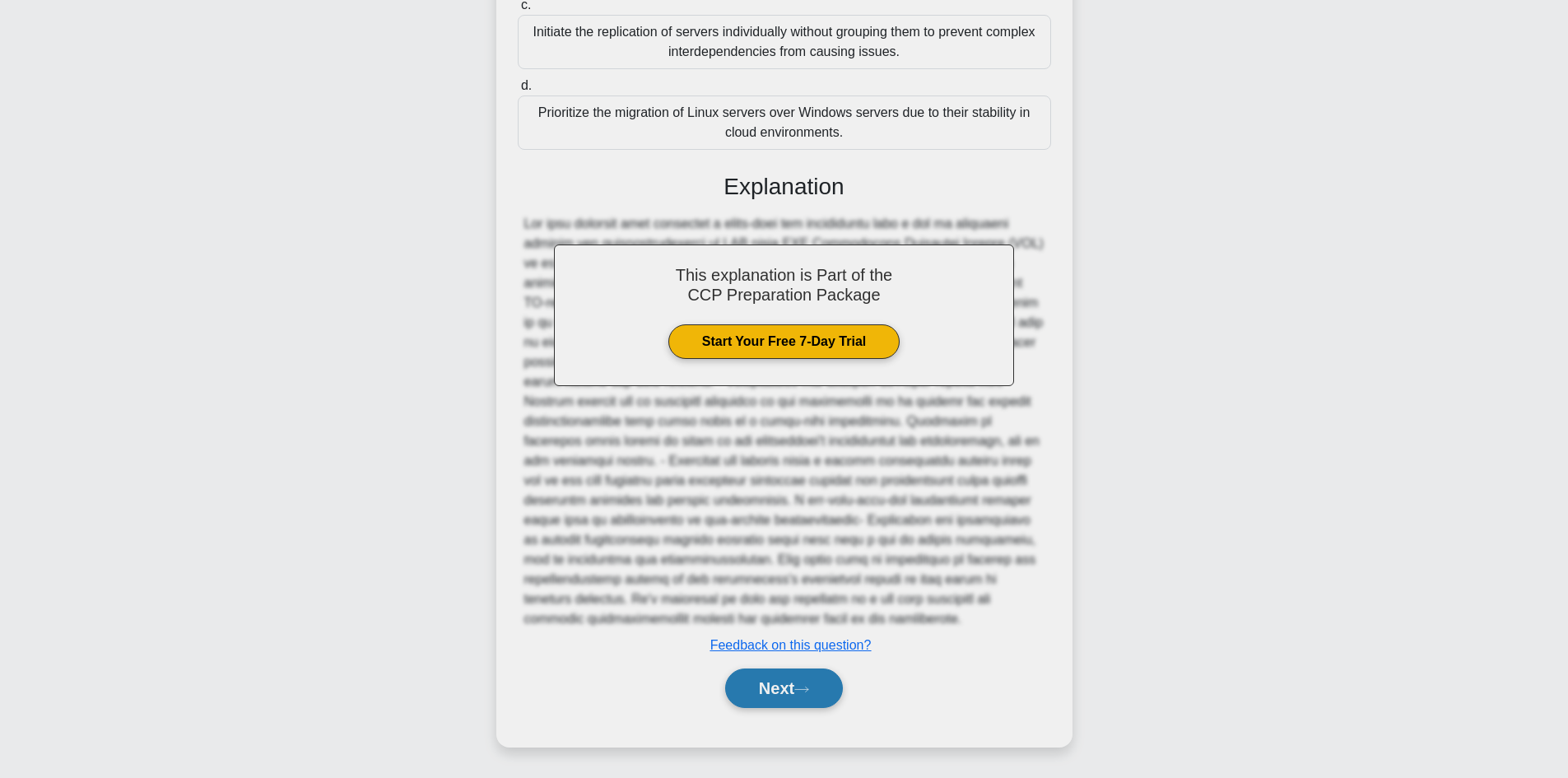
click at [783, 684] on button "Next" at bounding box center [784, 687] width 117 height 39
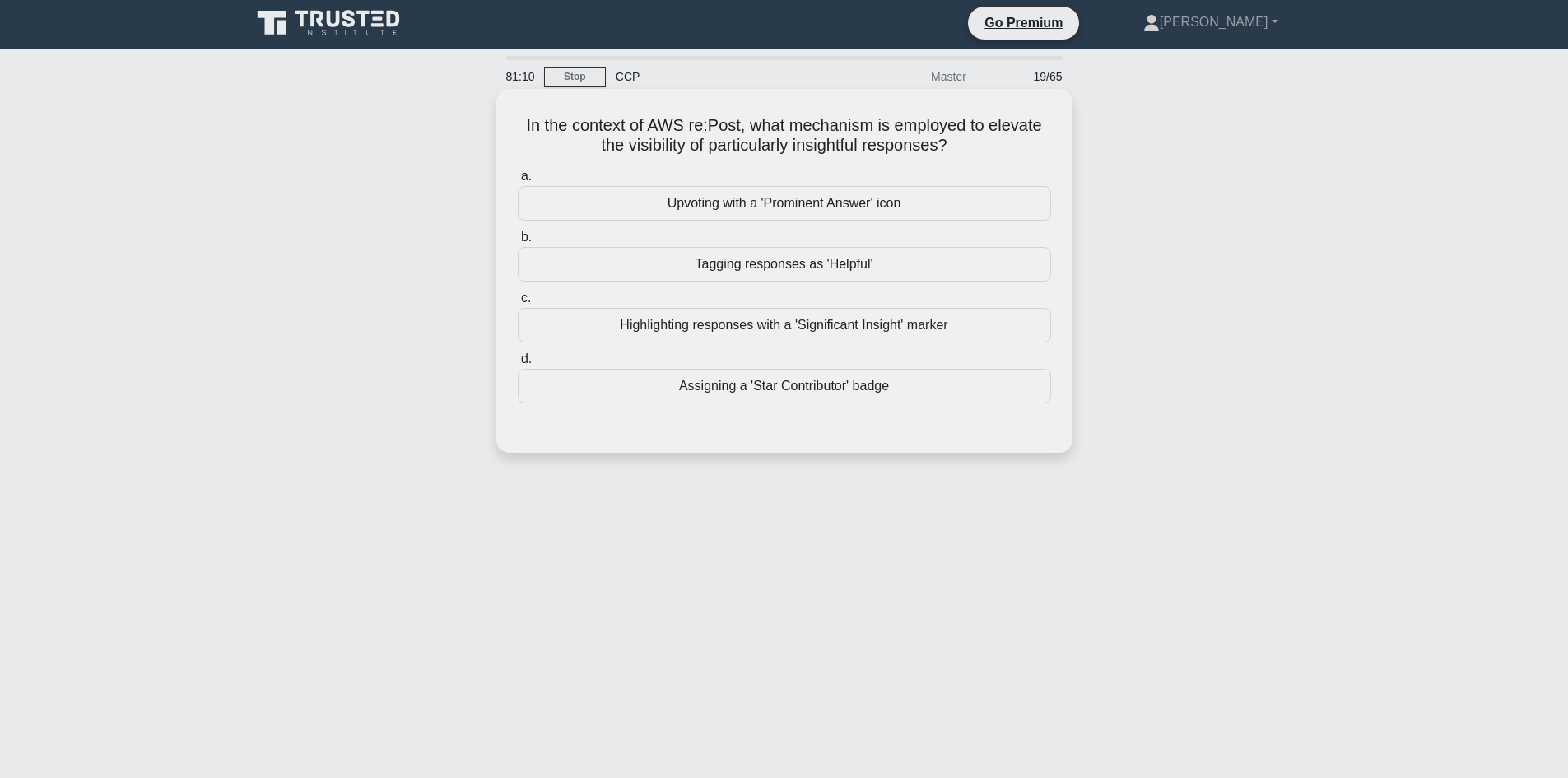
scroll to position [0, 0]
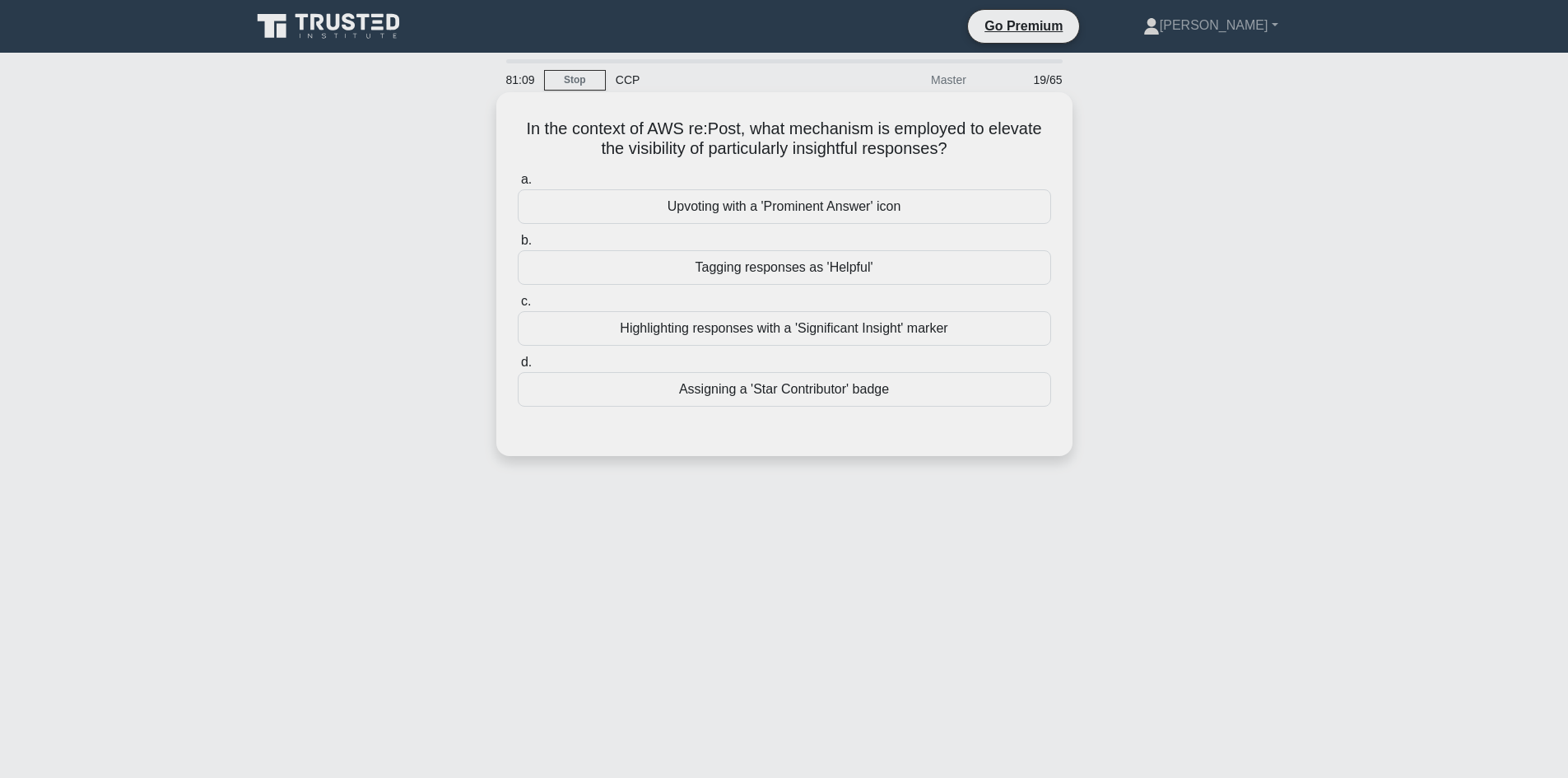
drag, startPoint x: 514, startPoint y: 116, endPoint x: 591, endPoint y: 137, distance: 79.8
click at [539, 125] on div "In the context of AWS re:Post, what mechanism is employed to elevate the visibi…" at bounding box center [784, 274] width 562 height 350
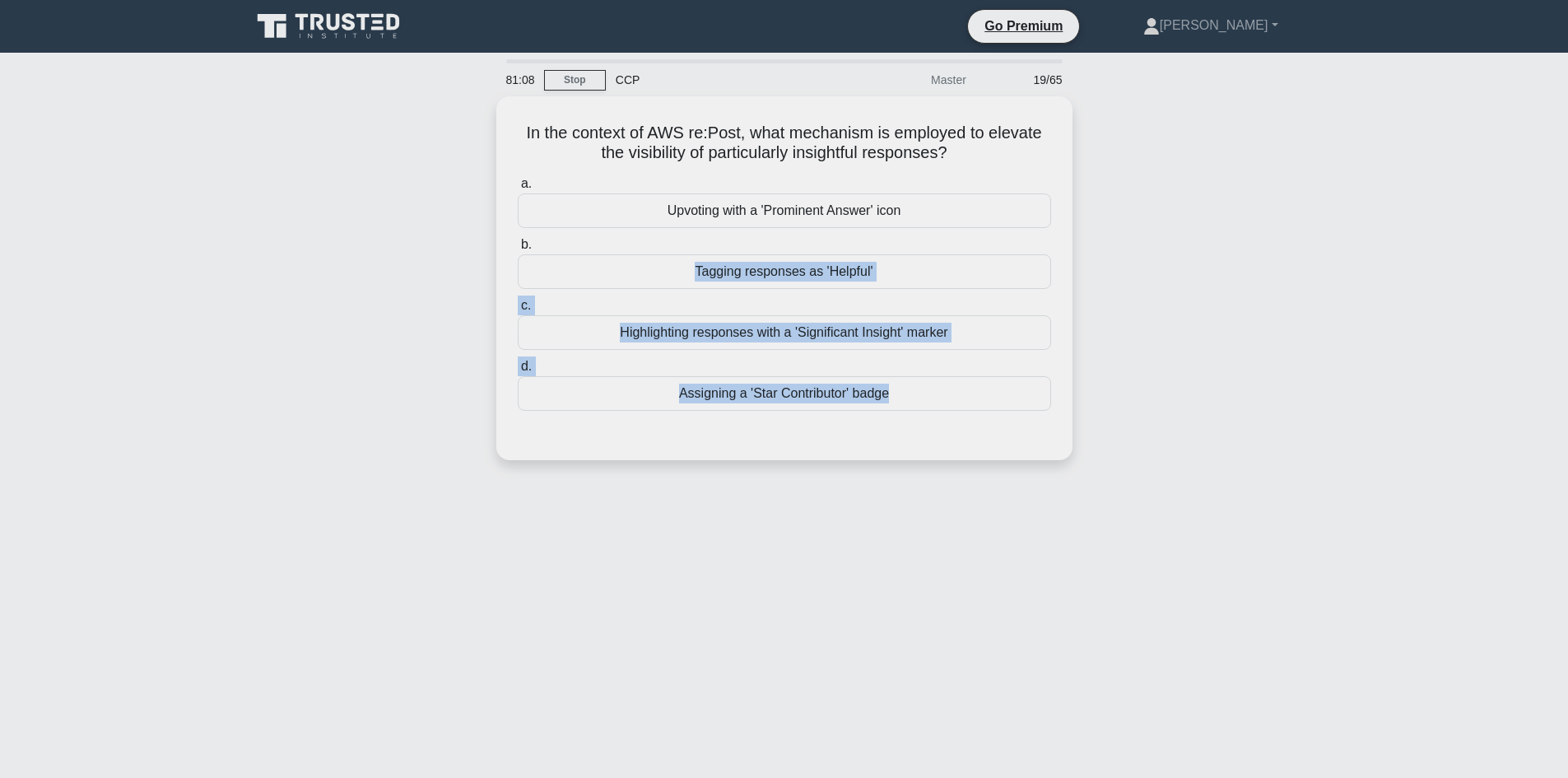
drag, startPoint x: 799, startPoint y: 247, endPoint x: 1537, endPoint y: 680, distance: 855.6
click at [1537, 680] on main "81:08 Stop CCP Master 19/65 In the context of AWS re:Post, what mechanism is em…" at bounding box center [784, 470] width 1568 height 836
click at [1069, 554] on div "81:07 Stop CCP Master 19/65 In the context of AWS re:Post, what mechanism is em…" at bounding box center [784, 471] width 1086 height 823
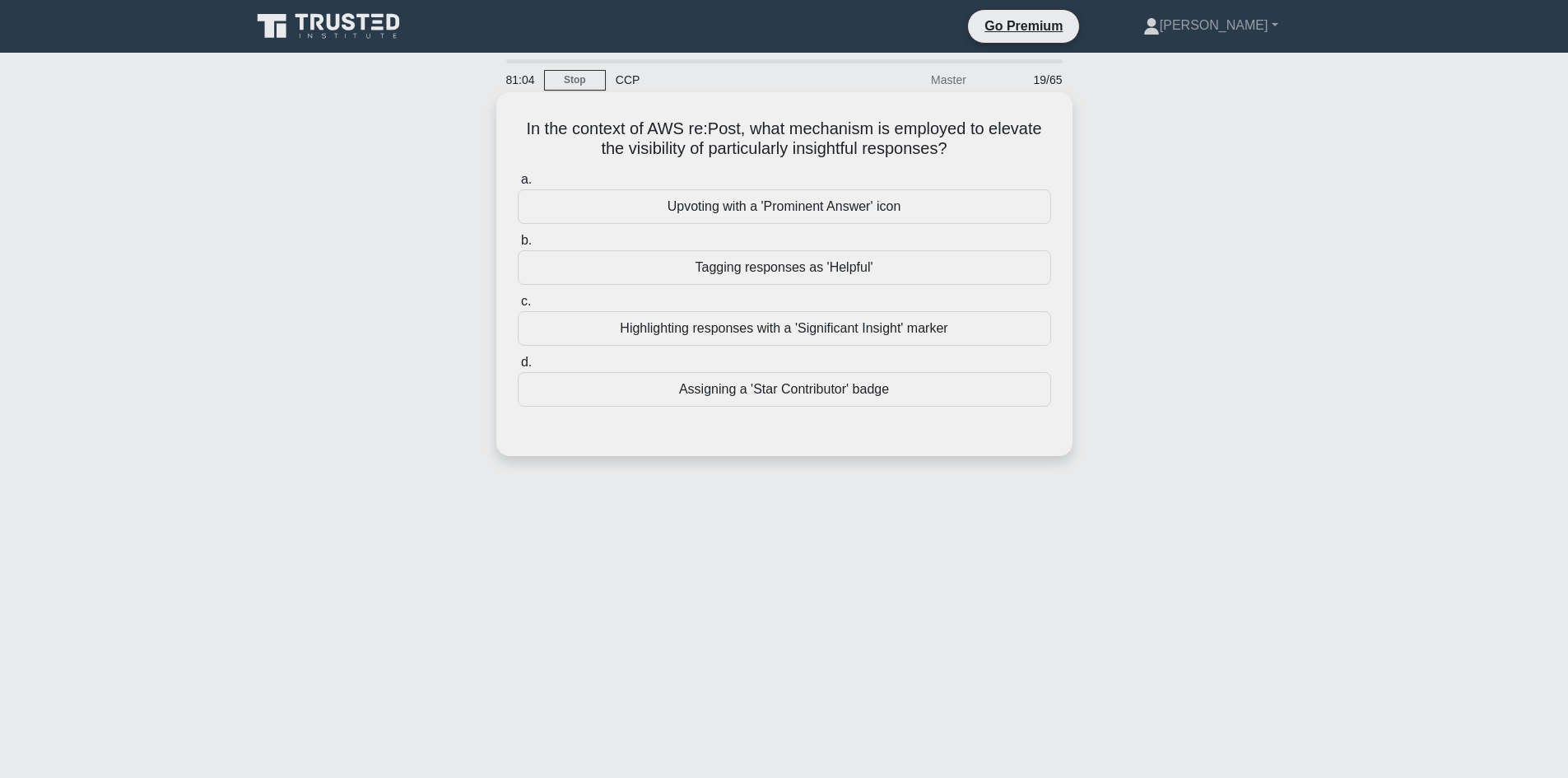
click at [822, 196] on div "Upvoting with a 'Prominent Answer' icon" at bounding box center [784, 206] width 533 height 35
click at [517, 185] on input "a. Upvoting with a 'Prominent Answer' icon" at bounding box center [517, 180] width 0 height 11
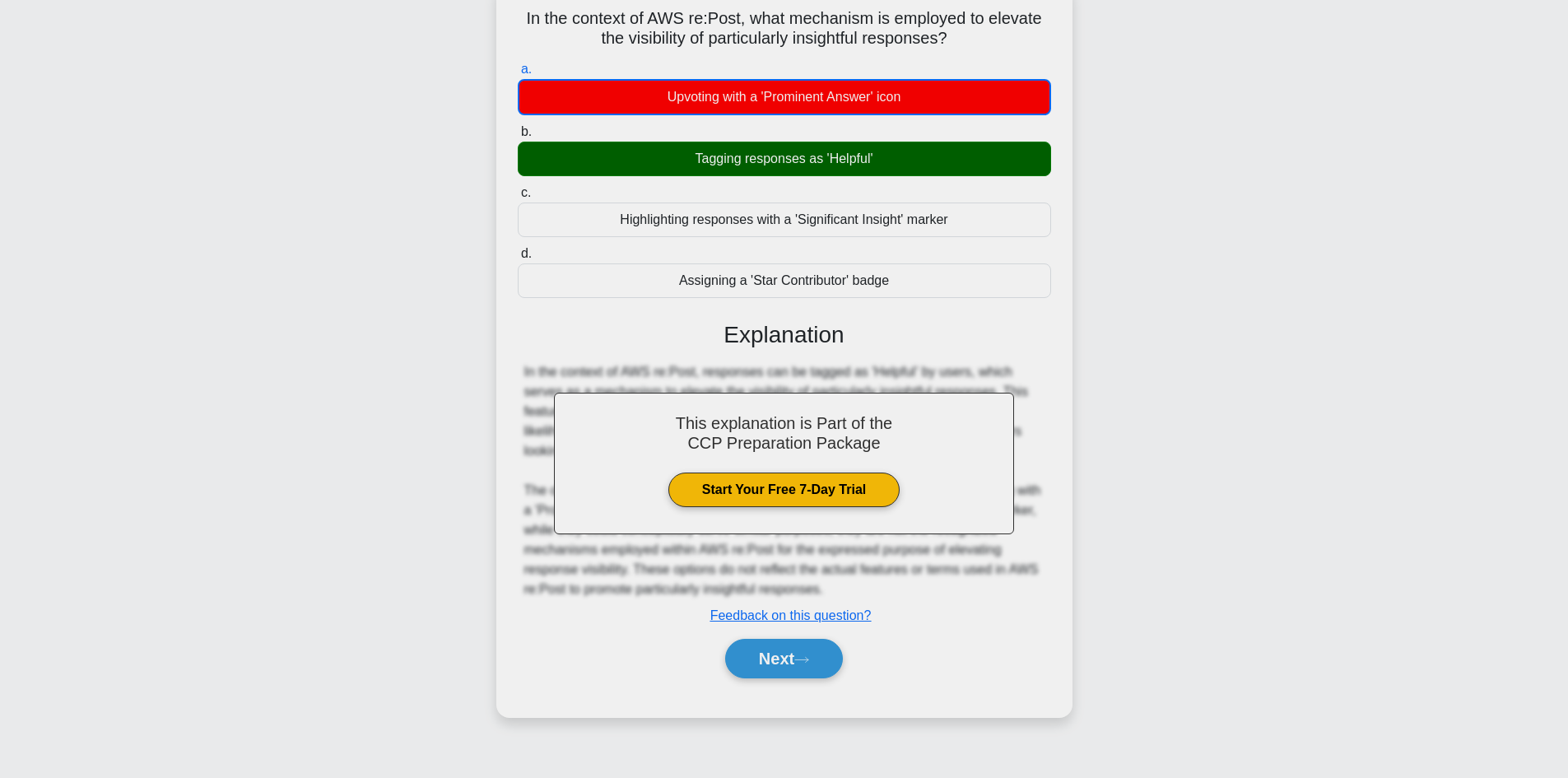
scroll to position [111, 0]
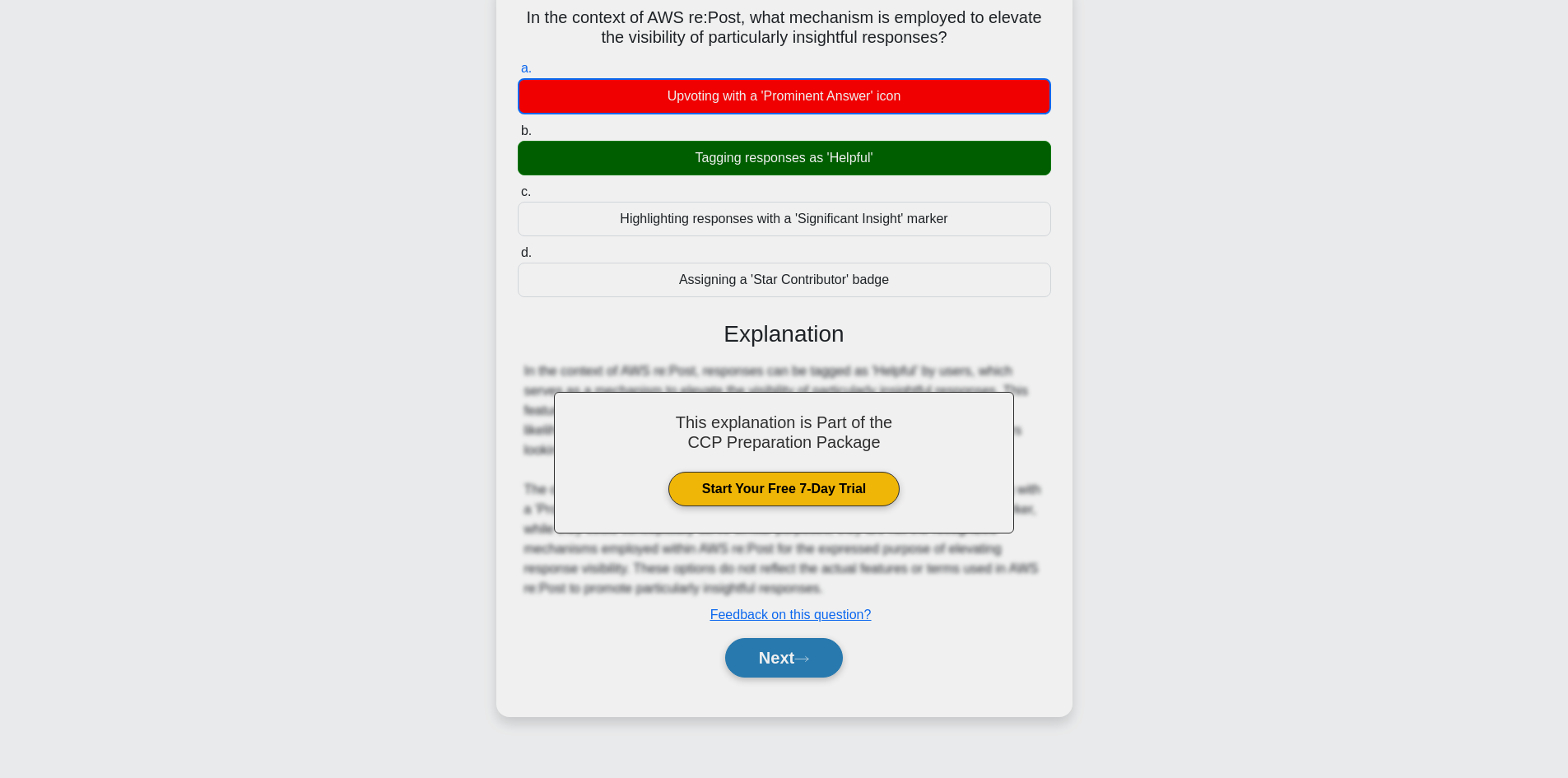
click at [817, 657] on button "Next" at bounding box center [784, 657] width 117 height 39
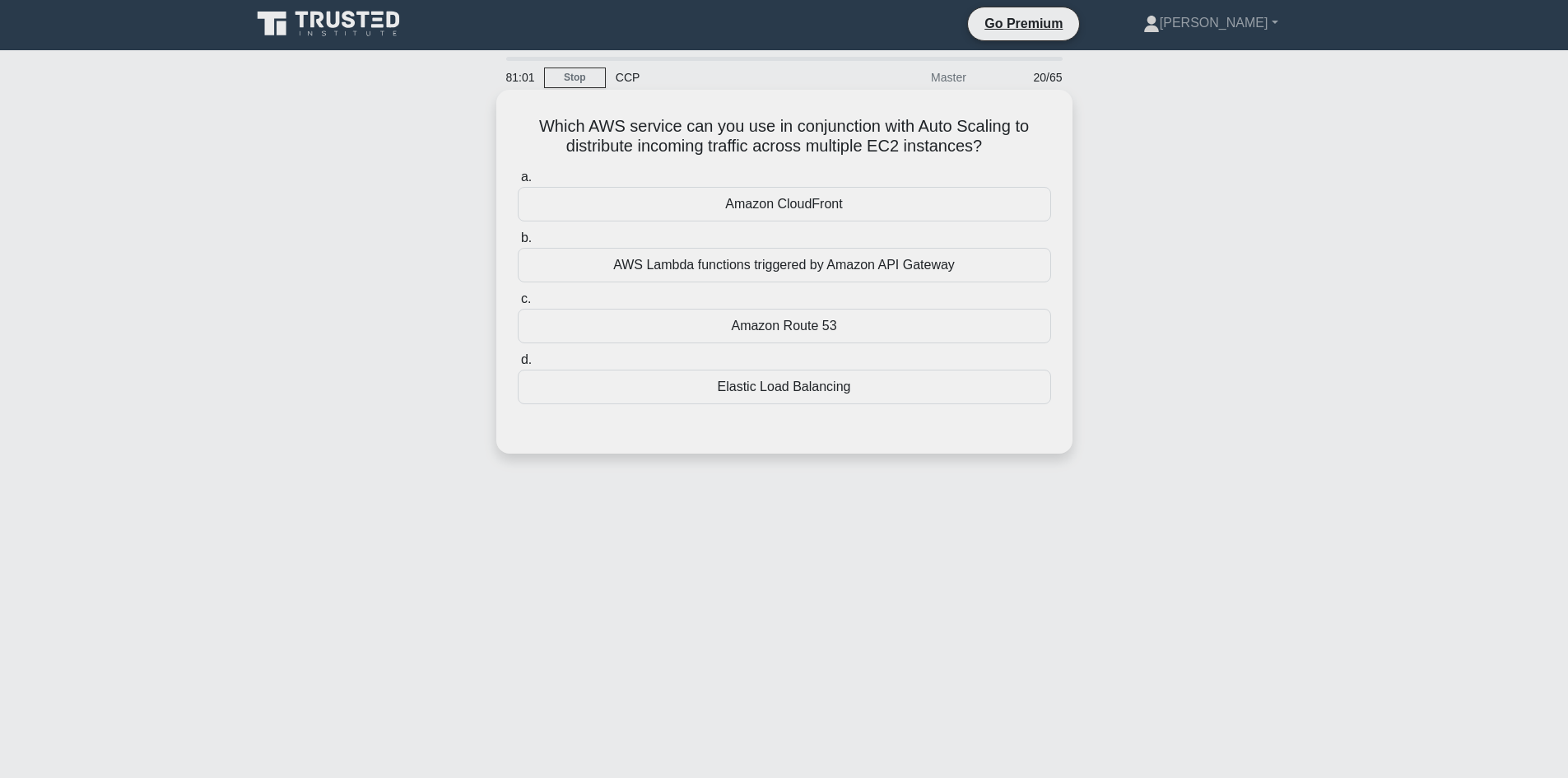
scroll to position [0, 0]
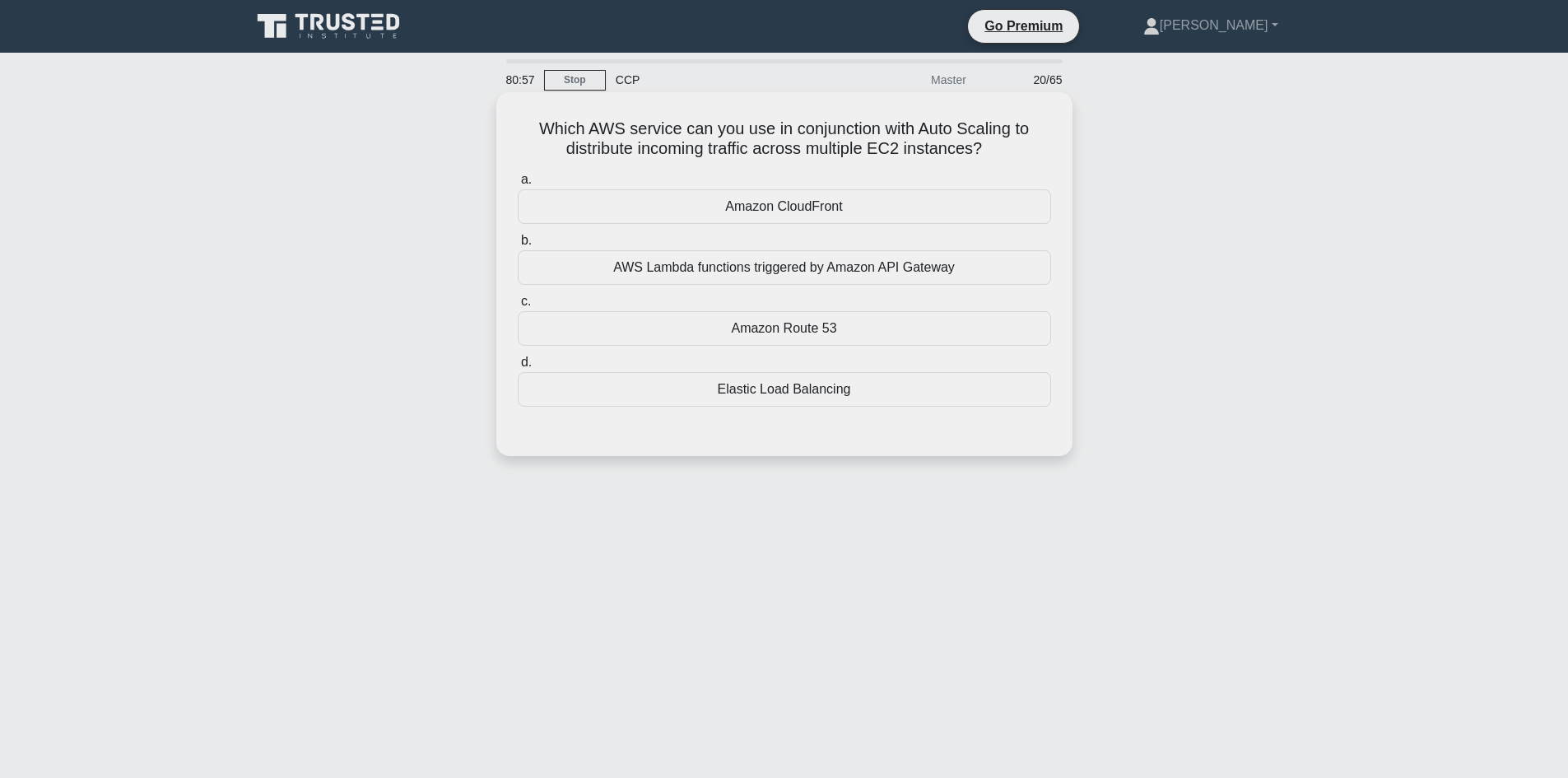
click at [776, 386] on div "Elastic Load Balancing" at bounding box center [784, 389] width 533 height 35
click at [517, 368] on input "d. Elastic Load Balancing" at bounding box center [517, 362] width 0 height 11
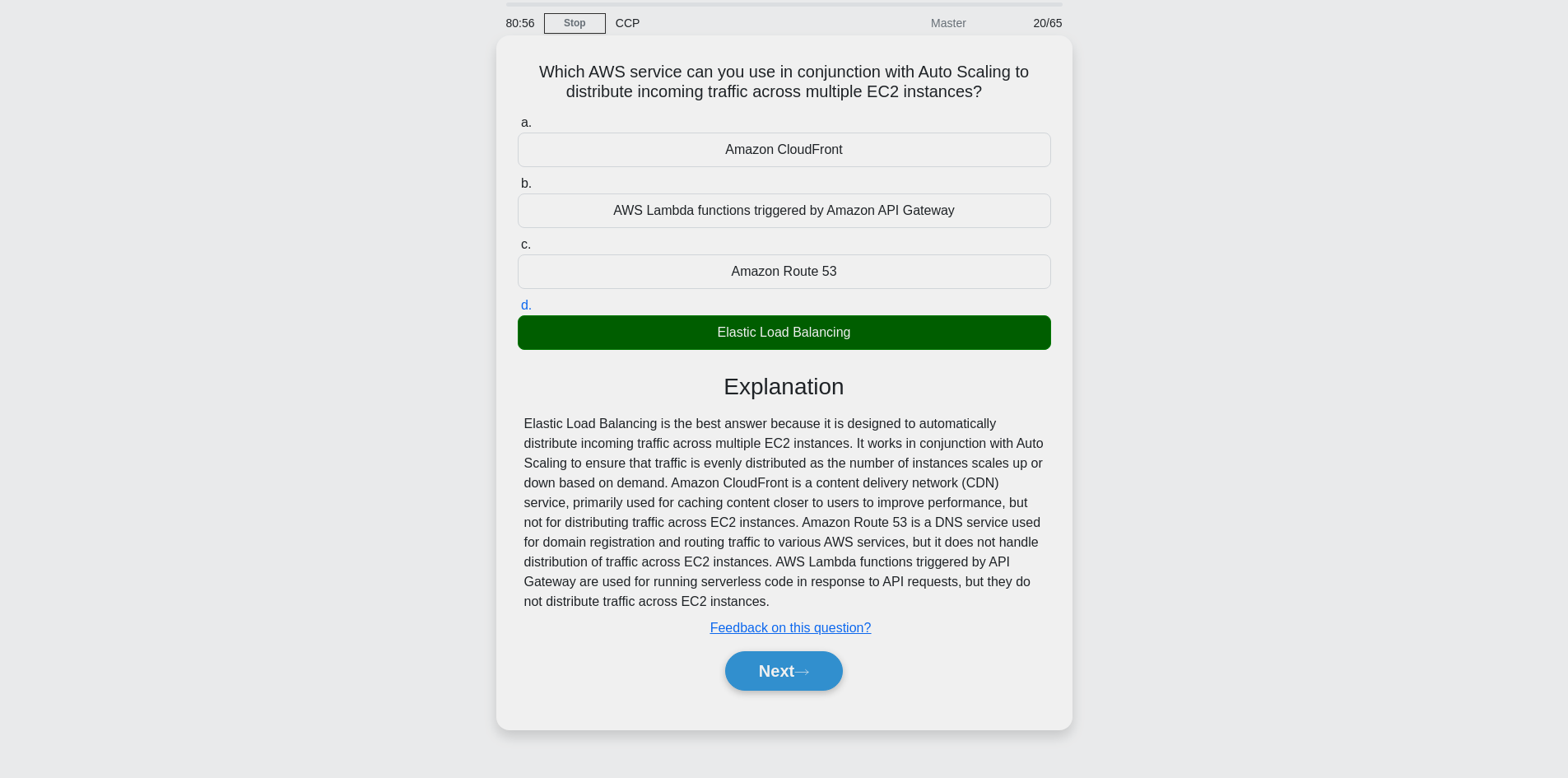
scroll to position [111, 0]
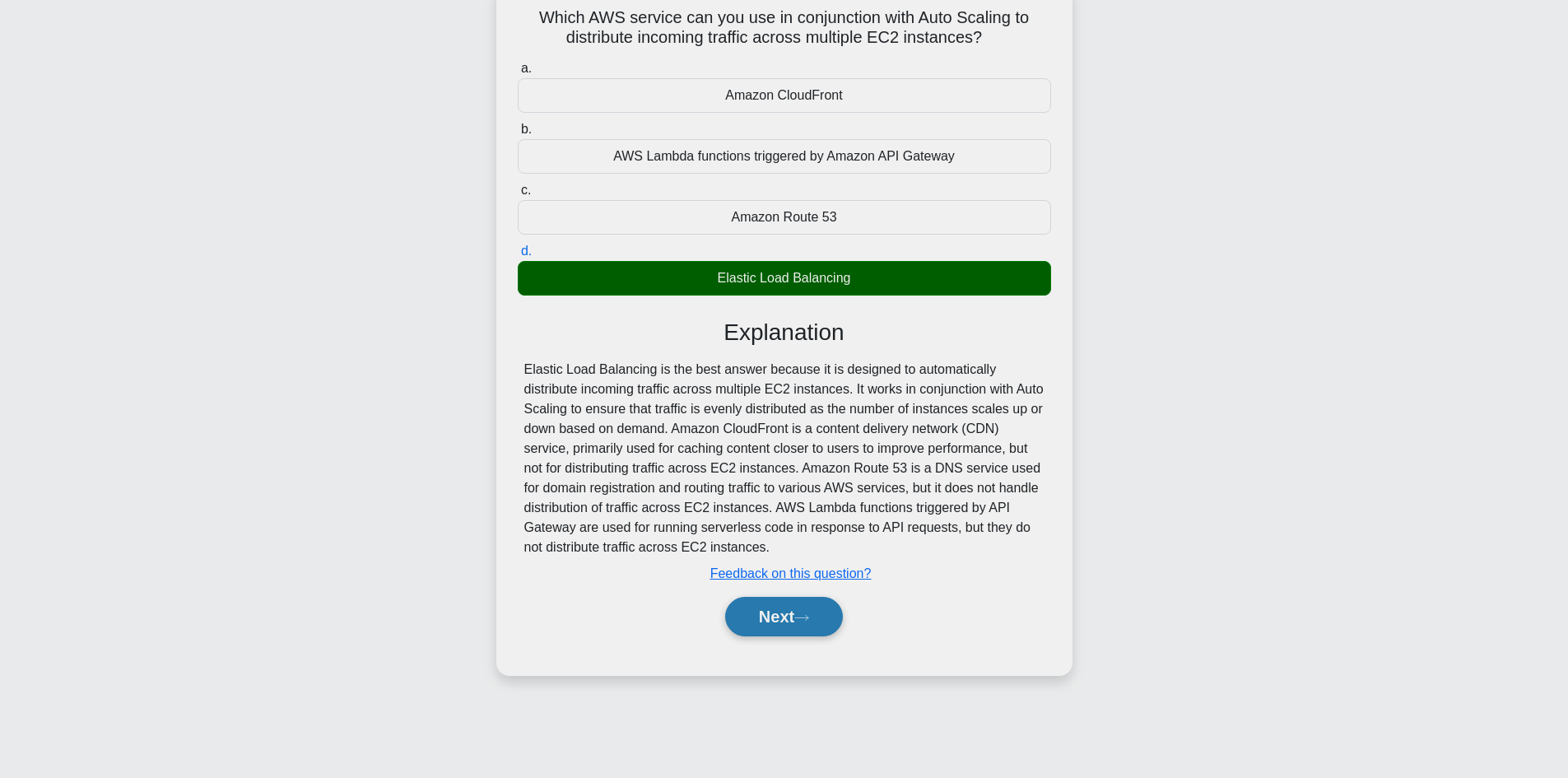
click at [789, 609] on button "Next" at bounding box center [784, 616] width 117 height 39
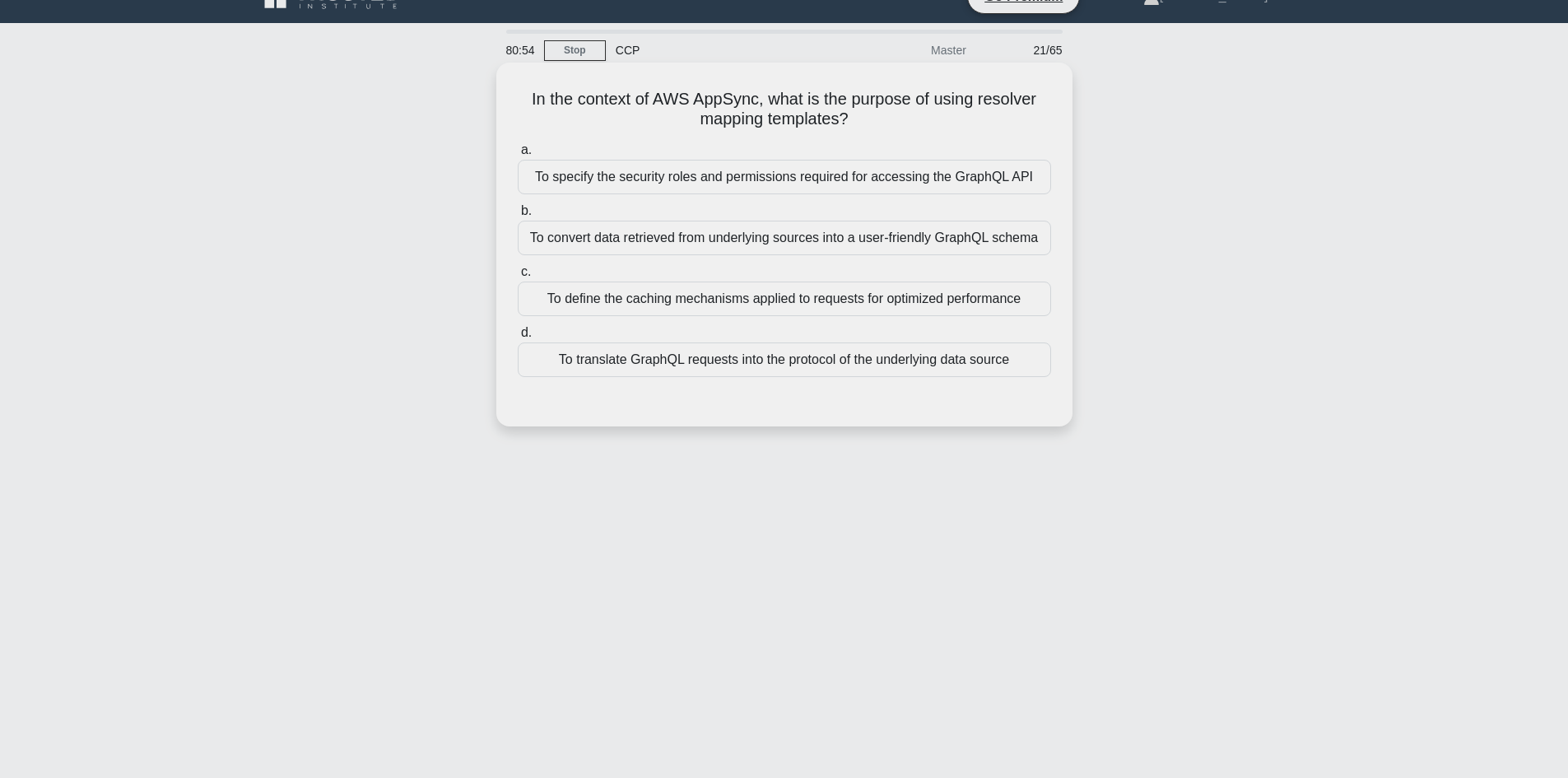
scroll to position [28, 0]
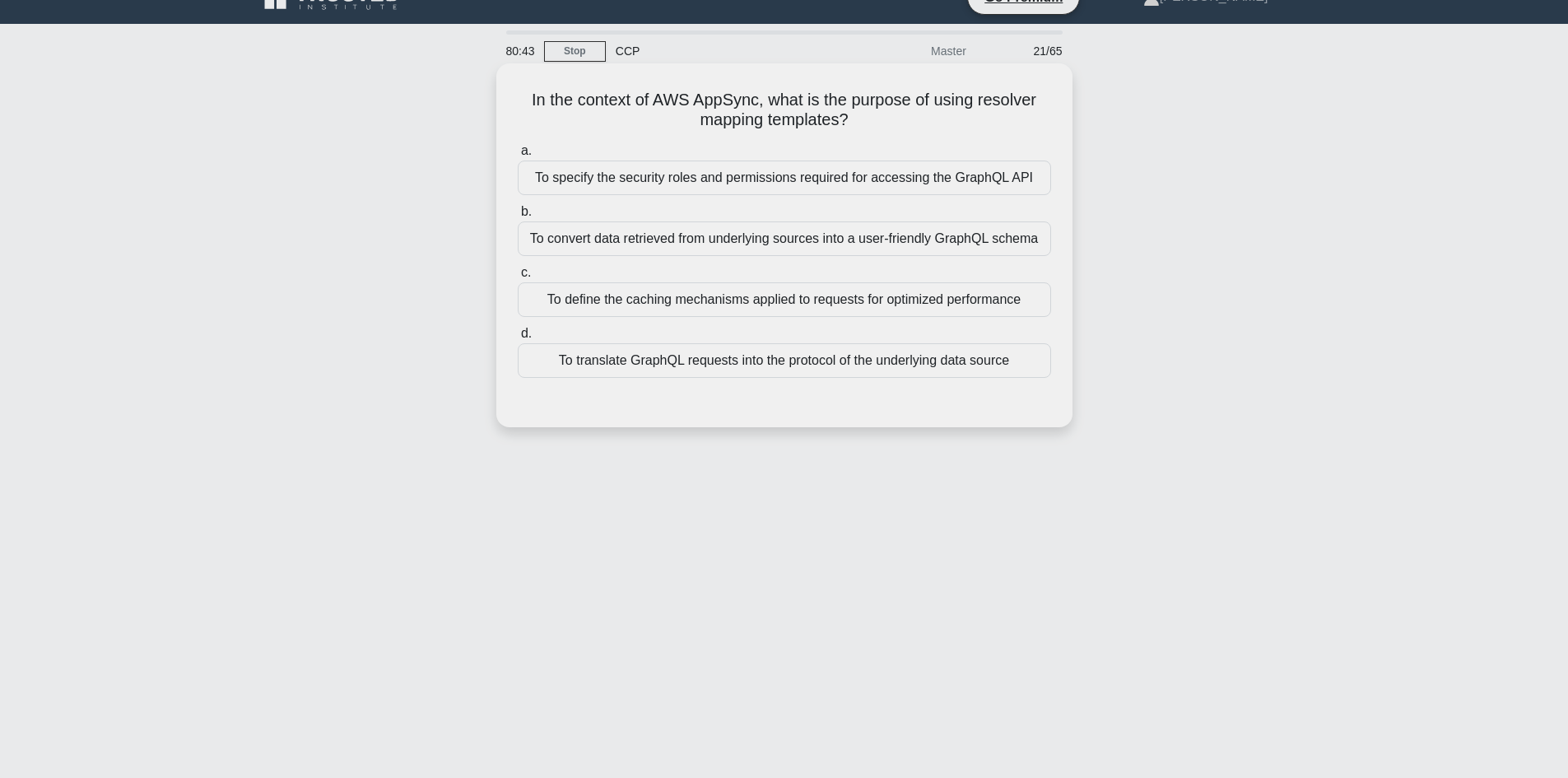
click at [773, 240] on div "To convert data retrieved from underlying sources into a user-friendly GraphQL …" at bounding box center [784, 239] width 533 height 35
click at [517, 217] on input "b. To convert data retrieved from underlying sources into a user-friendly Graph…" at bounding box center [517, 212] width 0 height 11
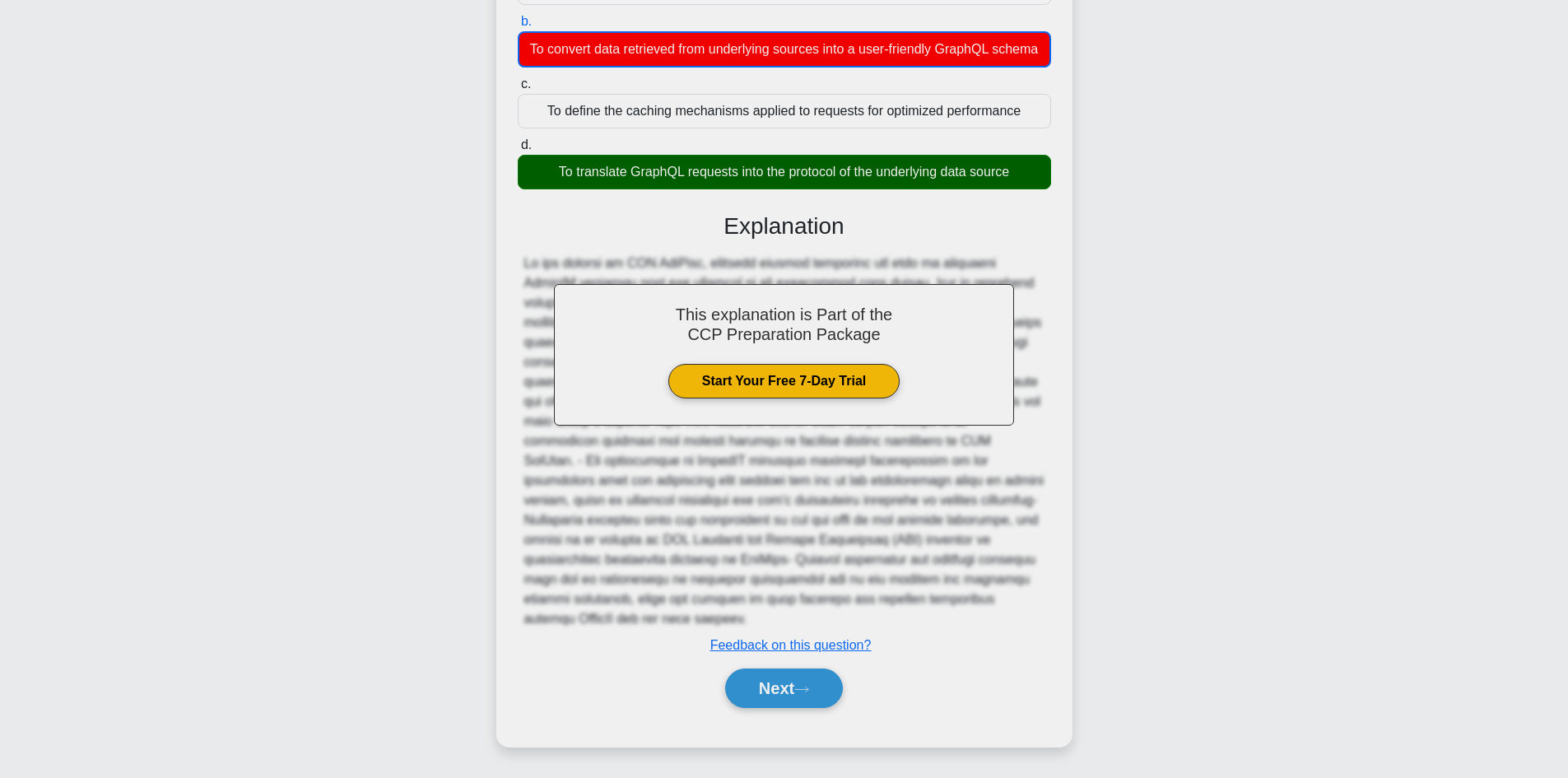
scroll to position [239, 0]
click at [823, 680] on button "Next" at bounding box center [784, 687] width 117 height 39
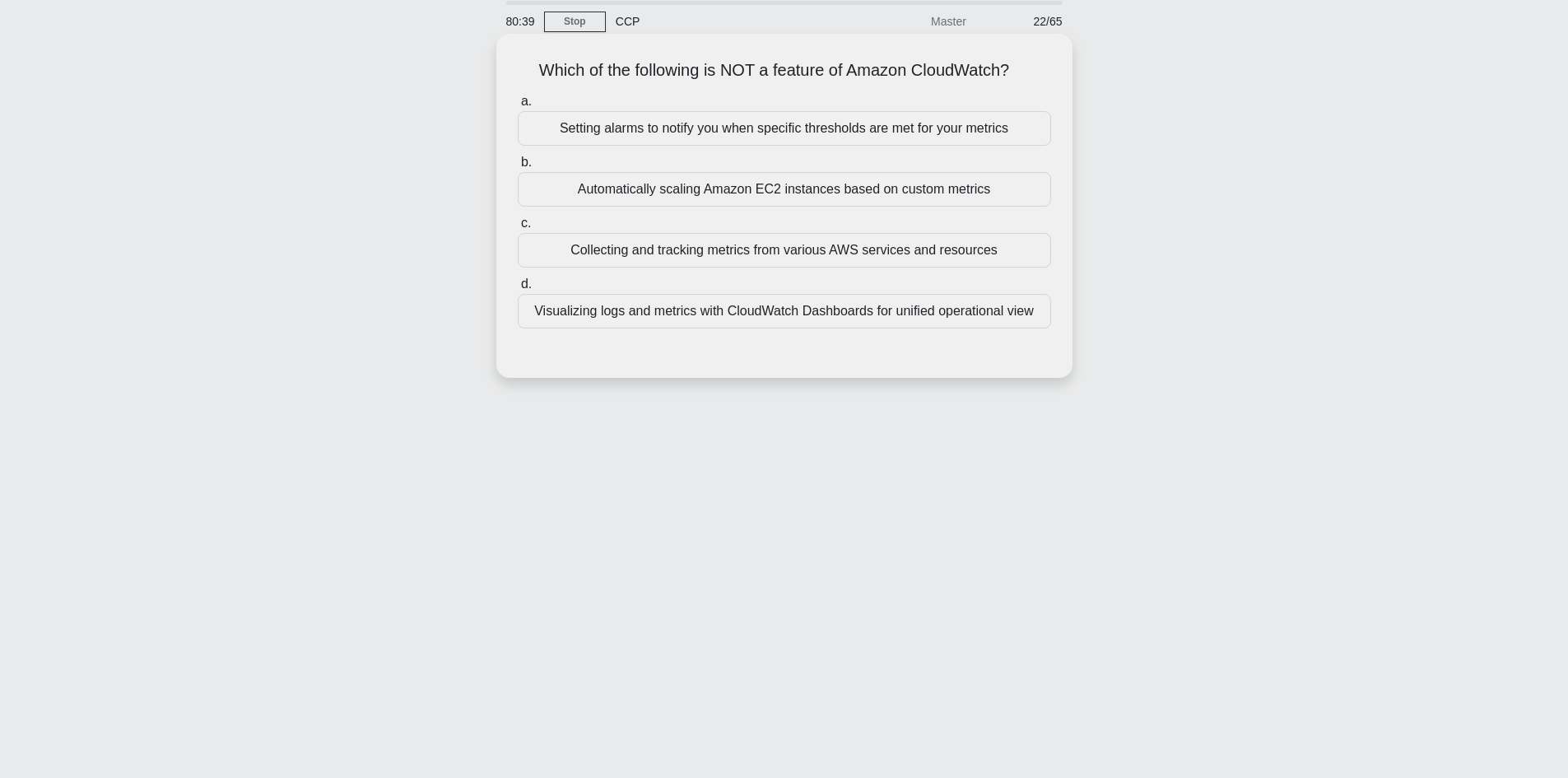
scroll to position [28, 0]
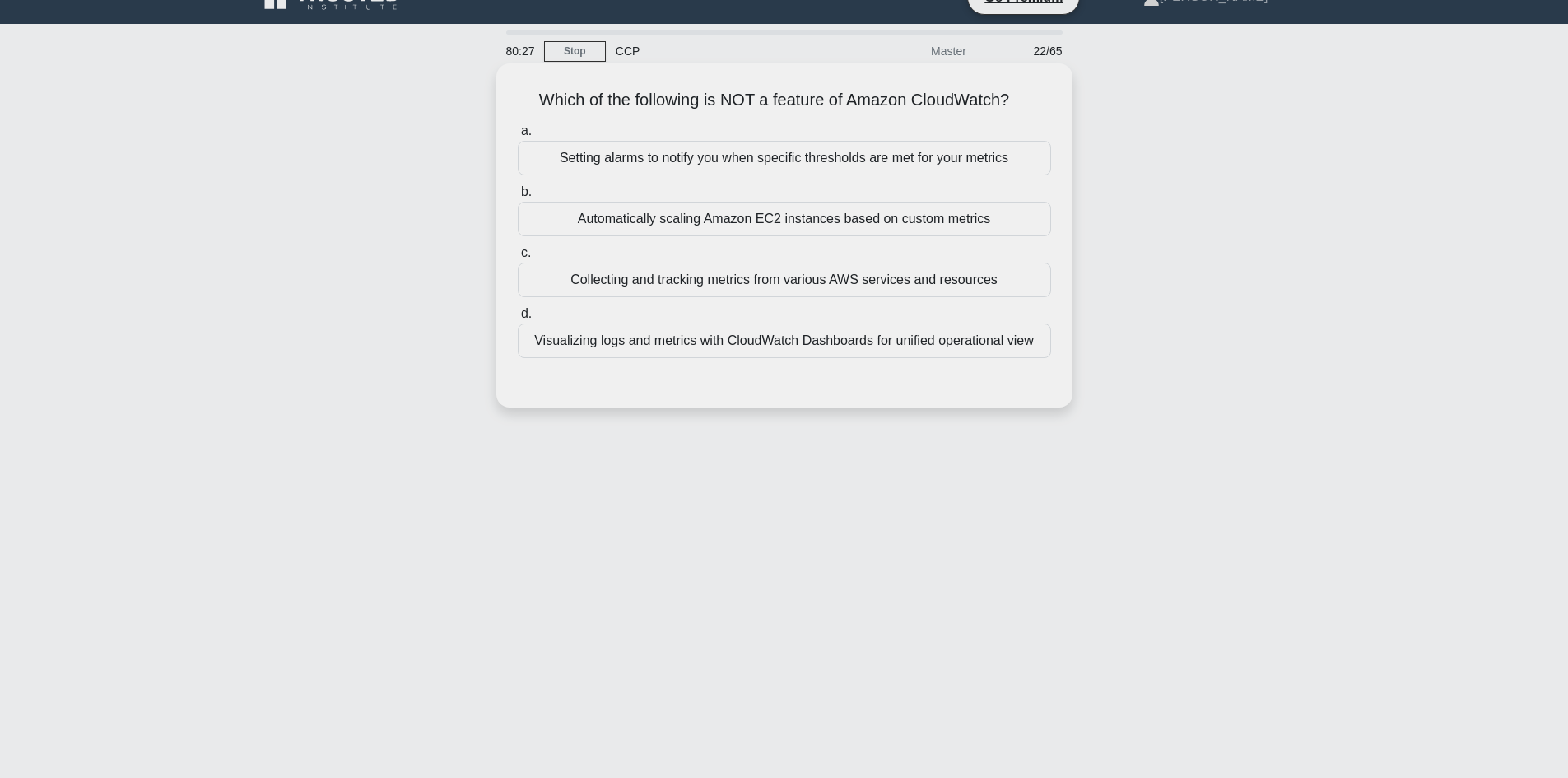
click at [778, 225] on div "Automatically scaling Amazon EC2 instances based on custom metrics" at bounding box center [784, 219] width 533 height 35
click at [517, 197] on input "b. Automatically scaling Amazon EC2 instances based on custom metrics" at bounding box center [517, 193] width 0 height 11
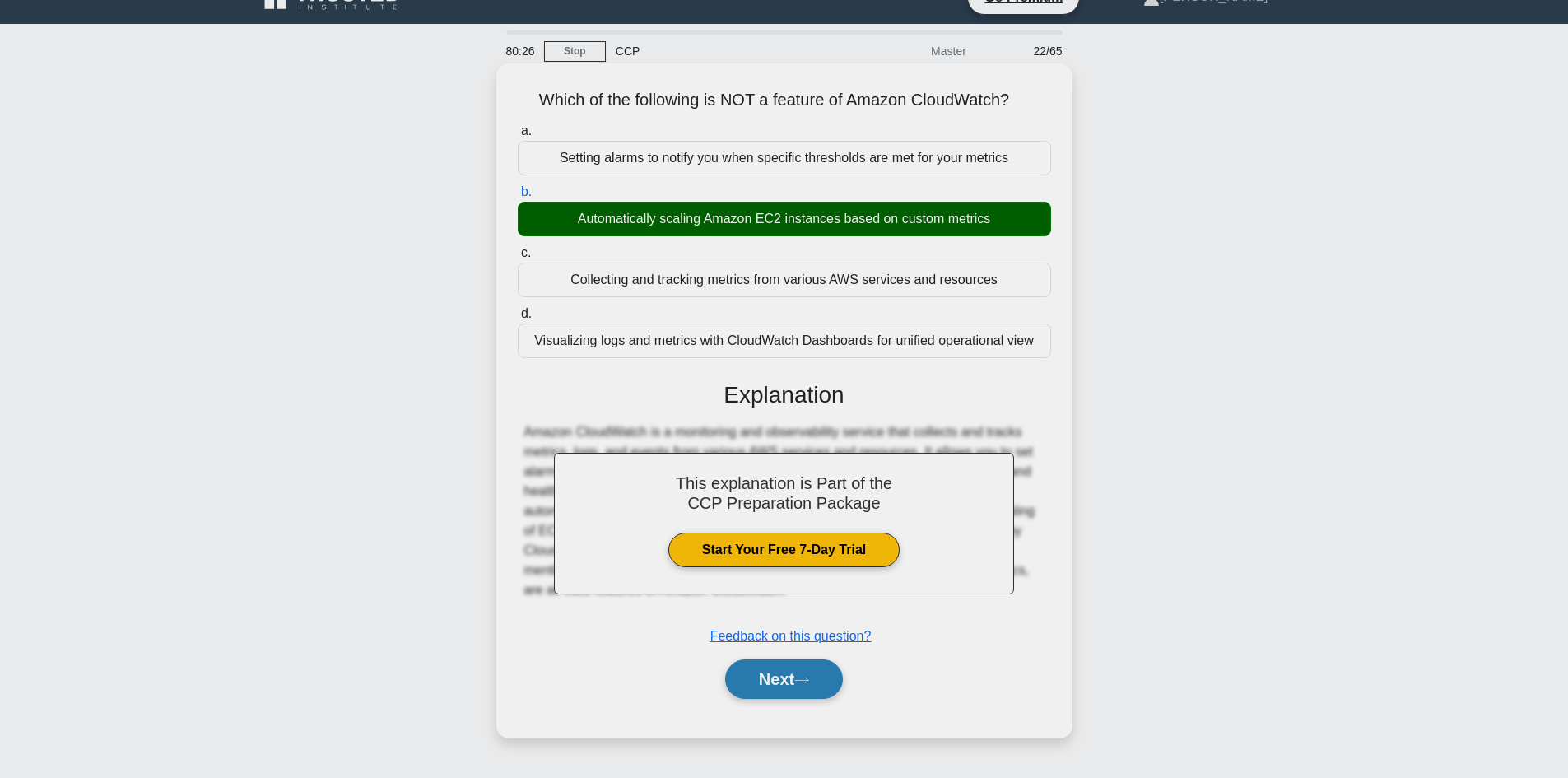
click at [805, 672] on button "Next" at bounding box center [784, 678] width 117 height 39
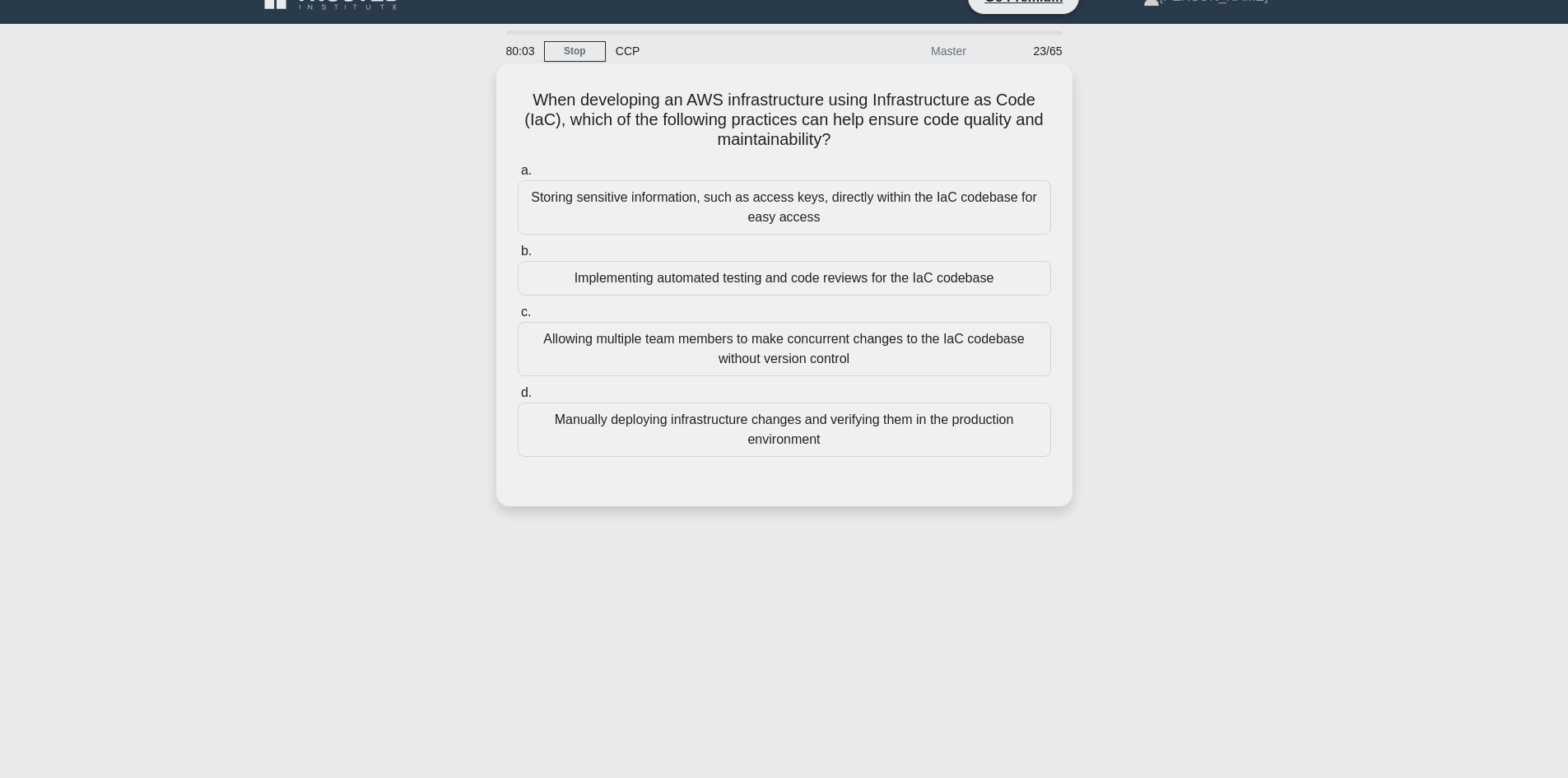
drag, startPoint x: 513, startPoint y: 97, endPoint x: 603, endPoint y: 117, distance: 92.2
click at [519, 100] on div "When developing an AWS infrastructure using Infrastructure as Code (IaC), which…" at bounding box center [784, 284] width 562 height 429
click at [551, 107] on h5 "When developing an AWS infrastructure using Infrastructure as Code (IaC), which…" at bounding box center [784, 120] width 537 height 61
drag, startPoint x: 603, startPoint y: 117, endPoint x: 657, endPoint y: 124, distance: 54.5
click at [604, 117] on h5 "When developing an AWS infrastructure using Infrastructure as Code (IaC), which…" at bounding box center [784, 120] width 537 height 61
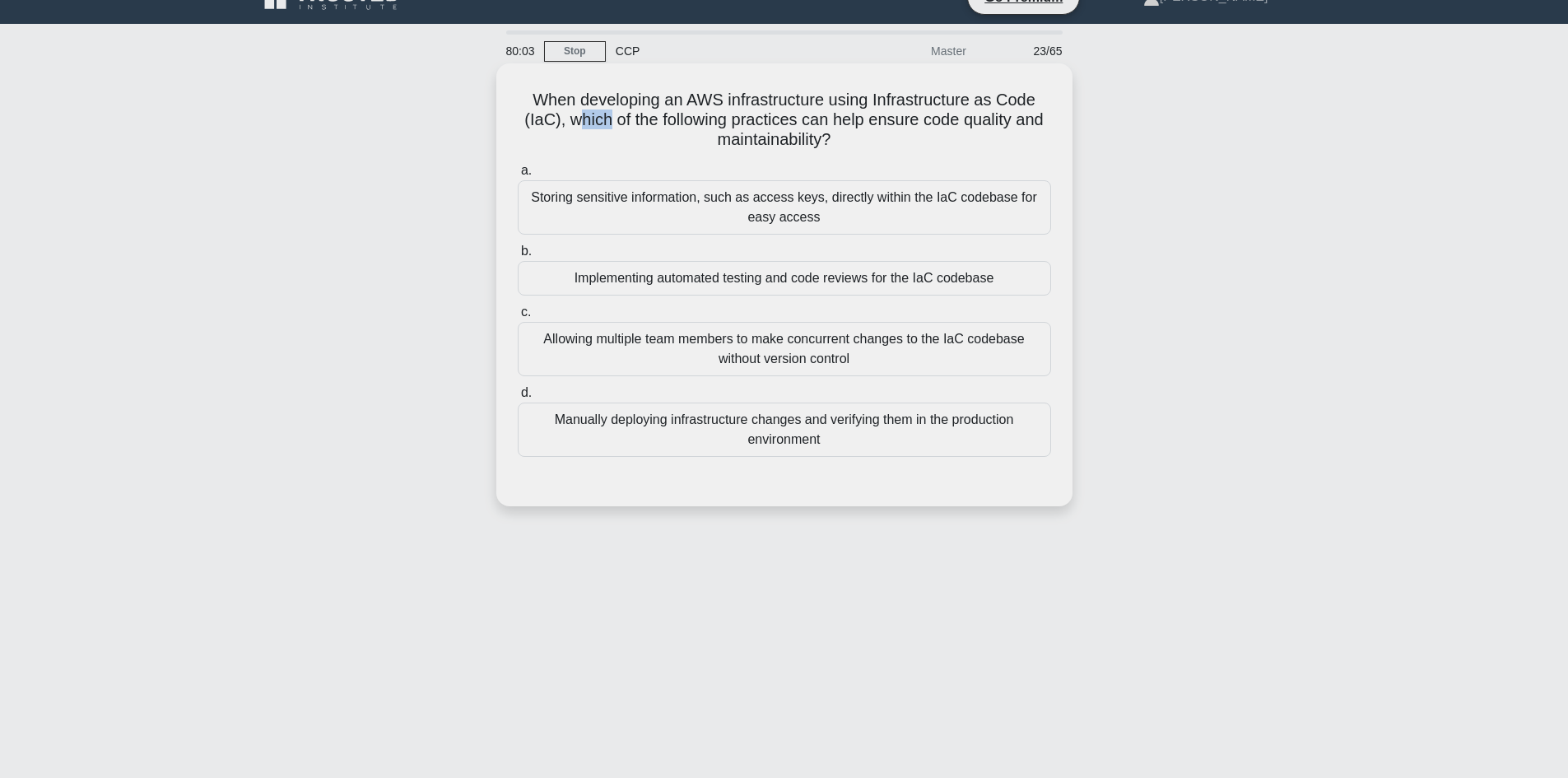
drag, startPoint x: 657, startPoint y: 124, endPoint x: 850, endPoint y: 139, distance: 193.6
click at [850, 139] on h5 "When developing an AWS infrastructure using Infrastructure as Code (IaC), which…" at bounding box center [784, 120] width 537 height 61
click at [701, 124] on h5 "When developing an AWS infrastructure using Infrastructure as Code (IaC), which…" at bounding box center [784, 120] width 537 height 61
click at [530, 95] on h5 "When developing an AWS infrastructure using Infrastructure as Code (IaC), which…" at bounding box center [784, 120] width 537 height 61
drag, startPoint x: 530, startPoint y: 95, endPoint x: 551, endPoint y: 101, distance: 21.8
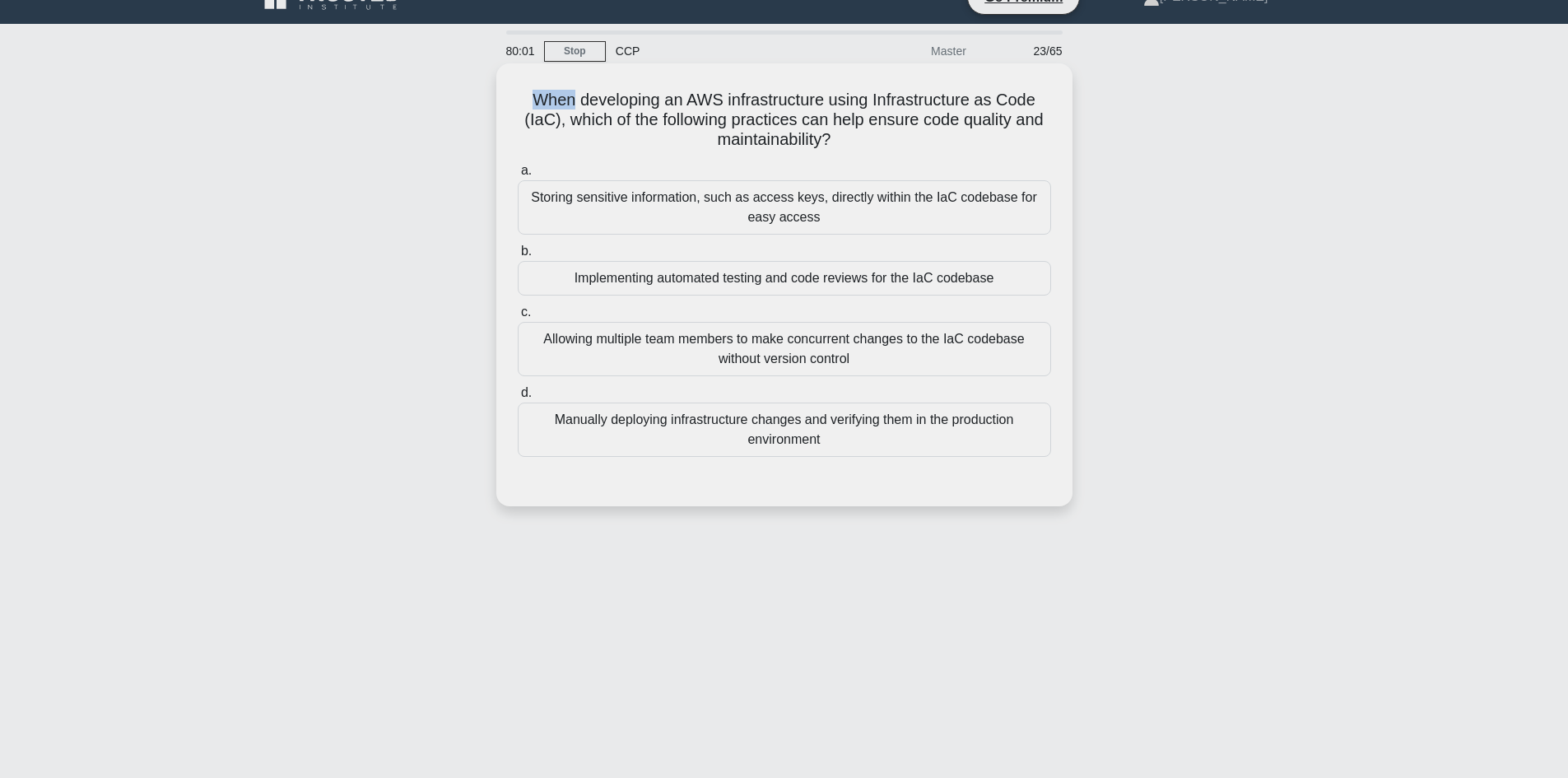
click at [535, 95] on h5 "When developing an AWS infrastructure using Infrastructure as Code (IaC), which…" at bounding box center [784, 120] width 537 height 61
click at [684, 124] on h5 "When developing an AWS infrastructure using Infrastructure as Code (IaC), which…" at bounding box center [784, 120] width 537 height 61
drag, startPoint x: 724, startPoint y: 128, endPoint x: 757, endPoint y: 131, distance: 33.1
click at [751, 131] on h5 "When developing an AWS infrastructure using Infrastructure as Code (IaC), which…" at bounding box center [784, 120] width 537 height 61
drag, startPoint x: 757, startPoint y: 131, endPoint x: 878, endPoint y: 130, distance: 121.0
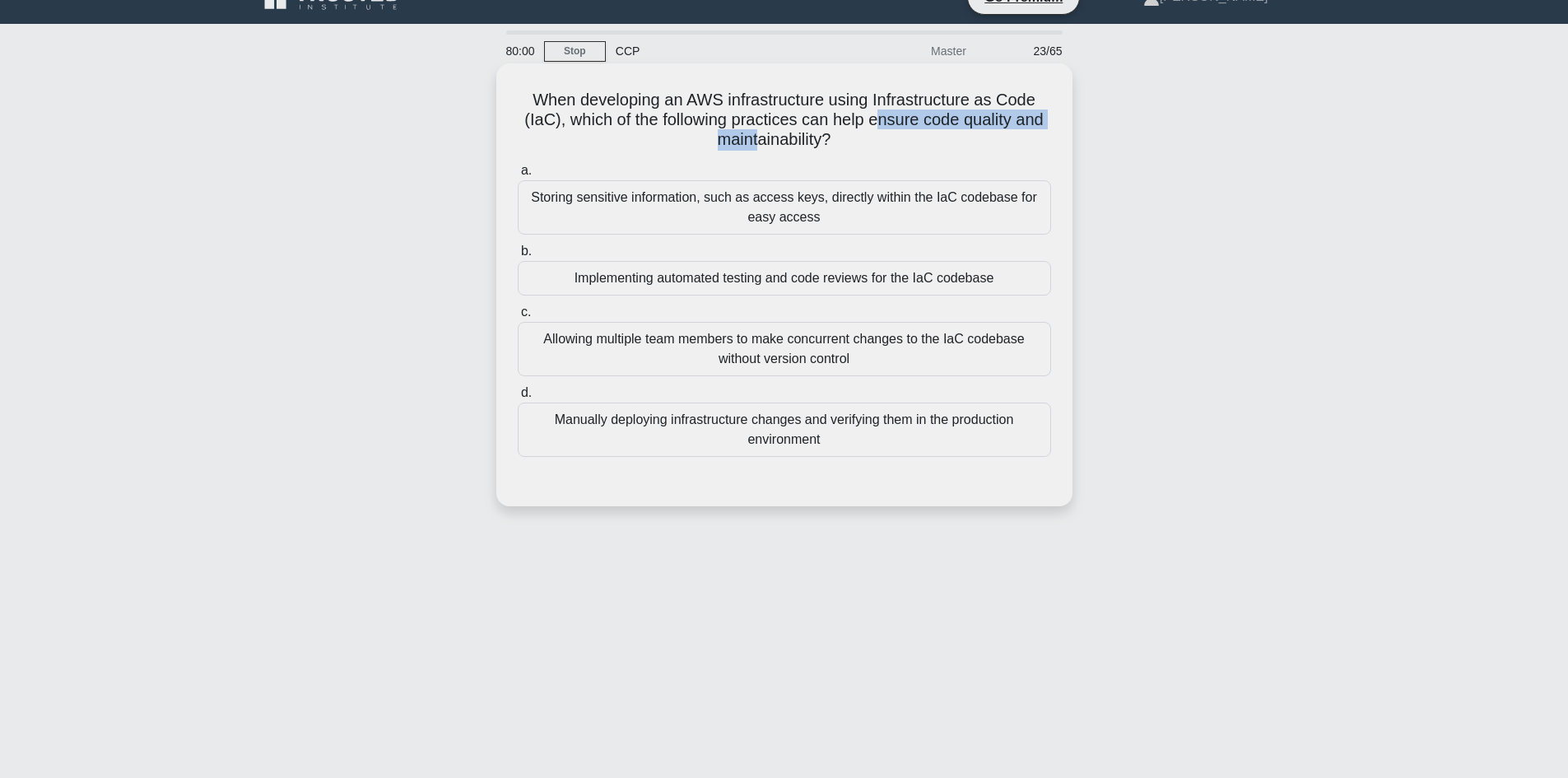
click at [878, 130] on h5 "When developing an AWS infrastructure using Infrastructure as Code (IaC), which…" at bounding box center [784, 120] width 537 height 61
click at [803, 136] on h5 "When developing an AWS infrastructure using Infrastructure as Code (IaC), which…" at bounding box center [784, 120] width 537 height 61
drag, startPoint x: 832, startPoint y: 138, endPoint x: 683, endPoint y: 124, distance: 149.7
click at [770, 128] on h5 "When developing an AWS infrastructure using Infrastructure as Code (IaC), which…" at bounding box center [784, 120] width 537 height 61
drag, startPoint x: 683, startPoint y: 124, endPoint x: 635, endPoint y: 118, distance: 48.4
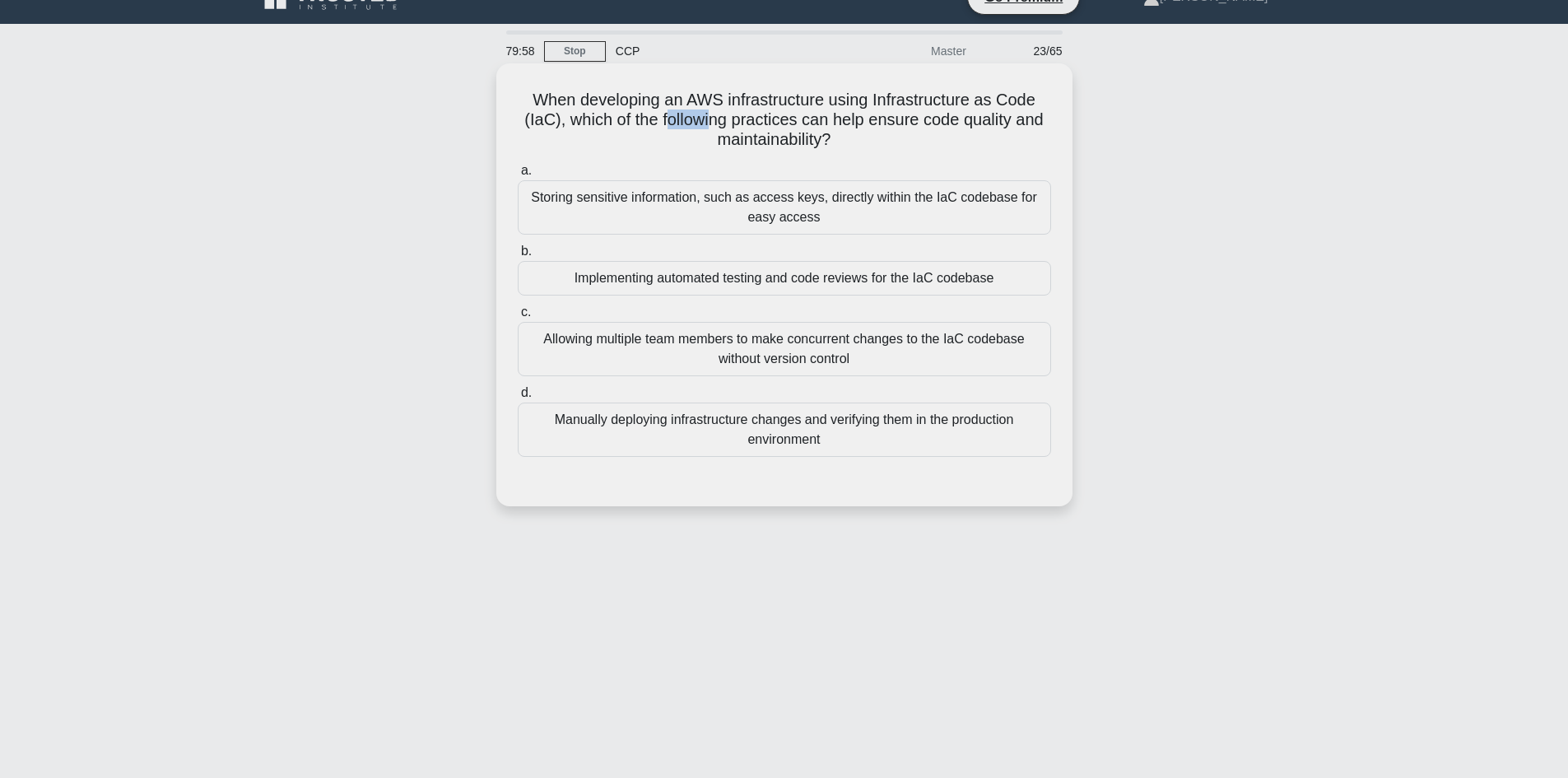
click at [648, 120] on h5 "When developing an AWS infrastructure using Infrastructure as Code (IaC), which…" at bounding box center [784, 120] width 537 height 61
drag, startPoint x: 557, startPoint y: 105, endPoint x: 499, endPoint y: 93, distance: 59.2
click at [499, 93] on div "When developing an AWS infrastructure using Infrastructure as Code (IaC), which…" at bounding box center [784, 284] width 576 height 443
click at [513, 96] on div "When developing an AWS infrastructure using Infrastructure as Code (IaC), which…" at bounding box center [784, 284] width 562 height 429
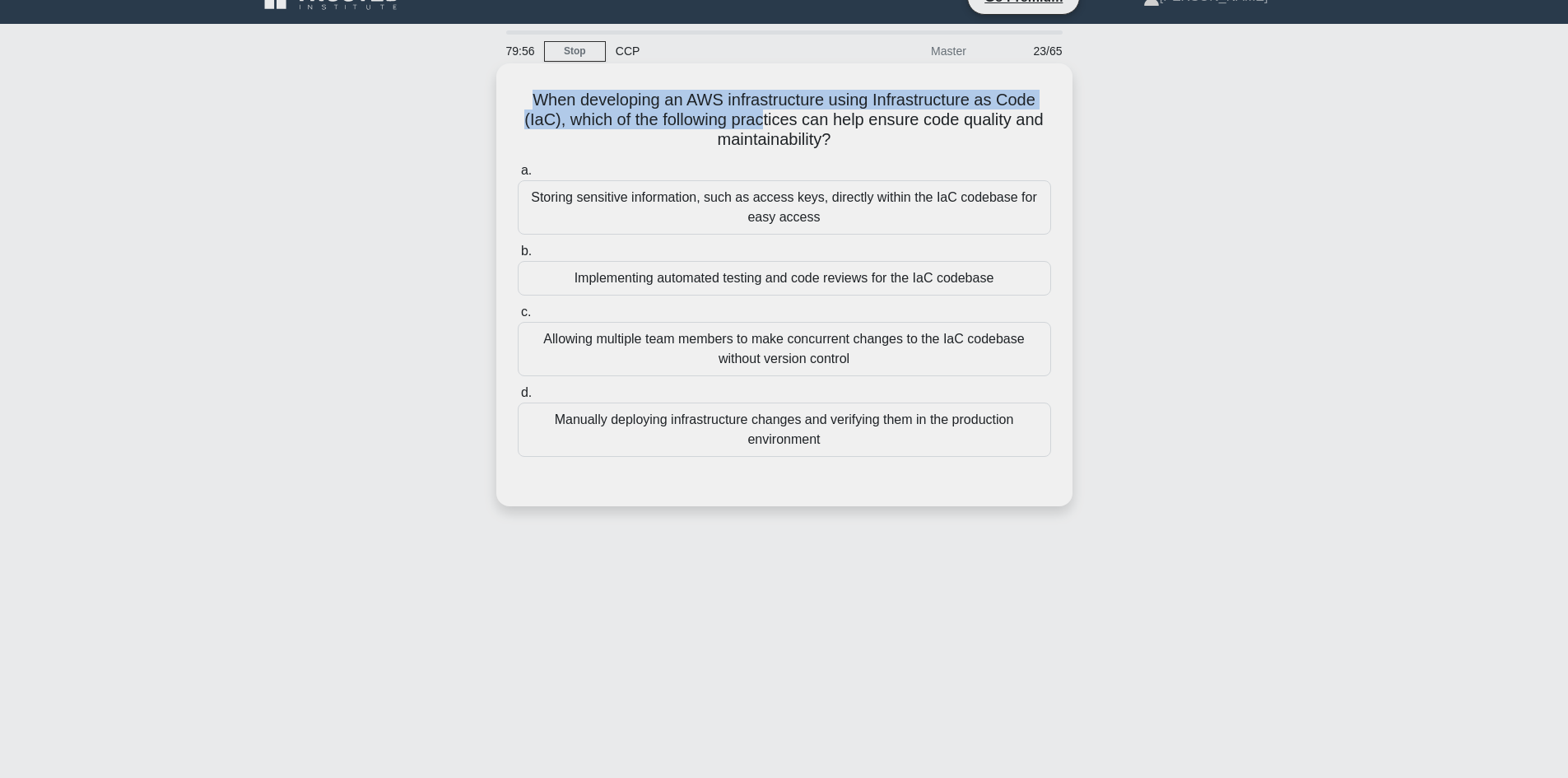
drag, startPoint x: 525, startPoint y: 93, endPoint x: 789, endPoint y: 112, distance: 264.7
click at [787, 112] on h5 "When developing an AWS infrastructure using Infrastructure as Code (IaC), which…" at bounding box center [784, 120] width 537 height 61
click at [840, 128] on h5 "When developing an AWS infrastructure using Infrastructure as Code (IaC), which…" at bounding box center [784, 120] width 537 height 61
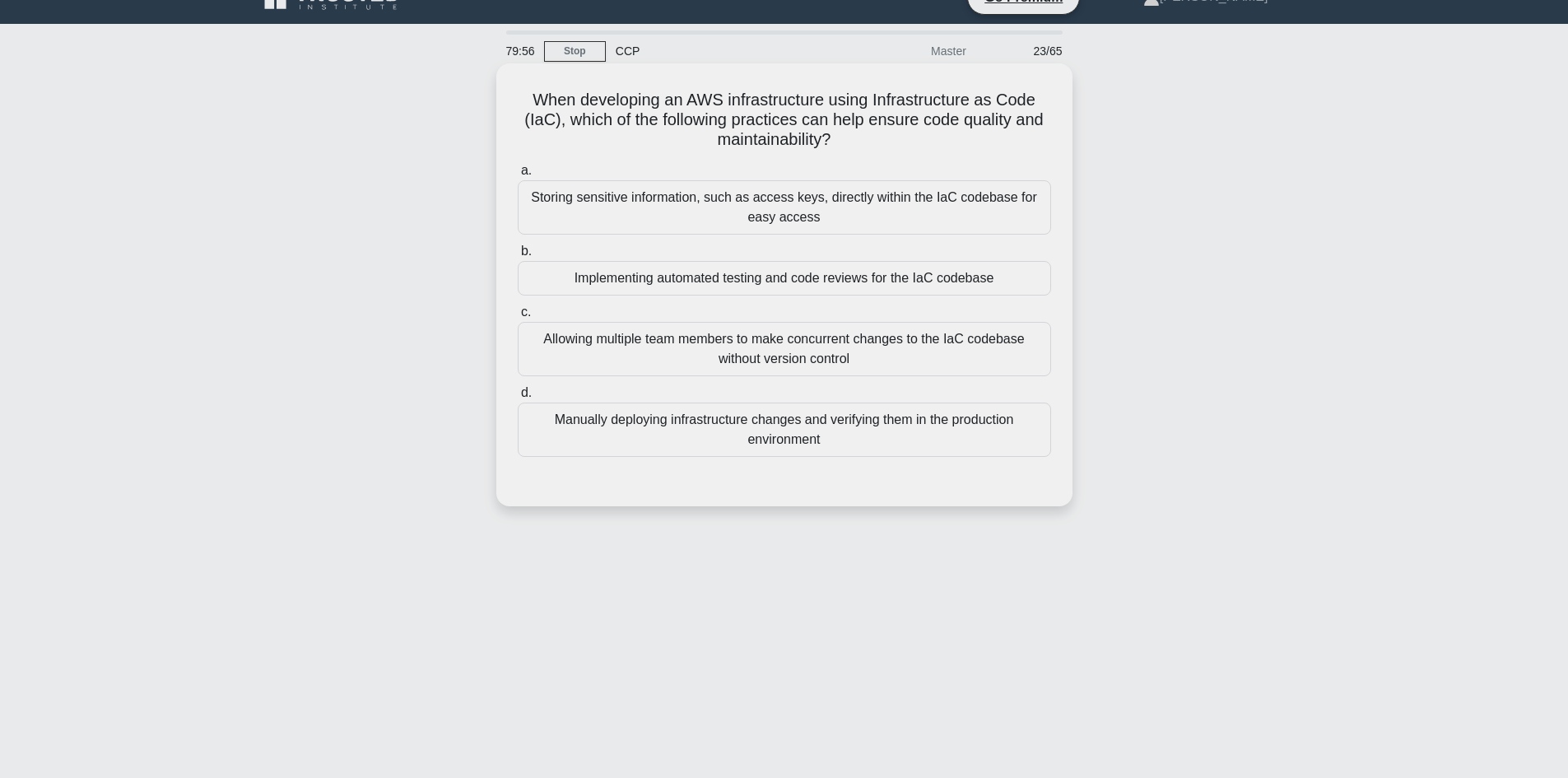
click at [844, 139] on h5 "When developing an AWS infrastructure using Infrastructure as Code (IaC), which…" at bounding box center [784, 120] width 537 height 61
click at [844, 139] on icon ".spinner_0XTQ{transform-origin:center;animation:spinner_y6GP .75s linear infini…" at bounding box center [840, 141] width 20 height 20
drag, startPoint x: 843, startPoint y: 139, endPoint x: 791, endPoint y: 119, distance: 55.7
click at [816, 126] on h5 "When developing an AWS infrastructure using Infrastructure as Code (IaC), which…" at bounding box center [784, 120] width 537 height 61
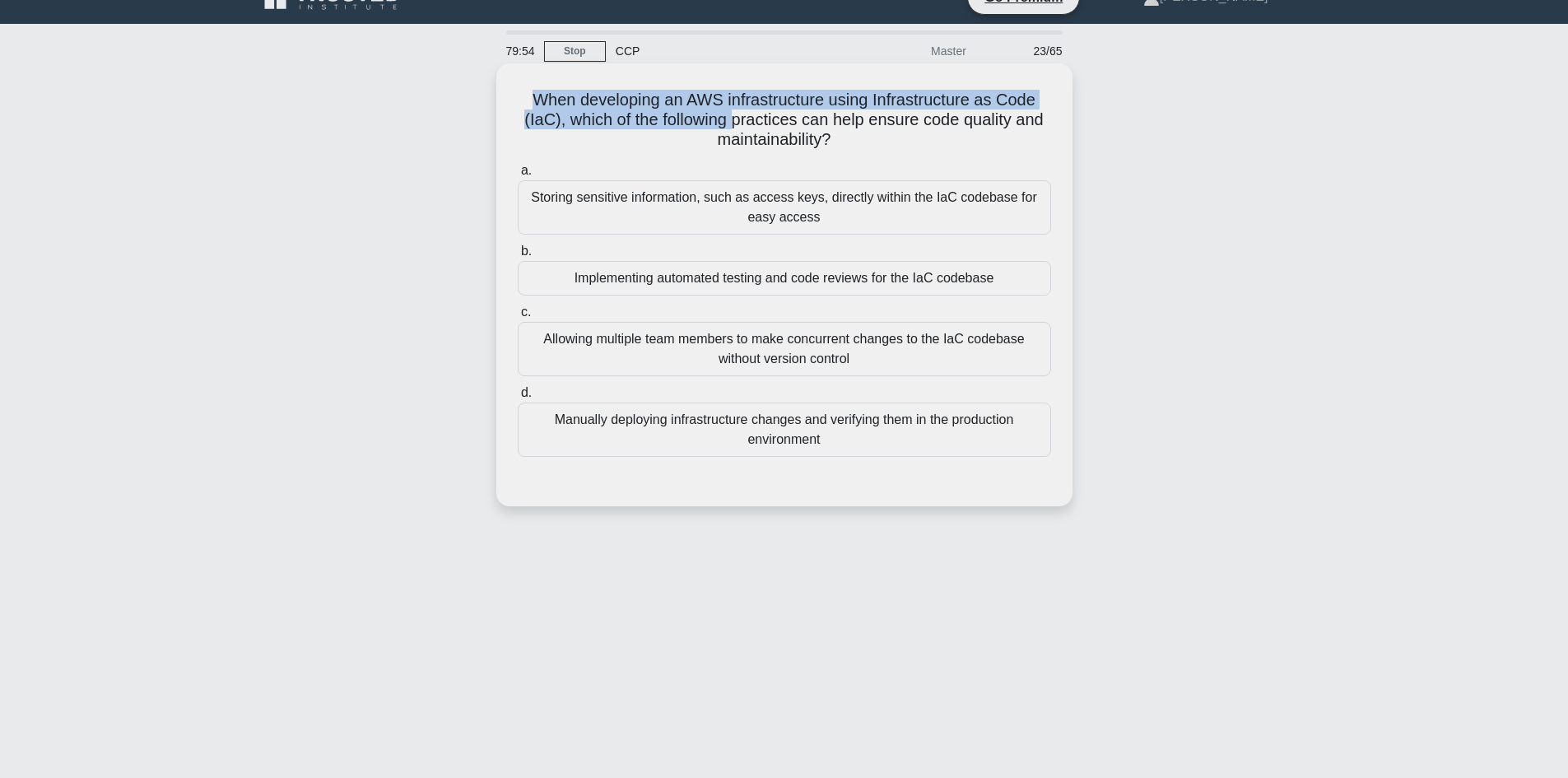
drag, startPoint x: 738, startPoint y: 115, endPoint x: 514, endPoint y: 94, distance: 225.0
click at [515, 96] on div "When developing an AWS infrastructure using Infrastructure as Code (IaC), which…" at bounding box center [784, 284] width 562 height 429
click at [547, 93] on h5 "When developing an AWS infrastructure using Infrastructure as Code (IaC), which…" at bounding box center [784, 120] width 537 height 61
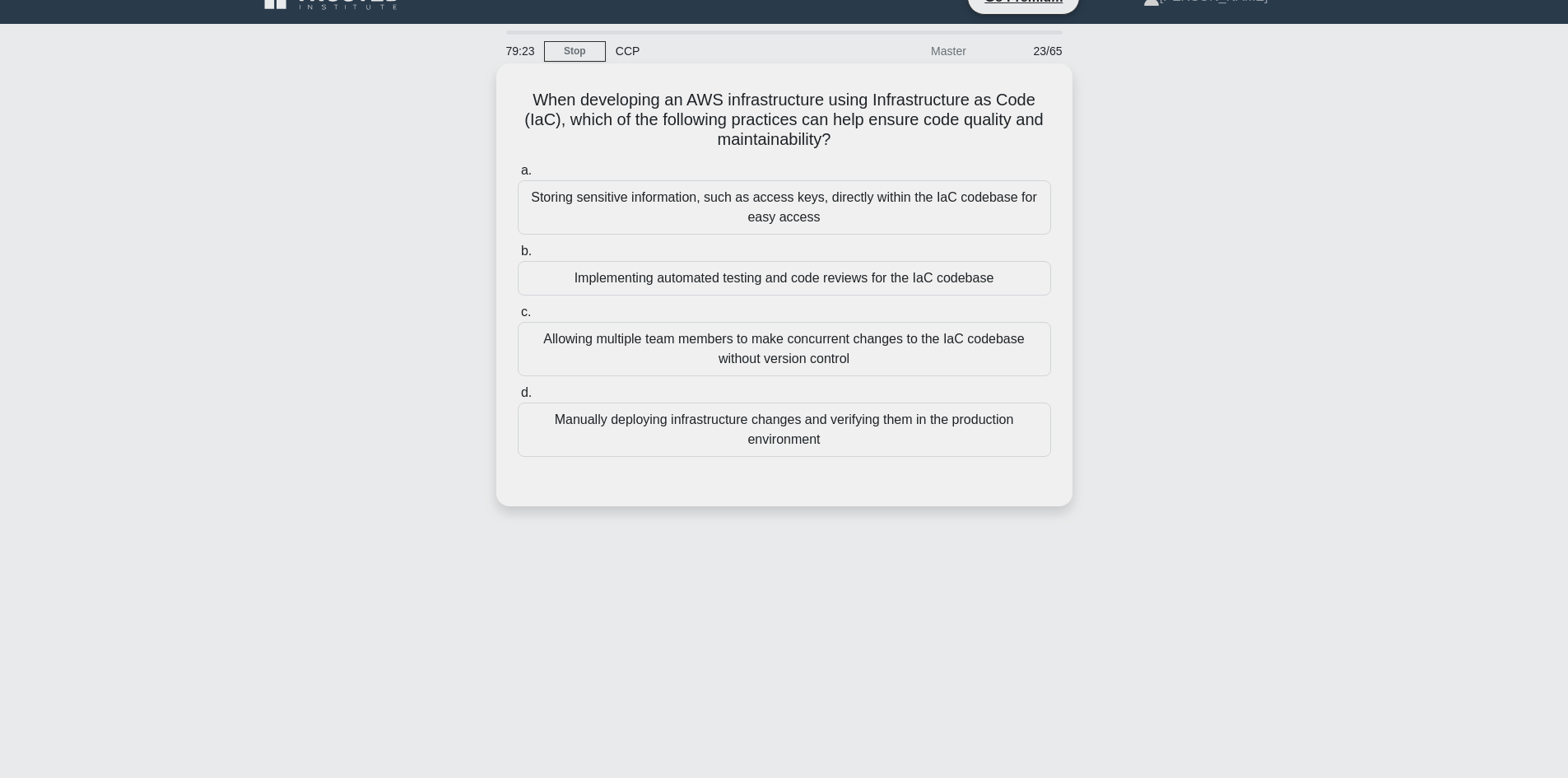
drag, startPoint x: 519, startPoint y: 94, endPoint x: 550, endPoint y: 105, distance: 32.9
click at [523, 94] on h5 "When developing an AWS infrastructure using Infrastructure as Code (IaC), which…" at bounding box center [784, 120] width 537 height 61
drag, startPoint x: 550, startPoint y: 105, endPoint x: 838, endPoint y: 144, distance: 290.6
click at [837, 144] on h5 "When developing an AWS infrastructure using Infrastructure as Code (IaC), which…" at bounding box center [784, 120] width 537 height 61
click at [815, 96] on h5 "When developing an AWS infrastructure using Infrastructure as Code (IaC), which…" at bounding box center [784, 120] width 537 height 61
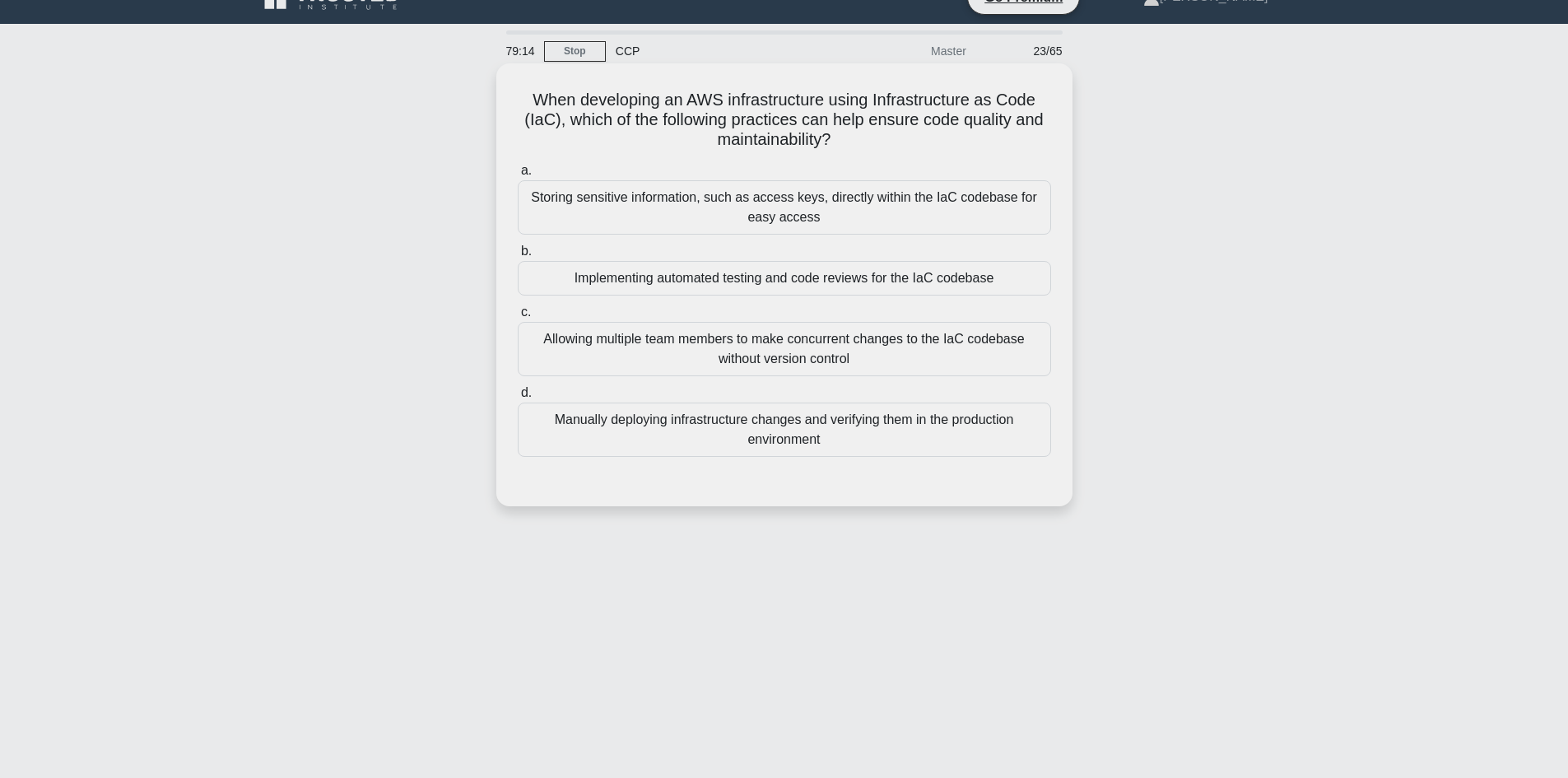
click at [714, 276] on div "Implementing automated testing and code reviews for the IaC codebase" at bounding box center [784, 278] width 533 height 35
click at [517, 257] on input "b. Implementing automated testing and code reviews for the IaC codebase" at bounding box center [517, 251] width 0 height 11
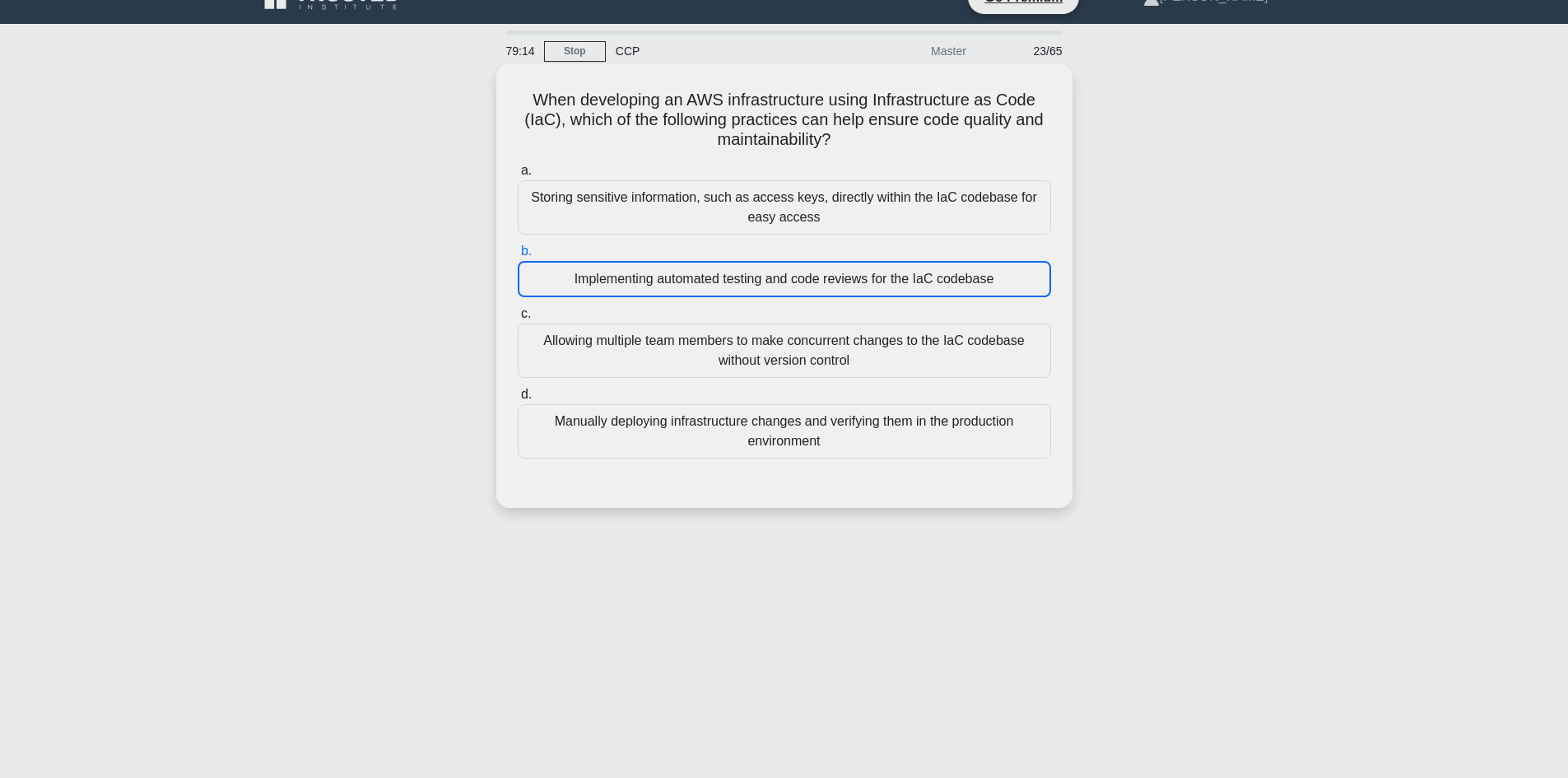
click at [714, 276] on div "Implementing automated testing and code reviews for the IaC codebase" at bounding box center [784, 278] width 533 height 36
click at [517, 257] on input "b. Implementing automated testing and code reviews for the IaC codebase" at bounding box center [517, 251] width 0 height 11
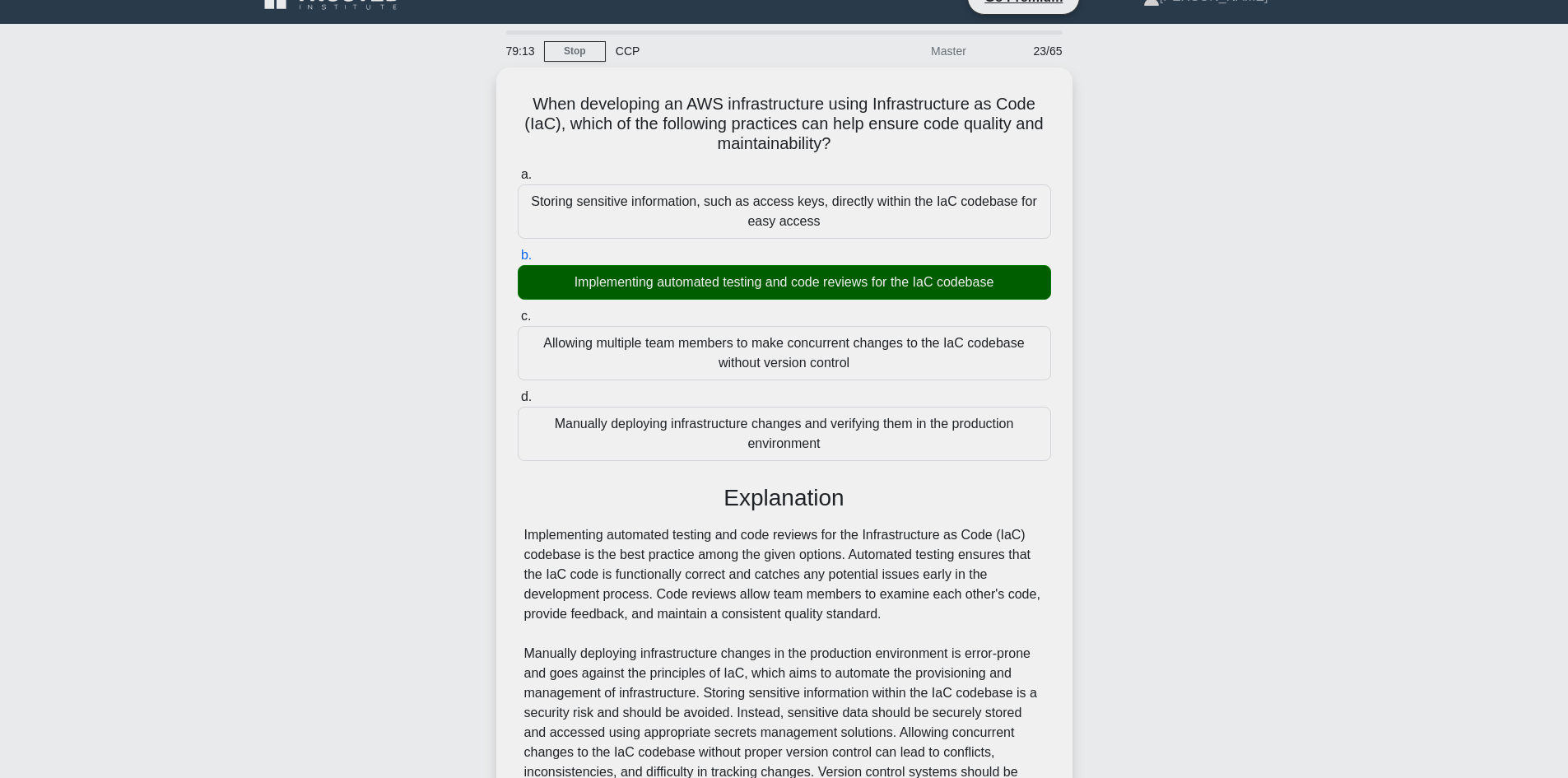
click at [236, 342] on main "79:13 Stop CCP Master 23/65 When developing an AWS infrastructure using Infrast…" at bounding box center [784, 484] width 1568 height 921
click at [456, 302] on div "When developing an AWS infrastructure using Infrastructure as Code (IaC), which…" at bounding box center [784, 504] width 1086 height 872
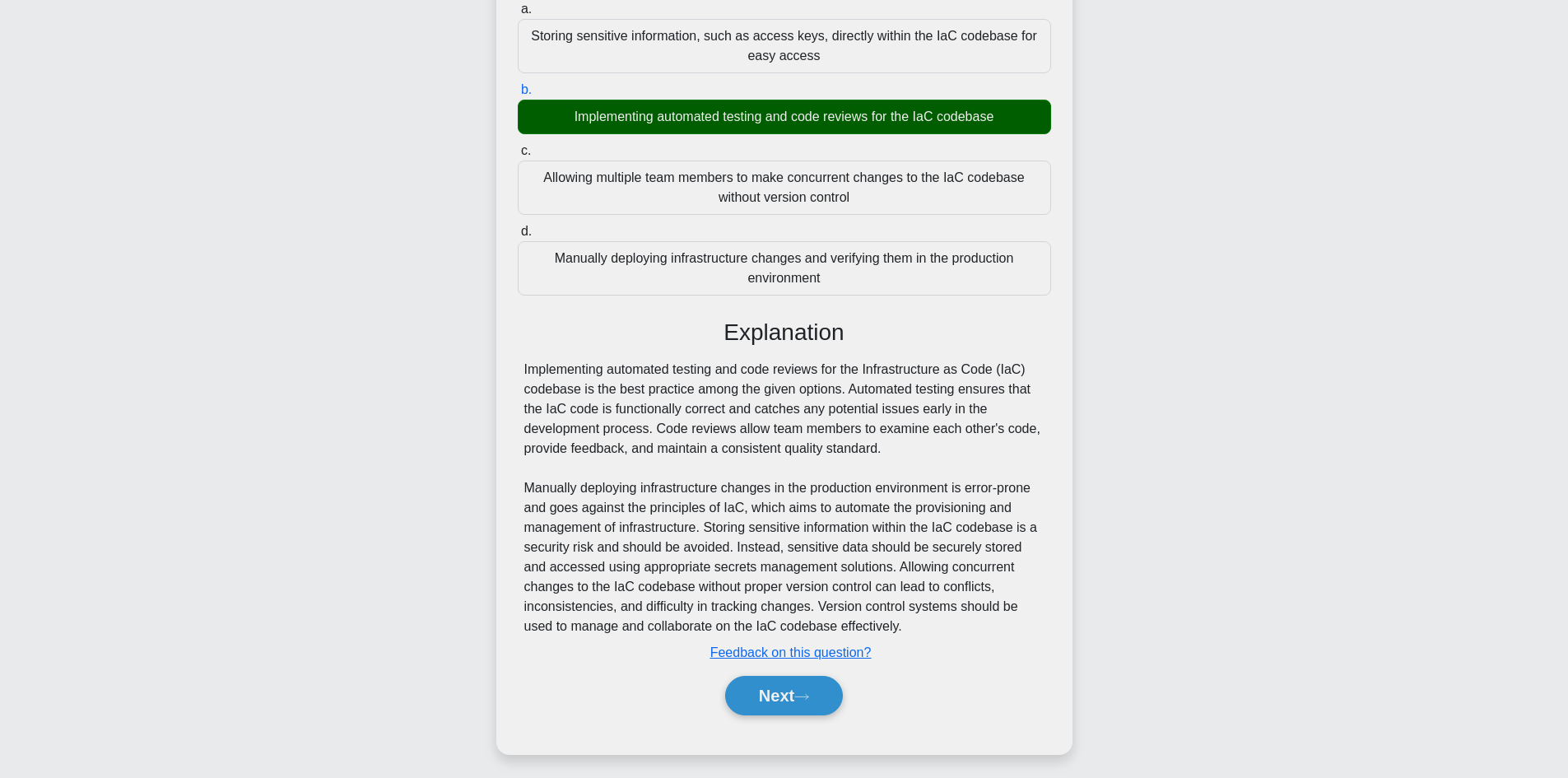
scroll to position [198, 0]
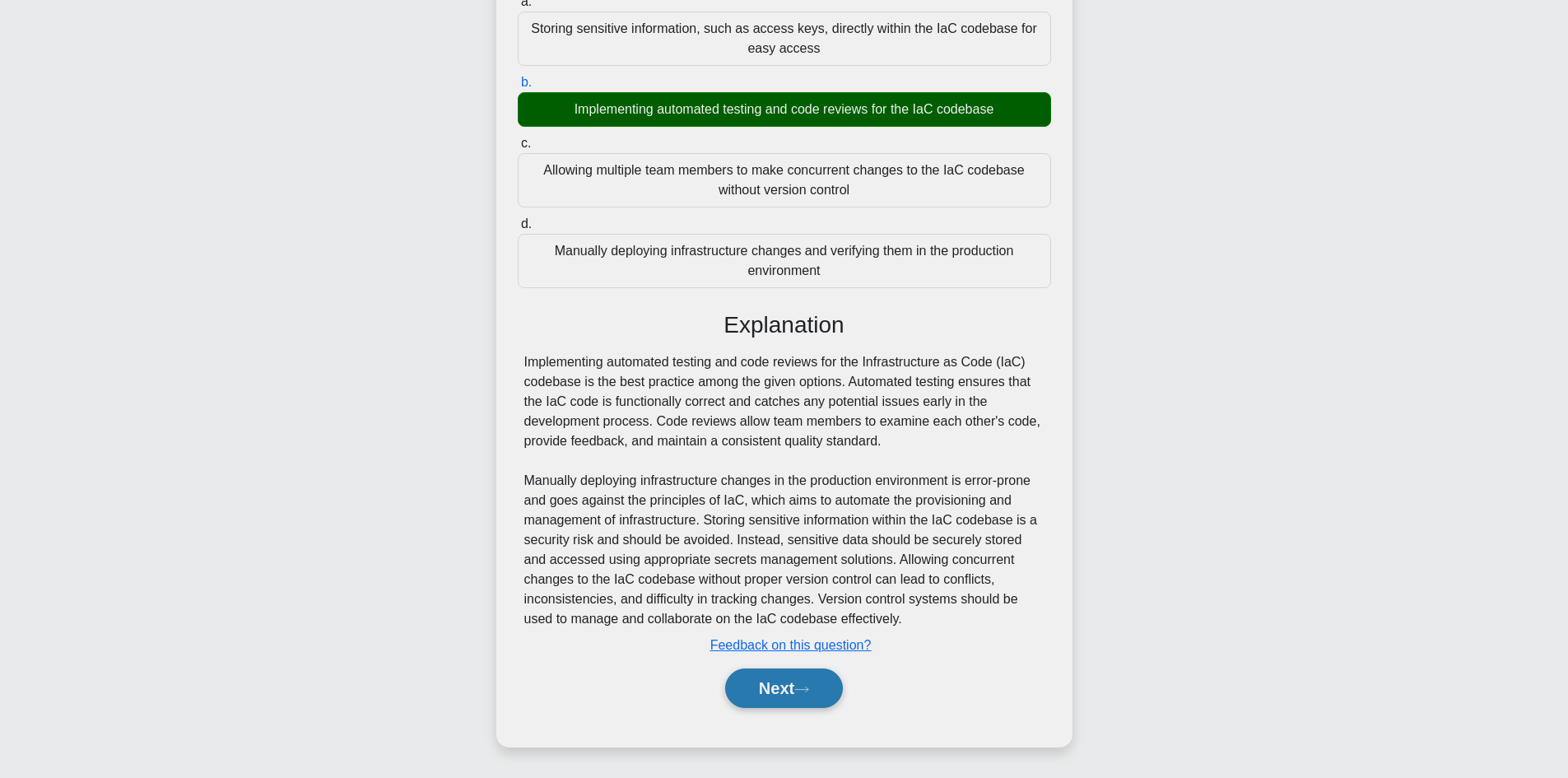
click at [777, 685] on button "Next" at bounding box center [784, 687] width 117 height 39
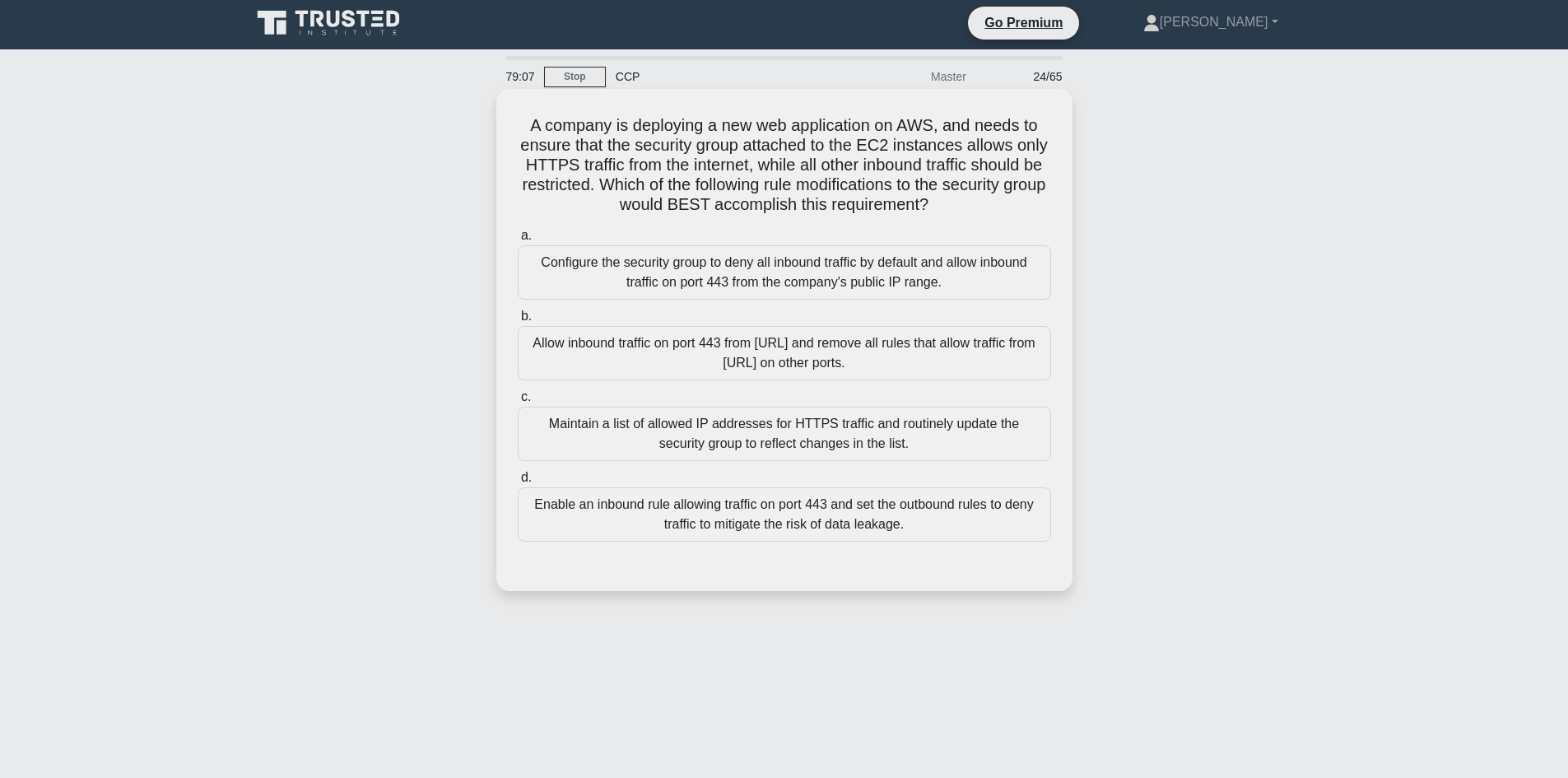
scroll to position [0, 0]
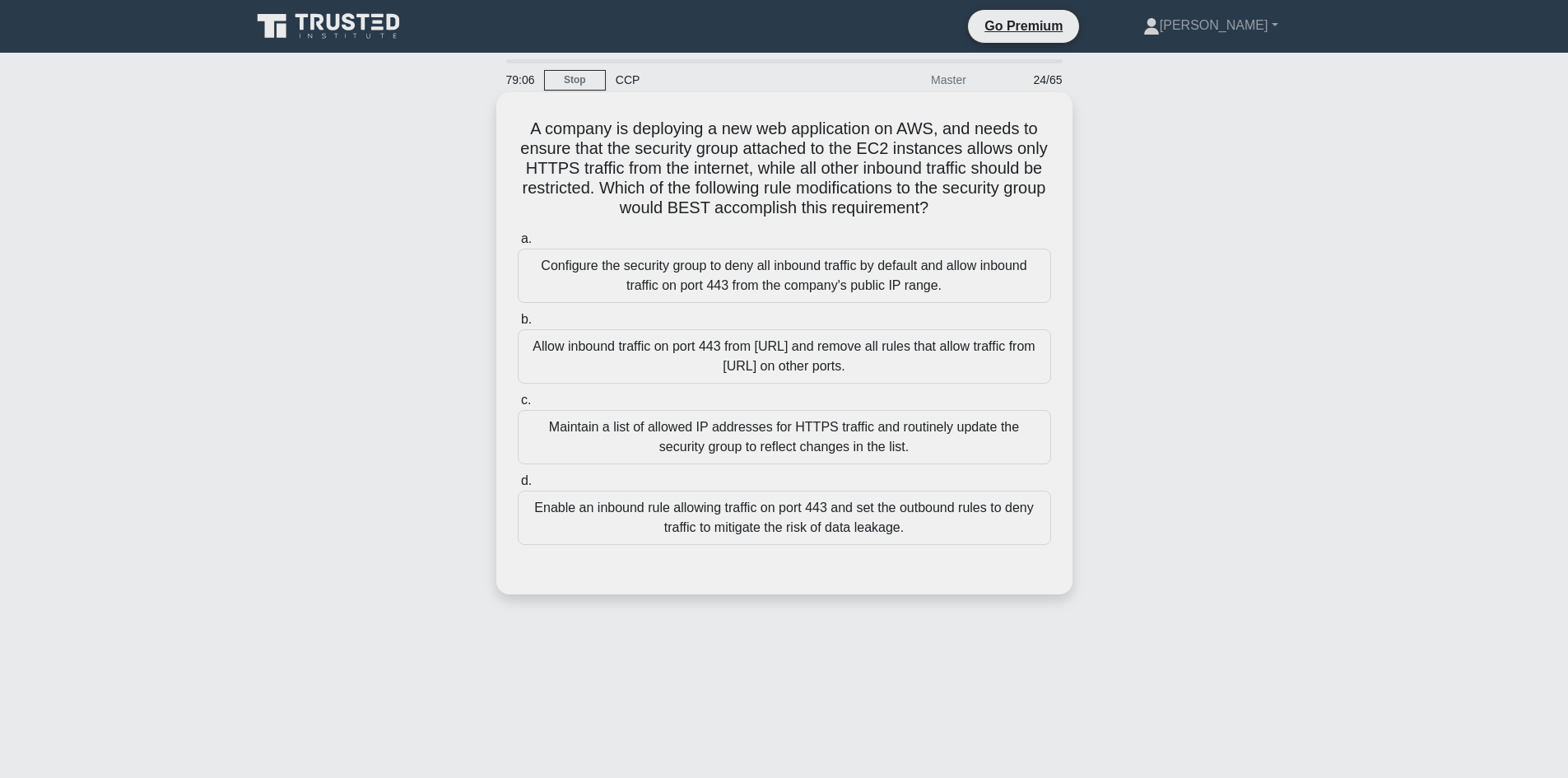
click at [516, 124] on h5 "A company is deploying a new web application on AWS, and needs to ensure that t…" at bounding box center [784, 168] width 537 height 100
click at [524, 124] on h5 "A company is deploying a new web application on AWS, and needs to ensure that t…" at bounding box center [784, 168] width 537 height 100
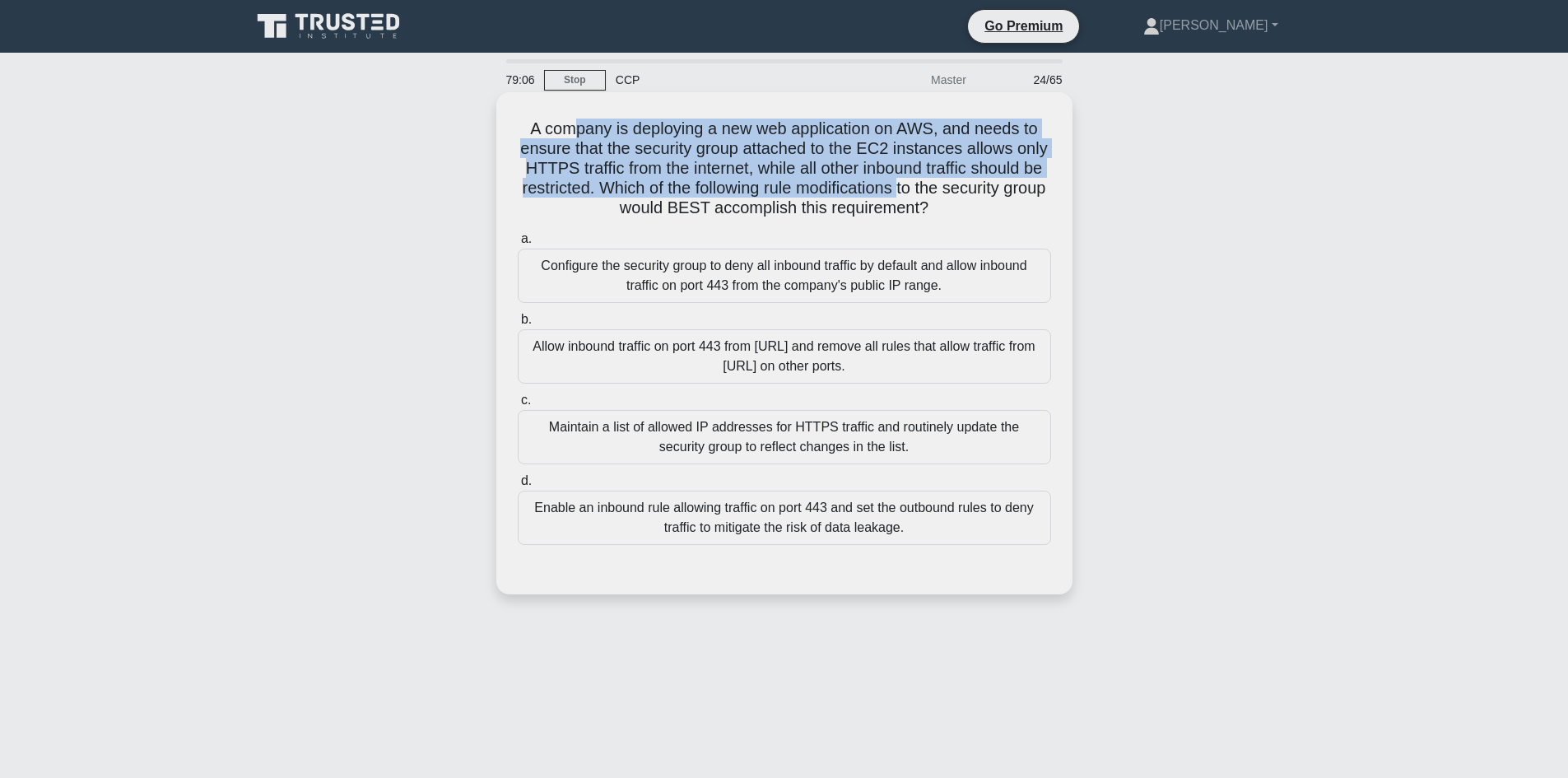
drag, startPoint x: 608, startPoint y: 137, endPoint x: 1000, endPoint y: 186, distance: 395.1
click at [1000, 186] on h5 "A company is deploying a new web application on AWS, and needs to ensure that t…" at bounding box center [784, 168] width 537 height 100
click at [919, 153] on h5 "A company is deploying a new web application on AWS, and needs to ensure that t…" at bounding box center [784, 168] width 537 height 100
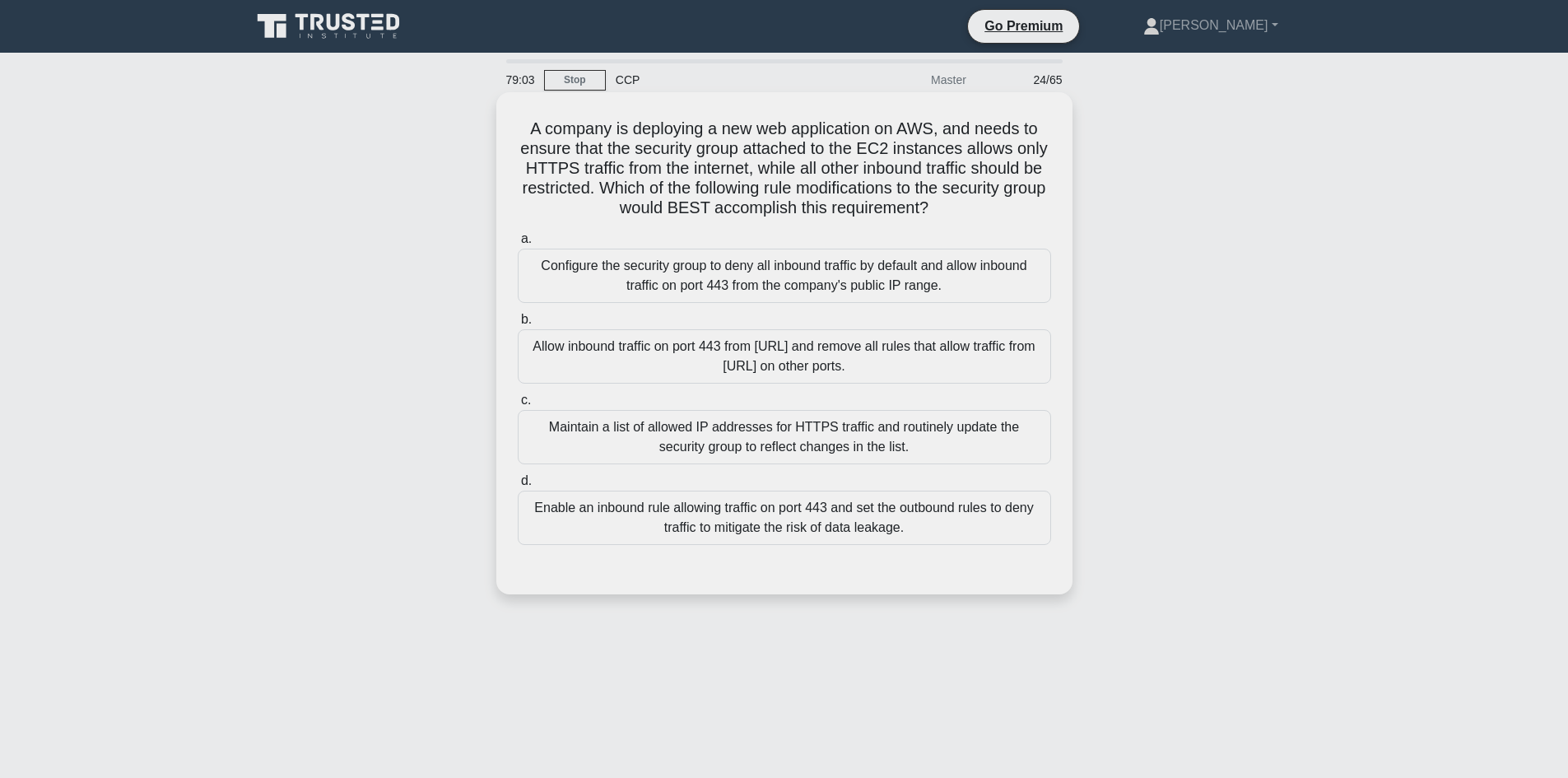
drag, startPoint x: 511, startPoint y: 123, endPoint x: 1026, endPoint y: 206, distance: 521.6
click at [1026, 206] on div "A company is deploying a new web application on AWS, and needs to ensure that t…" at bounding box center [784, 343] width 562 height 489
click at [773, 194] on h5 "A company is deploying a new web application on AWS, and needs to ensure that t…" at bounding box center [784, 168] width 537 height 100
drag, startPoint x: 505, startPoint y: 121, endPoint x: 823, endPoint y: 142, distance: 318.7
click at [725, 130] on div "A company is deploying a new web application on AWS, and needs to ensure that t…" at bounding box center [784, 343] width 562 height 489
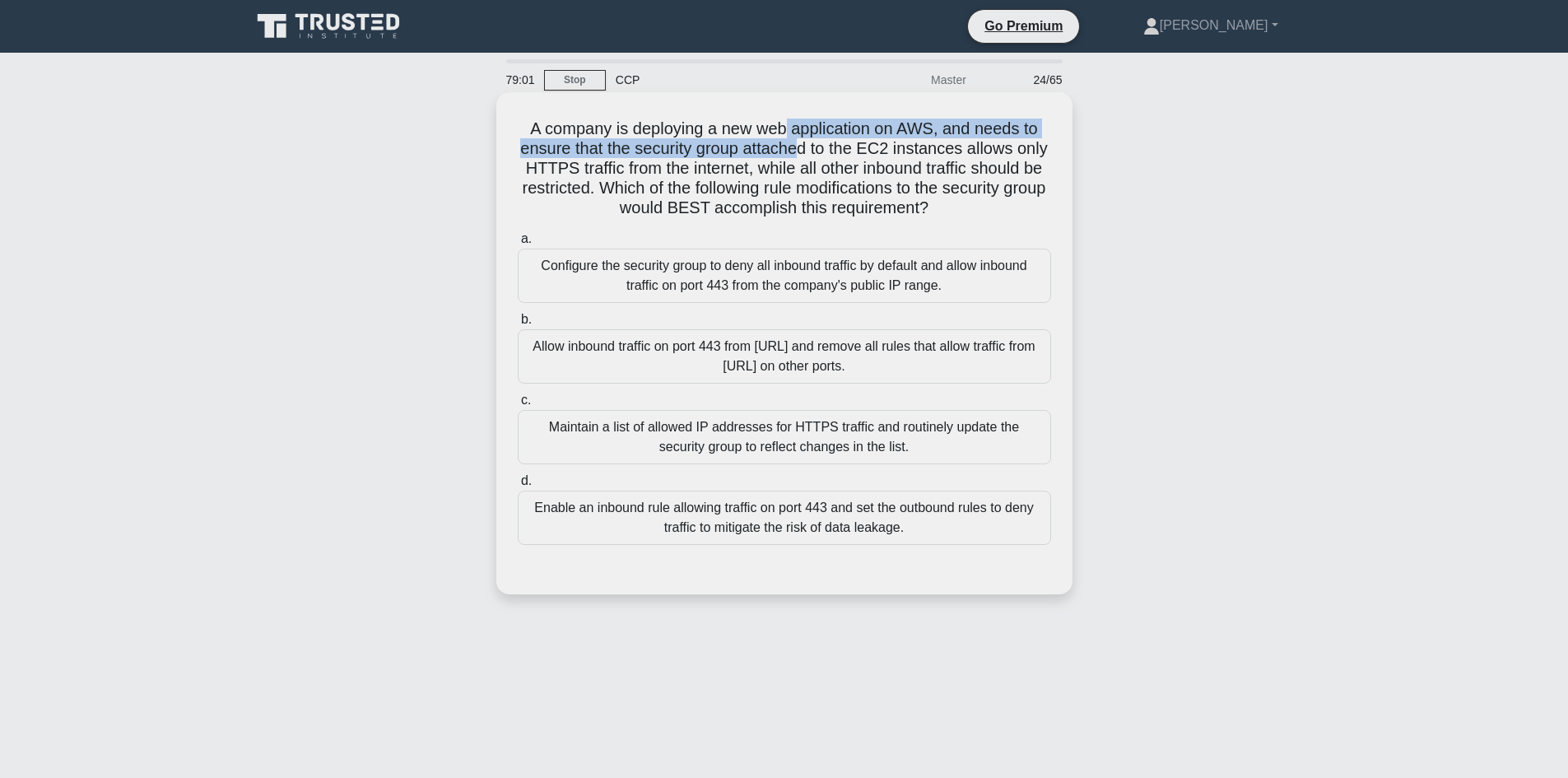
drag, startPoint x: 823, startPoint y: 142, endPoint x: 842, endPoint y: 145, distance: 19.2
click at [828, 143] on h5 "A company is deploying a new web application on AWS, and needs to ensure that t…" at bounding box center [784, 168] width 537 height 100
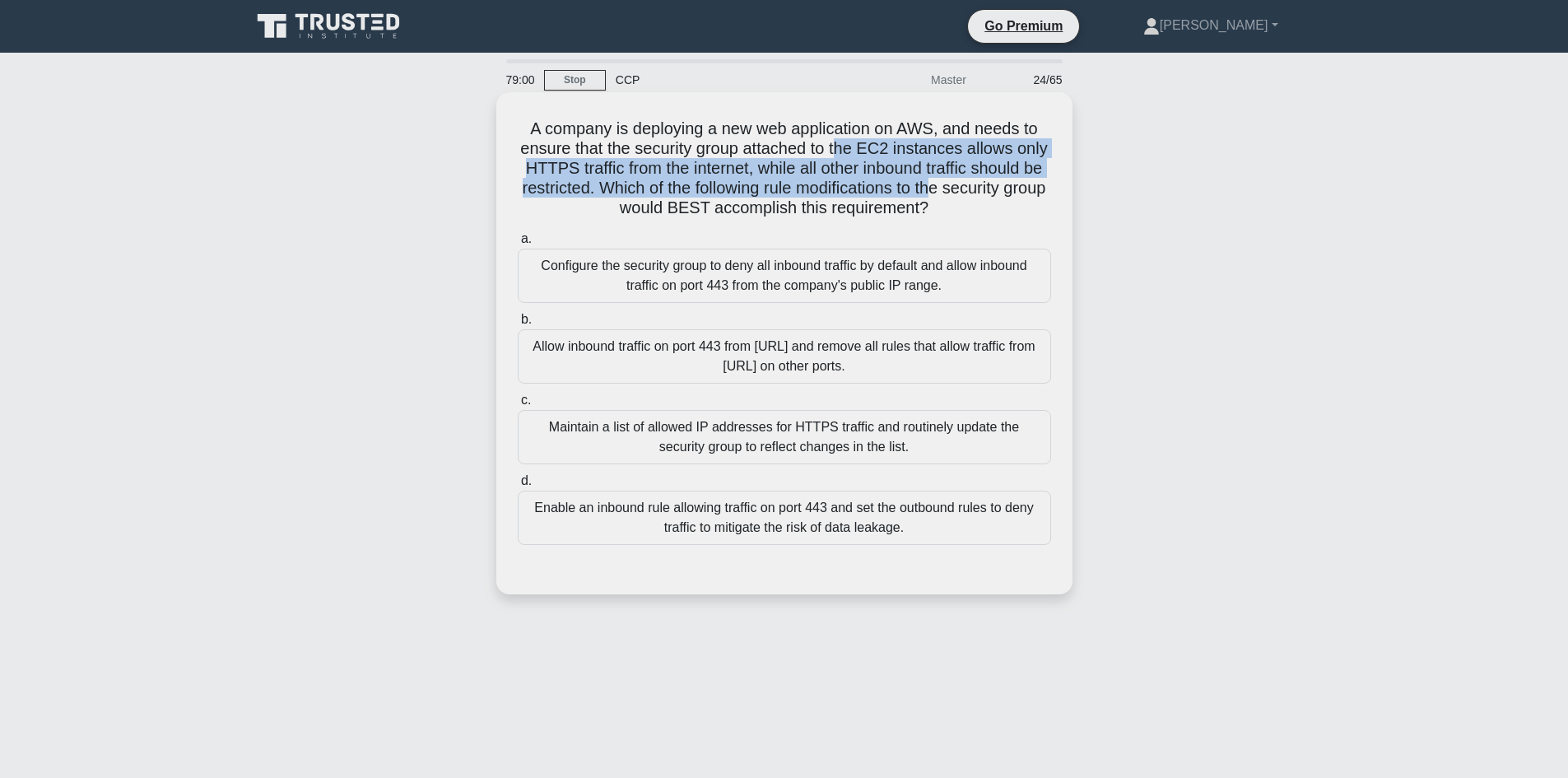
drag, startPoint x: 966, startPoint y: 168, endPoint x: 1035, endPoint y: 195, distance: 74.1
click at [1035, 195] on h5 "A company is deploying a new web application on AWS, and needs to ensure that t…" at bounding box center [784, 168] width 537 height 100
click at [860, 158] on h5 "A company is deploying a new web application on AWS, and needs to ensure that t…" at bounding box center [784, 168] width 537 height 100
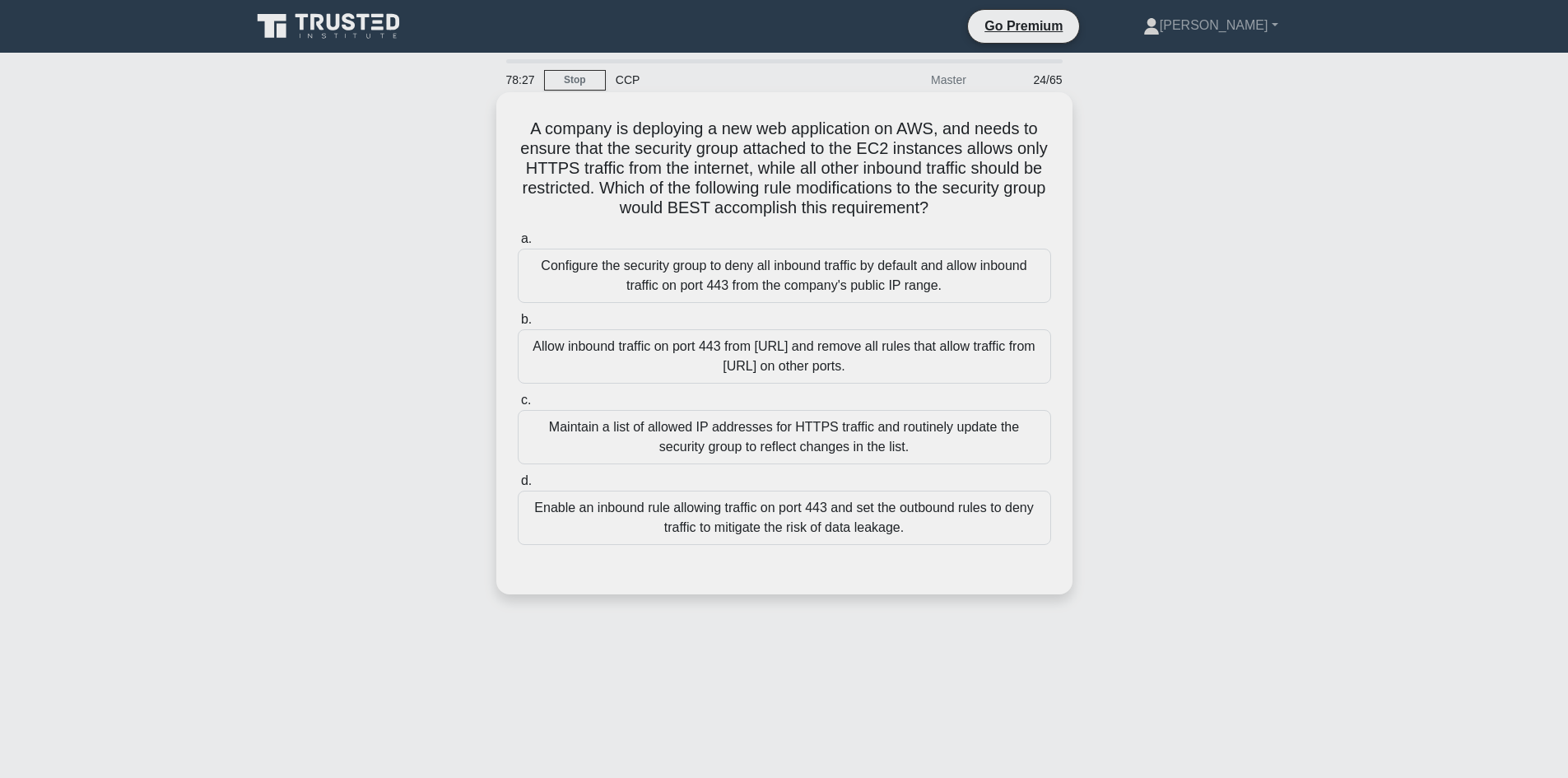
click at [728, 365] on div "Allow inbound traffic on port 443 from 0.0.0.0/0 and remove all rules that allo…" at bounding box center [784, 356] width 533 height 54
click at [517, 325] on input "b. Allow inbound traffic on port 443 from 0.0.0.0/0 and remove all rules that a…" at bounding box center [517, 320] width 0 height 11
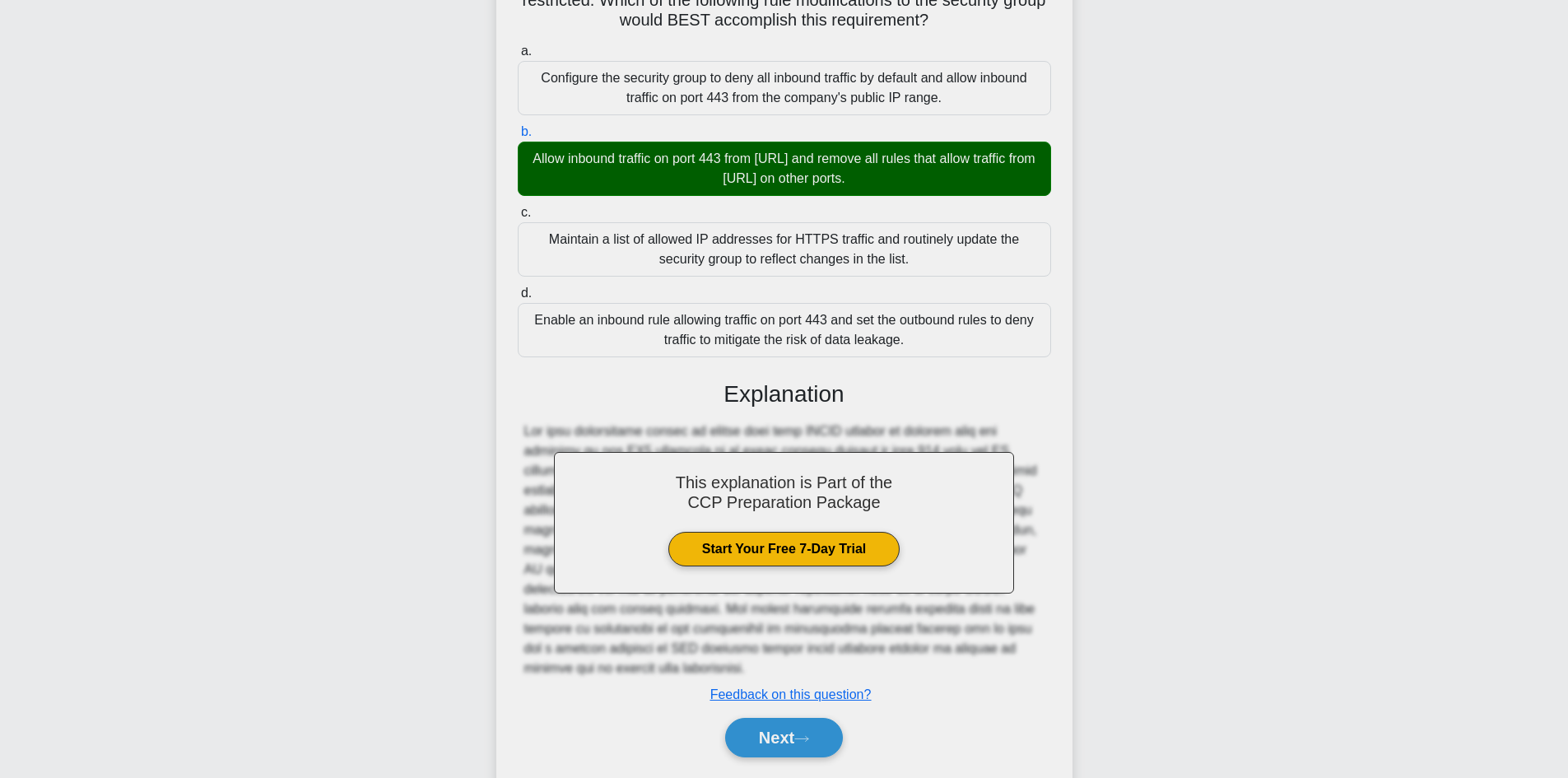
scroll to position [218, 0]
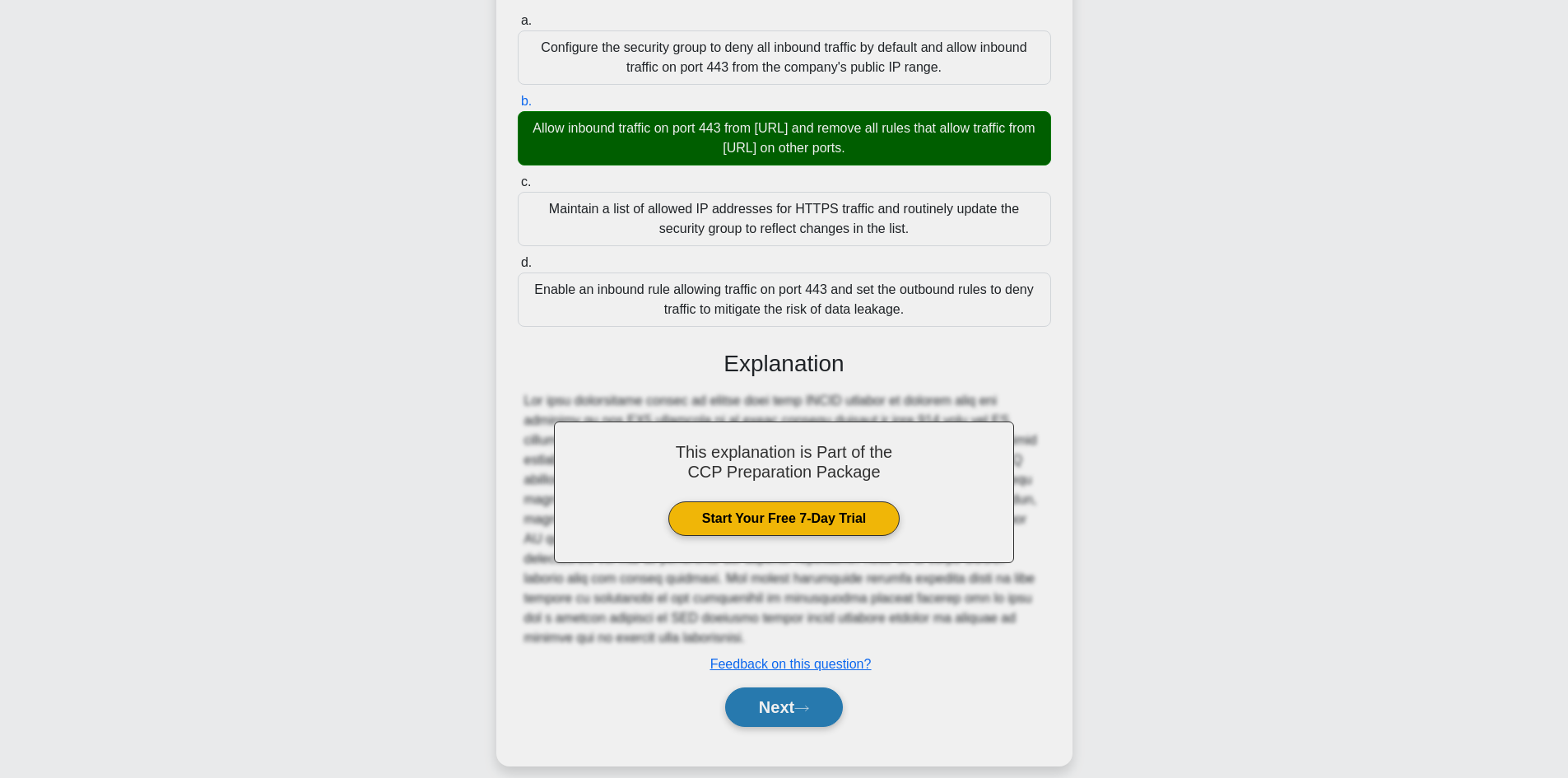
drag, startPoint x: 798, startPoint y: 690, endPoint x: 802, endPoint y: 698, distance: 8.9
click at [801, 698] on button "Next" at bounding box center [784, 706] width 117 height 39
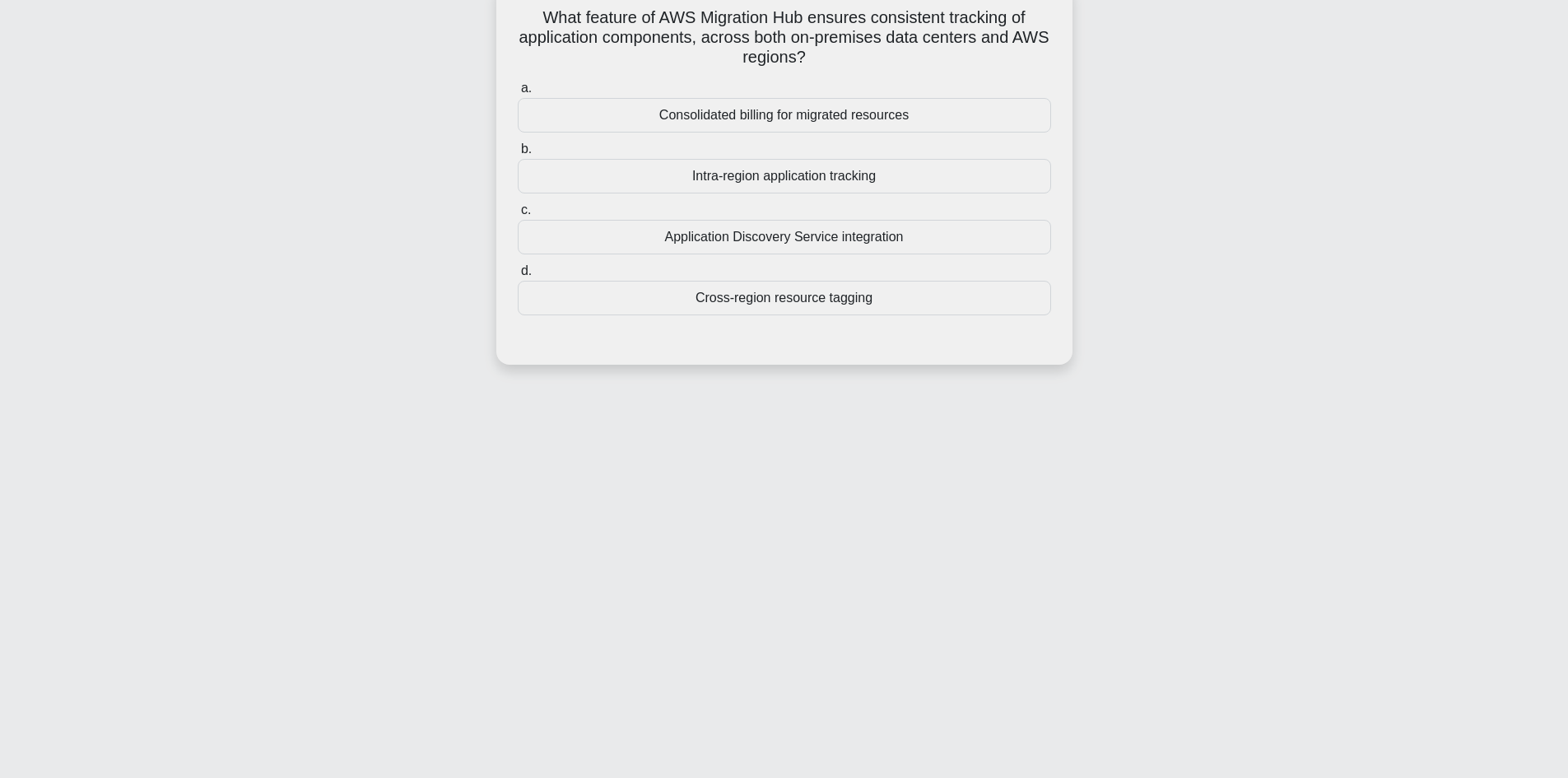
scroll to position [28, 0]
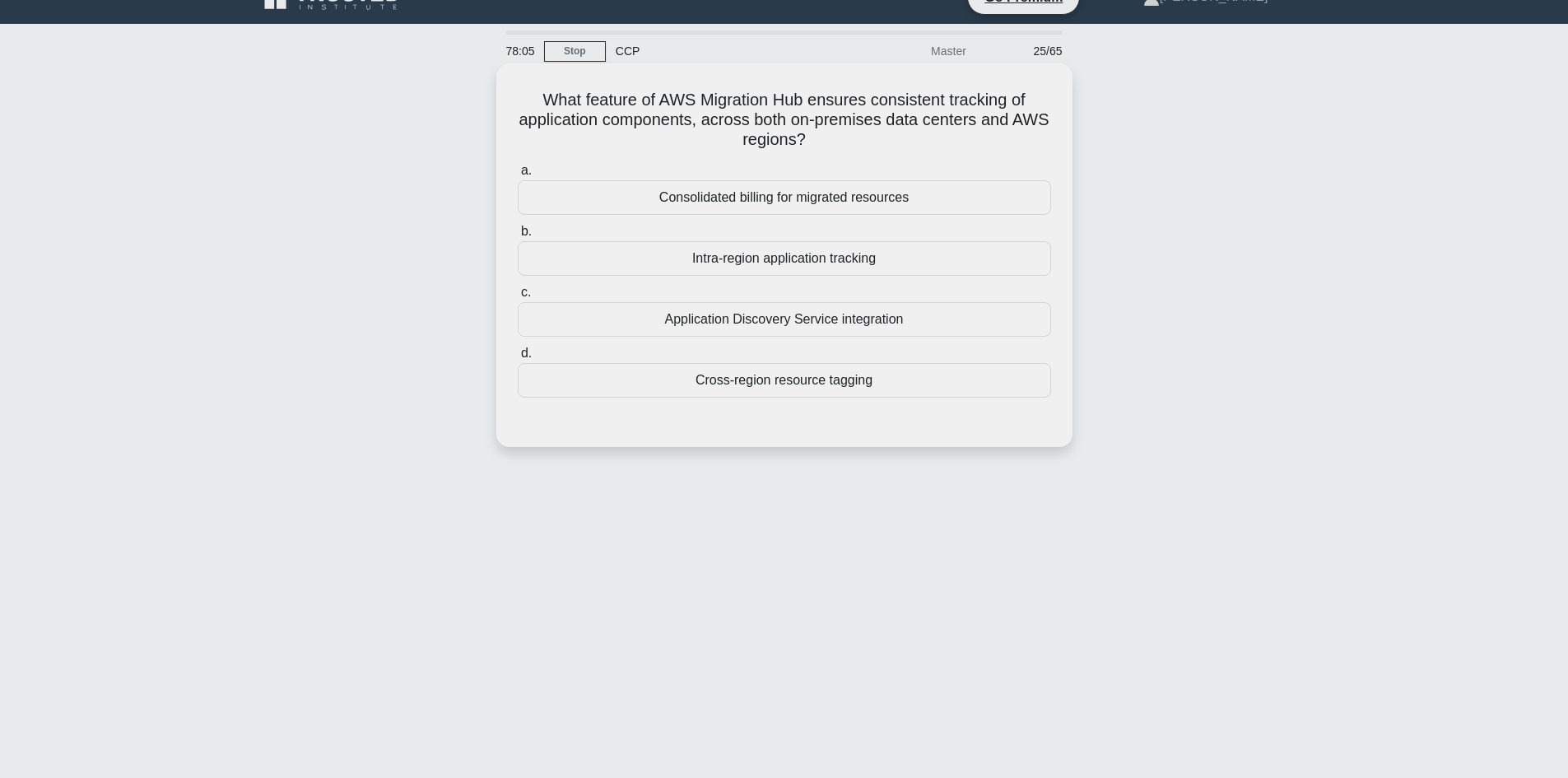
click at [778, 326] on div "Application Discovery Service integration" at bounding box center [784, 319] width 533 height 35
click at [517, 298] on input "c. Application Discovery Service integration" at bounding box center [517, 293] width 0 height 11
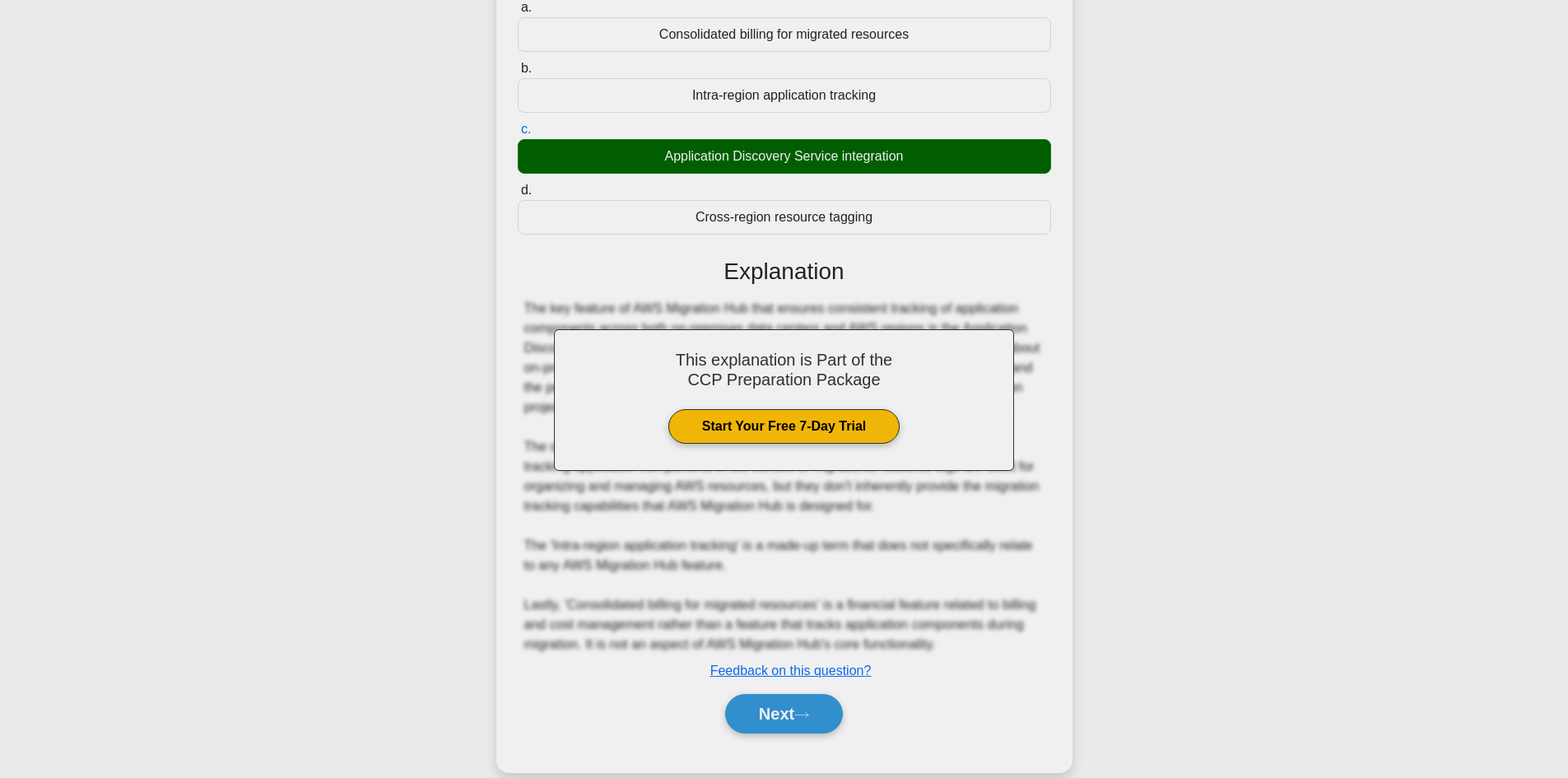
scroll to position [194, 0]
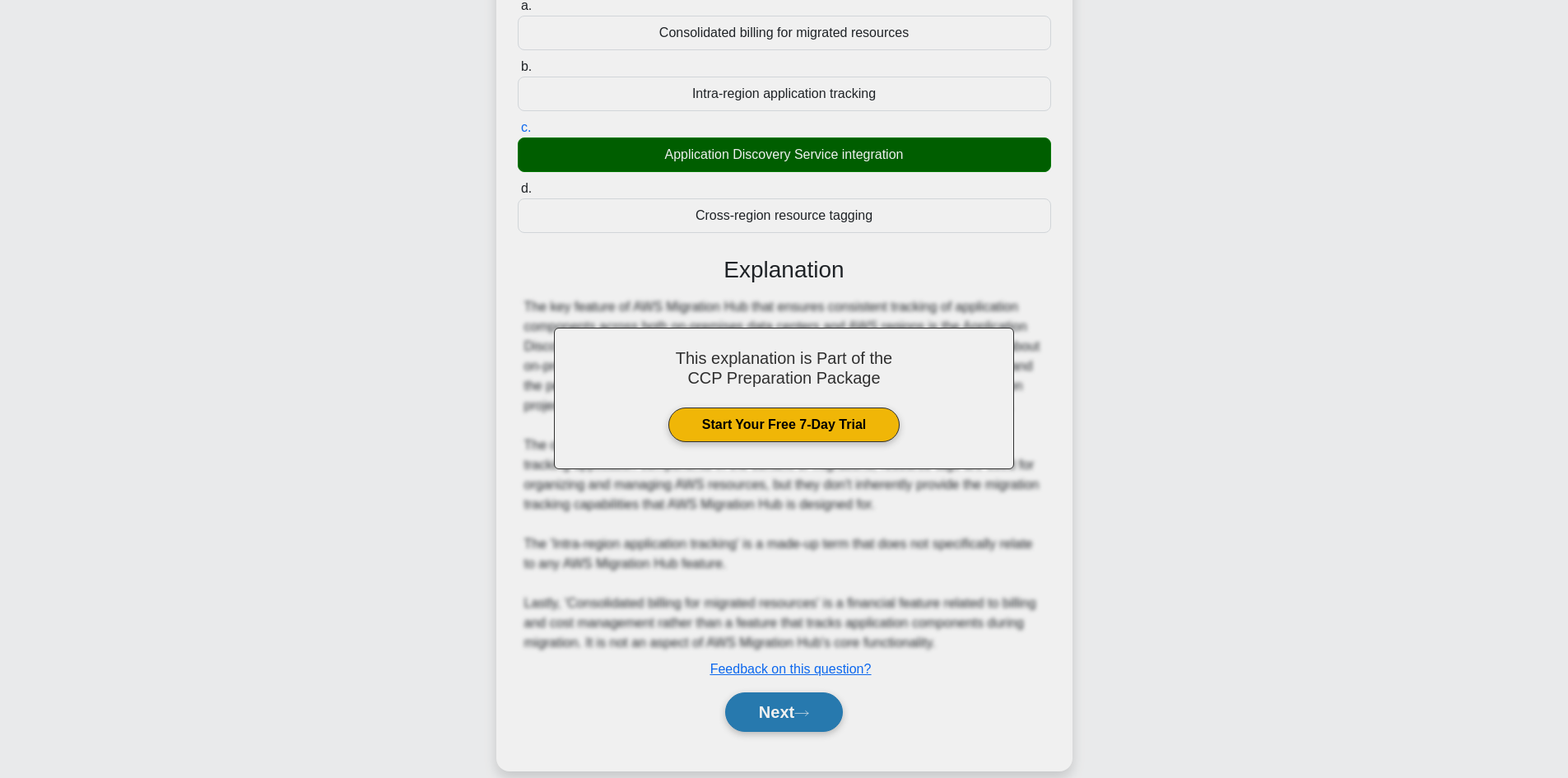
click at [777, 727] on button "Next" at bounding box center [784, 711] width 117 height 39
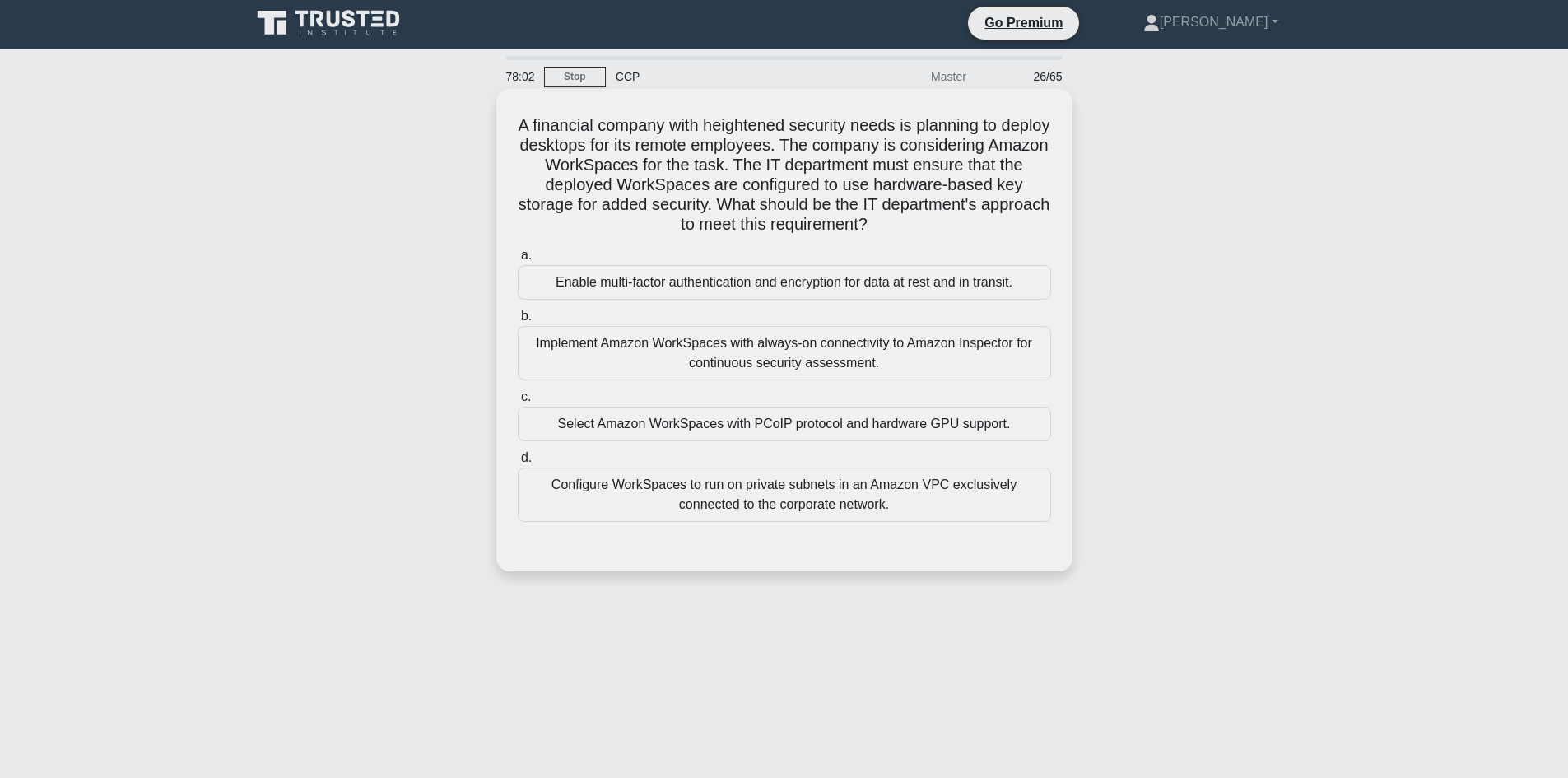
scroll to position [0, 0]
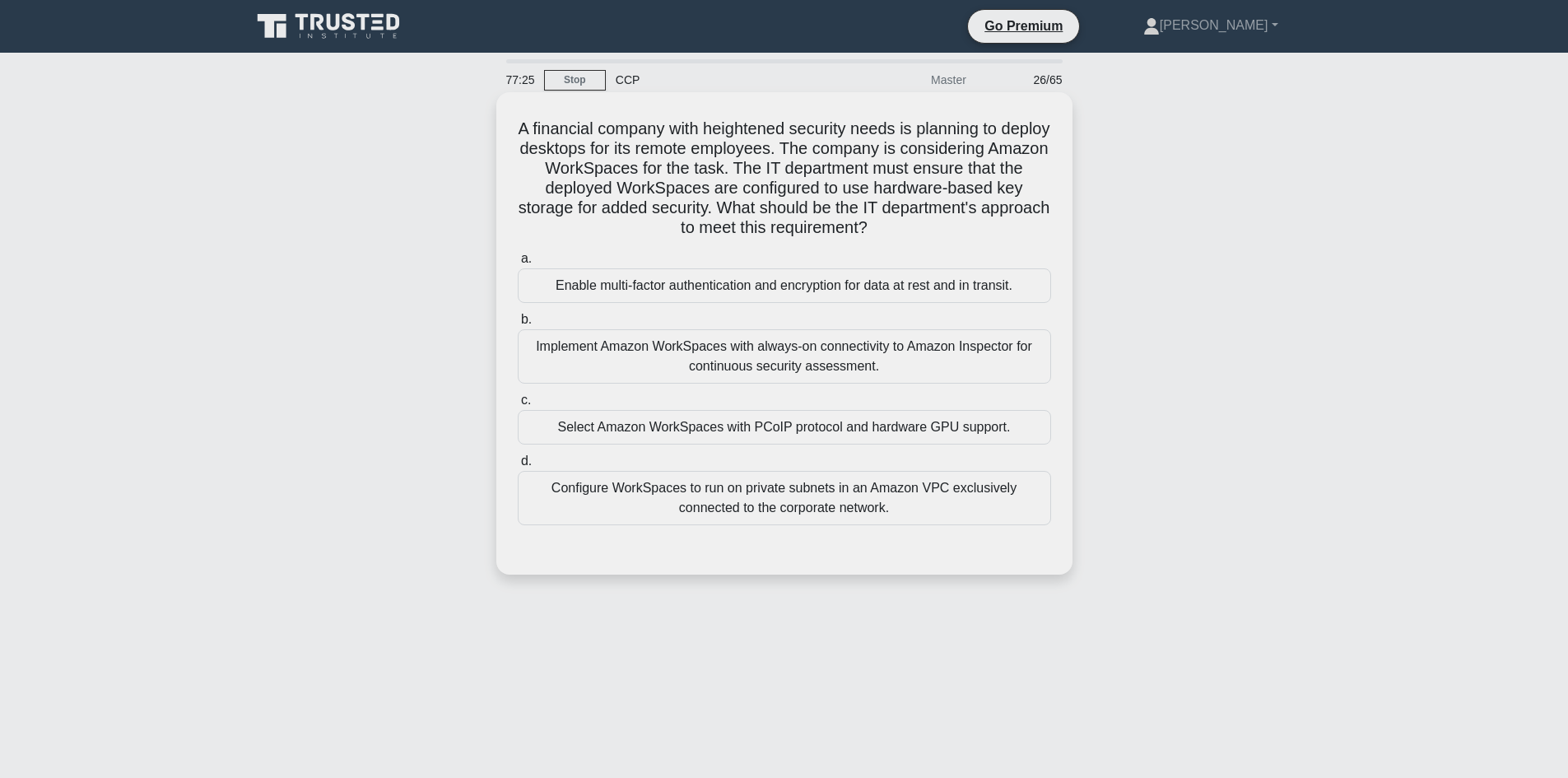
click at [730, 496] on div "Configure WorkSpaces to run on private subnets in an Amazon VPC exclusively con…" at bounding box center [784, 497] width 533 height 54
drag, startPoint x: 730, startPoint y: 493, endPoint x: 716, endPoint y: 506, distance: 19.1
click at [716, 506] on div "Configure WorkSpaces to run on private subnets in an Amazon VPC exclusively con…" at bounding box center [784, 497] width 533 height 54
click at [517, 467] on input "d. Configure WorkSpaces to run on private subnets in an Amazon VPC exclusively …" at bounding box center [517, 461] width 0 height 11
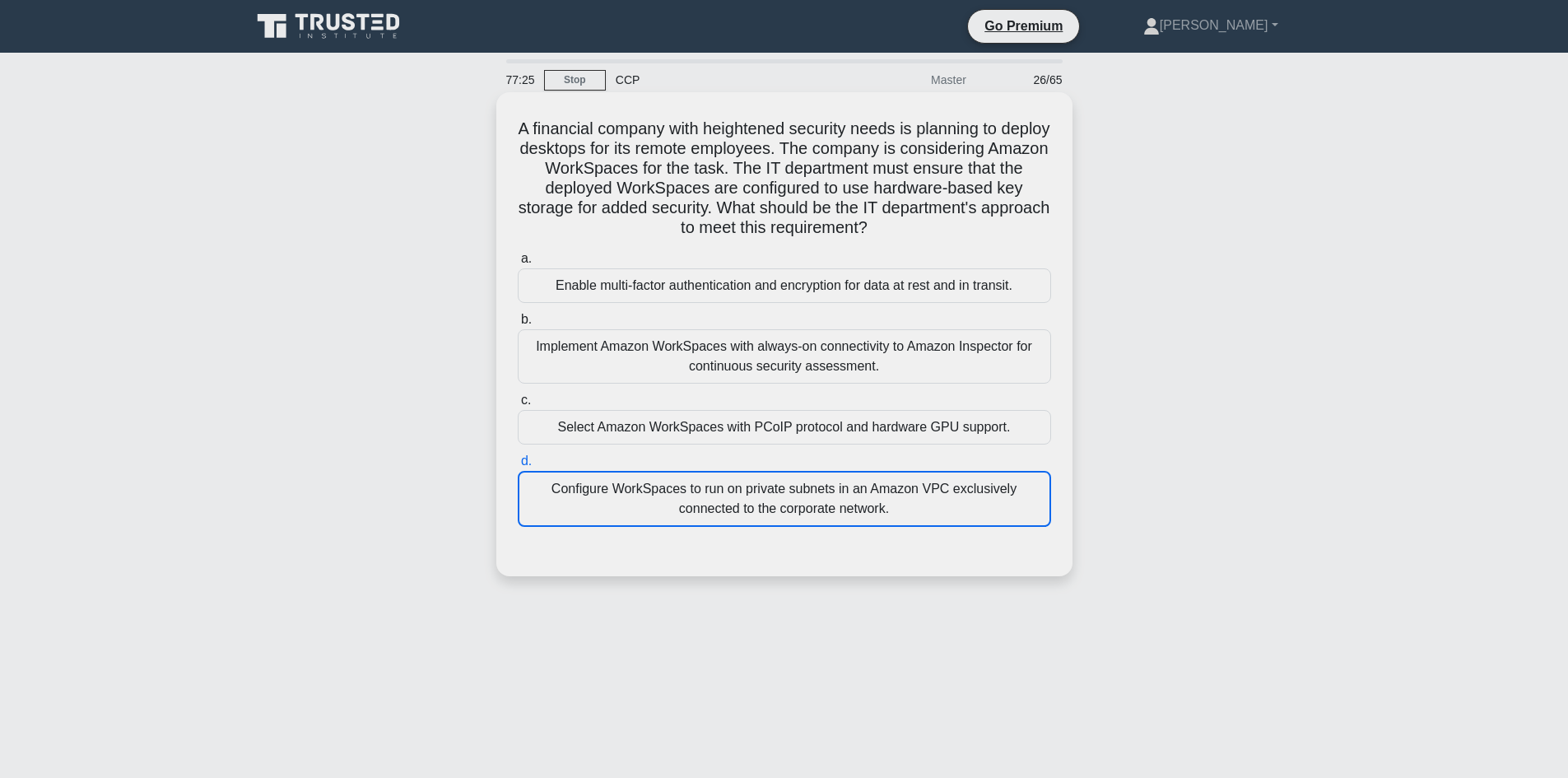
click at [716, 506] on div "Configure WorkSpaces to run on private subnets in an Amazon VPC exclusively con…" at bounding box center [784, 498] width 533 height 56
click at [517, 467] on input "d. Configure WorkSpaces to run on private subnets in an Amazon VPC exclusively …" at bounding box center [517, 461] width 0 height 11
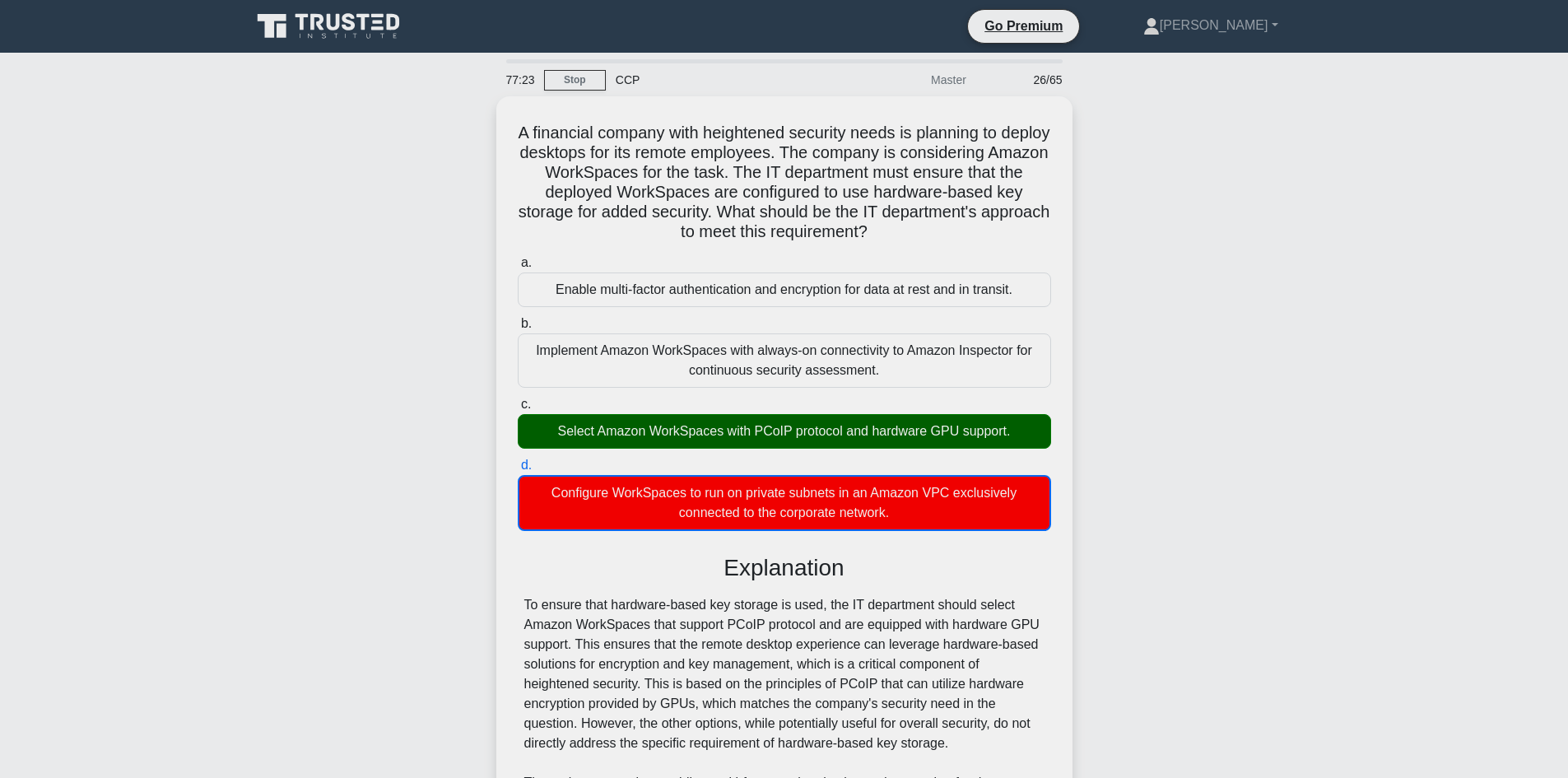
click at [462, 534] on div "A financial company with heightened security needs is planning to deploy deskto…" at bounding box center [784, 612] width 1086 height 1031
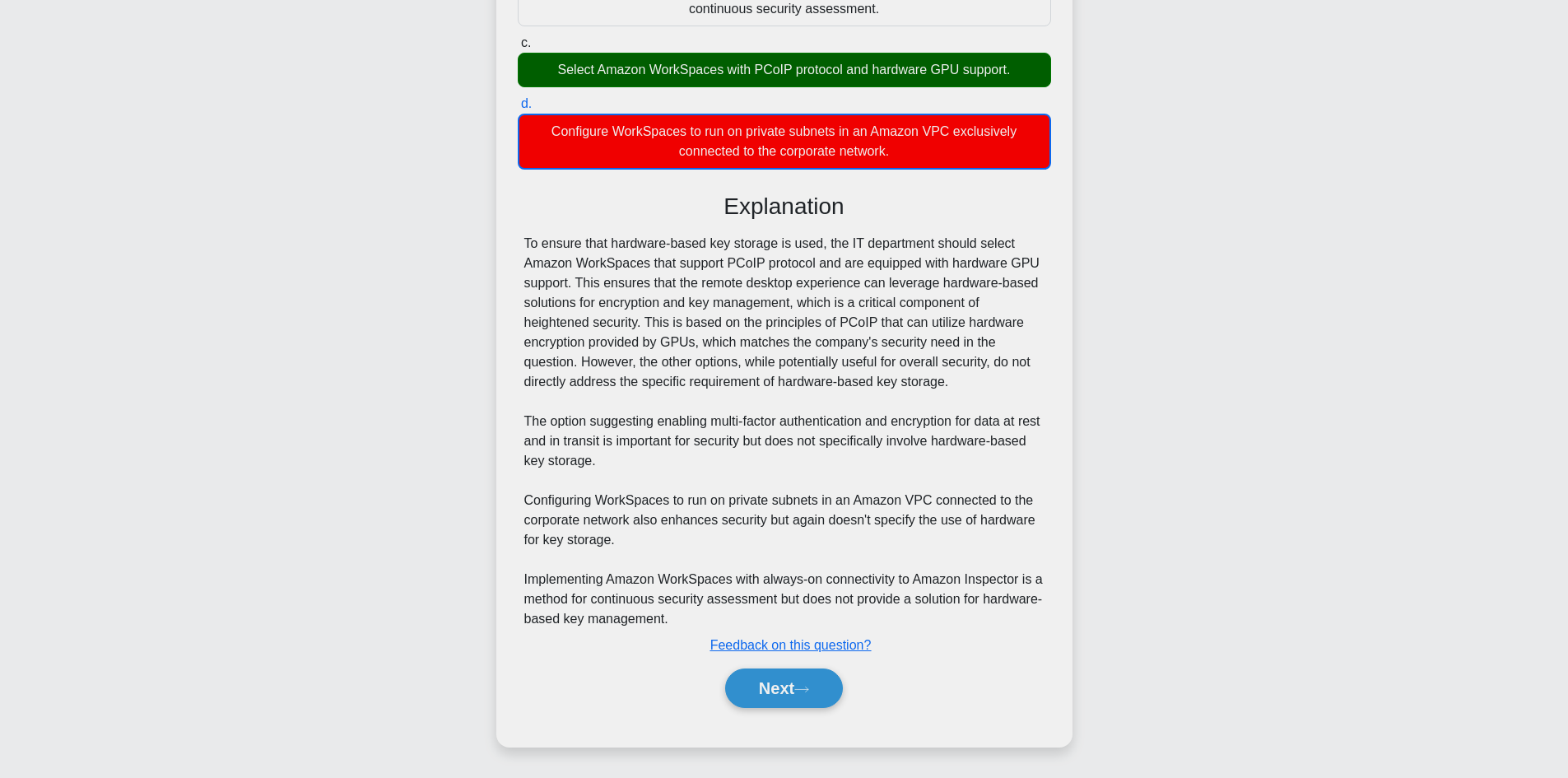
scroll to position [358, 0]
click at [789, 679] on button "Next" at bounding box center [784, 687] width 117 height 39
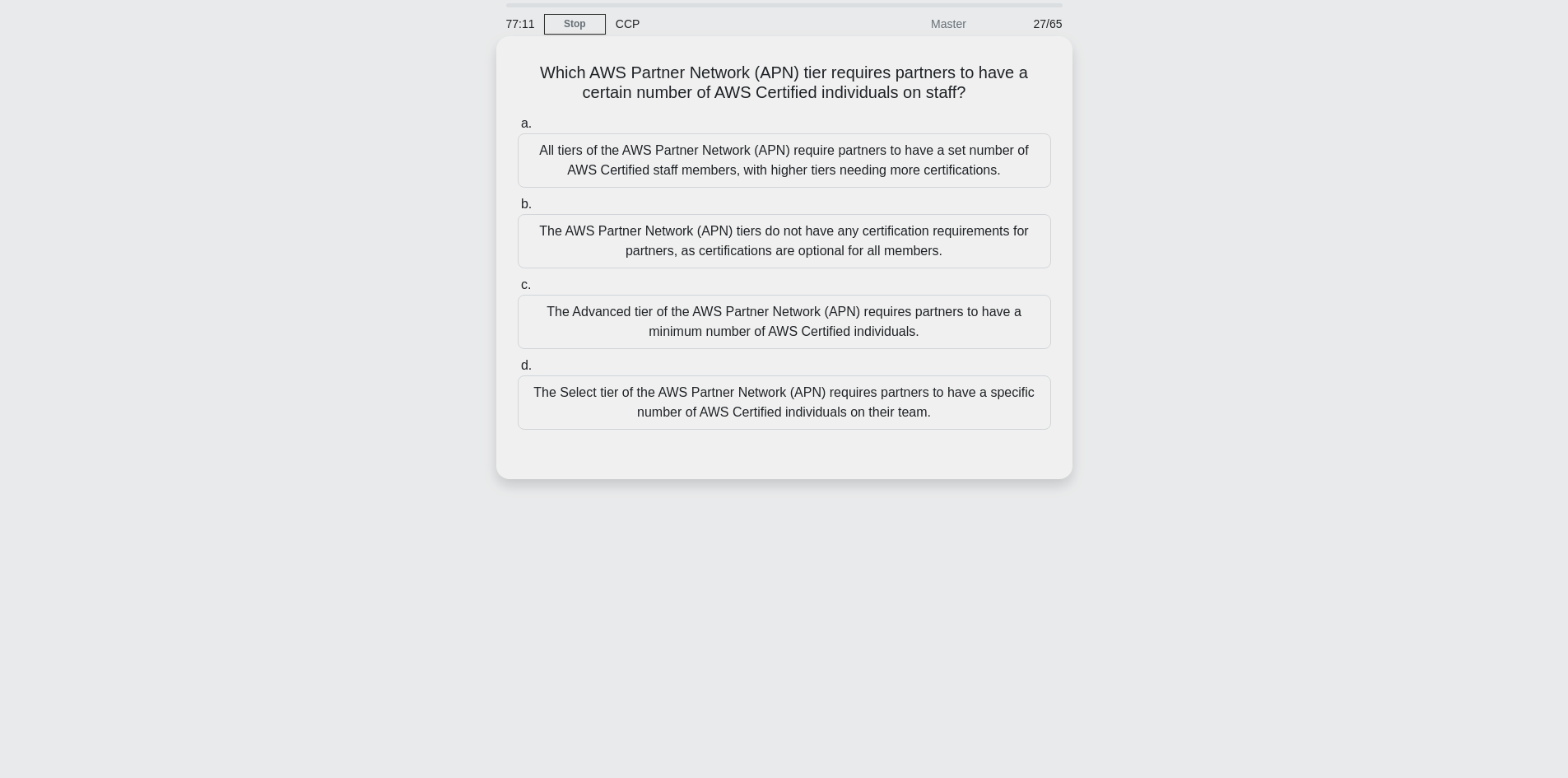
scroll to position [0, 0]
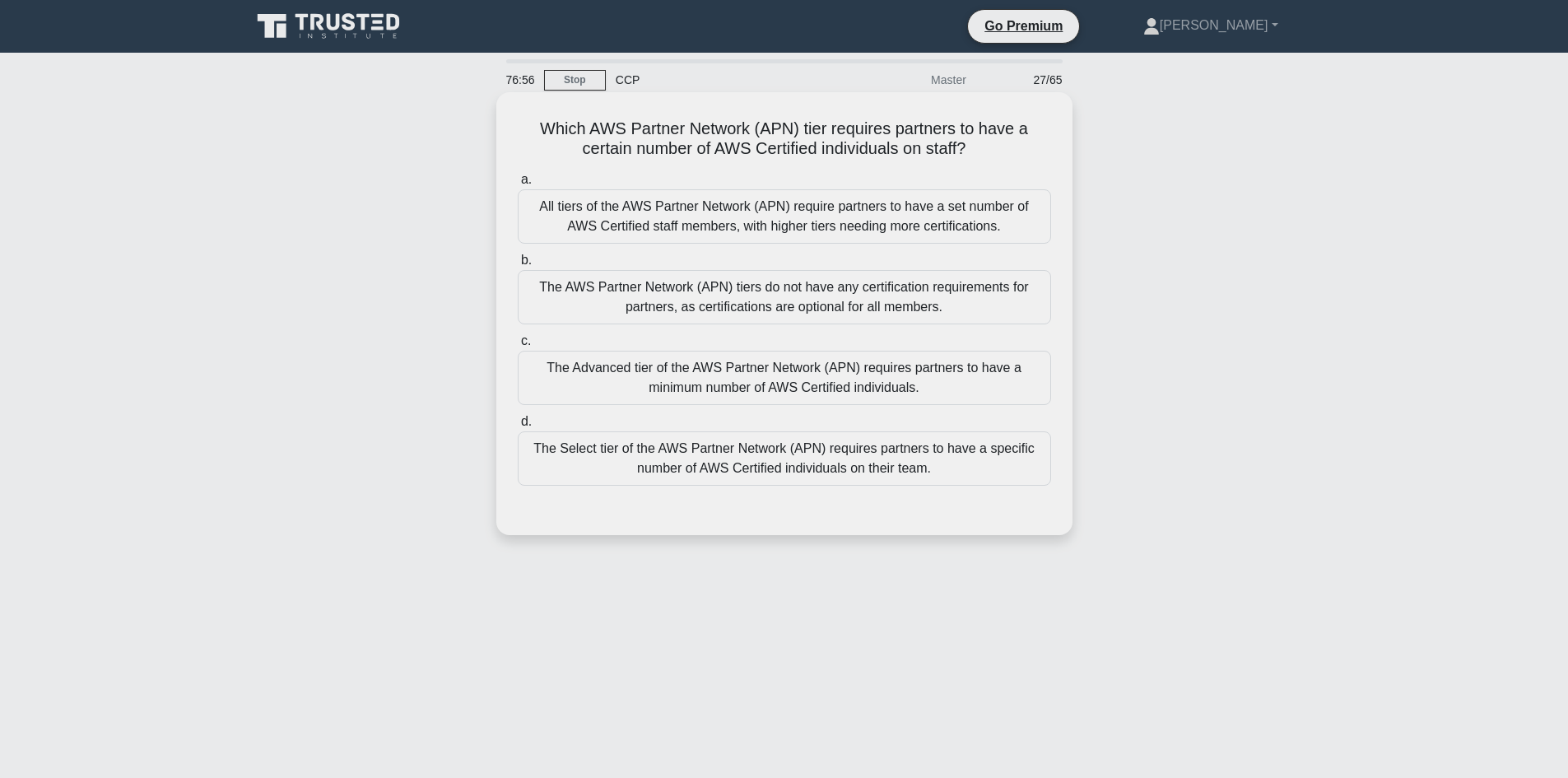
click at [714, 223] on div "All tiers of the AWS Partner Network (APN) require partners to have a set numbe…" at bounding box center [784, 216] width 533 height 54
click at [517, 185] on input "a. All tiers of the AWS Partner Network (APN) require partners to have a set nu…" at bounding box center [517, 180] width 0 height 11
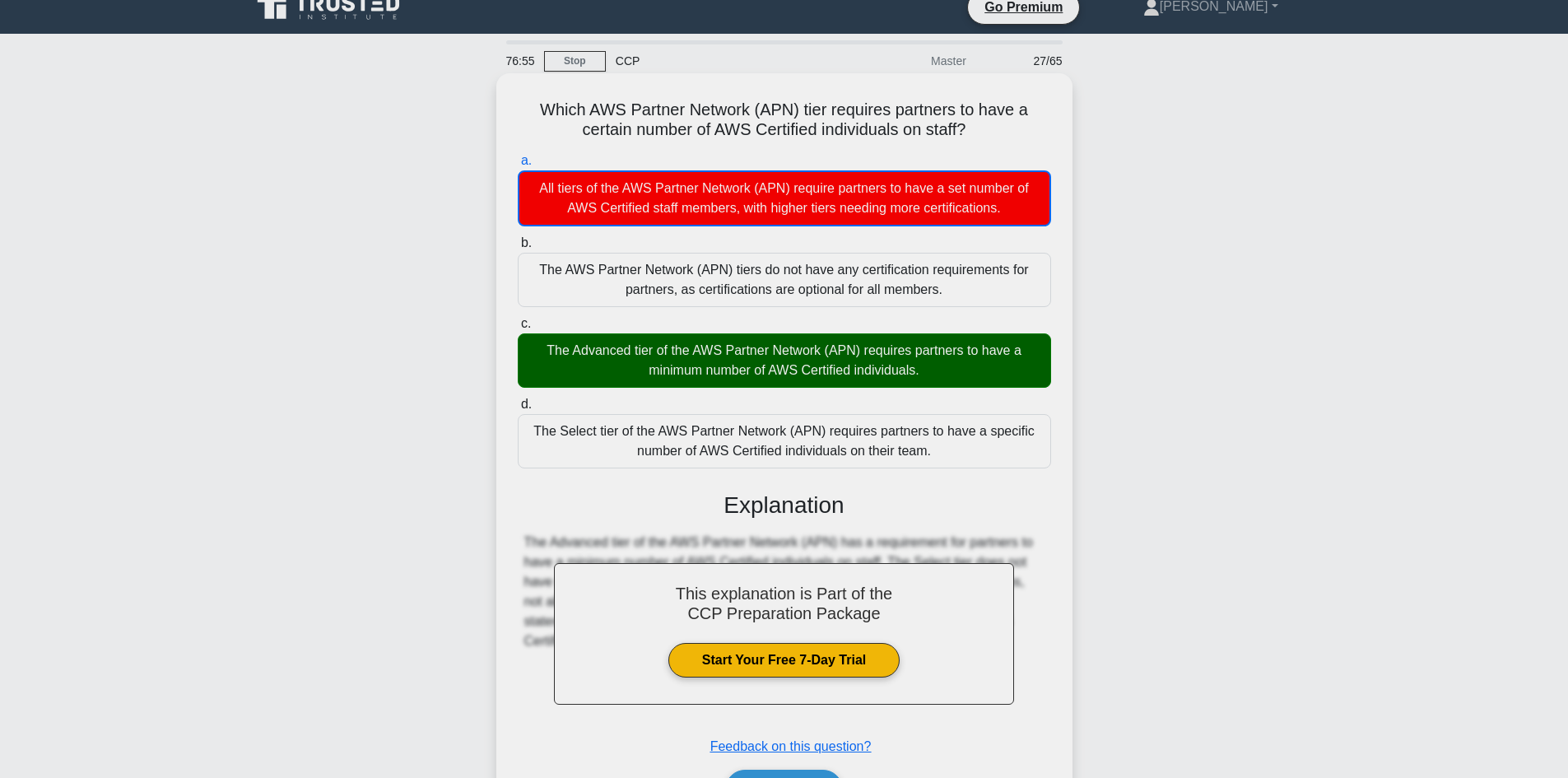
scroll to position [121, 0]
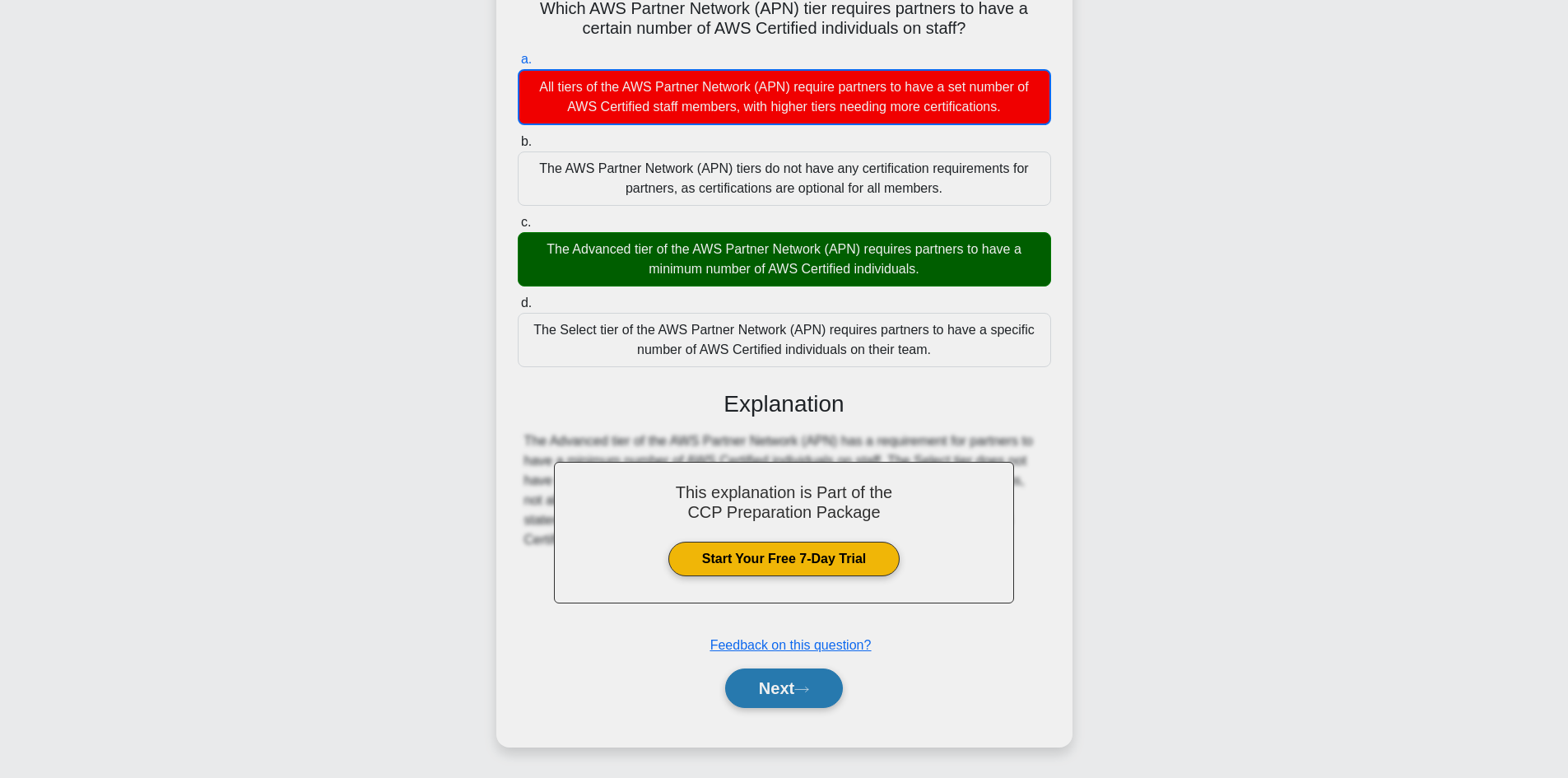
click at [785, 690] on button "Next" at bounding box center [784, 687] width 117 height 39
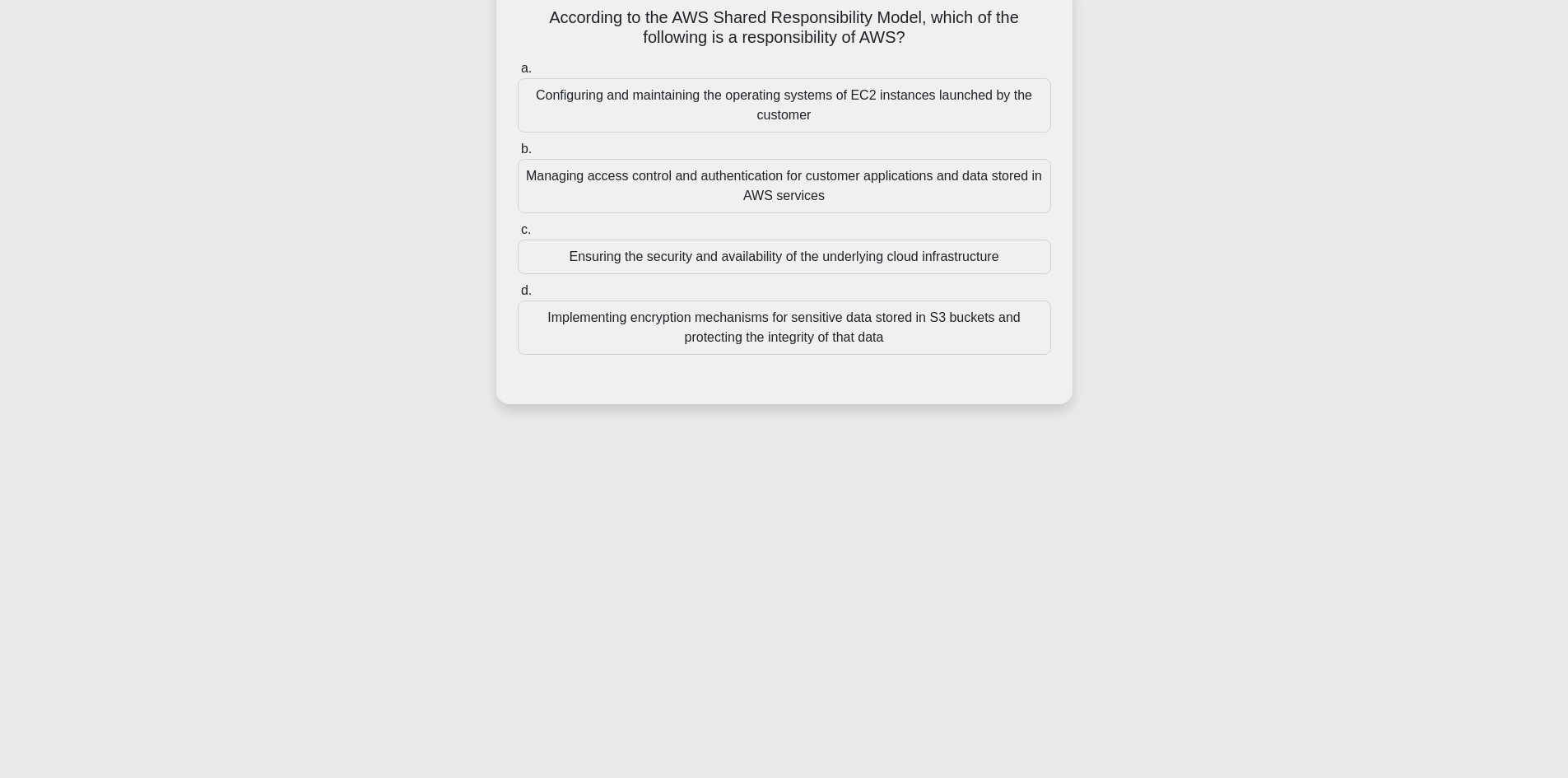
click at [773, 259] on div "Ensuring the security and availability of the underlying cloud infrastructure" at bounding box center [784, 257] width 533 height 35
click at [517, 236] on input "c. Ensuring the security and availability of the underlying cloud infrastructure" at bounding box center [517, 230] width 0 height 11
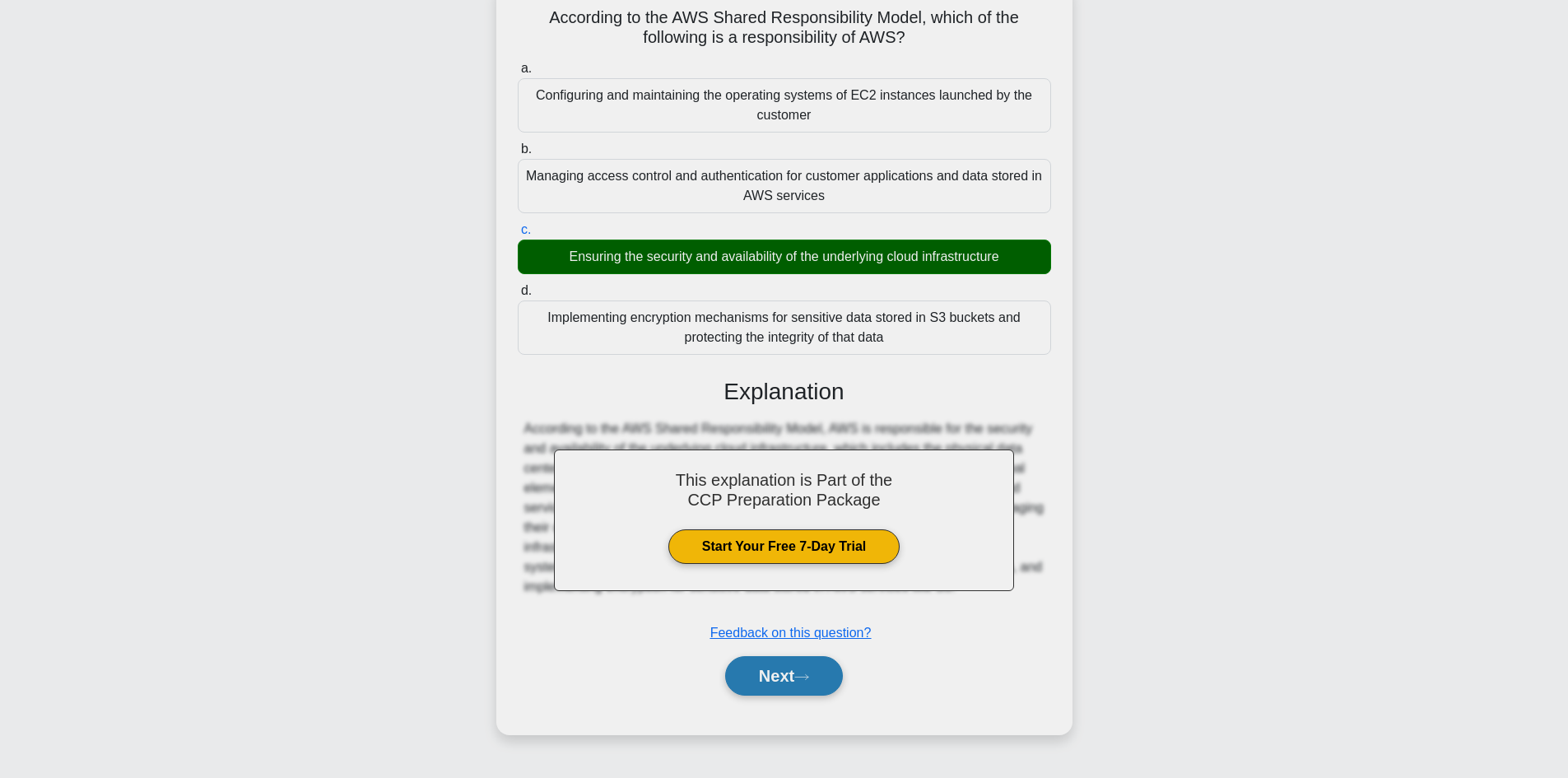
click at [809, 674] on icon at bounding box center [801, 677] width 15 height 9
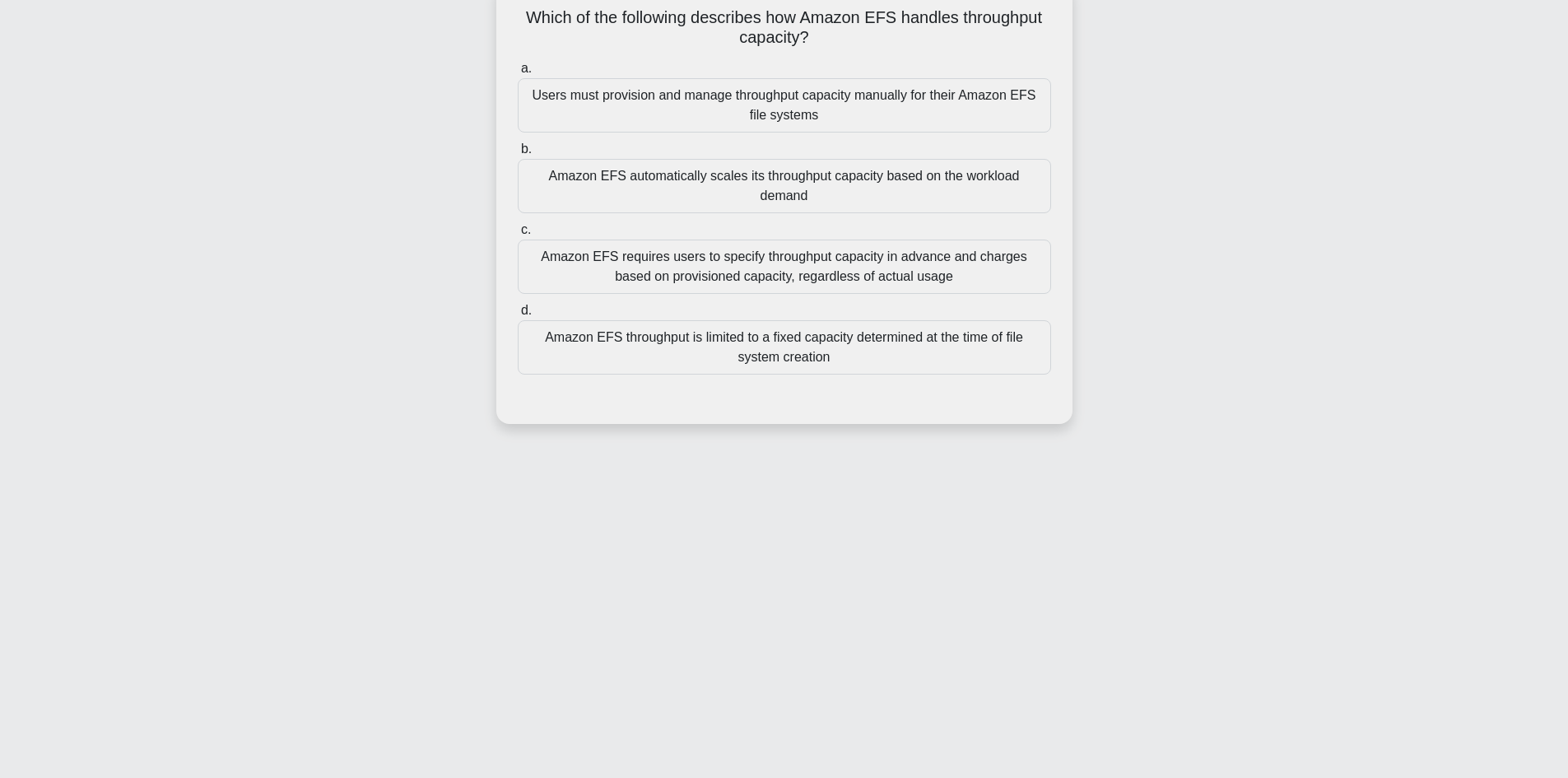
click at [773, 179] on div "Amazon EFS automatically scales its throughput capacity based on the workload d…" at bounding box center [784, 185] width 533 height 54
click at [517, 155] on input "b. Amazon EFS automatically scales its throughput capacity based on the workloa…" at bounding box center [517, 150] width 0 height 11
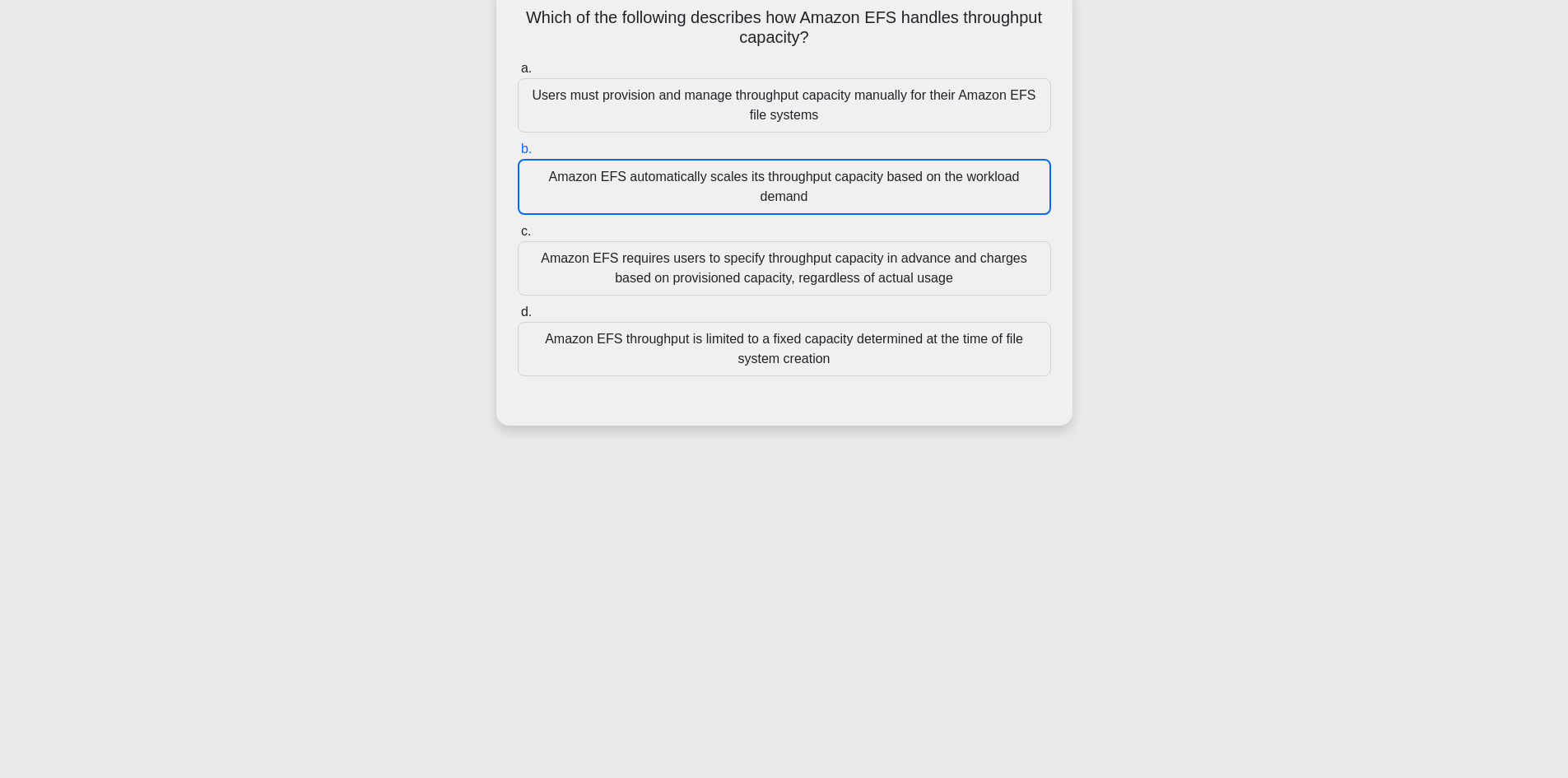
click at [773, 179] on div "Amazon EFS automatically scales its throughput capacity based on the workload d…" at bounding box center [784, 186] width 533 height 56
click at [517, 155] on input "b. Amazon EFS automatically scales its throughput capacity based on the workloa…" at bounding box center [517, 150] width 0 height 11
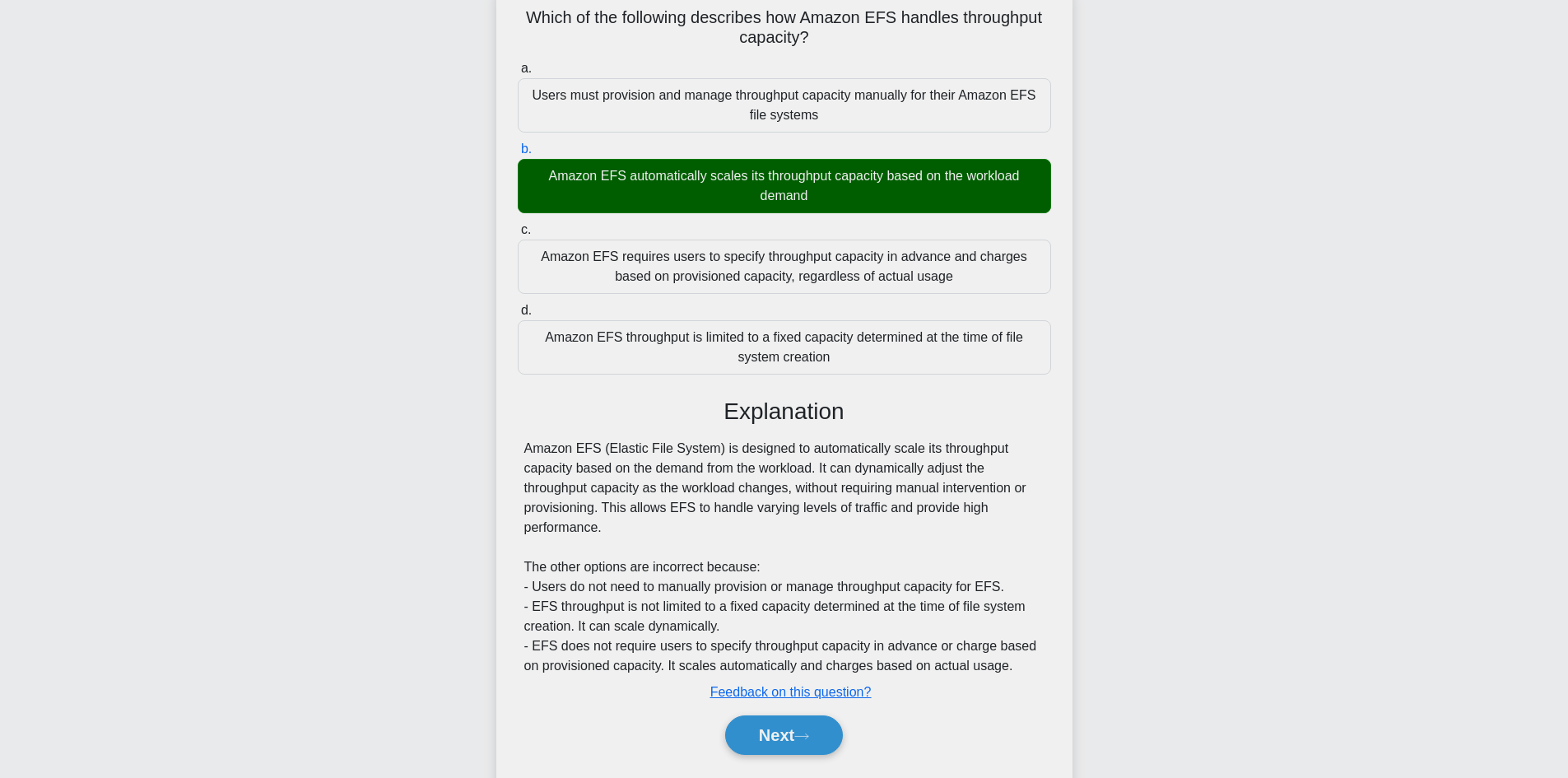
click at [772, 197] on div "Amazon EFS automatically scales its throughput capacity based on the workload d…" at bounding box center [784, 185] width 533 height 54
click at [517, 155] on input "b. Amazon EFS automatically scales its throughput capacity based on the workloa…" at bounding box center [517, 150] width 0 height 11
click at [809, 737] on icon at bounding box center [801, 736] width 15 height 9
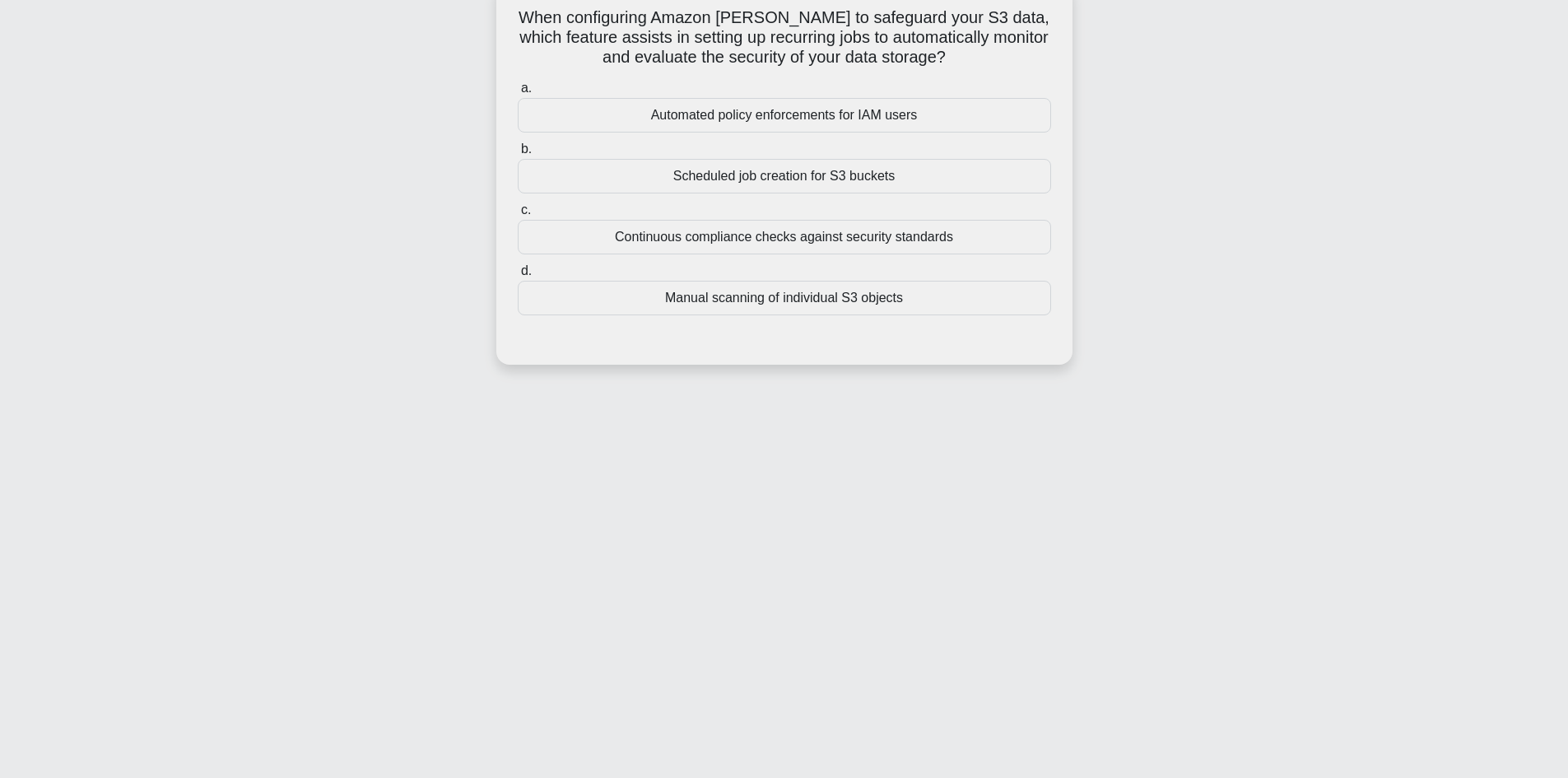
click at [760, 250] on div "Continuous compliance checks against security standards" at bounding box center [784, 237] width 533 height 35
click at [517, 216] on input "c. Continuous compliance checks against security standards" at bounding box center [517, 210] width 0 height 11
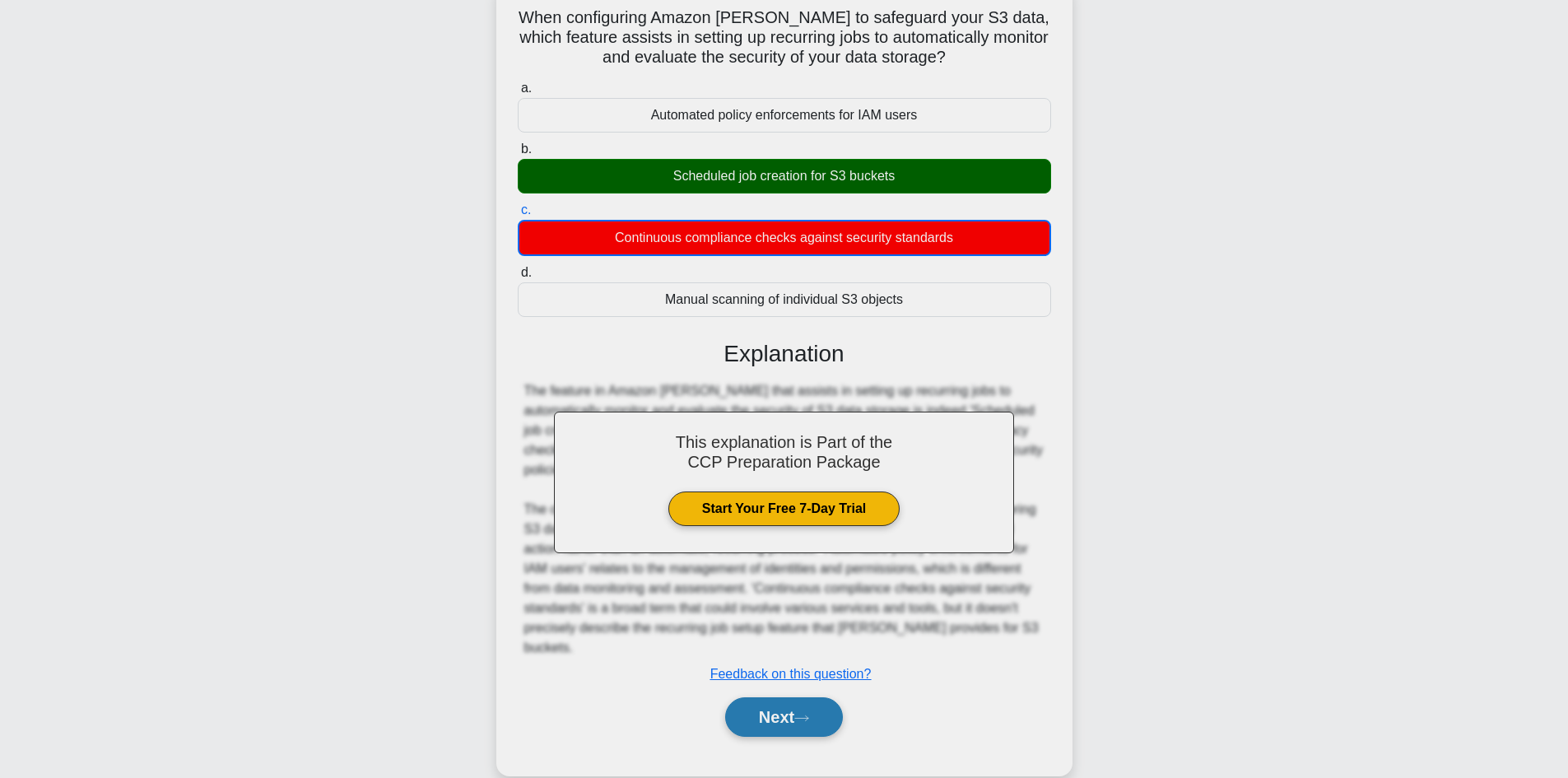
click at [792, 697] on button "Next" at bounding box center [784, 717] width 117 height 39
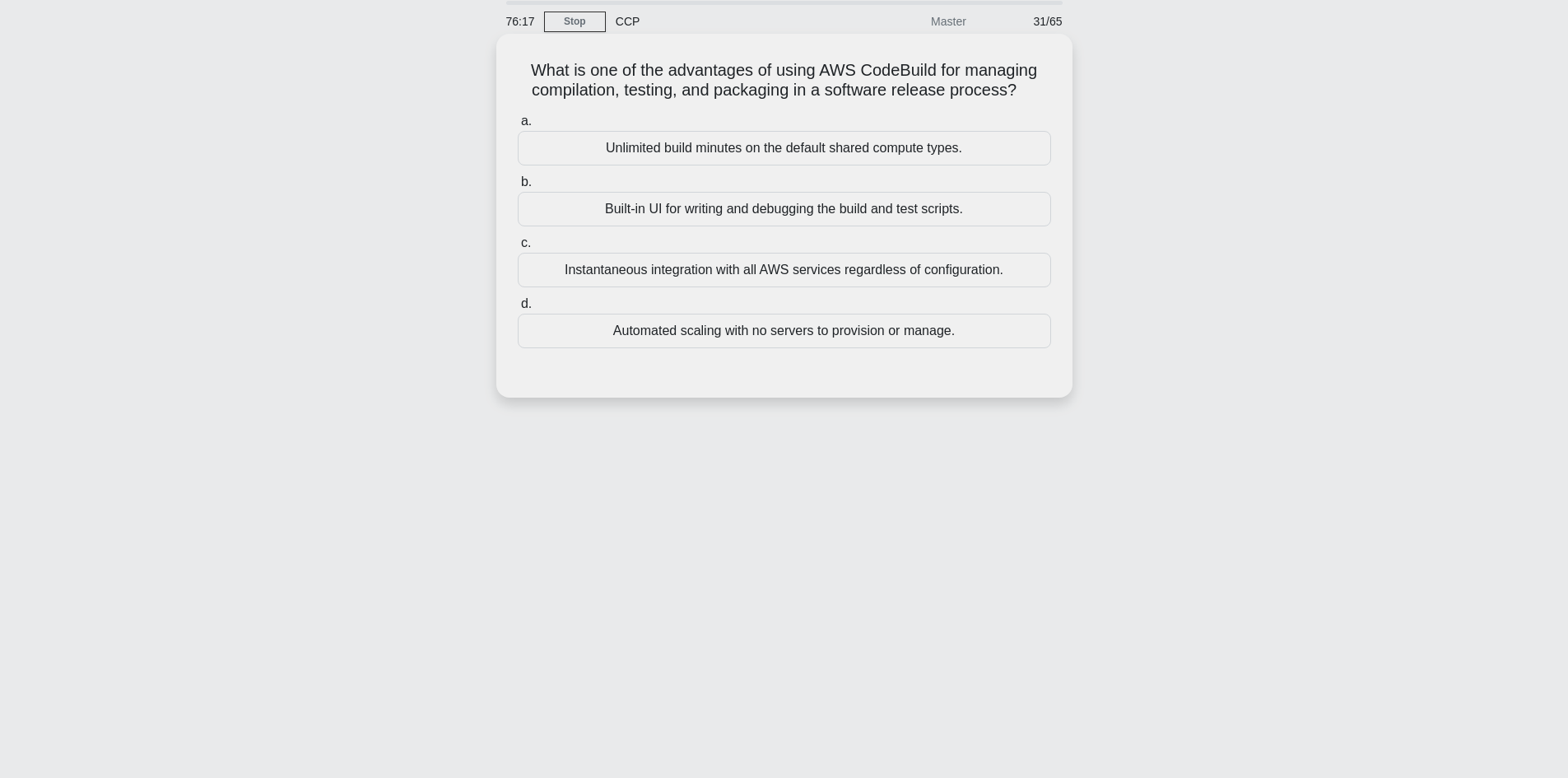
scroll to position [28, 0]
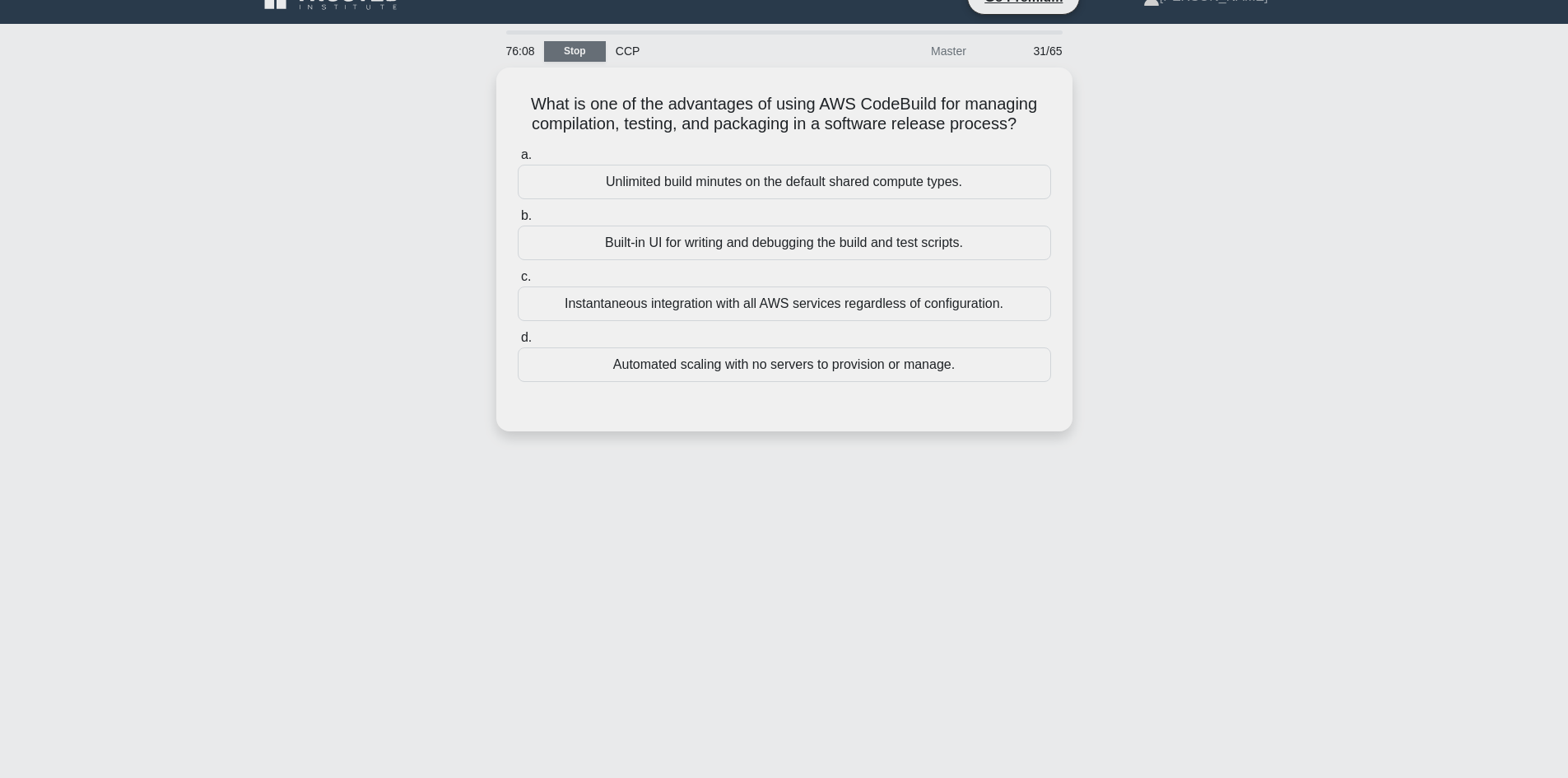
click at [594, 51] on link "Stop" at bounding box center [574, 51] width 61 height 20
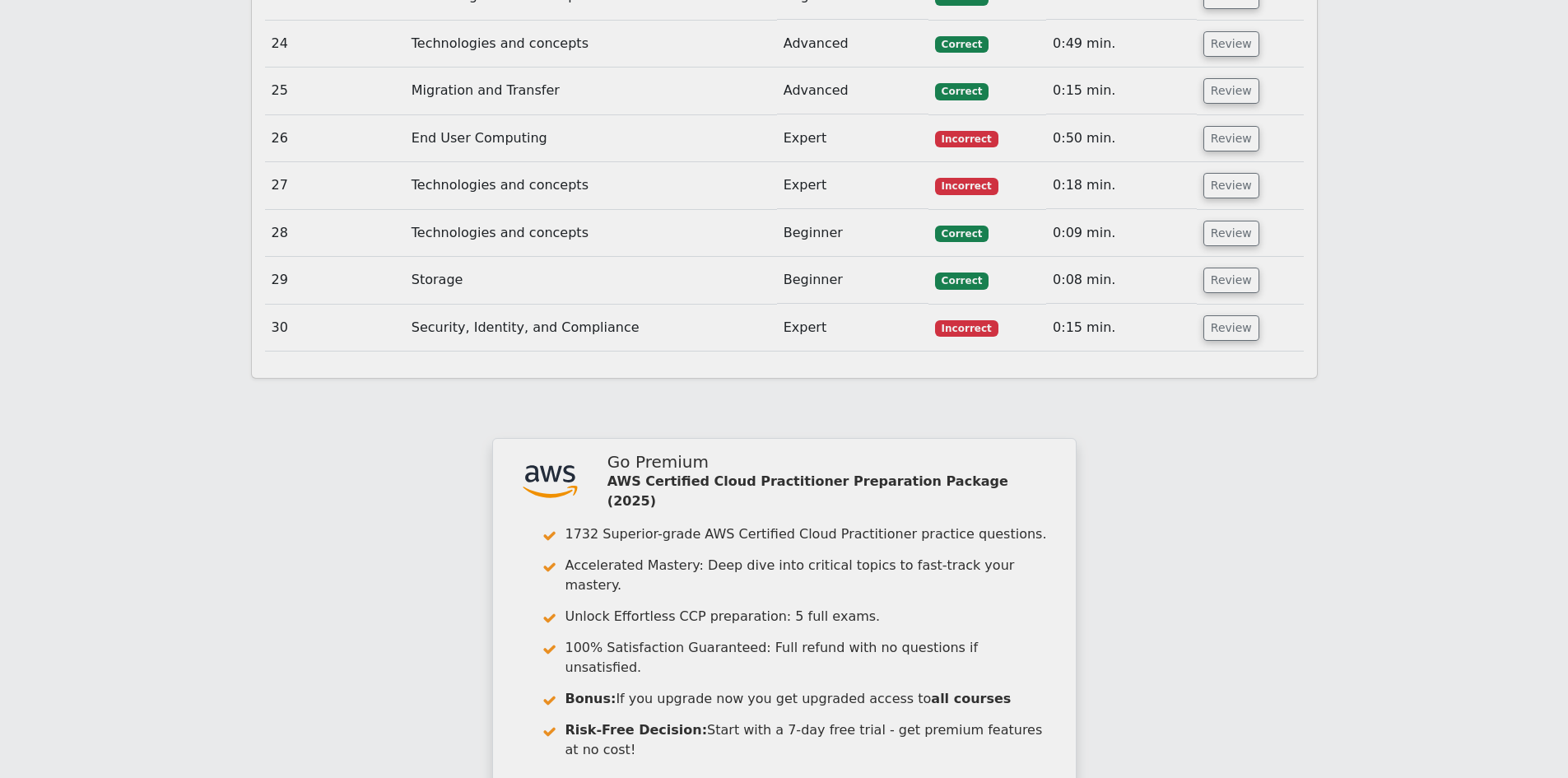
scroll to position [3608, 0]
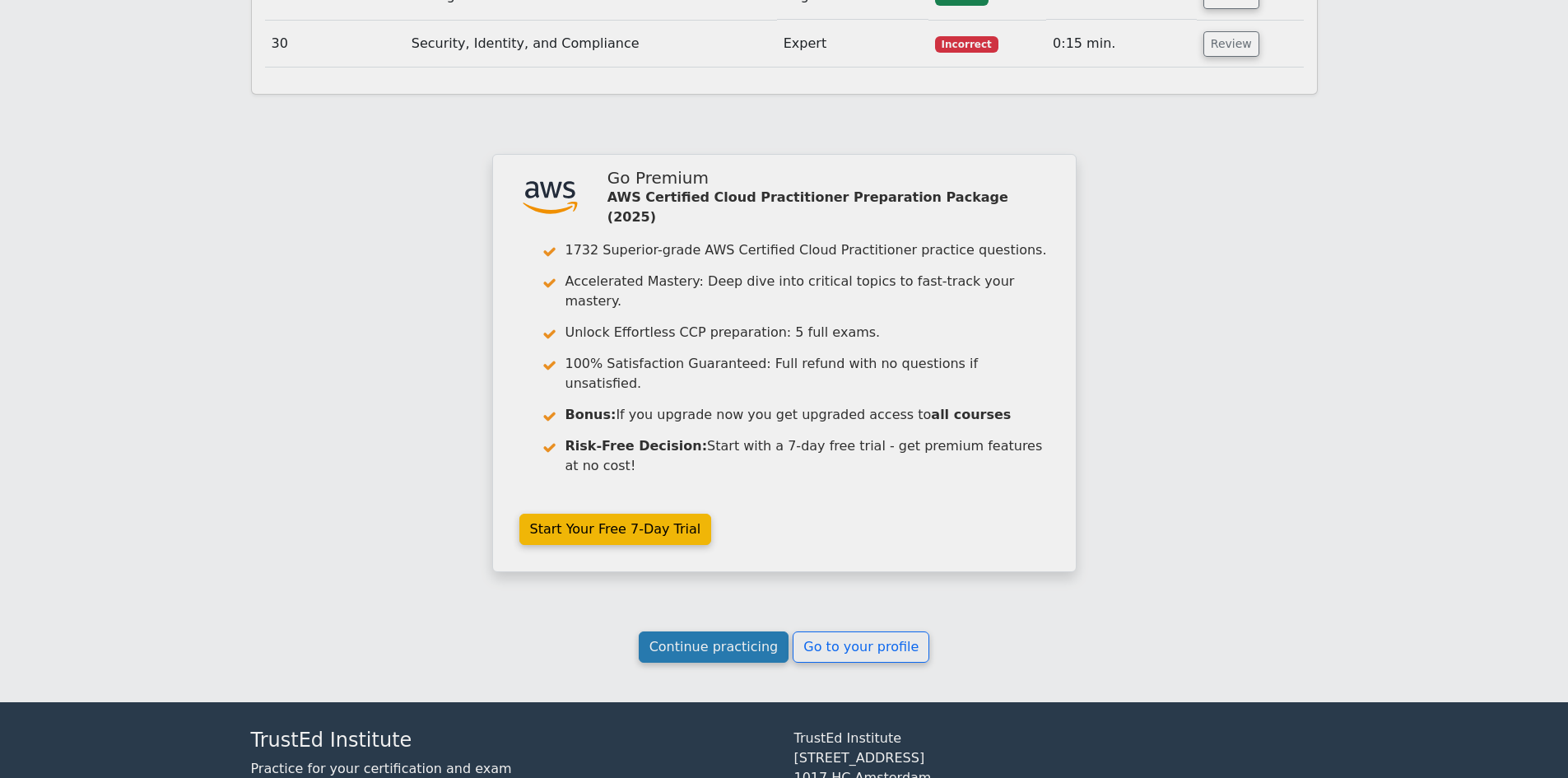
click at [735, 631] on link "Continue practicing" at bounding box center [714, 647] width 150 height 31
